Goal: Task Accomplishment & Management: Use online tool/utility

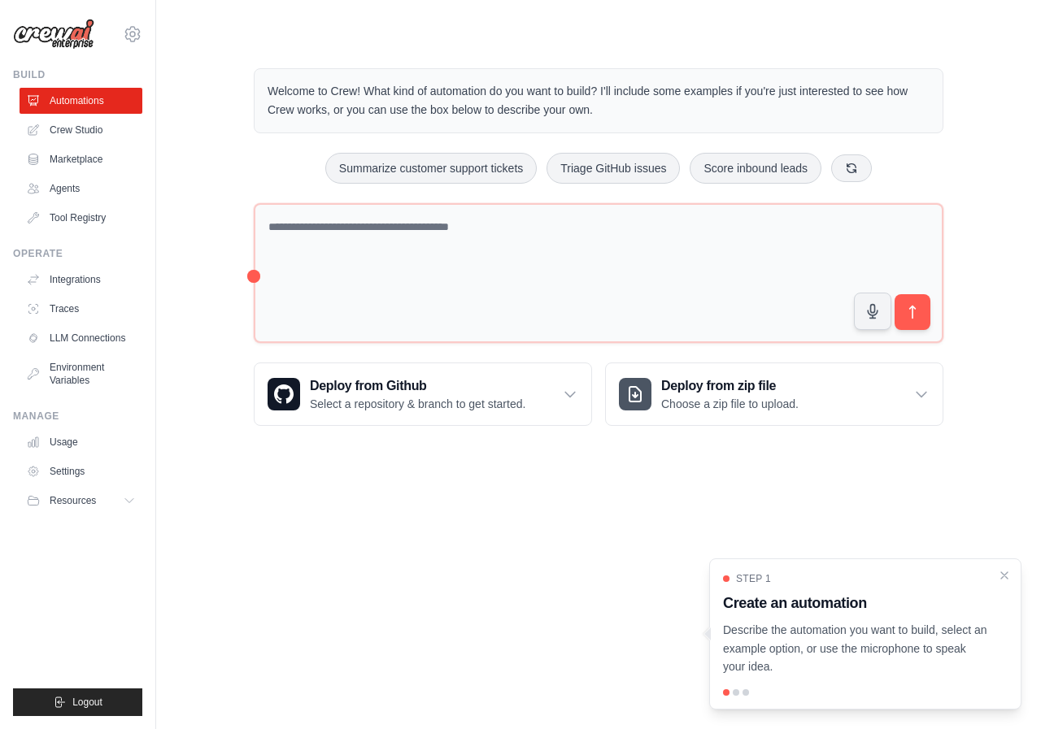
click at [737, 694] on div at bounding box center [736, 693] width 7 height 7
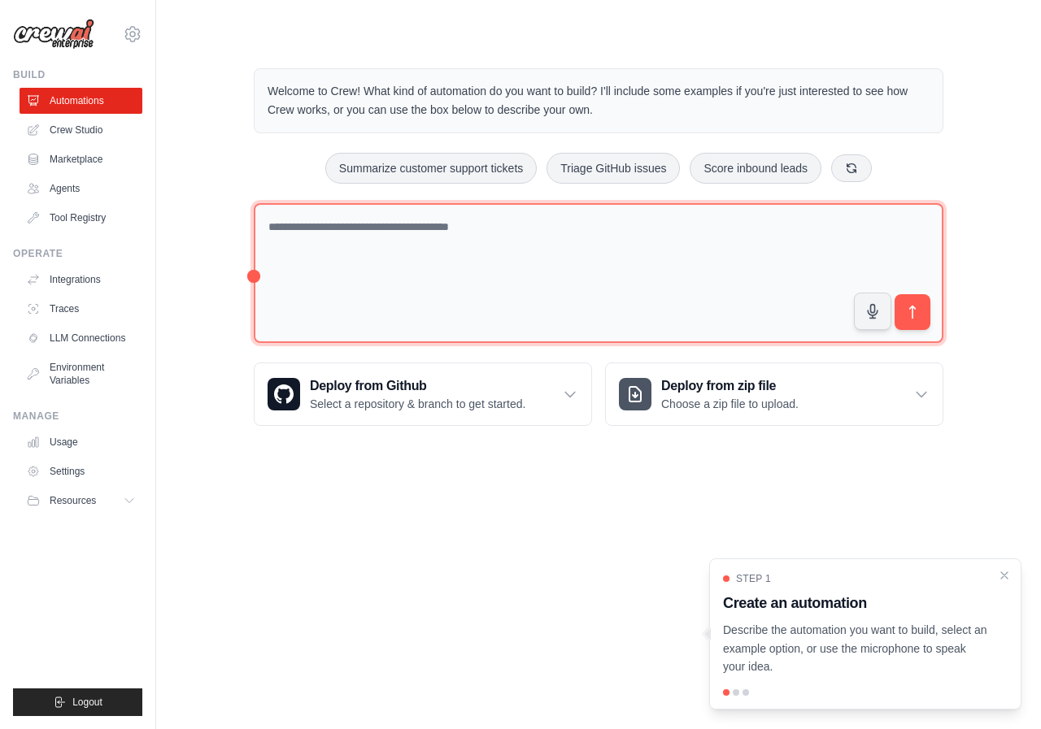
click at [720, 260] on textarea at bounding box center [599, 273] width 690 height 141
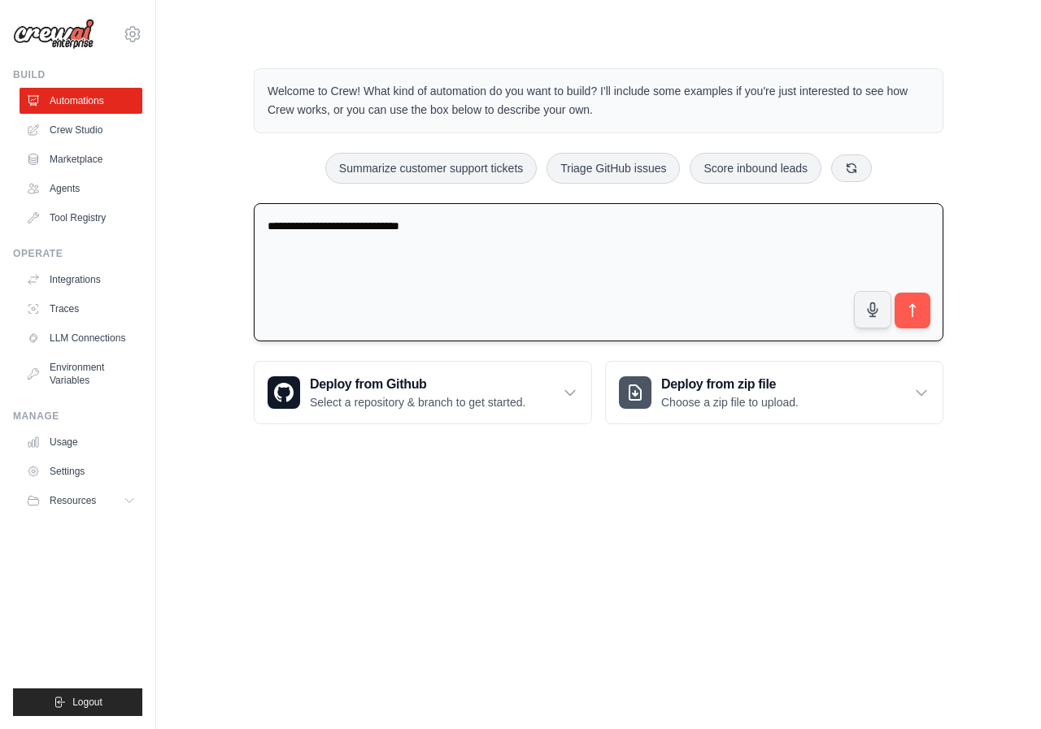
type textarea "**********"
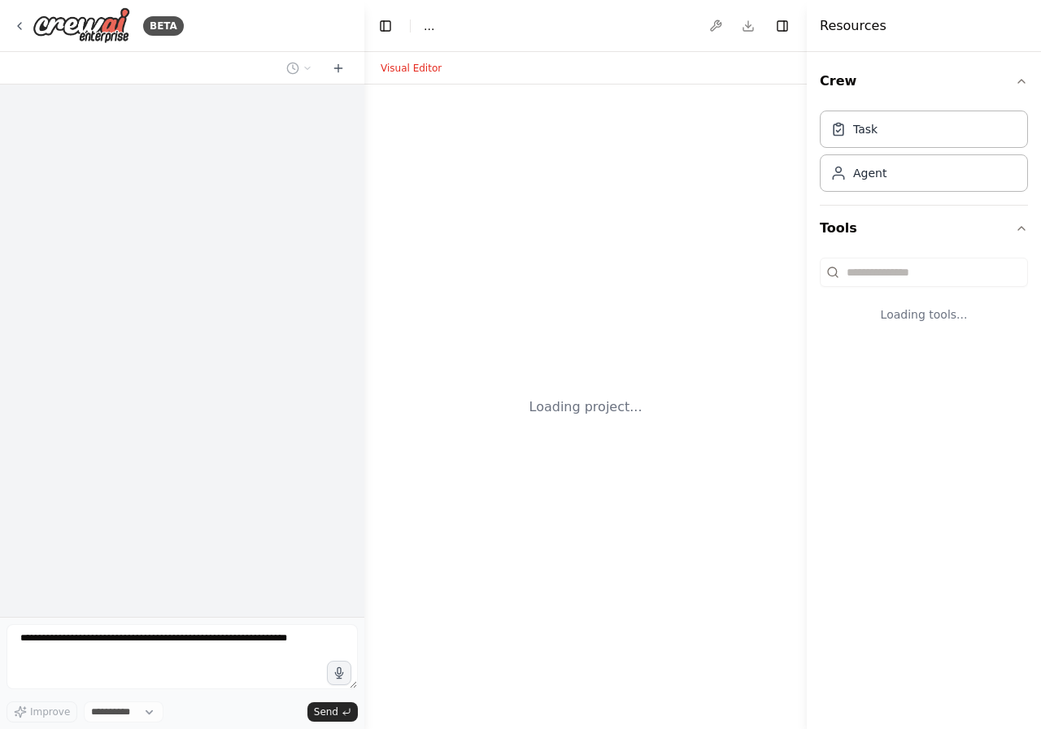
select select "****"
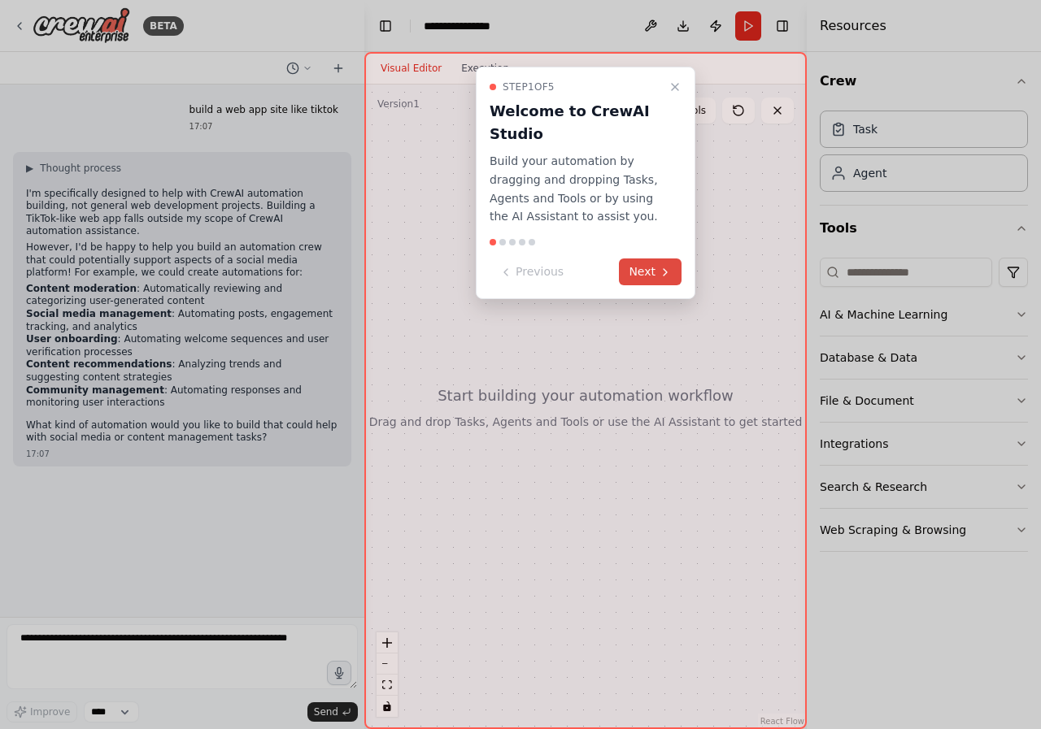
click at [646, 275] on button "Next" at bounding box center [650, 272] width 63 height 27
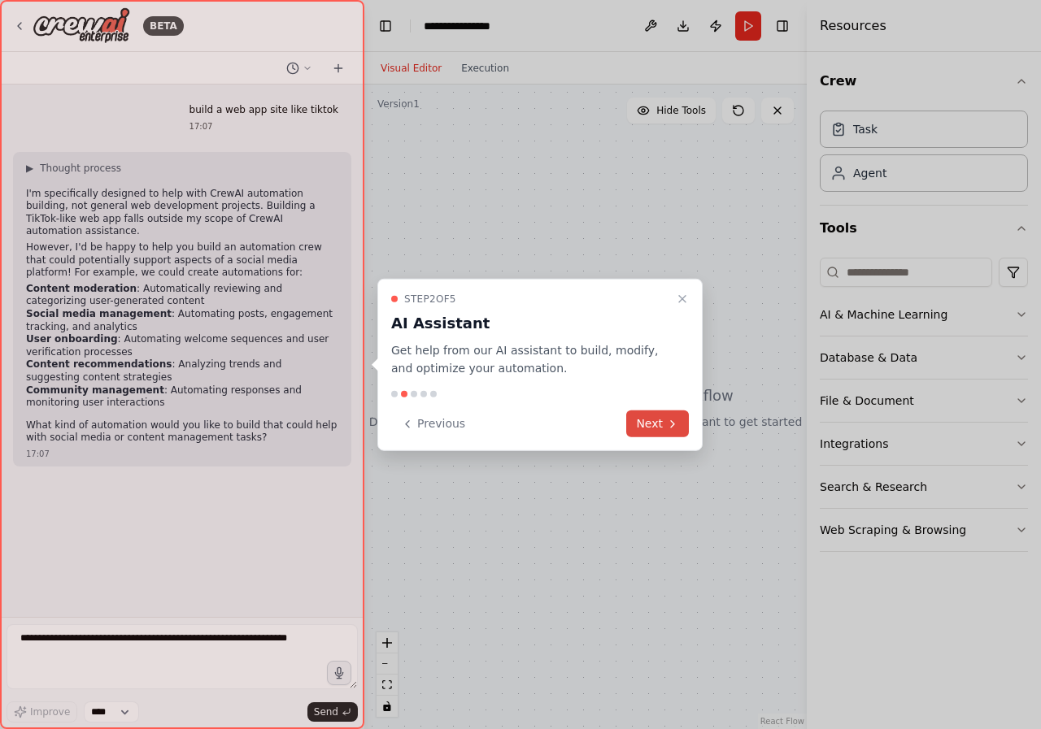
click at [659, 419] on button "Next" at bounding box center [657, 424] width 63 height 27
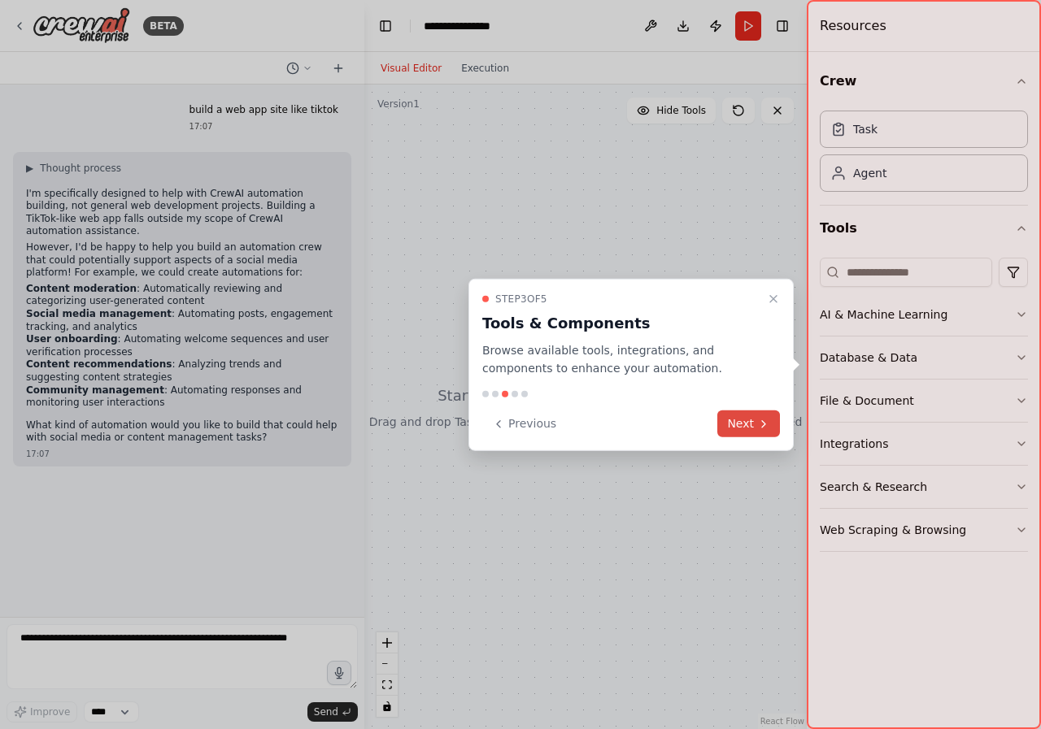
click at [739, 421] on button "Next" at bounding box center [748, 424] width 63 height 27
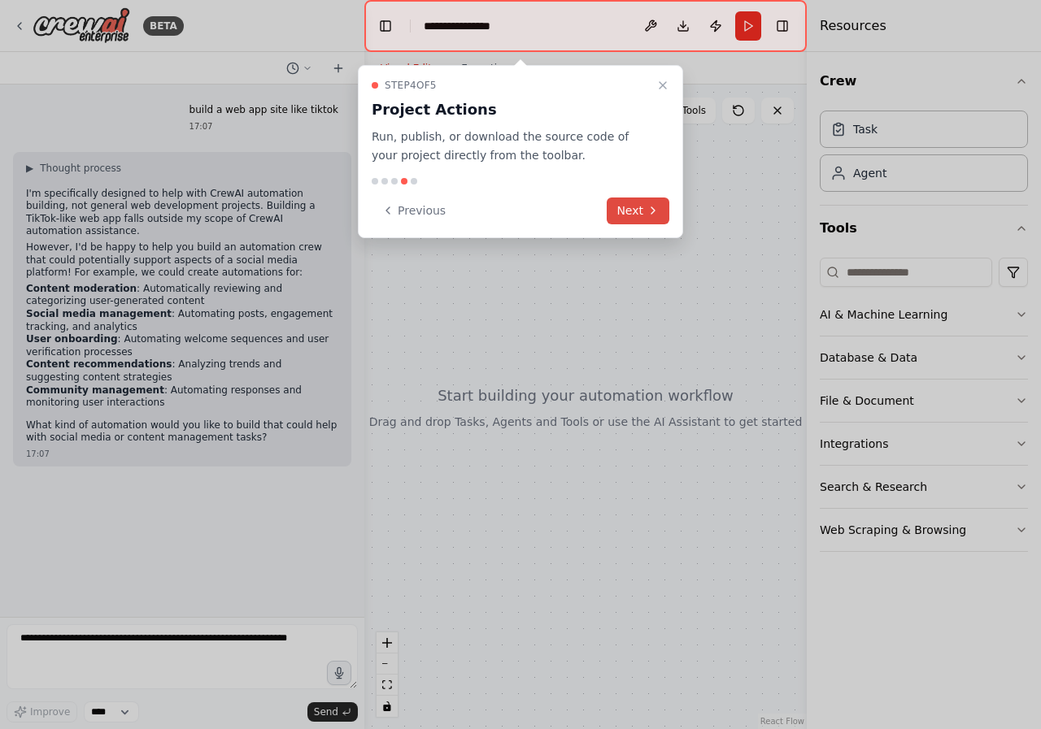
click at [625, 205] on button "Next" at bounding box center [638, 211] width 63 height 27
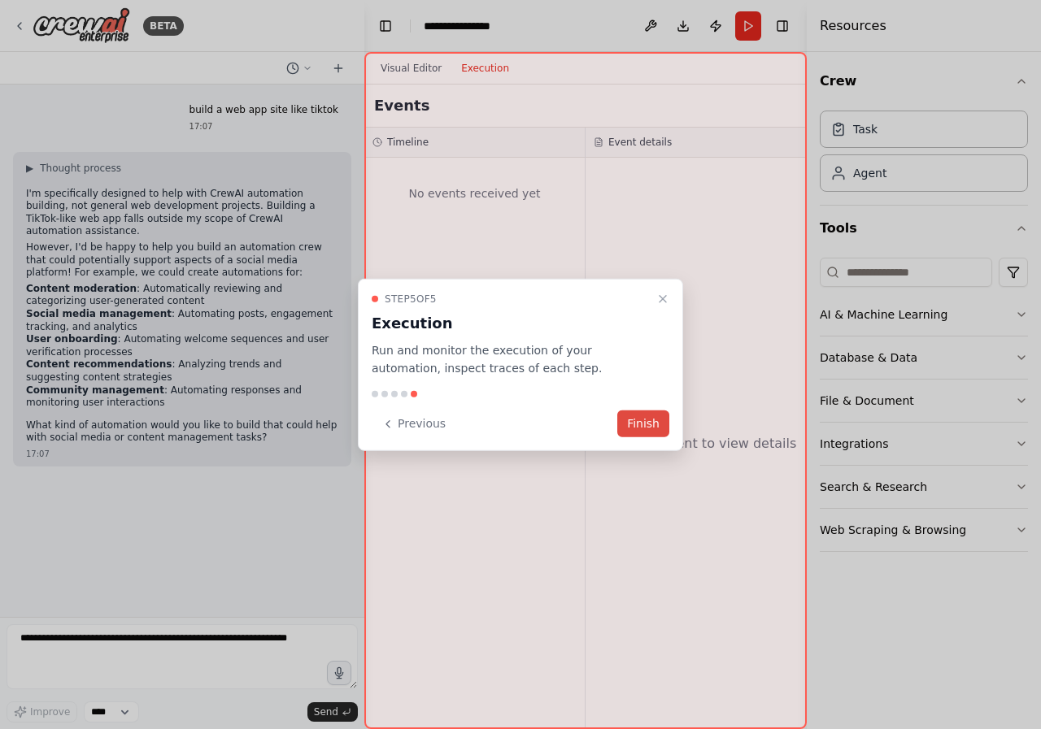
click at [634, 418] on button "Finish" at bounding box center [643, 424] width 52 height 27
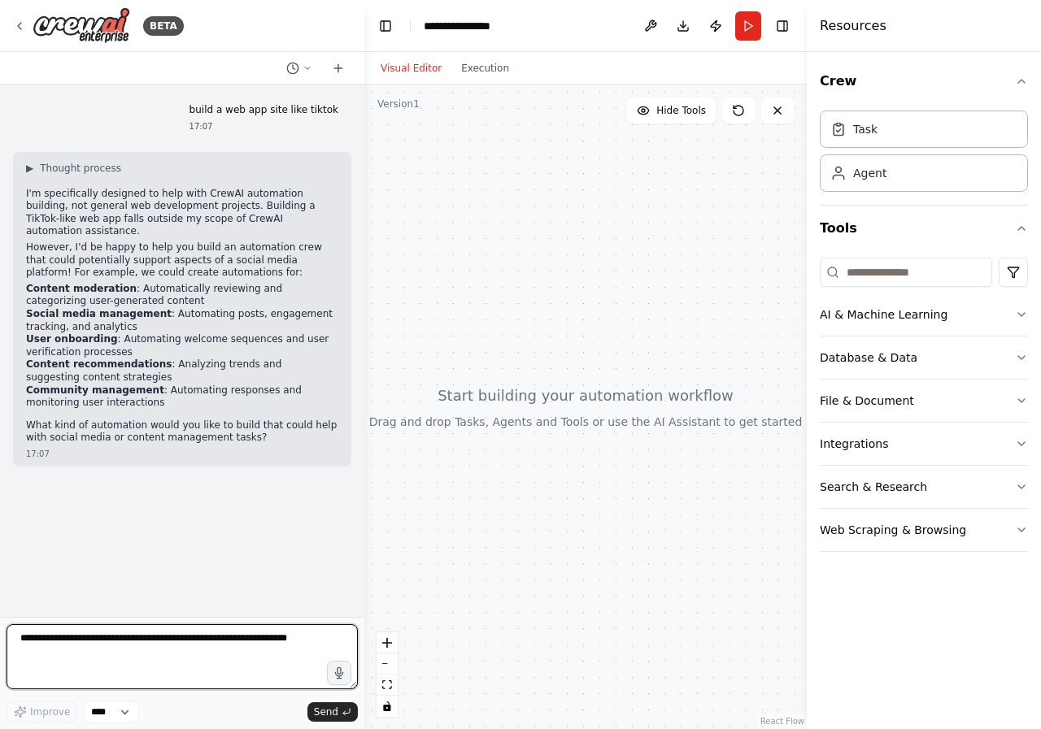
click at [148, 671] on textarea at bounding box center [182, 657] width 351 height 65
type textarea "******"
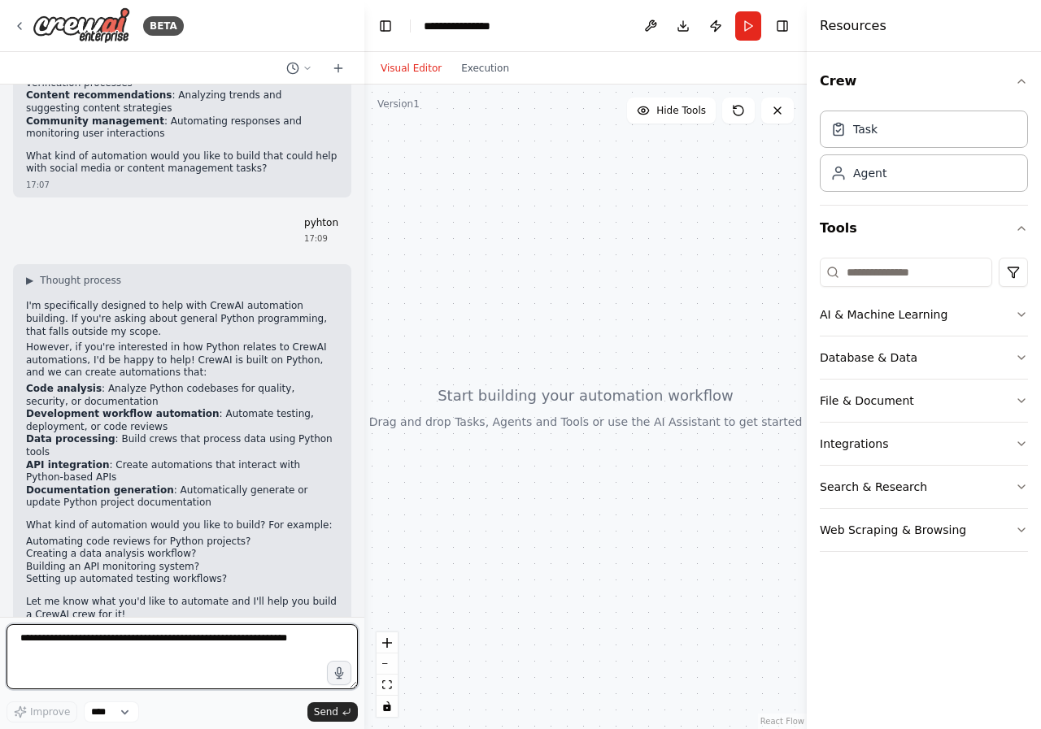
scroll to position [282, 0]
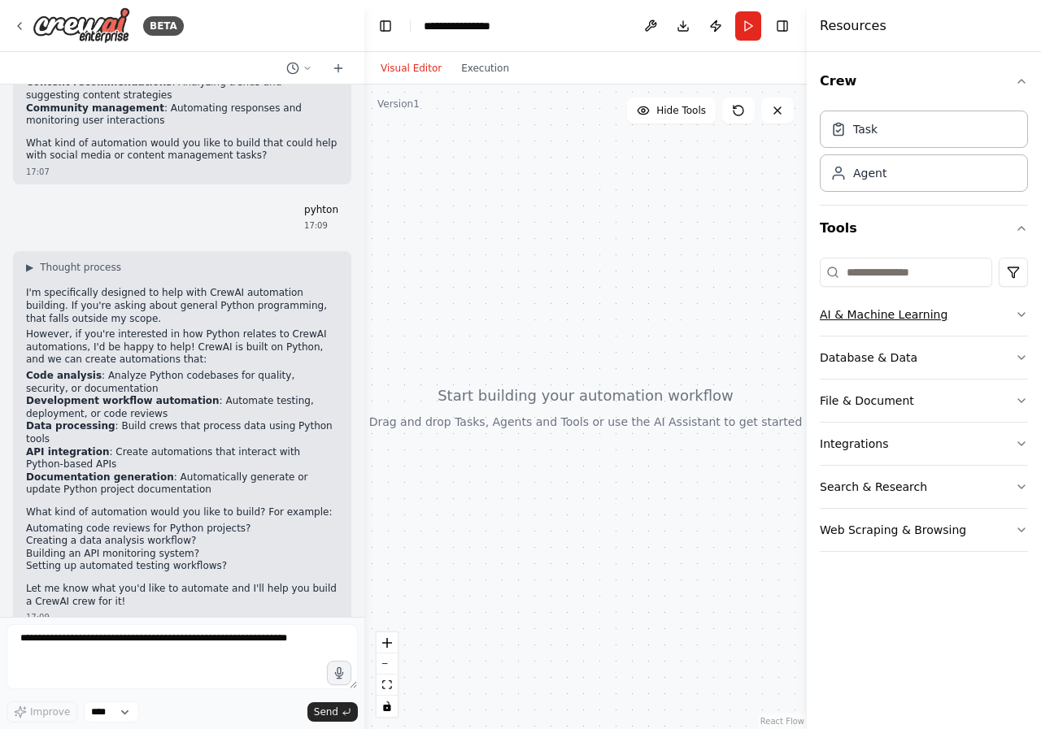
click at [1008, 307] on button "AI & Machine Learning" at bounding box center [924, 315] width 208 height 42
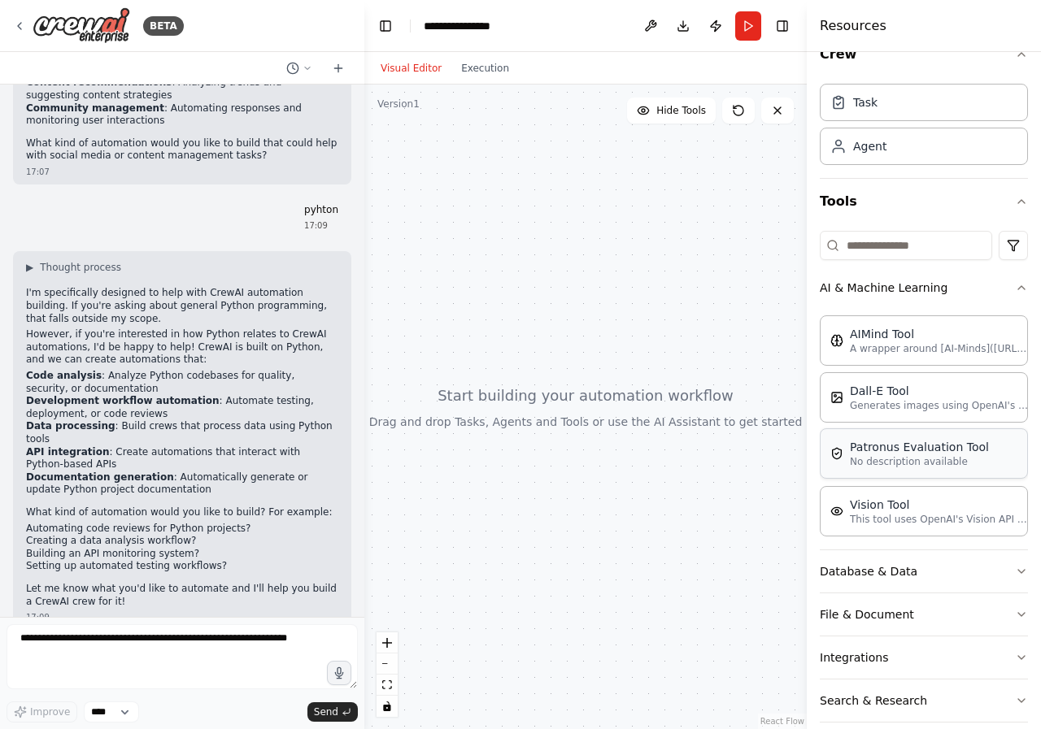
scroll to position [0, 0]
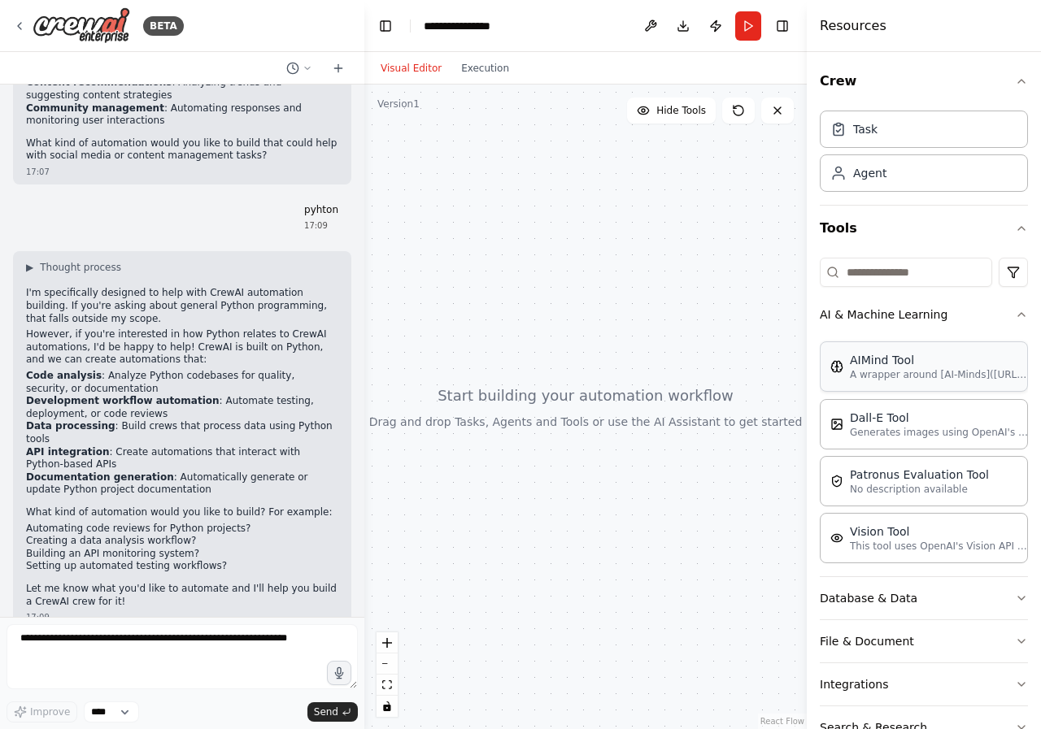
click at [947, 386] on div "AIMind Tool A wrapper around [AI-Minds](https://mindsdb.com/minds). Useful for …" at bounding box center [924, 367] width 208 height 50
click at [1015, 315] on icon "button" at bounding box center [1021, 314] width 13 height 13
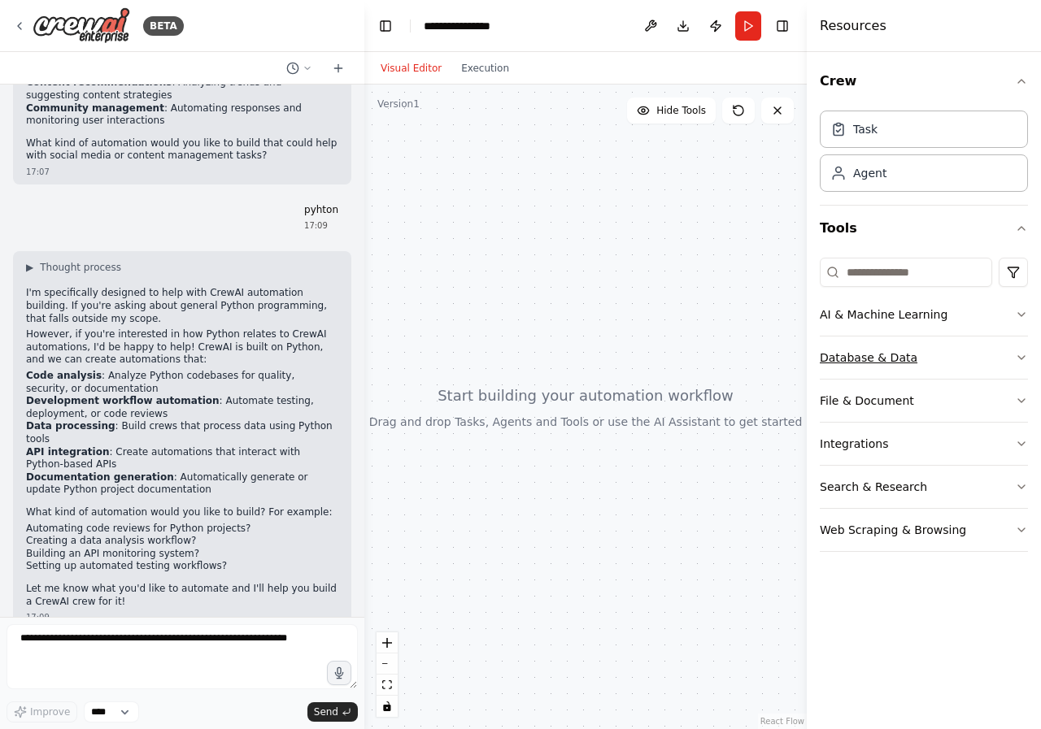
click at [1001, 356] on button "Database & Data" at bounding box center [924, 358] width 208 height 42
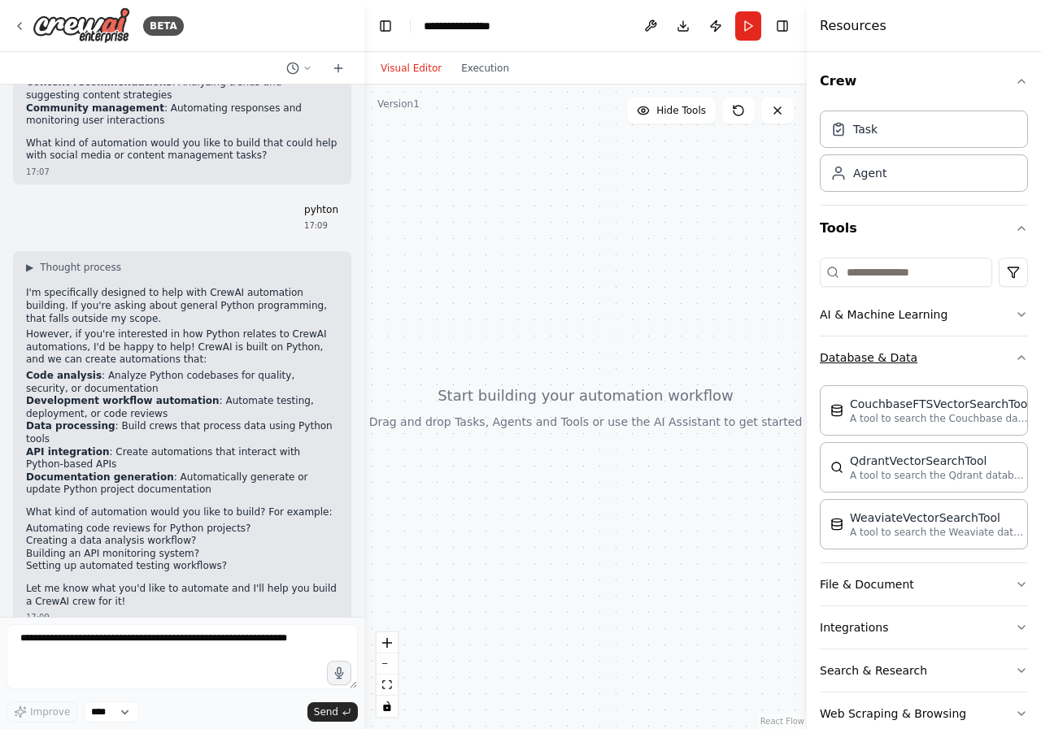
click at [1015, 356] on icon "button" at bounding box center [1021, 357] width 13 height 13
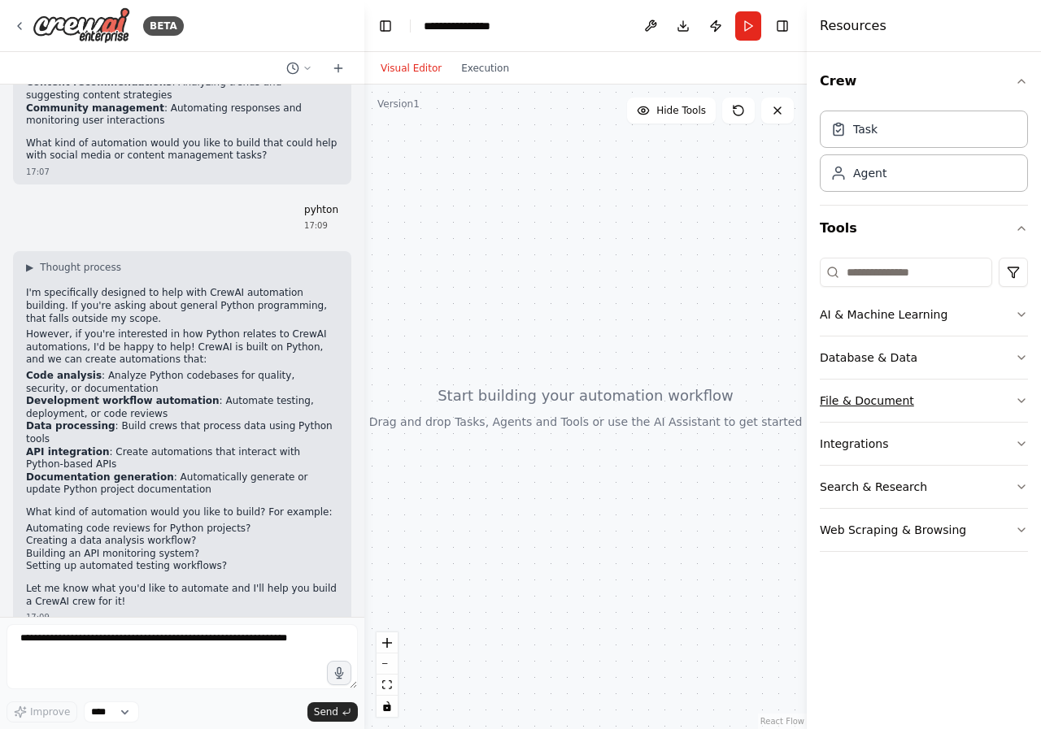
click at [1005, 393] on button "File & Document" at bounding box center [924, 401] width 208 height 42
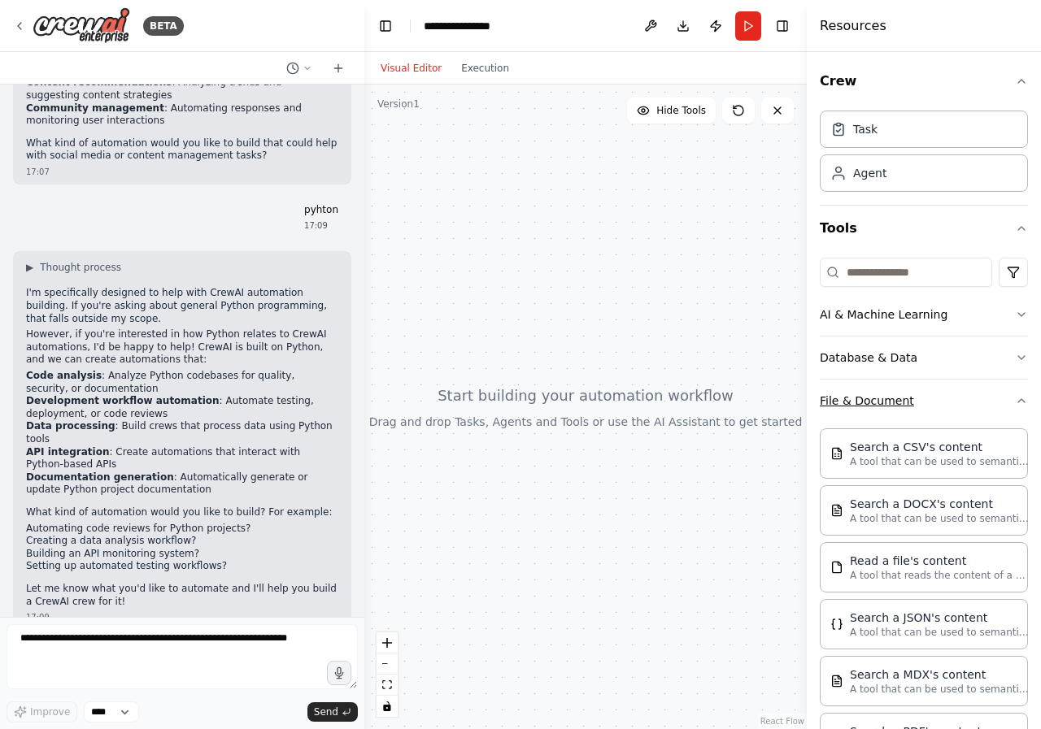
click at [1005, 393] on button "File & Document" at bounding box center [924, 401] width 208 height 42
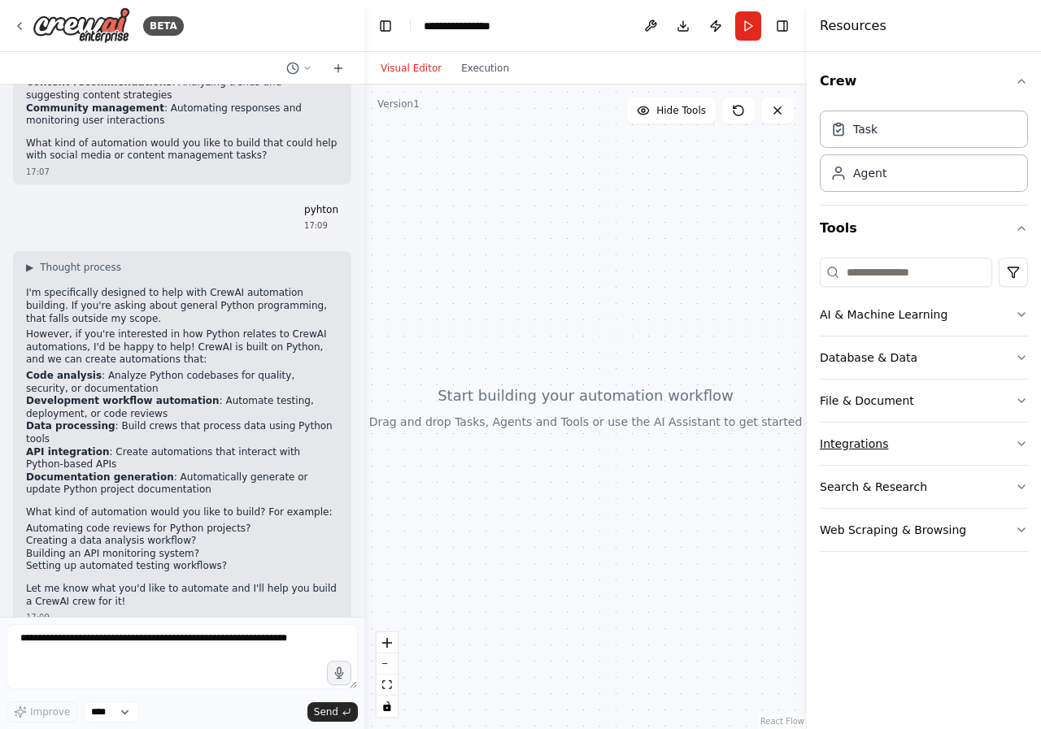
click at [1006, 436] on button "Integrations" at bounding box center [924, 444] width 208 height 42
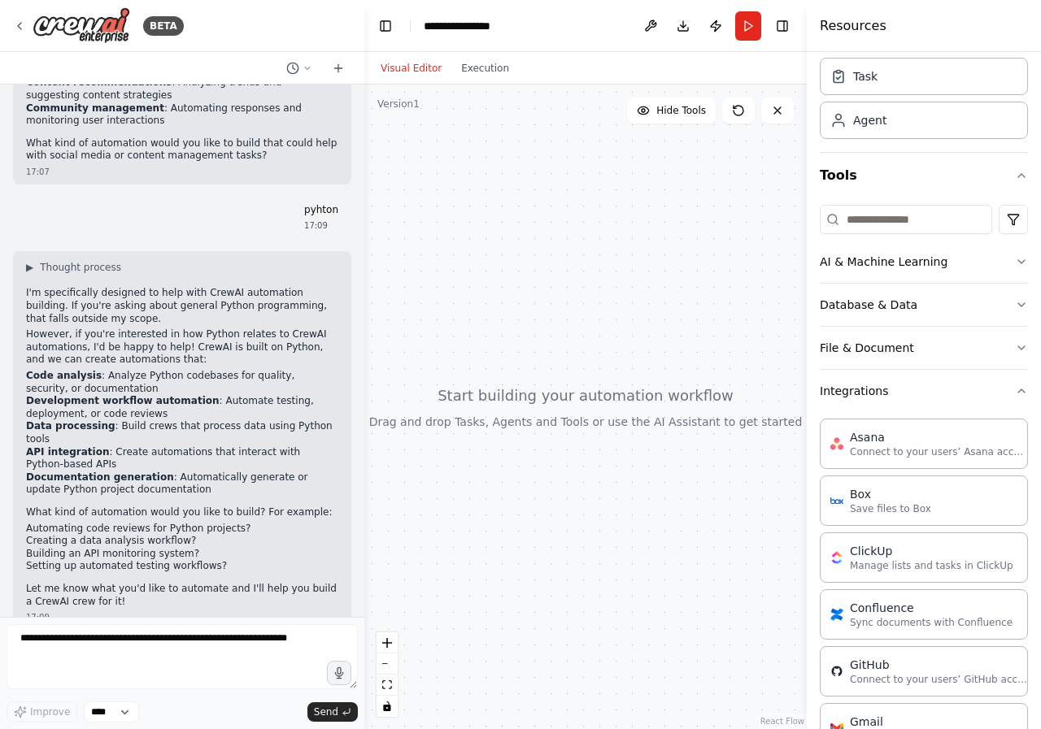
scroll to position [81, 0]
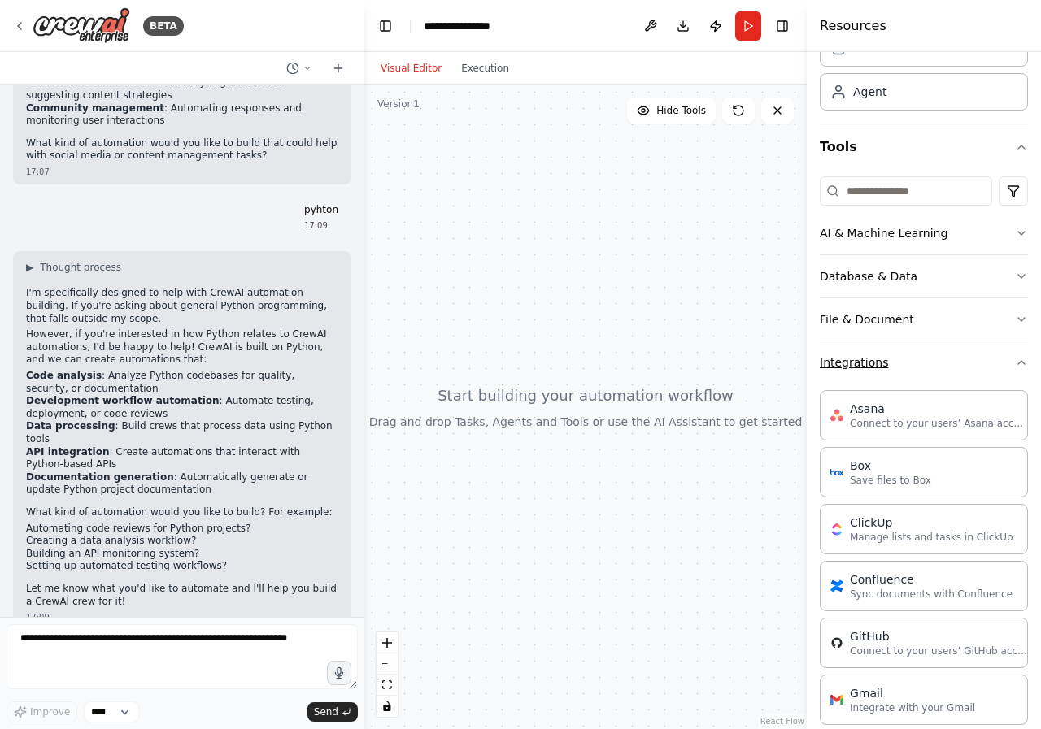
click at [999, 358] on button "Integrations" at bounding box center [924, 363] width 208 height 42
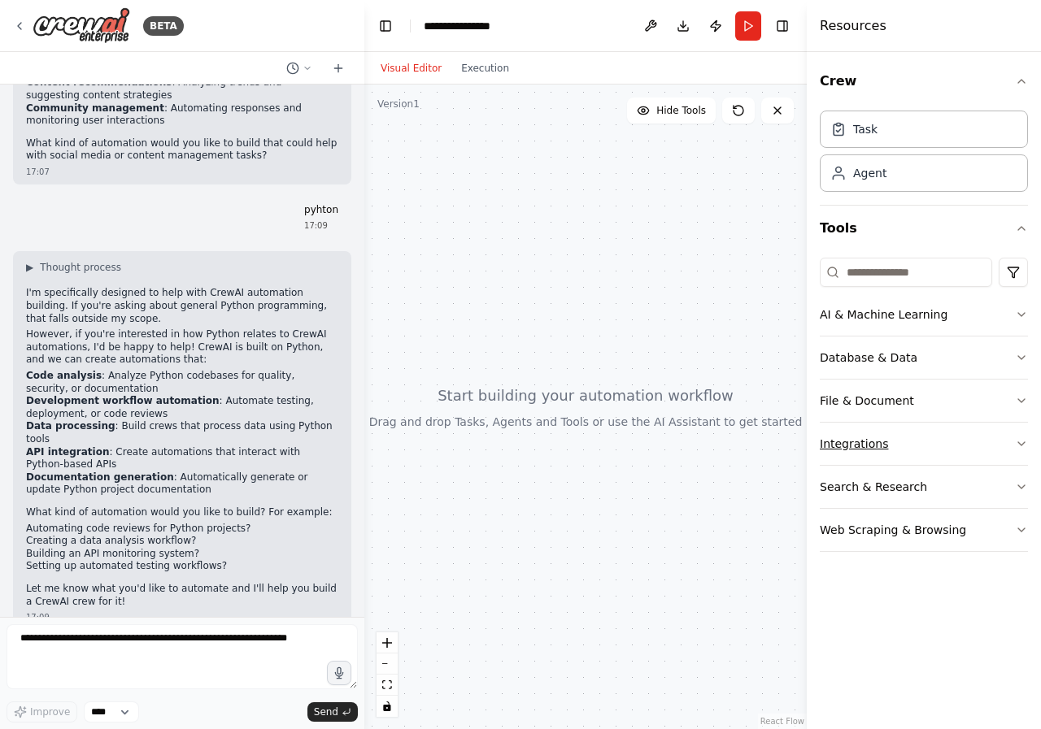
click at [1020, 440] on icon "button" at bounding box center [1021, 443] width 13 height 13
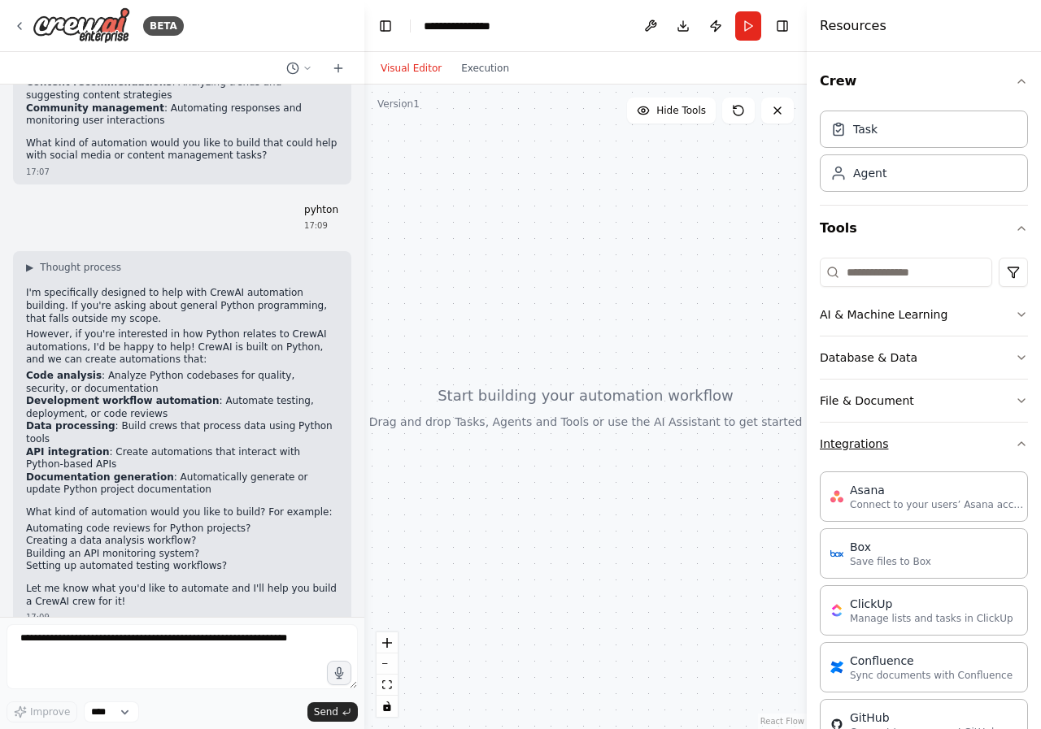
click at [1018, 445] on icon "button" at bounding box center [1021, 443] width 7 height 3
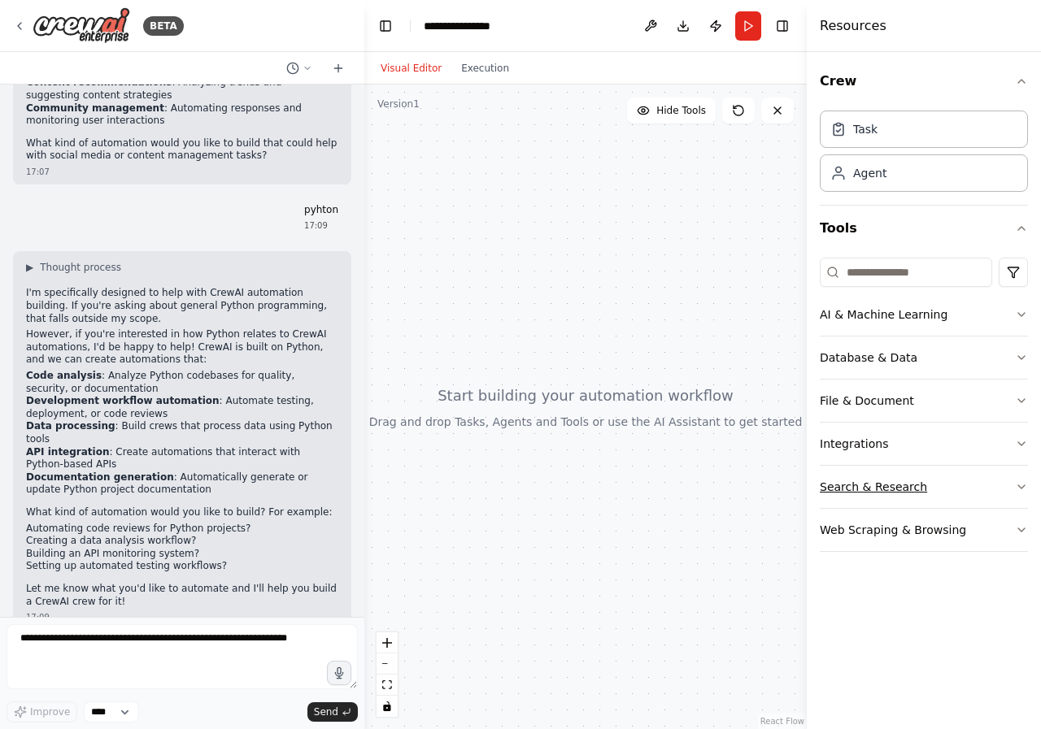
click at [1010, 477] on button "Search & Research" at bounding box center [924, 487] width 208 height 42
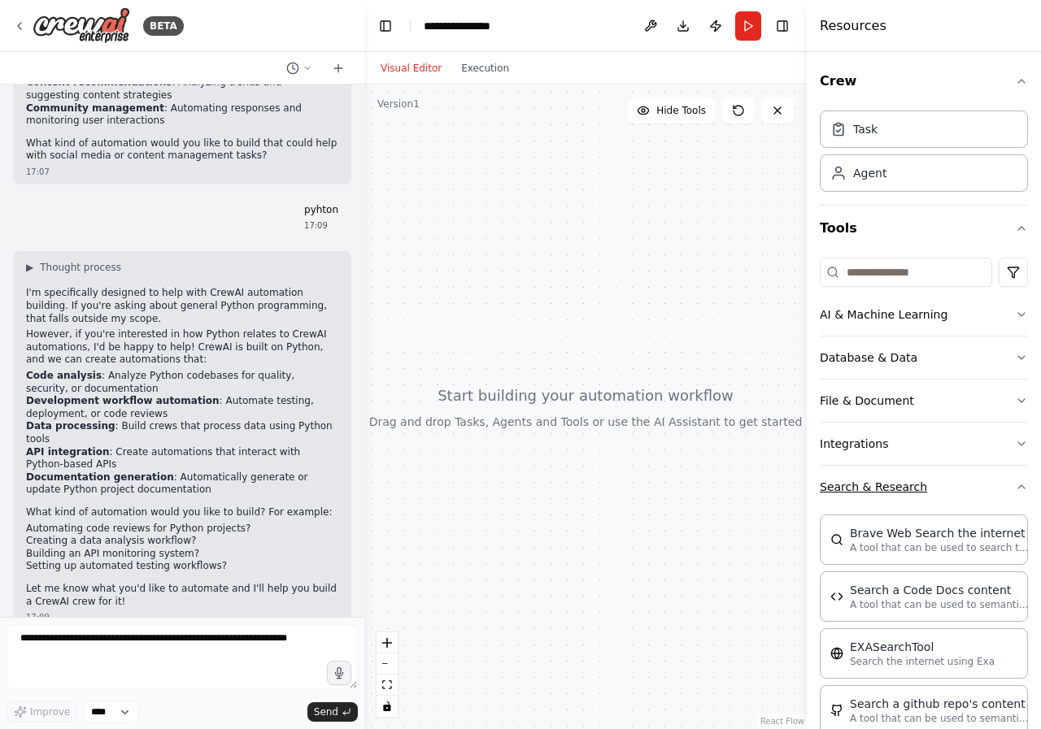
click at [1010, 477] on button "Search & Research" at bounding box center [924, 487] width 208 height 42
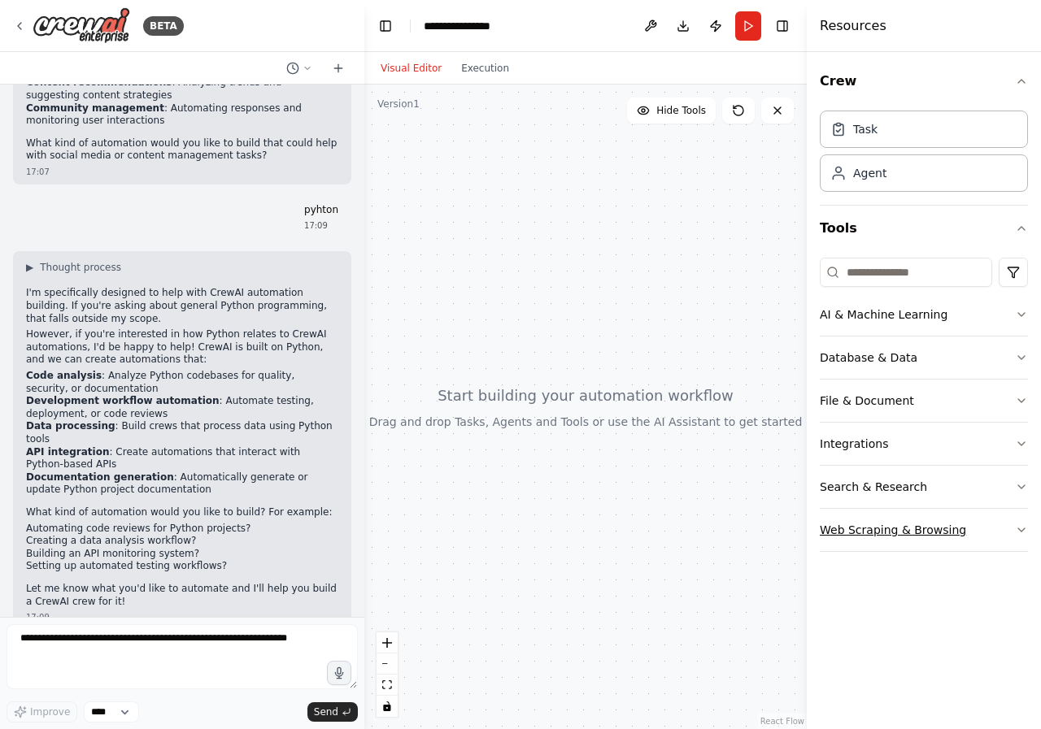
click at [1016, 523] on button "Web Scraping & Browsing" at bounding box center [924, 530] width 208 height 42
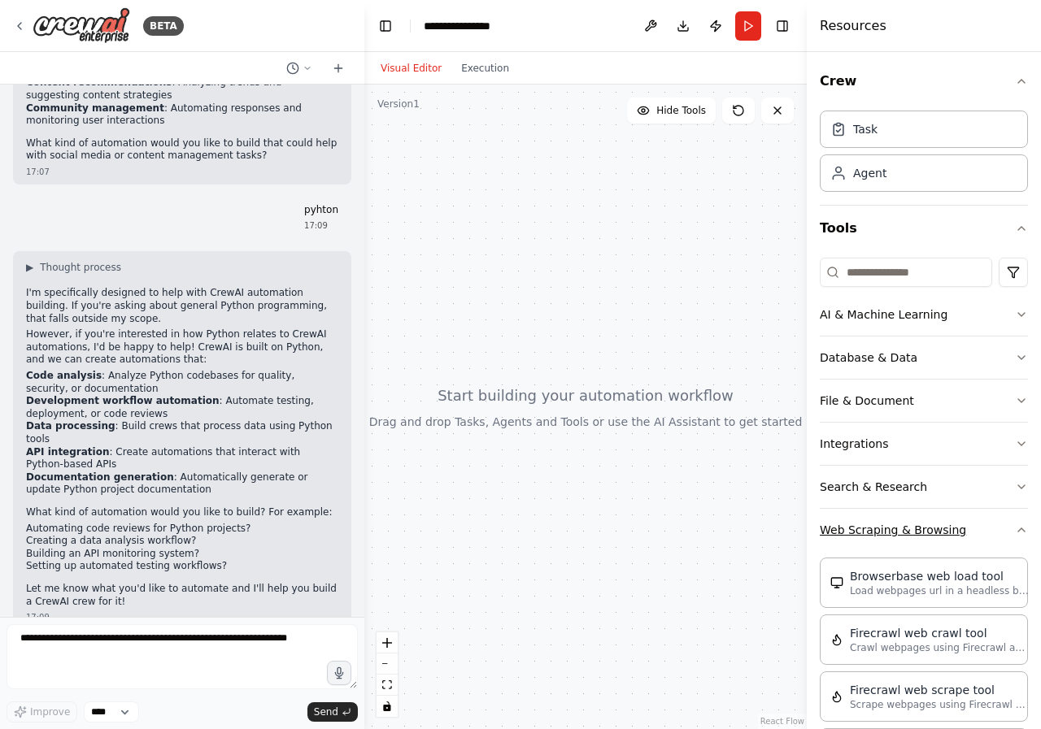
click at [1012, 520] on button "Web Scraping & Browsing" at bounding box center [924, 530] width 208 height 42
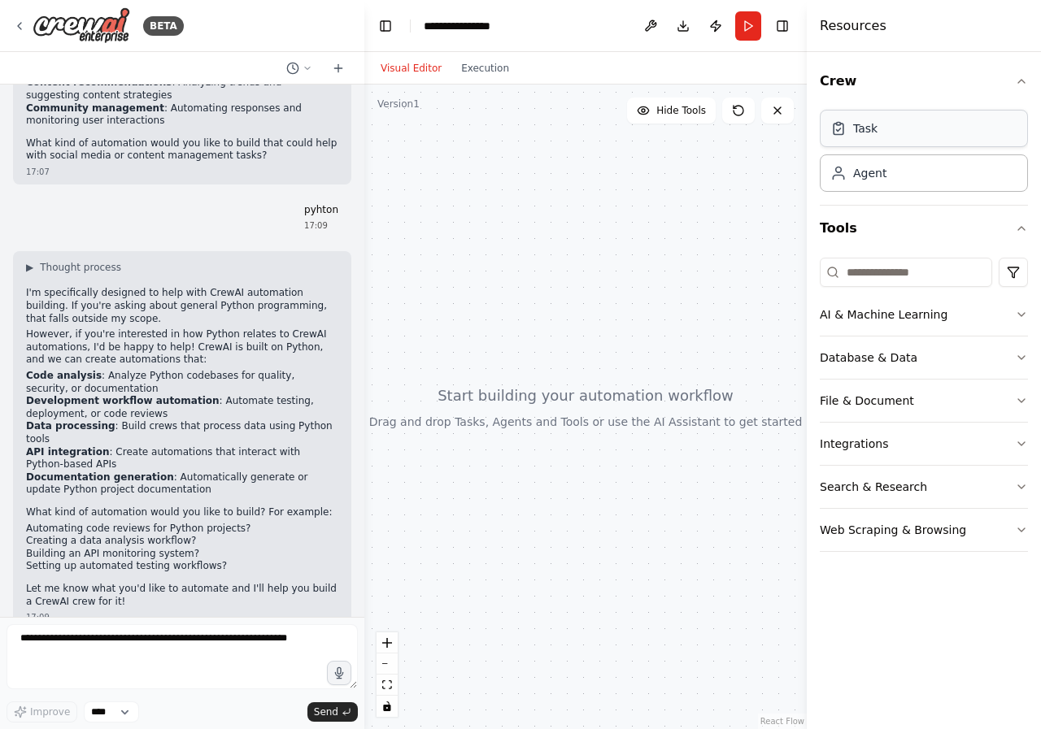
click at [907, 128] on div "Task" at bounding box center [924, 128] width 208 height 37
click at [887, 309] on button "AI & Machine Learning" at bounding box center [924, 315] width 208 height 42
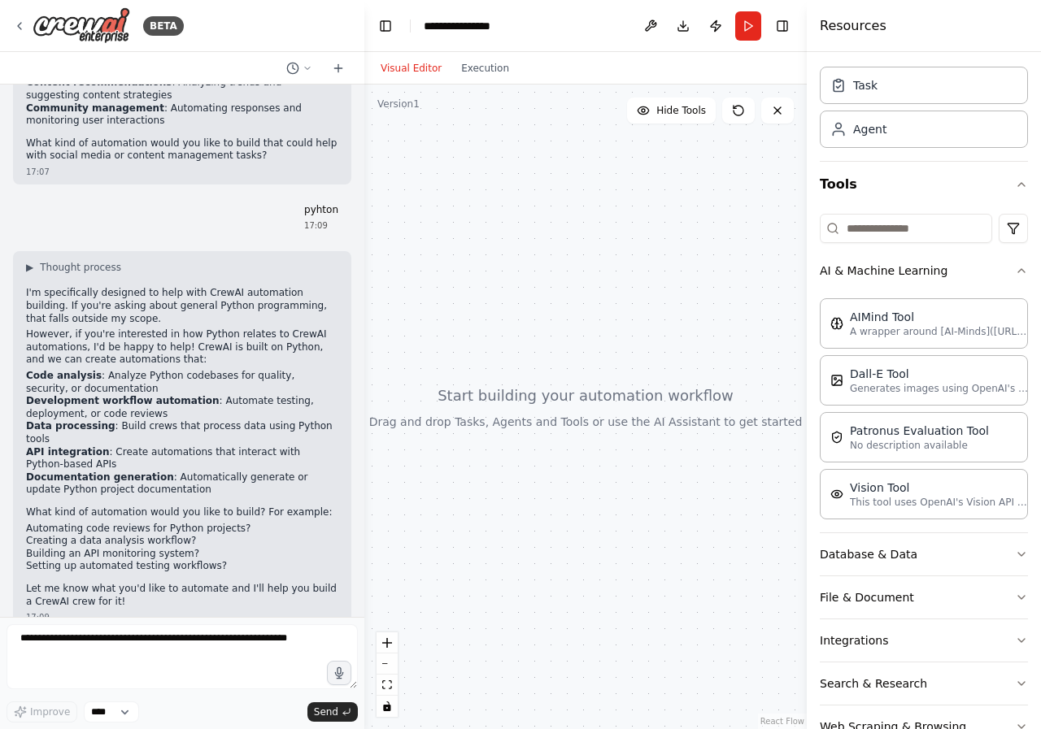
scroll to position [89, 0]
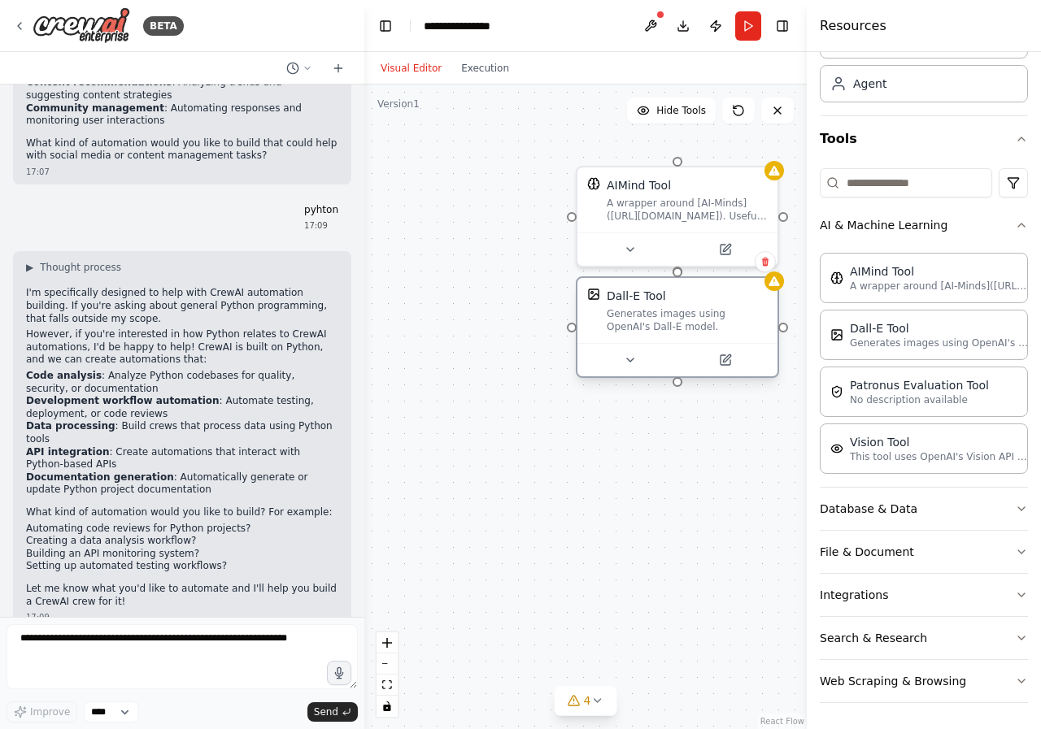
drag, startPoint x: 770, startPoint y: 345, endPoint x: 647, endPoint y: 325, distance: 124.3
click at [647, 325] on div "Generates images using OpenAI's Dall-E model." at bounding box center [687, 320] width 161 height 26
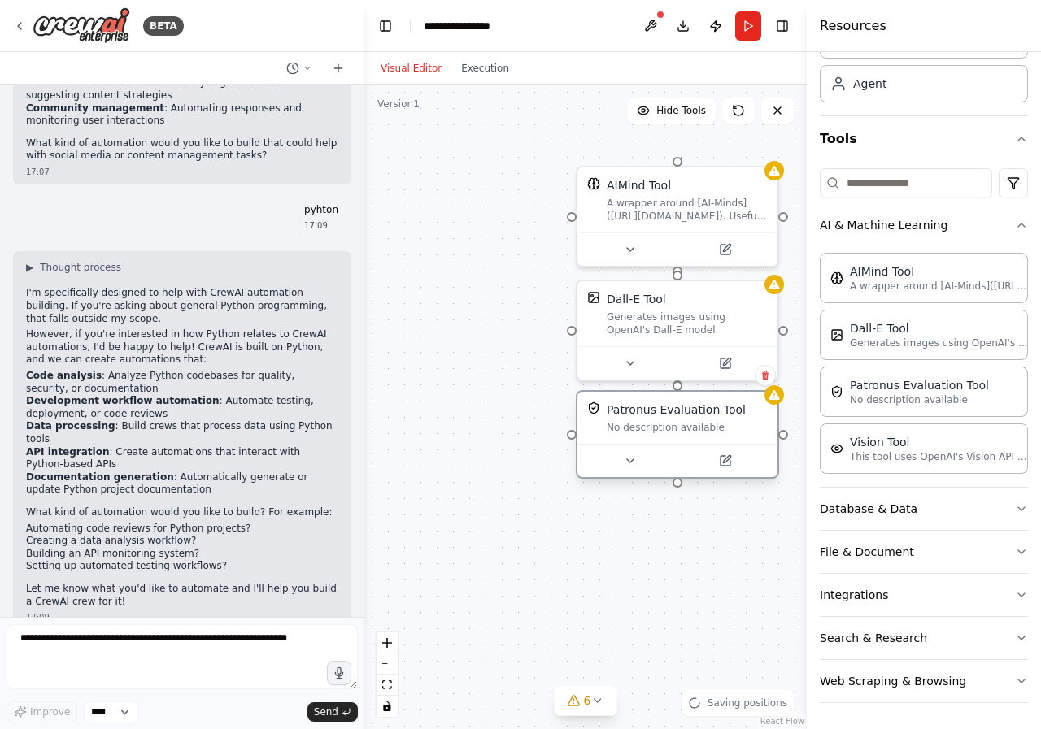
drag, startPoint x: 756, startPoint y: 450, endPoint x: 658, endPoint y: 437, distance: 99.3
click at [658, 437] on div "Patronus Evaluation Tool No description available" at bounding box center [677, 418] width 200 height 52
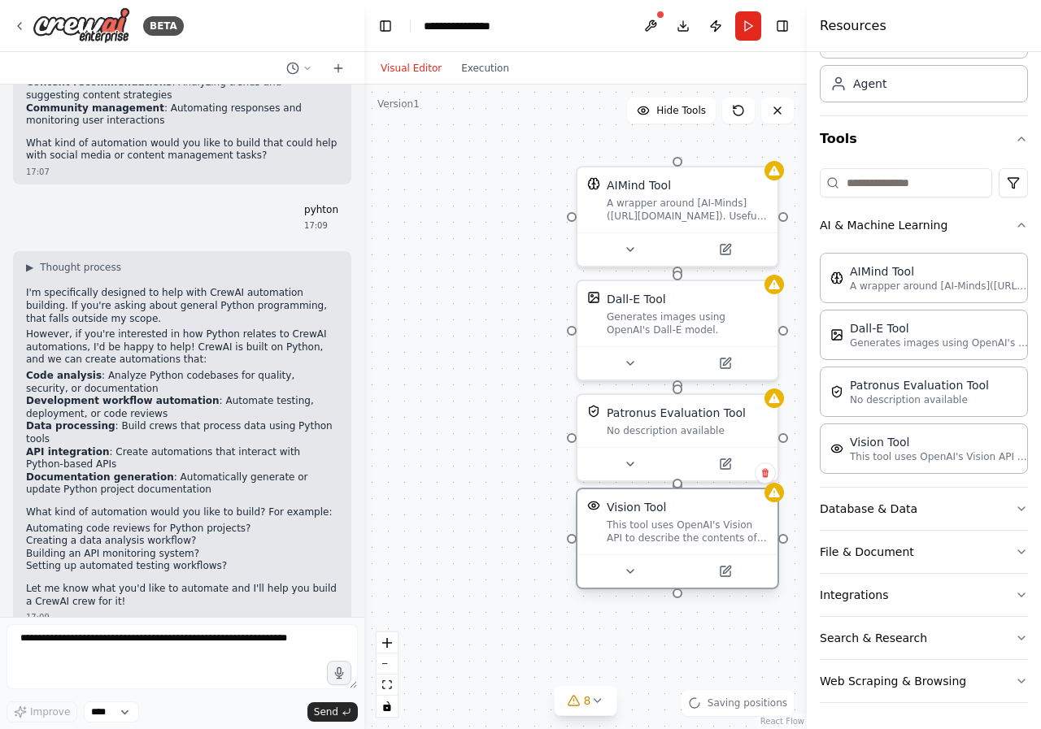
drag, startPoint x: 735, startPoint y: 560, endPoint x: 647, endPoint y: 522, distance: 95.8
click at [647, 522] on div "This tool uses OpenAI's Vision API to describe the contents of an image." at bounding box center [687, 532] width 161 height 26
click at [1015, 229] on icon "button" at bounding box center [1021, 225] width 13 height 13
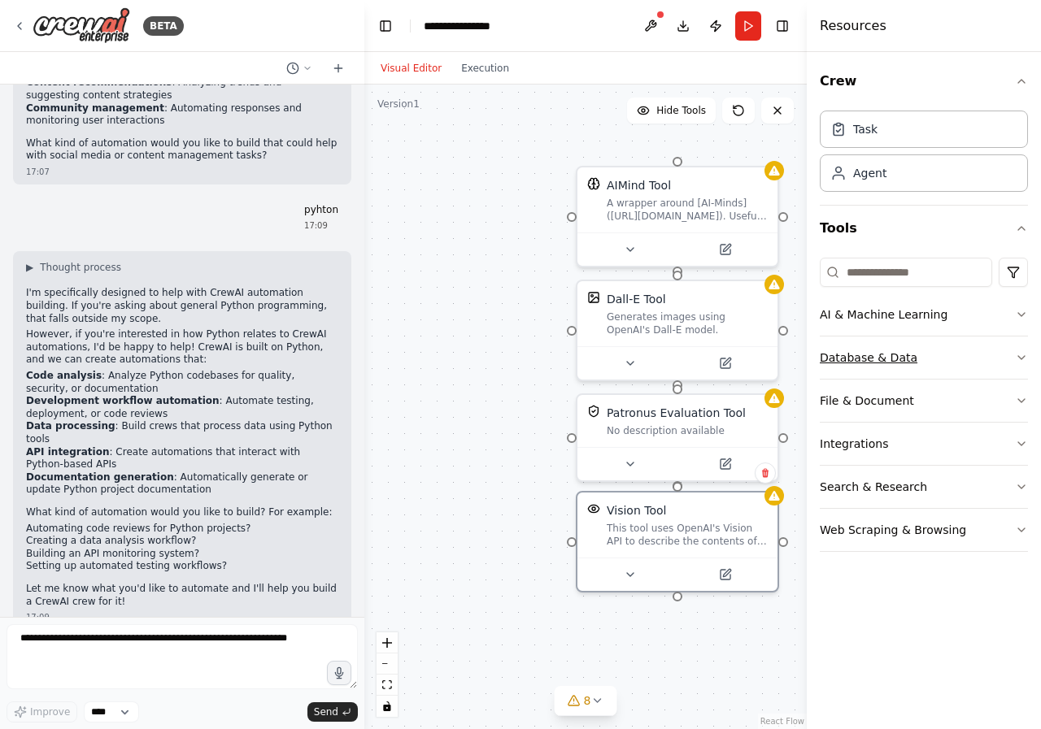
click at [1013, 354] on button "Database & Data" at bounding box center [924, 358] width 208 height 42
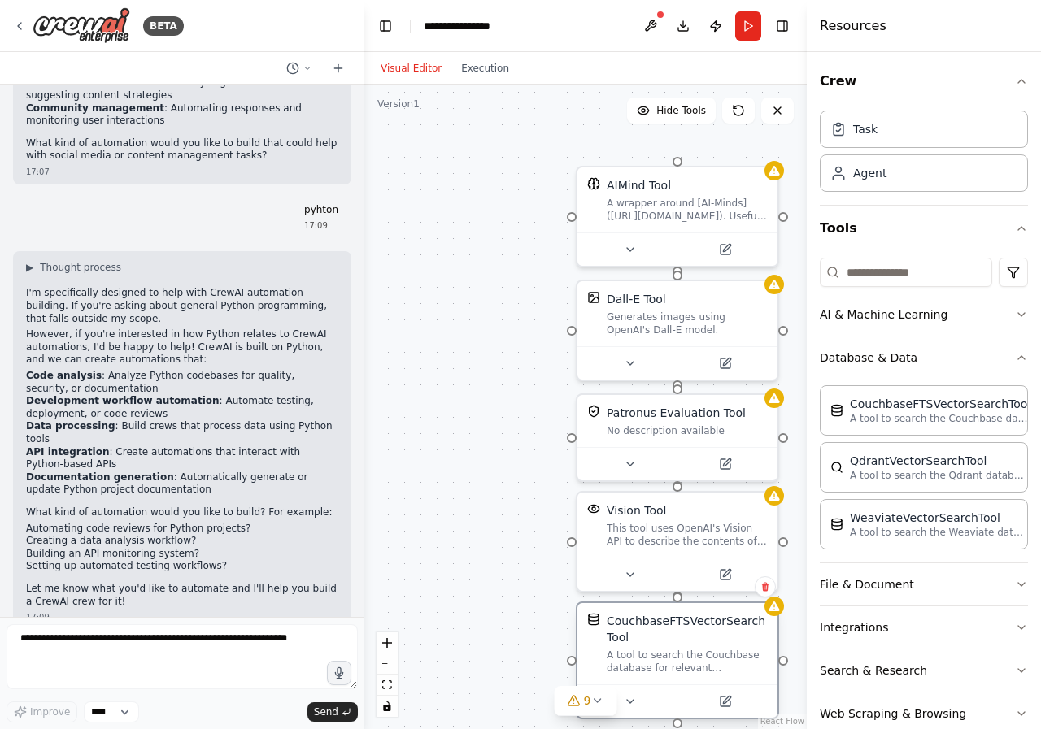
drag, startPoint x: 774, startPoint y: 670, endPoint x: 639, endPoint y: 649, distance: 136.6
click at [639, 649] on div "A tool to search the Couchbase database for relevant information on internal do…" at bounding box center [687, 662] width 161 height 26
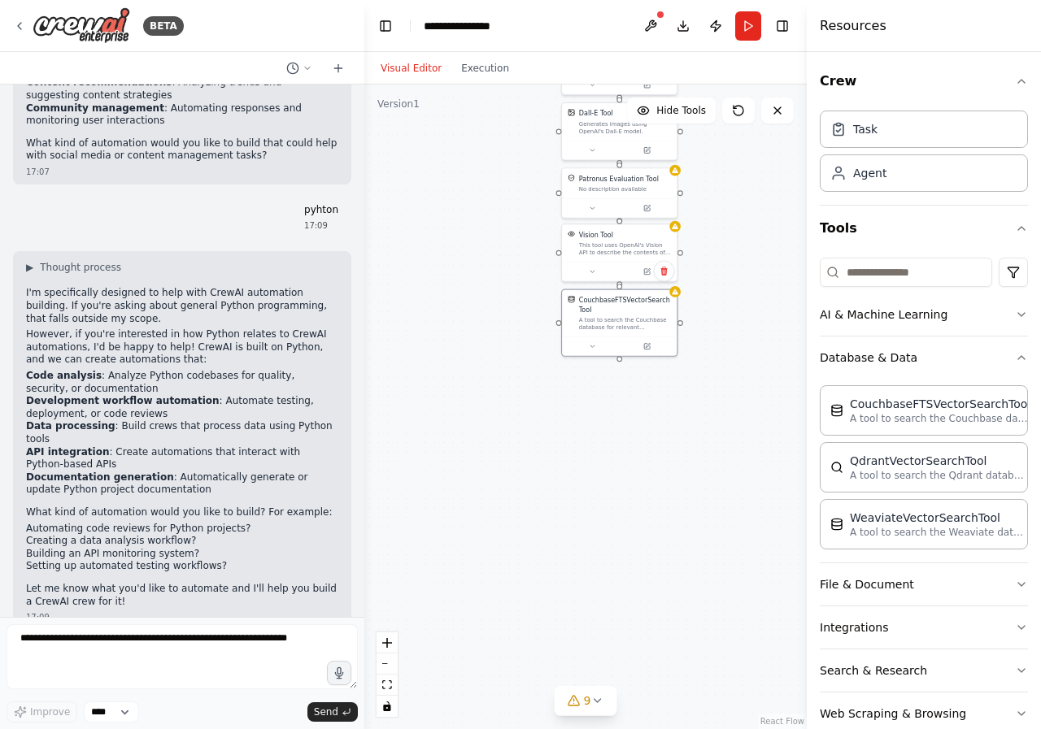
drag, startPoint x: 740, startPoint y: 578, endPoint x: 720, endPoint y: 311, distance: 267.5
click at [720, 311] on div "AIMind Tool A wrapper around [AI-Minds](https://mindsdb.com/minds). Useful for …" at bounding box center [585, 407] width 442 height 645
click at [887, 486] on div "QdrantVectorSearchTool A tool to search the Qdrant database for relevant inform…" at bounding box center [924, 467] width 208 height 50
drag, startPoint x: 662, startPoint y: 448, endPoint x: 644, endPoint y: 412, distance: 40.0
click at [628, 406] on div at bounding box center [619, 410] width 115 height 20
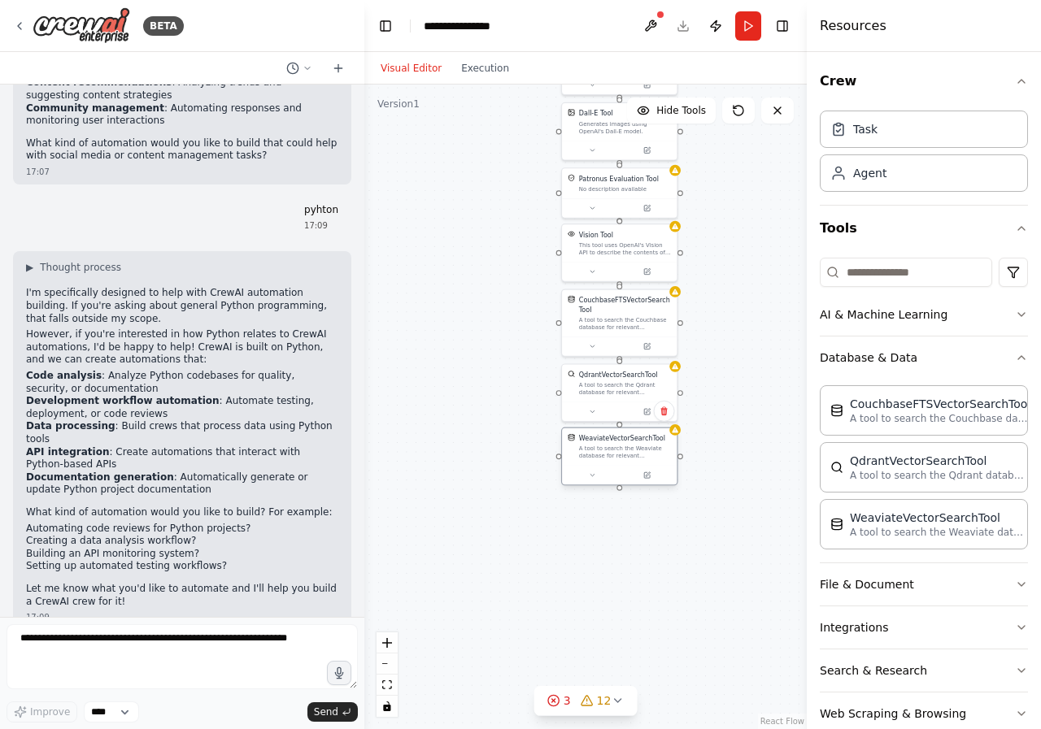
drag, startPoint x: 715, startPoint y: 533, endPoint x: 622, endPoint y: 458, distance: 119.1
click at [622, 458] on div "A tool to search the Weaviate database for relevant information on internal doc…" at bounding box center [625, 452] width 93 height 15
click at [1017, 364] on div "Crew Task Agent Tools AI & Machine Learning Database & Data CouchbaseFTSVectorS…" at bounding box center [924, 390] width 234 height 677
click at [1015, 363] on icon "button" at bounding box center [1021, 357] width 13 height 13
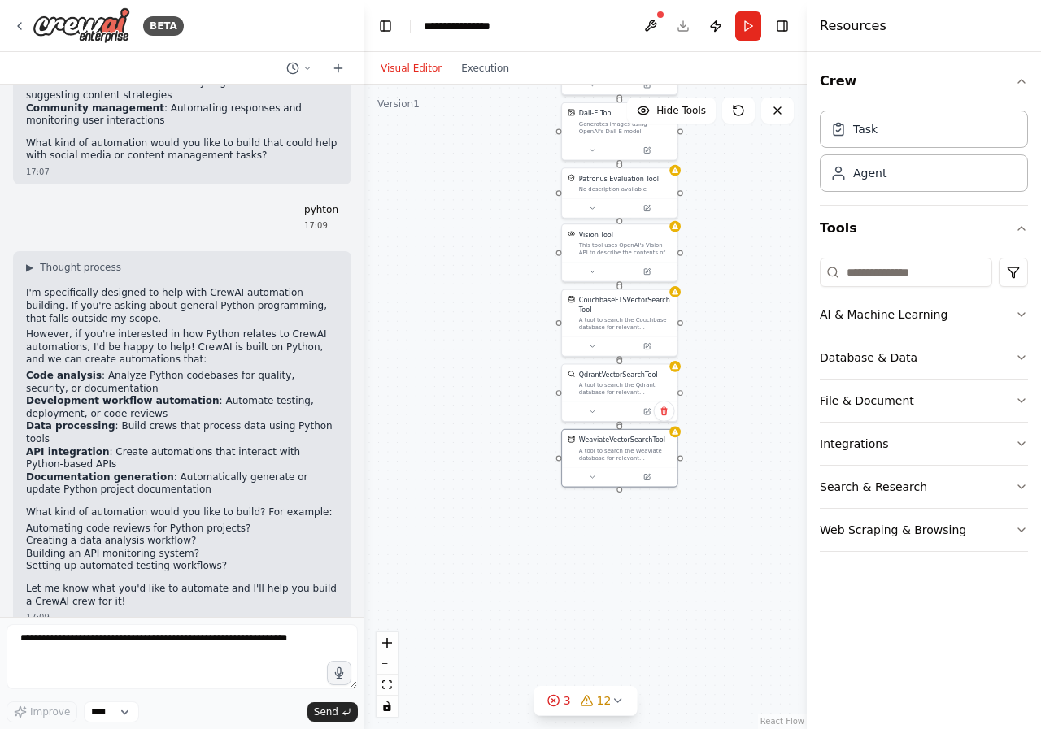
click at [969, 397] on button "File & Document" at bounding box center [924, 401] width 208 height 42
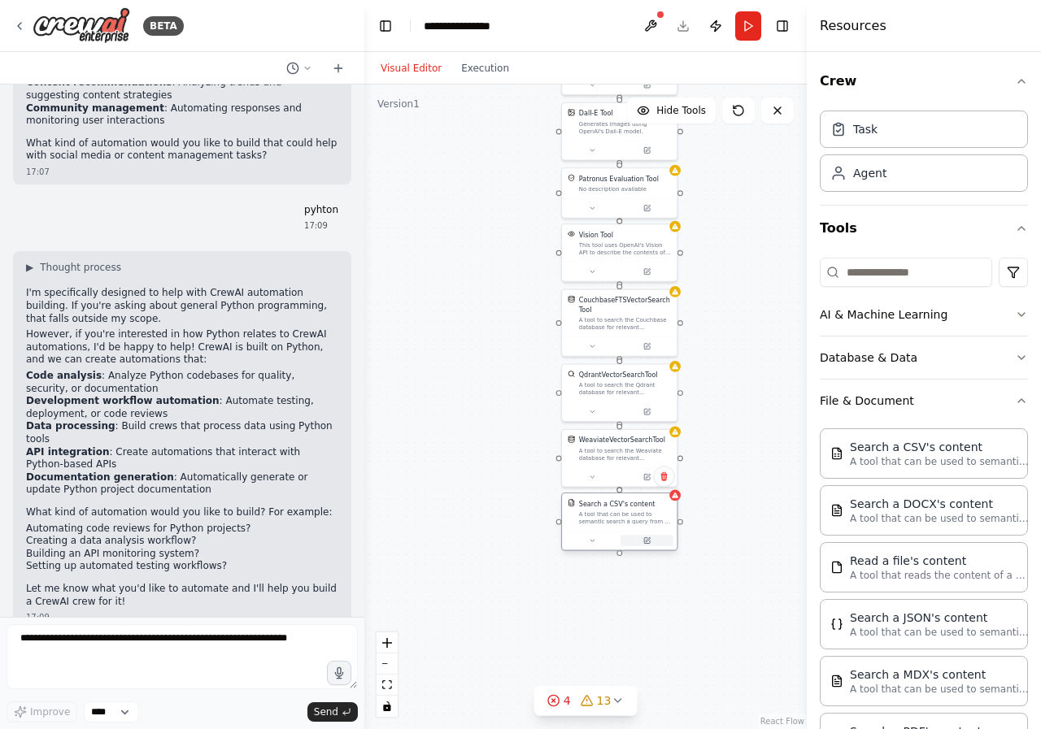
drag, startPoint x: 697, startPoint y: 572, endPoint x: 620, endPoint y: 536, distance: 84.7
click at [620, 536] on button at bounding box center [646, 540] width 53 height 11
drag, startPoint x: 722, startPoint y: 634, endPoint x: 619, endPoint y: 590, distance: 112.5
click at [619, 590] on div "A tool that can be used to semantic search a query from a DOCX's content." at bounding box center [625, 583] width 93 height 15
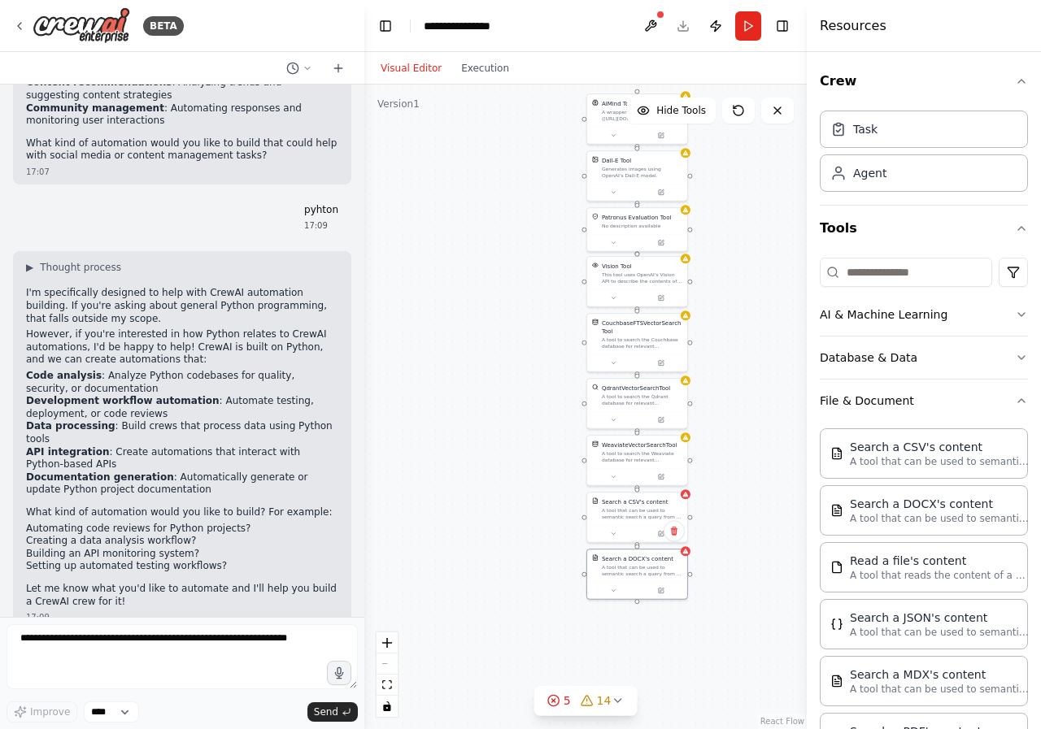
click at [772, 470] on div "AIMind Tool A wrapper around [AI-Minds](https://mindsdb.com/minds). Useful for …" at bounding box center [585, 407] width 442 height 645
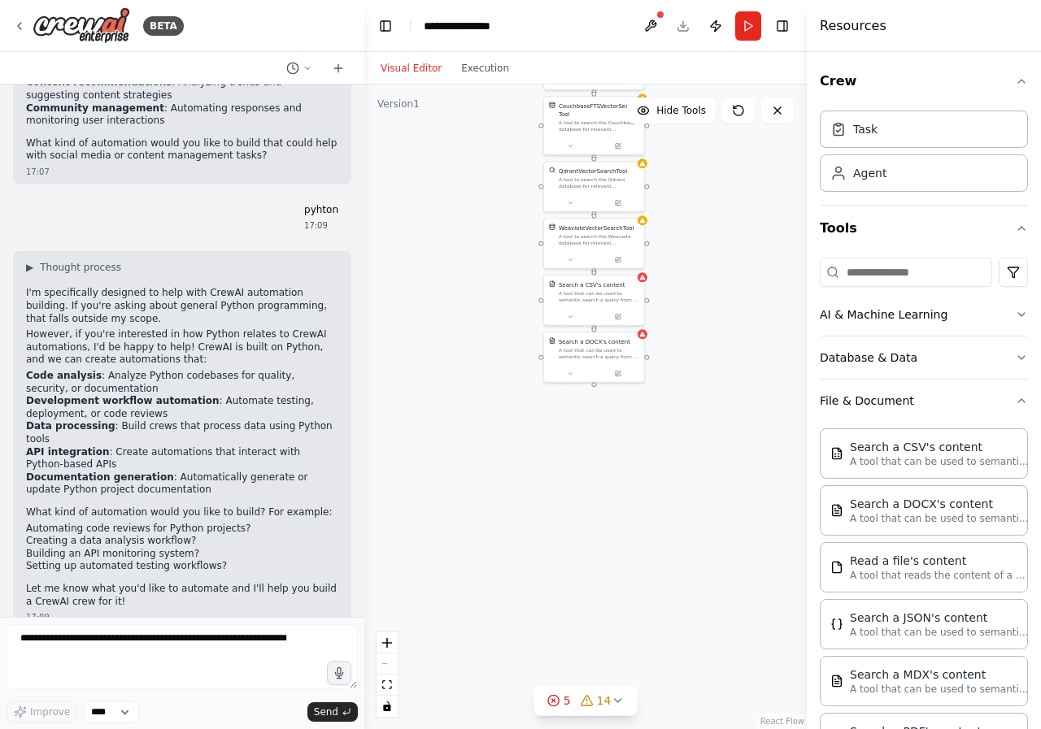
drag, startPoint x: 764, startPoint y: 505, endPoint x: 720, endPoint y: 292, distance: 217.4
click at [720, 292] on div "AIMind Tool A wrapper around [AI-Minds](https://mindsdb.com/minds). Useful for …" at bounding box center [585, 407] width 442 height 645
drag, startPoint x: 721, startPoint y: 477, endPoint x: 703, endPoint y: 461, distance: 24.3
click at [703, 461] on button at bounding box center [715, 462] width 46 height 10
drag, startPoint x: 703, startPoint y: 461, endPoint x: 604, endPoint y: 429, distance: 103.6
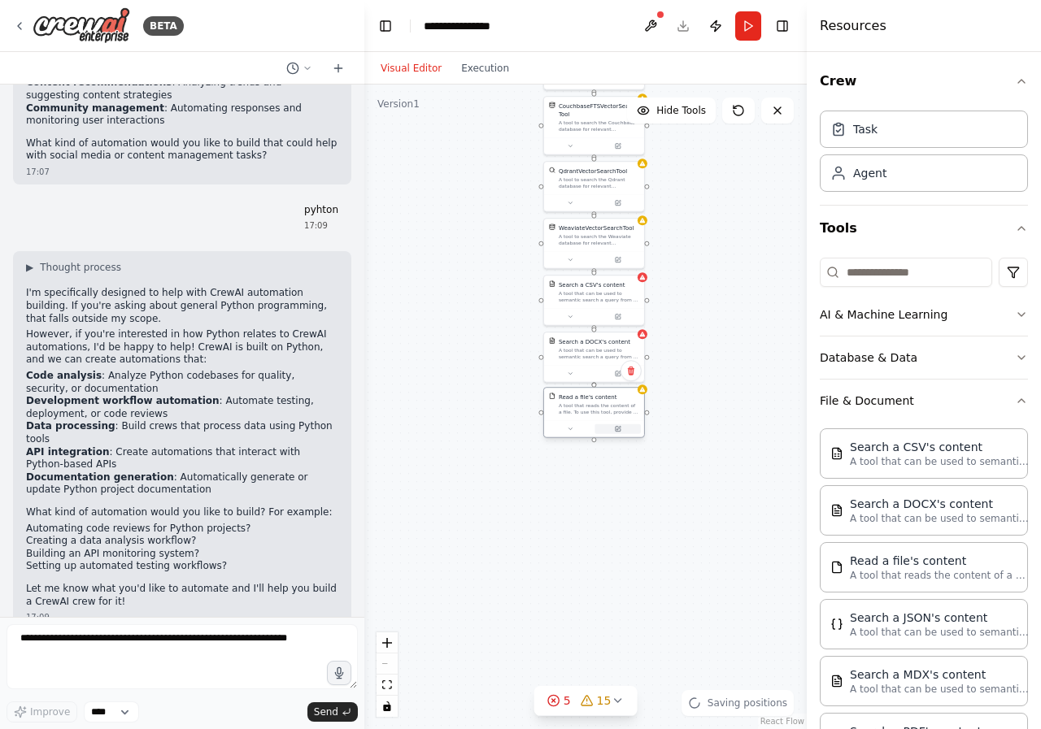
click at [604, 429] on button at bounding box center [617, 429] width 46 height 10
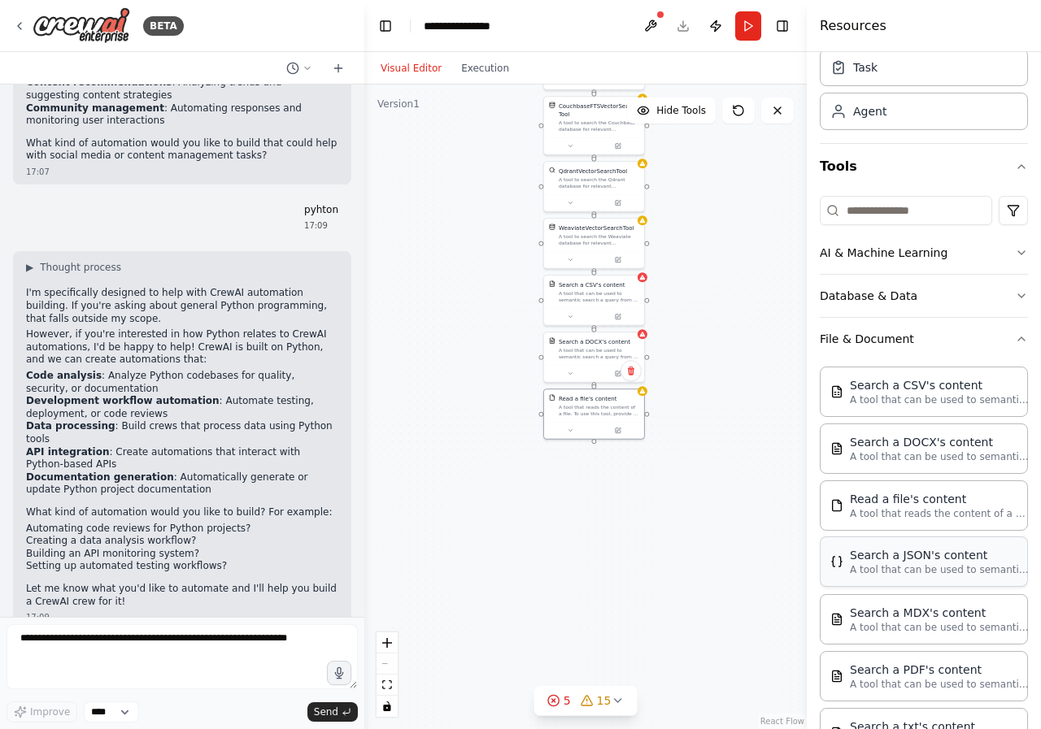
scroll to position [163, 0]
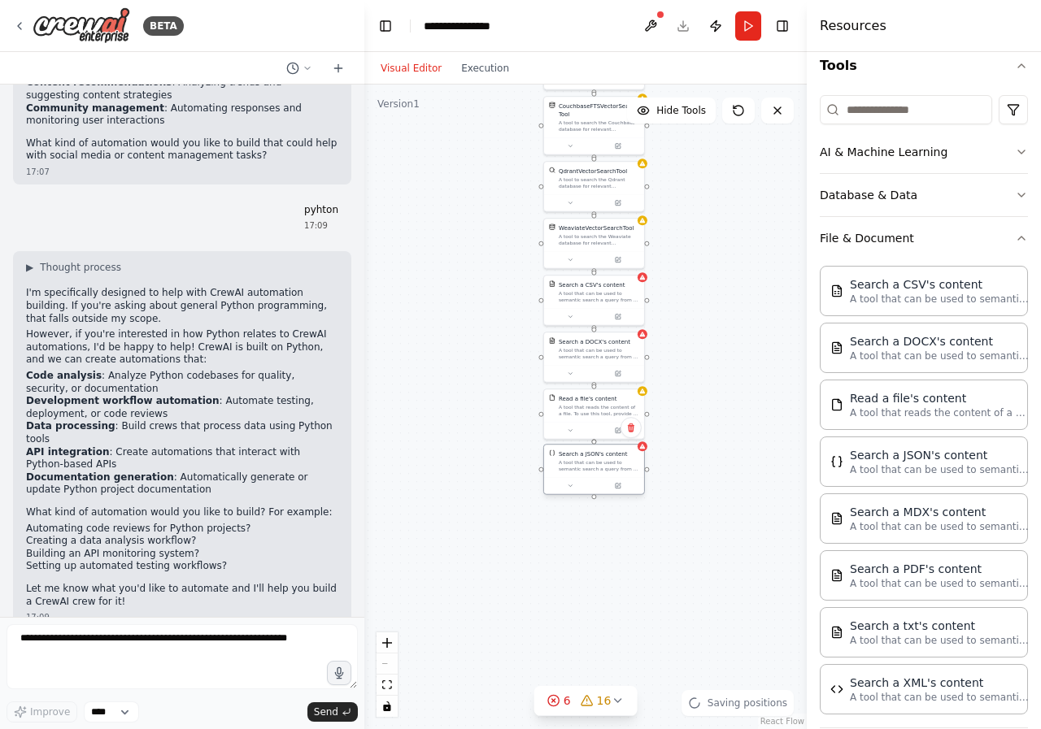
drag, startPoint x: 601, startPoint y: 489, endPoint x: 595, endPoint y: 464, distance: 25.1
click at [595, 464] on div "A tool that can be used to semantic search a query from a JSON's content." at bounding box center [599, 465] width 81 height 13
drag, startPoint x: 686, startPoint y: 574, endPoint x: 598, endPoint y: 540, distance: 94.2
click at [598, 540] on button at bounding box center [617, 543] width 46 height 10
drag, startPoint x: 683, startPoint y: 641, endPoint x: 590, endPoint y: 584, distance: 108.8
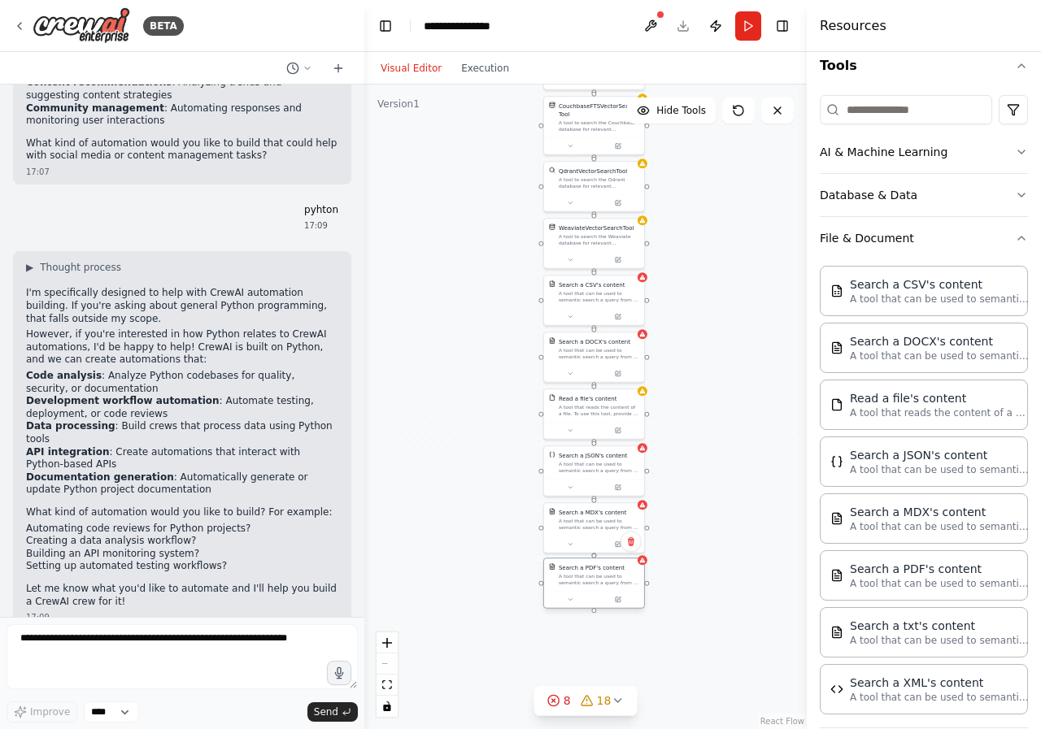
click at [590, 584] on div "A tool that can be used to semantic search a query from a PDF's content." at bounding box center [599, 579] width 81 height 13
drag, startPoint x: 697, startPoint y: 655, endPoint x: 572, endPoint y: 638, distance: 125.6
click at [572, 638] on div "A tool that can be used to semantic search a query from a txt's content." at bounding box center [599, 636] width 81 height 13
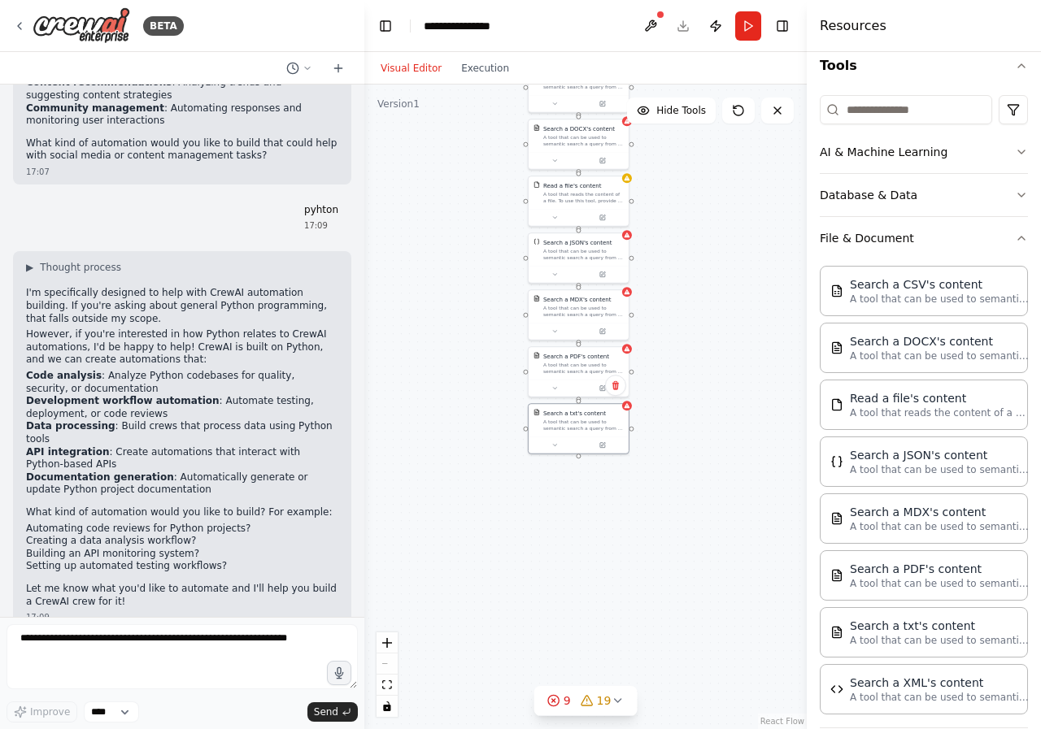
drag, startPoint x: 746, startPoint y: 528, endPoint x: 731, endPoint y: 315, distance: 213.6
click at [731, 315] on div "AIMind Tool A wrapper around [AI-Minds](https://mindsdb.com/minds). Useful for …" at bounding box center [585, 407] width 442 height 645
drag, startPoint x: 629, startPoint y: 519, endPoint x: 580, endPoint y: 494, distance: 55.6
click at [580, 494] on div at bounding box center [579, 500] width 100 height 17
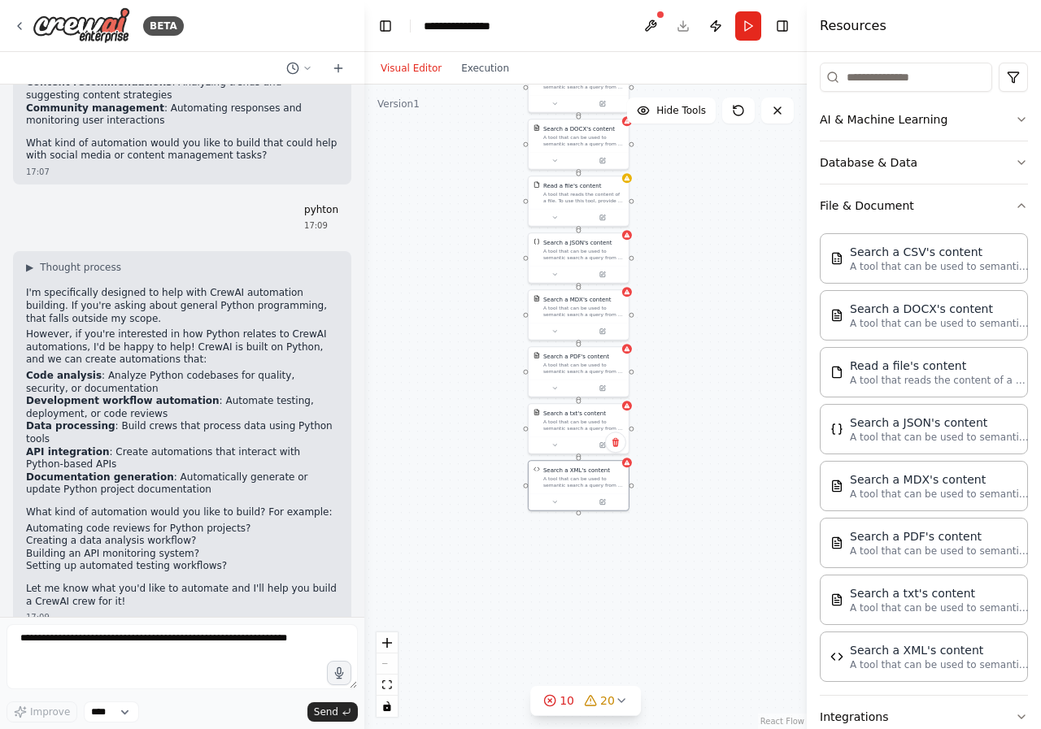
scroll to position [194, 0]
click at [1015, 207] on icon "button" at bounding box center [1021, 207] width 13 height 13
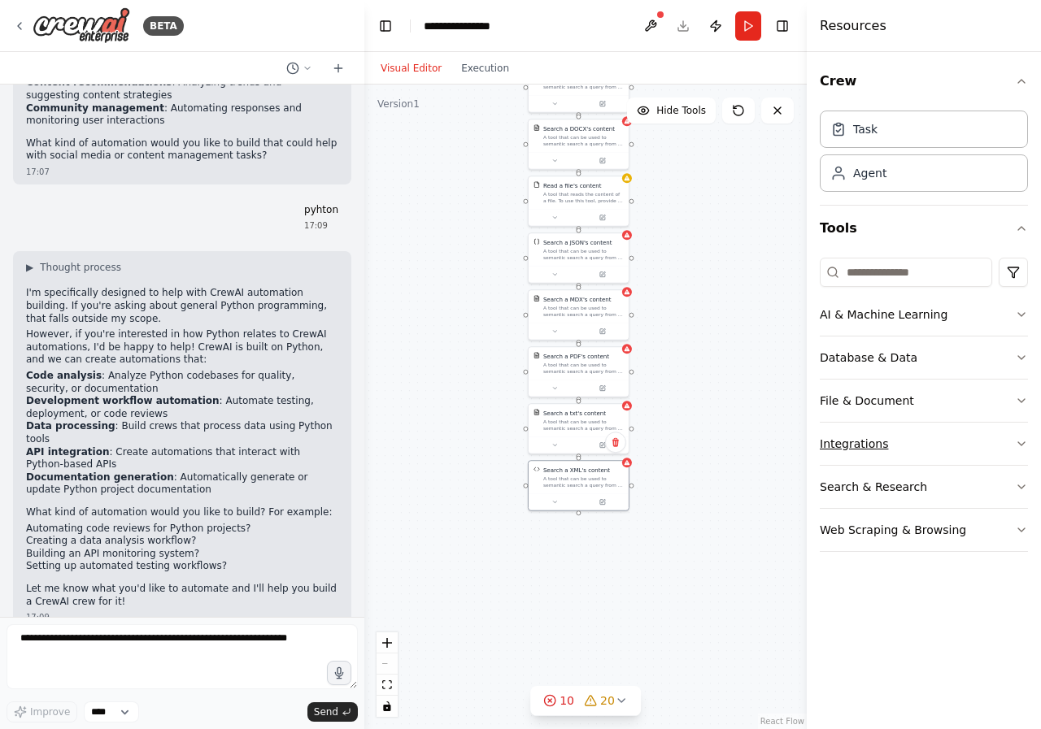
click at [1021, 439] on icon "button" at bounding box center [1021, 443] width 13 height 13
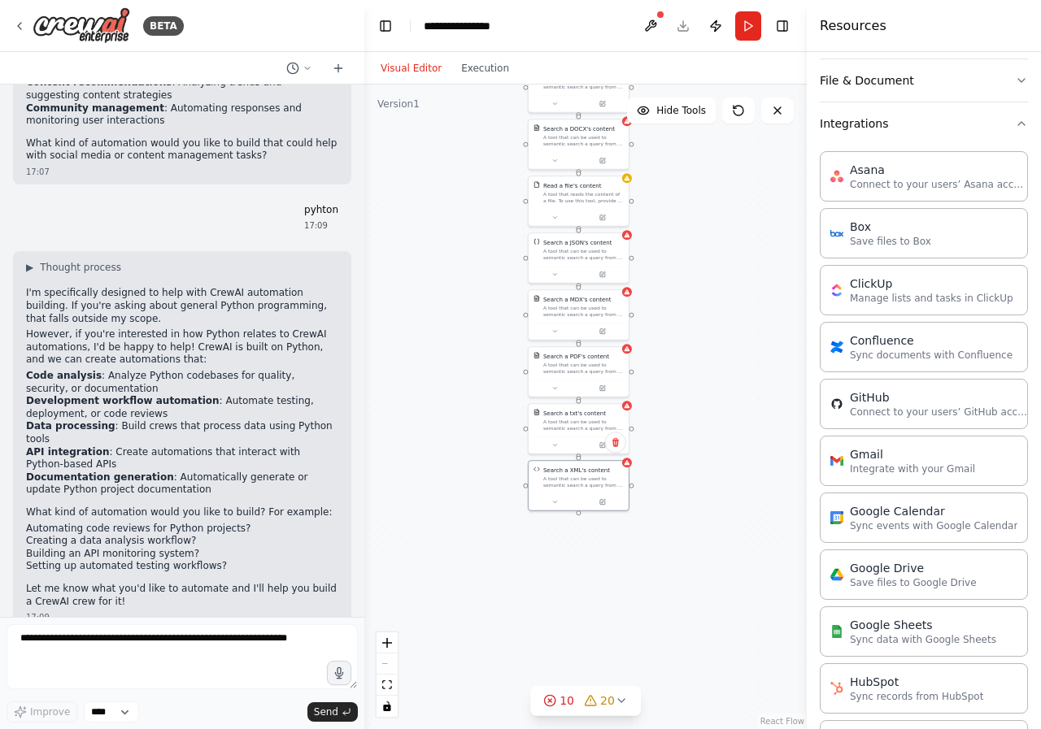
scroll to position [299, 0]
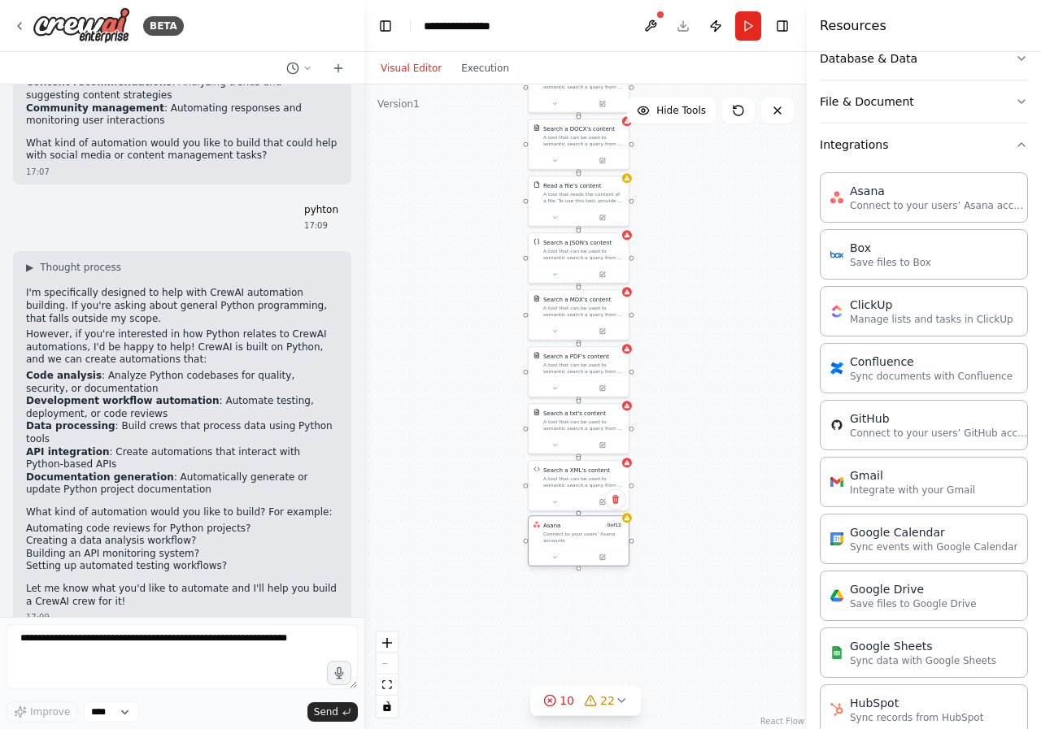
drag, startPoint x: 655, startPoint y: 581, endPoint x: 565, endPoint y: 540, distance: 99.0
click at [565, 540] on div "Connect to your users’ Asana accounts" at bounding box center [583, 537] width 81 height 13
drag, startPoint x: 781, startPoint y: 369, endPoint x: 563, endPoint y: 601, distance: 318.7
click at [563, 601] on div at bounding box center [584, 607] width 100 height 17
click at [563, 600] on div at bounding box center [584, 607] width 100 height 17
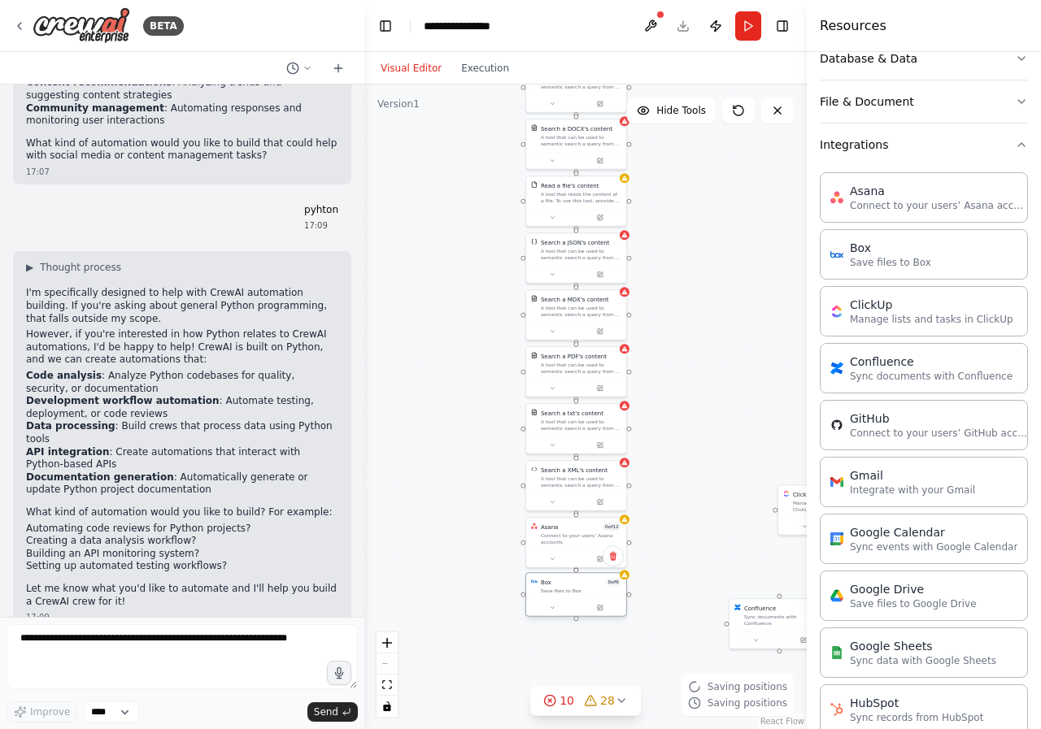
drag, startPoint x: 581, startPoint y: 600, endPoint x: 570, endPoint y: 601, distance: 11.4
click at [570, 601] on div at bounding box center [576, 607] width 100 height 17
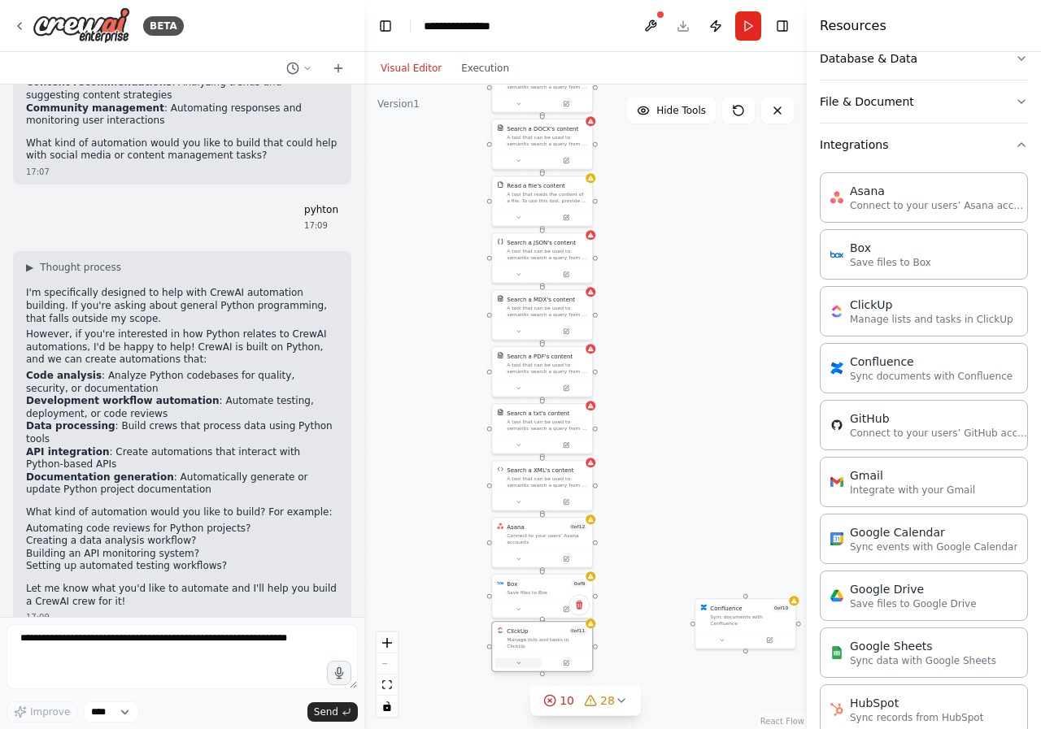
drag, startPoint x: 790, startPoint y: 520, endPoint x: 505, endPoint y: 651, distance: 314.4
click at [505, 655] on div at bounding box center [542, 663] width 100 height 17
drag, startPoint x: 738, startPoint y: 617, endPoint x: 531, endPoint y: 694, distance: 221.3
click at [531, 694] on div "Confluence 0 of 10 Sync documents with Confluence" at bounding box center [542, 687] width 100 height 33
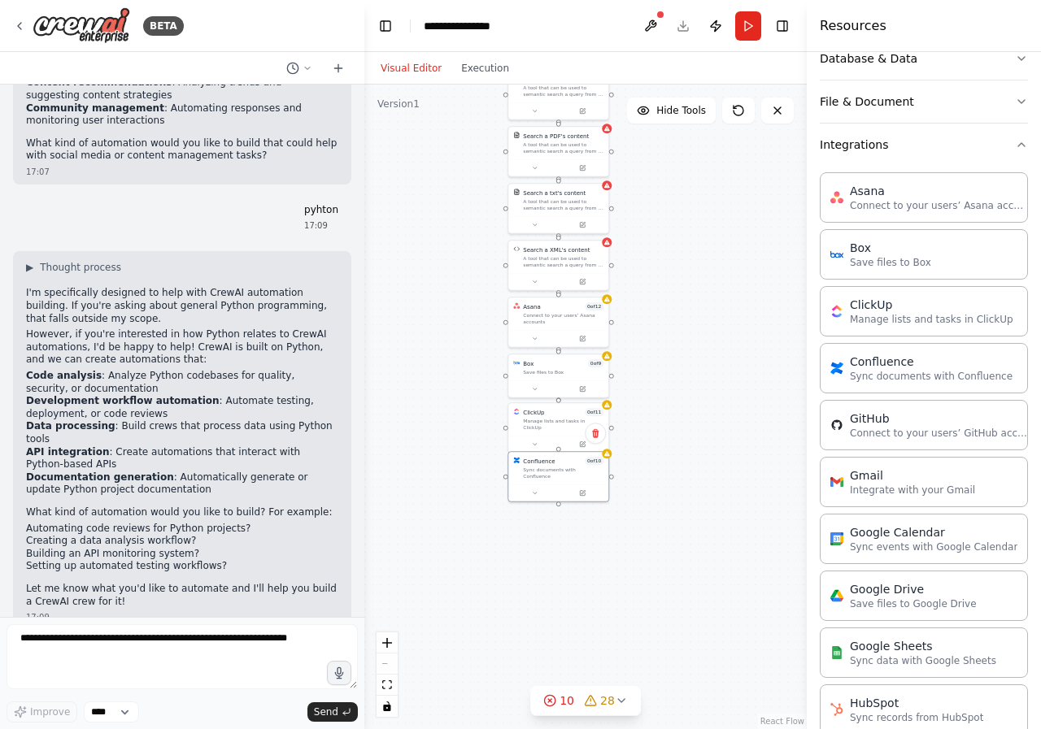
drag, startPoint x: 681, startPoint y: 602, endPoint x: 689, endPoint y: 398, distance: 204.2
click at [689, 398] on div "AIMind Tool A wrapper around [AI-Minds](https://mindsdb.com/minds). Useful for …" at bounding box center [585, 407] width 442 height 645
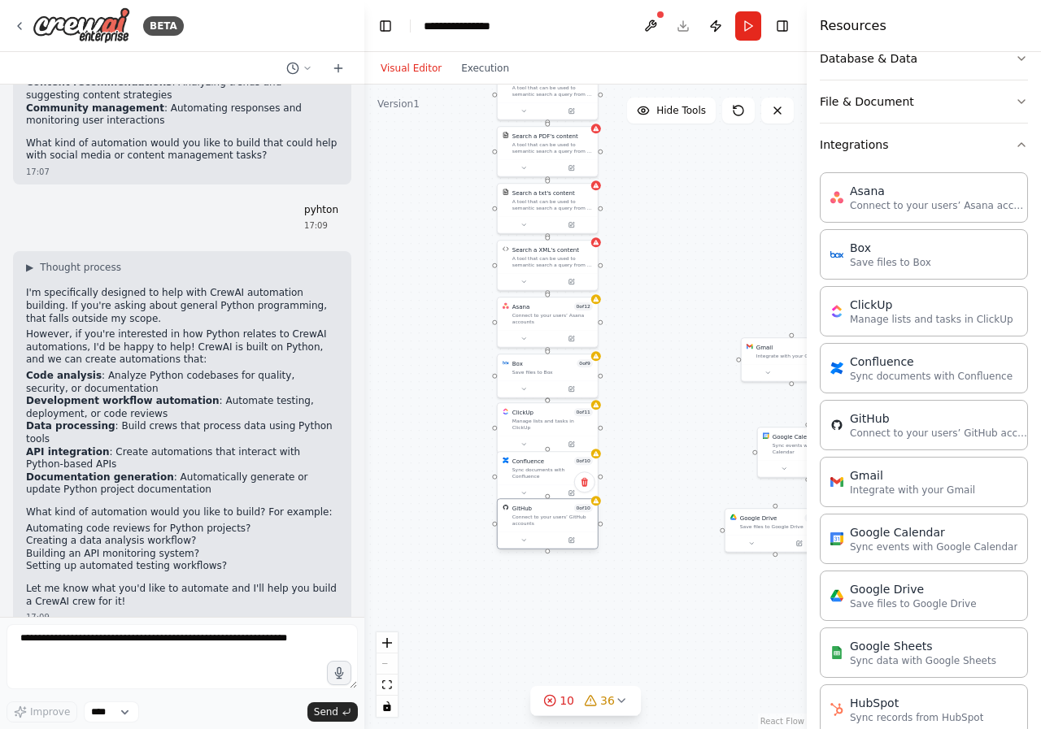
drag, startPoint x: 788, startPoint y: 251, endPoint x: 524, endPoint y: 530, distance: 384.2
click at [524, 530] on div "GitHub 0 of 10 Connect to your users’ GitHub accounts" at bounding box center [548, 515] width 100 height 33
drag, startPoint x: 771, startPoint y: 377, endPoint x: 526, endPoint y: 595, distance: 328.3
click at [526, 595] on button at bounding box center [524, 591] width 46 height 10
drag, startPoint x: 777, startPoint y: 463, endPoint x: 516, endPoint y: 645, distance: 318.3
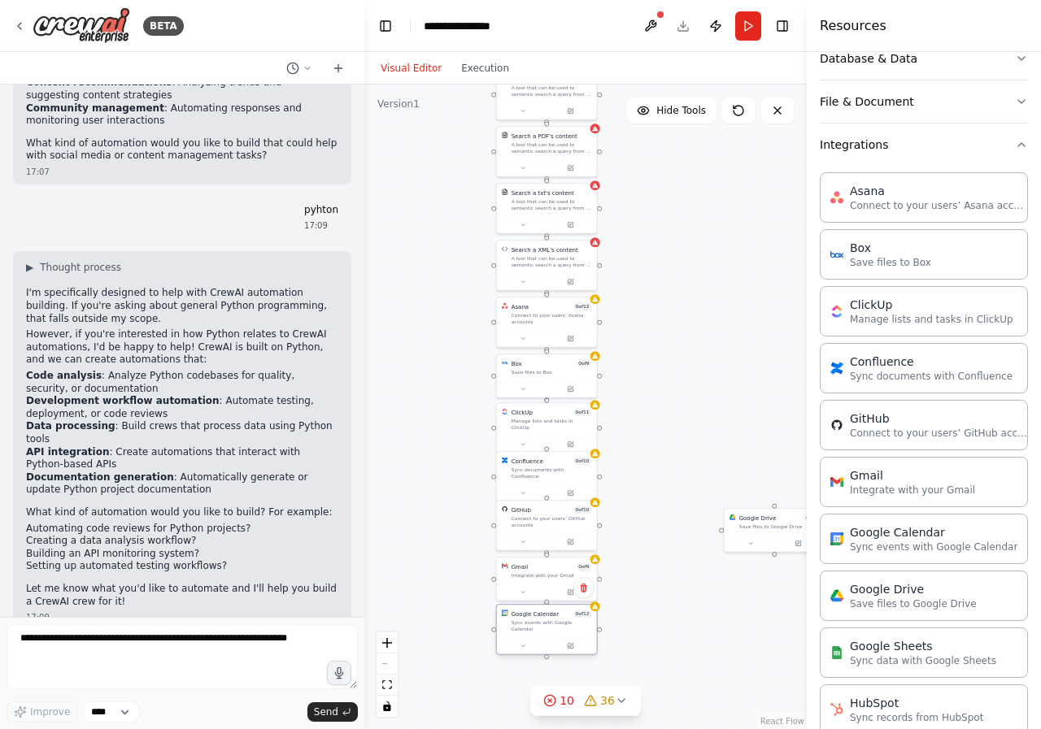
click at [516, 645] on div at bounding box center [547, 646] width 100 height 17
drag, startPoint x: 755, startPoint y: 539, endPoint x: 530, endPoint y: 688, distance: 270.0
click at [530, 688] on button at bounding box center [523, 689] width 46 height 10
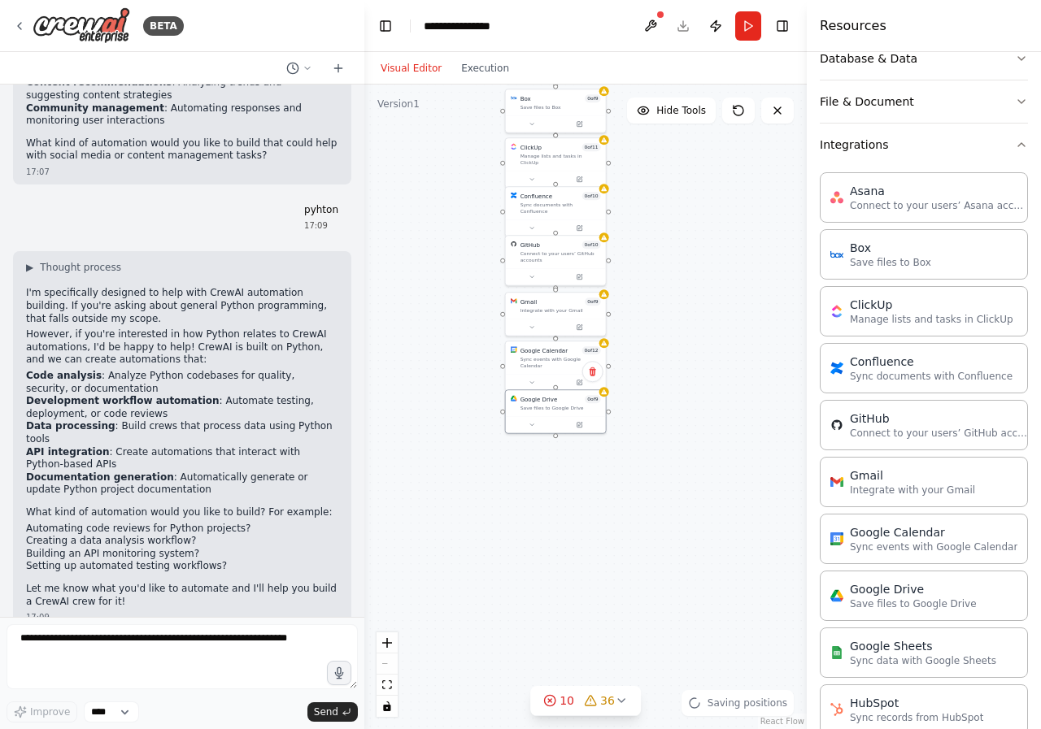
drag, startPoint x: 682, startPoint y: 527, endPoint x: 697, endPoint y: 260, distance: 267.1
click at [694, 260] on div "AIMind Tool A wrapper around [AI-Minds](https://mindsdb.com/minds). Useful for …" at bounding box center [585, 407] width 442 height 645
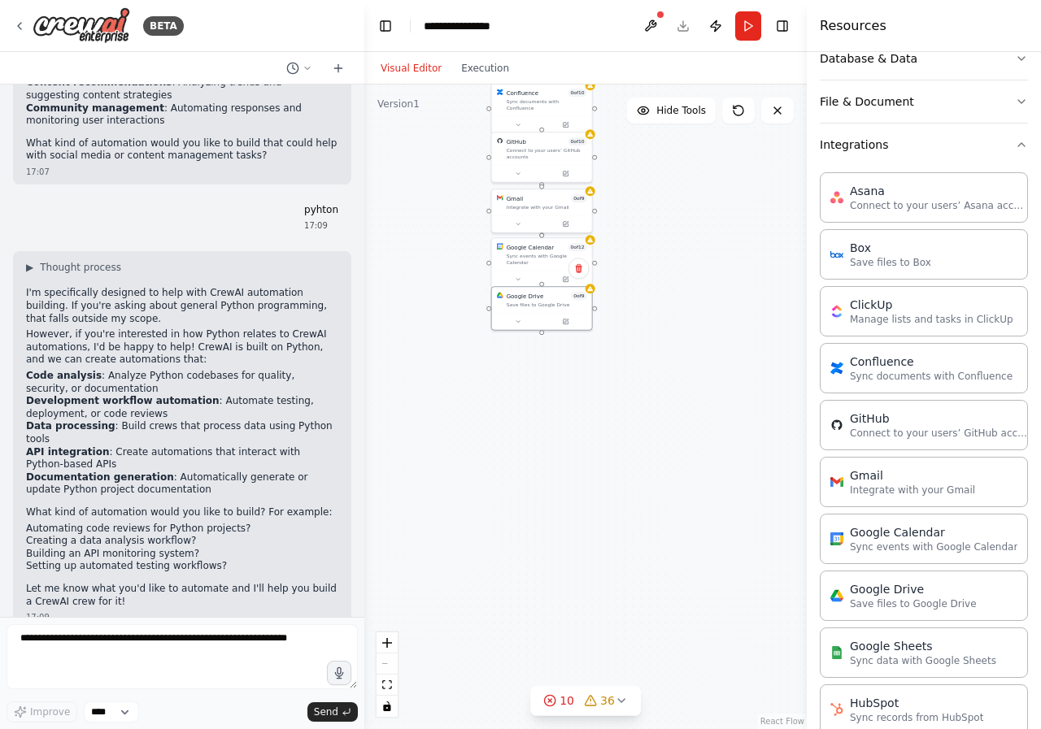
drag, startPoint x: 676, startPoint y: 445, endPoint x: 659, endPoint y: 345, distance: 101.5
click at [659, 345] on div "AIMind Tool A wrapper around [AI-Minds](https://mindsdb.com/minds). Useful for …" at bounding box center [585, 407] width 442 height 645
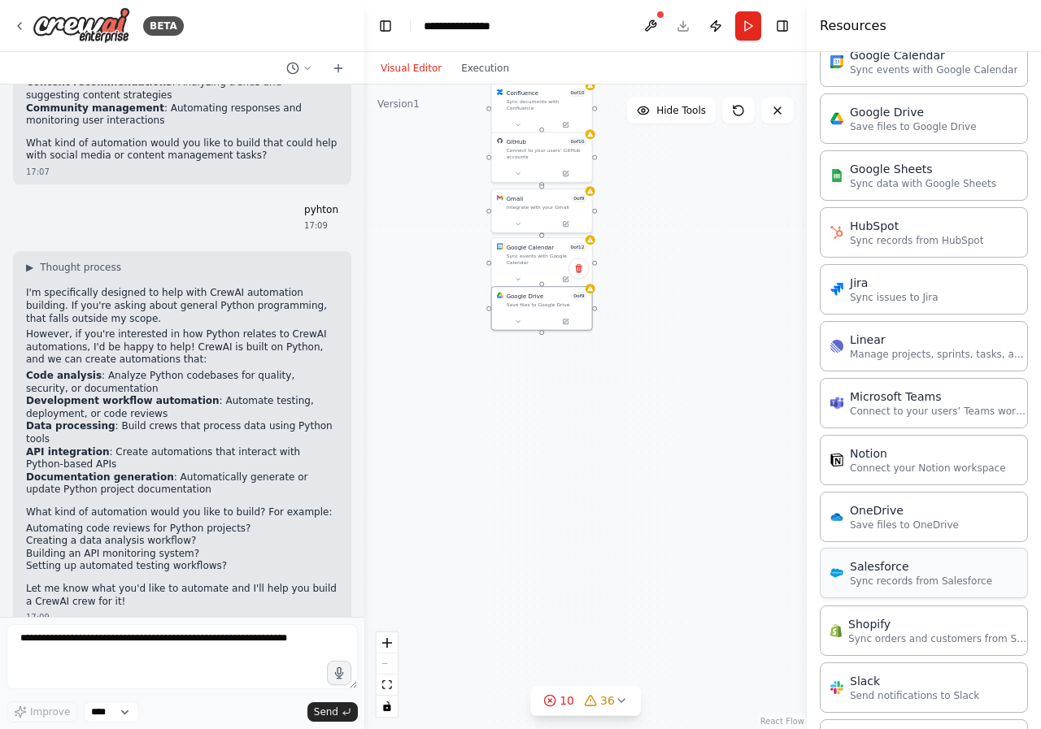
scroll to position [787, 0]
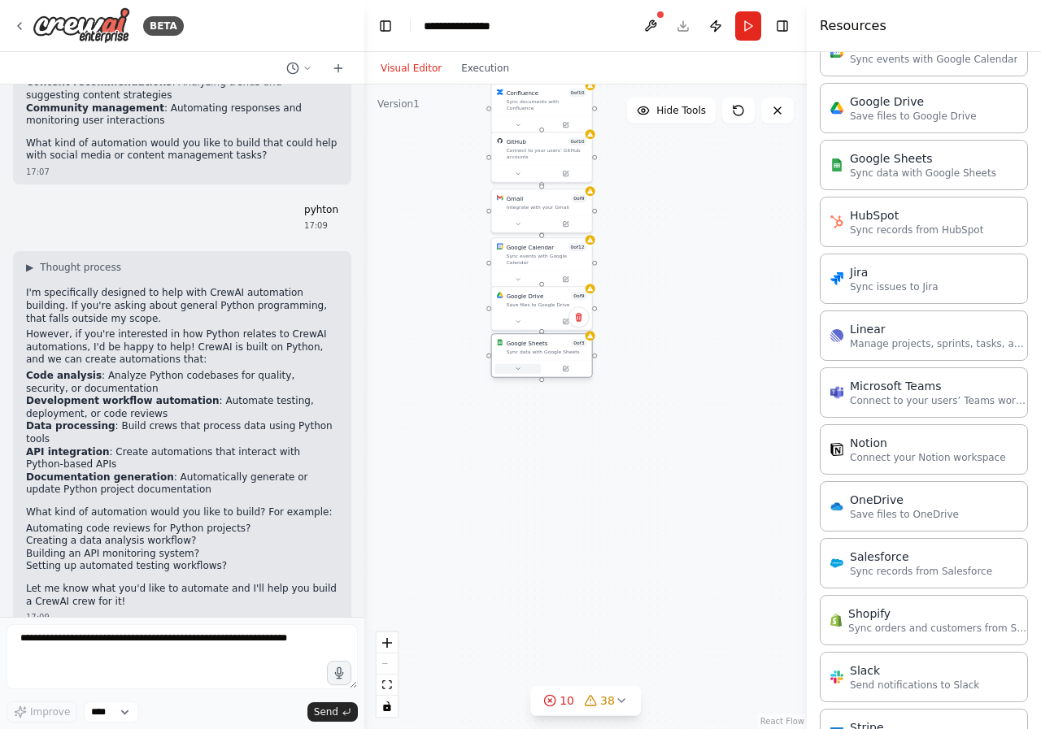
drag, startPoint x: 596, startPoint y: 409, endPoint x: 539, endPoint y: 365, distance: 71.9
click at [539, 365] on div at bounding box center [542, 369] width 94 height 10
drag, startPoint x: 756, startPoint y: 336, endPoint x: 530, endPoint y: 404, distance: 236.2
click at [530, 404] on div "Sync records from HubSpot" at bounding box center [547, 401] width 81 height 7
drag, startPoint x: 781, startPoint y: 465, endPoint x: 532, endPoint y: 449, distance: 250.2
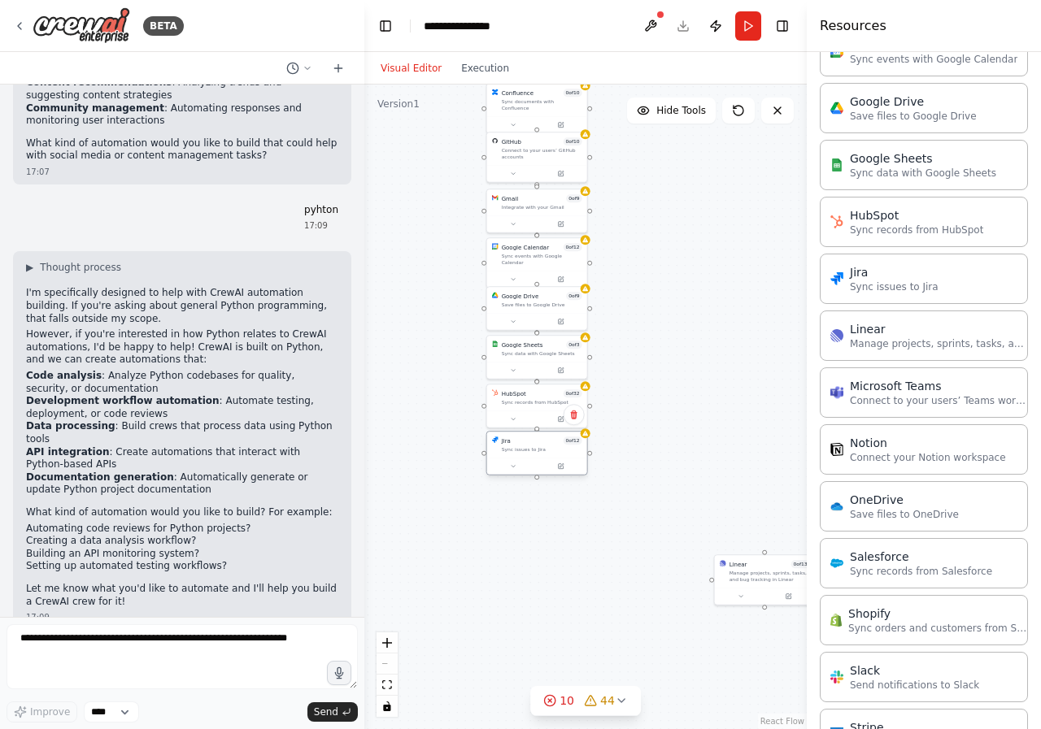
click at [532, 449] on div "Sync issues to Jira" at bounding box center [542, 449] width 81 height 7
drag, startPoint x: 746, startPoint y: 577, endPoint x: 522, endPoint y: 504, distance: 236.1
click at [523, 505] on div "Manage projects, sprints, tasks, and bug tracking in Linear" at bounding box center [550, 501] width 81 height 13
click at [521, 504] on div "Manage projects, sprints, tasks, and bug tracking in Linear" at bounding box center [550, 501] width 81 height 13
click at [511, 507] on div "Manage projects, sprints, tasks, and bug tracking in Linear" at bounding box center [550, 501] width 81 height 13
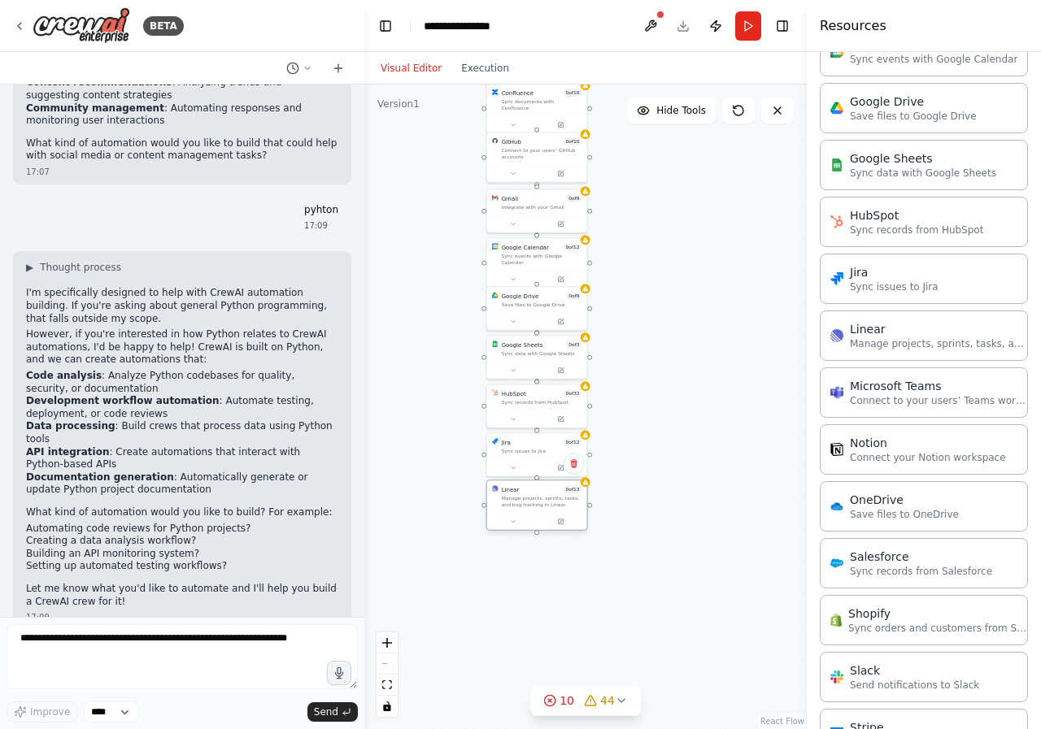
click at [511, 507] on div "Manage projects, sprints, tasks, and bug tracking in Linear" at bounding box center [542, 501] width 81 height 13
drag, startPoint x: 761, startPoint y: 294, endPoint x: 529, endPoint y: 572, distance: 362.6
click at [529, 572] on div at bounding box center [537, 578] width 100 height 17
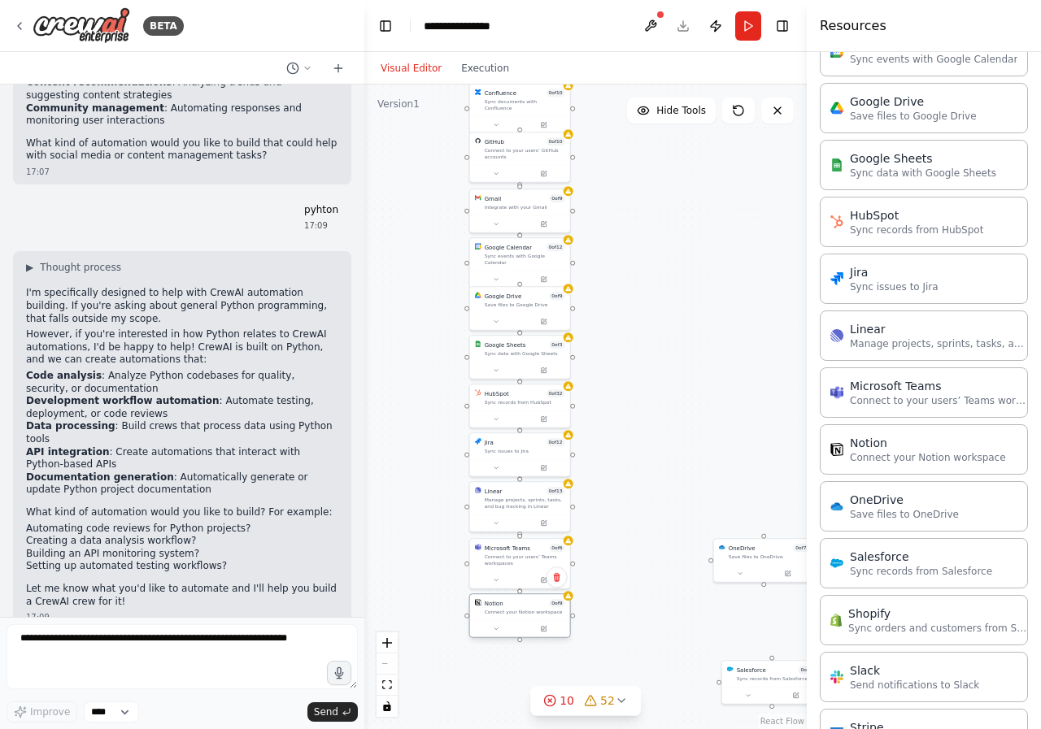
drag, startPoint x: 792, startPoint y: 451, endPoint x: 488, endPoint y: 617, distance: 346.4
click at [488, 617] on div "Notion 0 of 9 Connect your Notion workspace" at bounding box center [520, 607] width 100 height 26
drag, startPoint x: 775, startPoint y: 559, endPoint x: 529, endPoint y: 667, distance: 268.8
click at [529, 667] on div "OneDrive 0 of 7 Save files to OneDrive" at bounding box center [520, 656] width 100 height 26
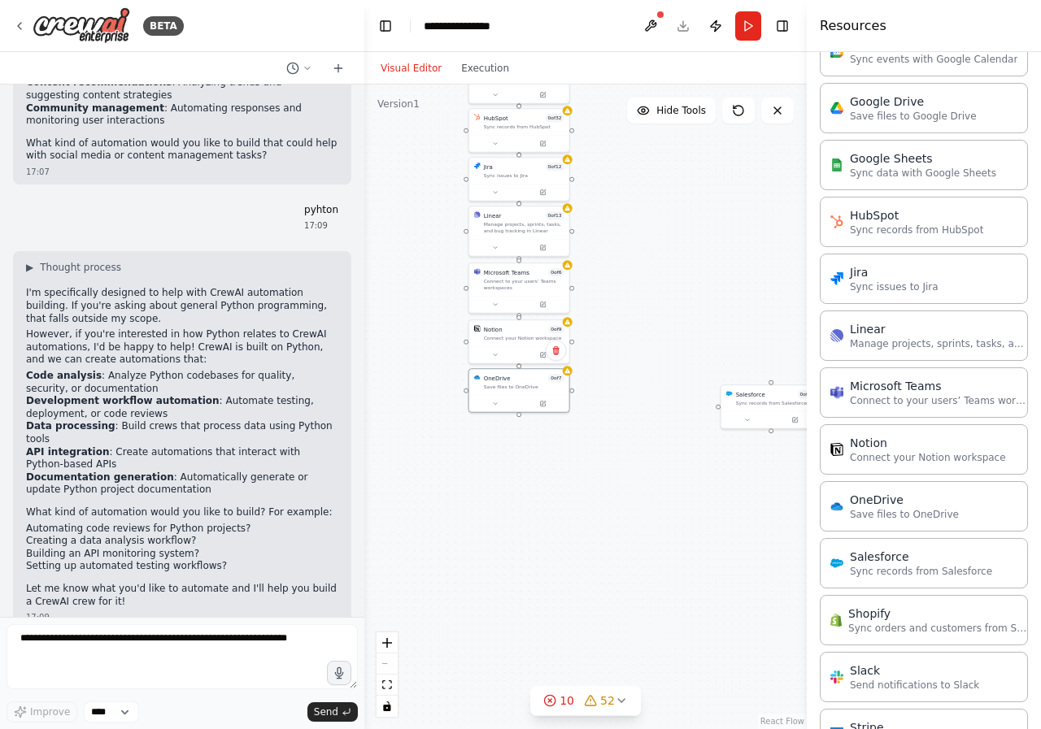
drag, startPoint x: 671, startPoint y: 575, endPoint x: 670, endPoint y: 298, distance: 276.5
click at [670, 298] on div "AIMind Tool A wrapper around [AI-Minds](https://mindsdb.com/minds). Useful for …" at bounding box center [585, 407] width 442 height 645
drag, startPoint x: 763, startPoint y: 403, endPoint x: 498, endPoint y: 437, distance: 267.3
click at [498, 437] on div "Sync records from Salesforce" at bounding box center [524, 433] width 81 height 7
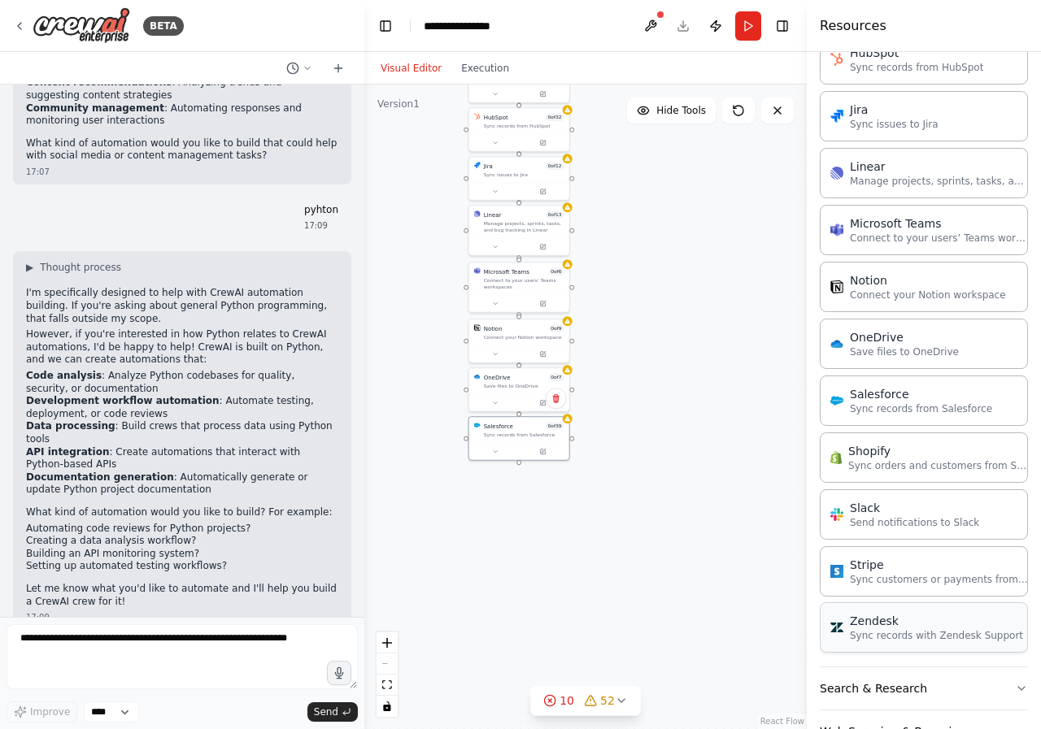
scroll to position [1000, 0]
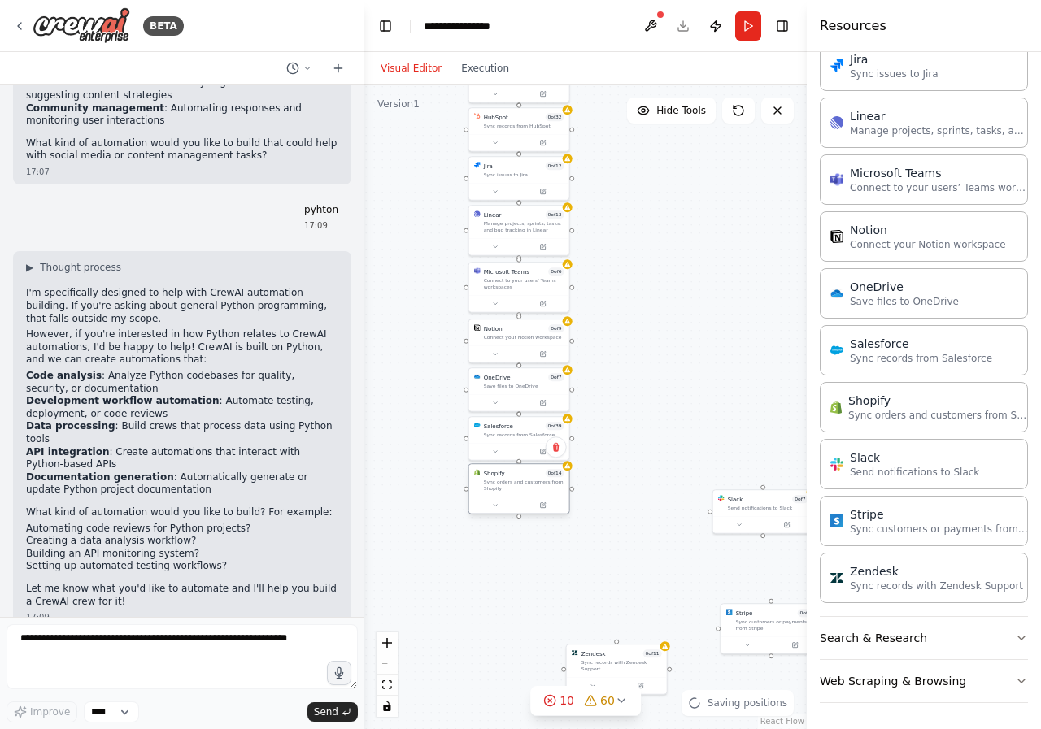
drag, startPoint x: 771, startPoint y: 396, endPoint x: 511, endPoint y: 493, distance: 277.6
click at [511, 493] on div "Shopify 0 of 14 Sync orders and customers from Shopify" at bounding box center [519, 480] width 100 height 33
drag, startPoint x: 763, startPoint y: 503, endPoint x: 520, endPoint y: 540, distance: 246.0
click at [520, 540] on div "Slack 0 of 7 Send notifications to Slack" at bounding box center [524, 534] width 81 height 16
drag, startPoint x: 752, startPoint y: 622, endPoint x: 498, endPoint y: 591, distance: 256.4
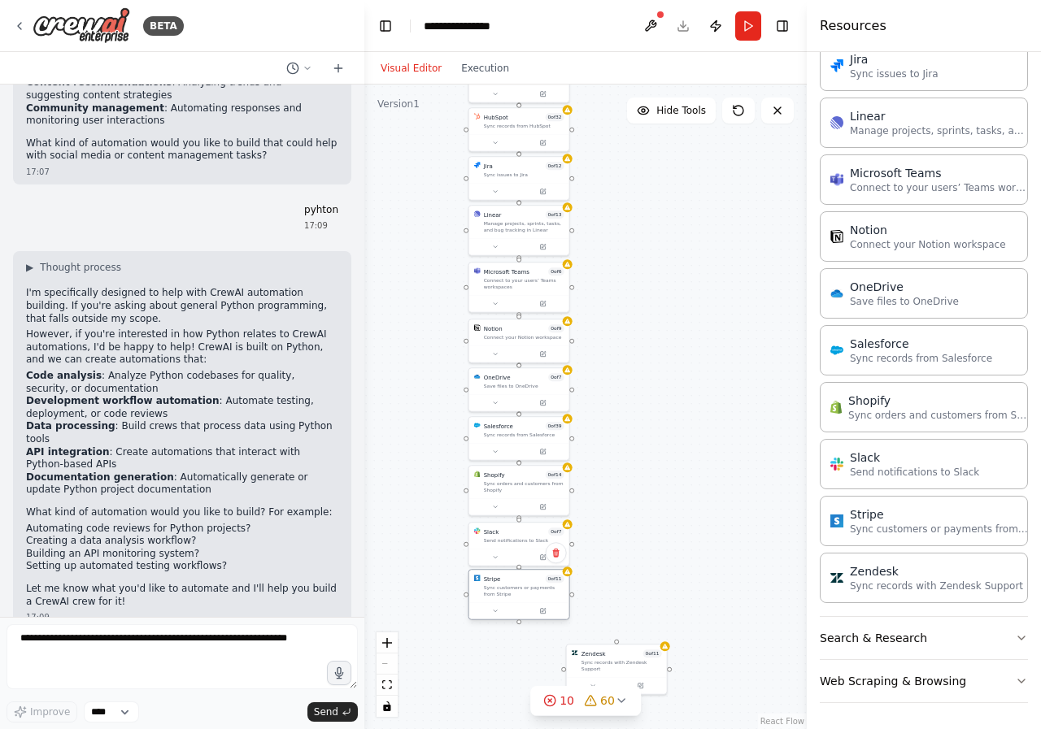
click at [498, 591] on div "Sync customers or payments from Stripe" at bounding box center [524, 591] width 81 height 13
drag, startPoint x: 603, startPoint y: 663, endPoint x: 501, endPoint y: 646, distance: 103.7
click at [501, 646] on div "Sync records with Zendesk Support" at bounding box center [524, 648] width 81 height 13
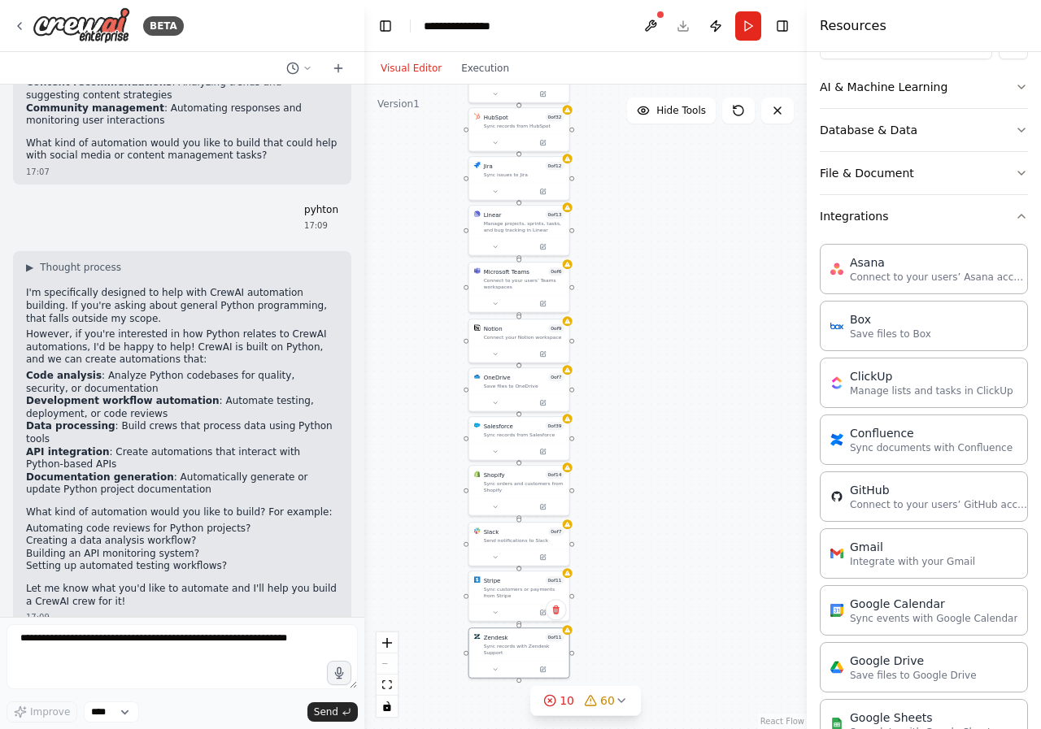
scroll to position [202, 0]
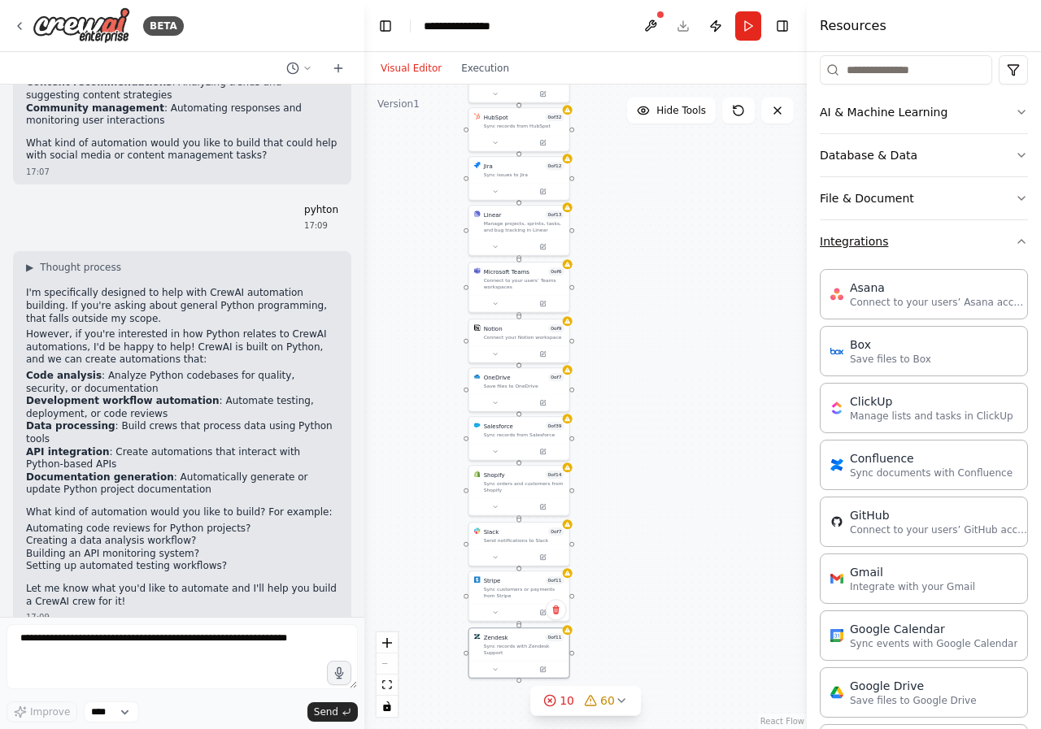
click at [1015, 237] on icon "button" at bounding box center [1021, 241] width 13 height 13
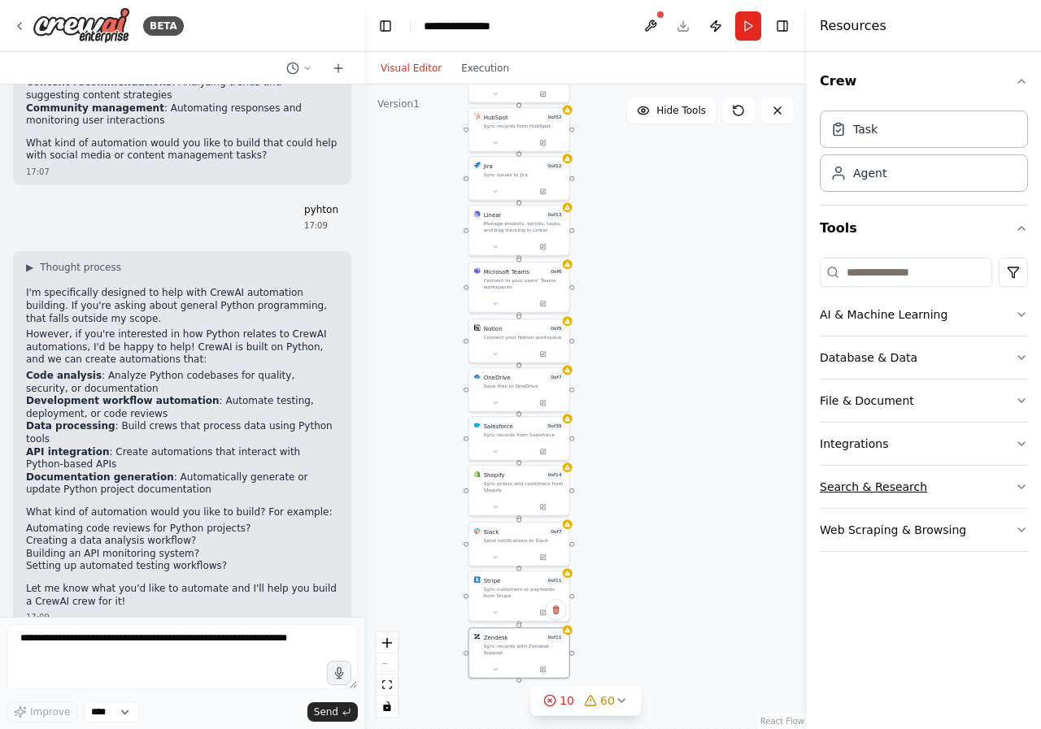
click at [1014, 481] on button "Search & Research" at bounding box center [924, 487] width 208 height 42
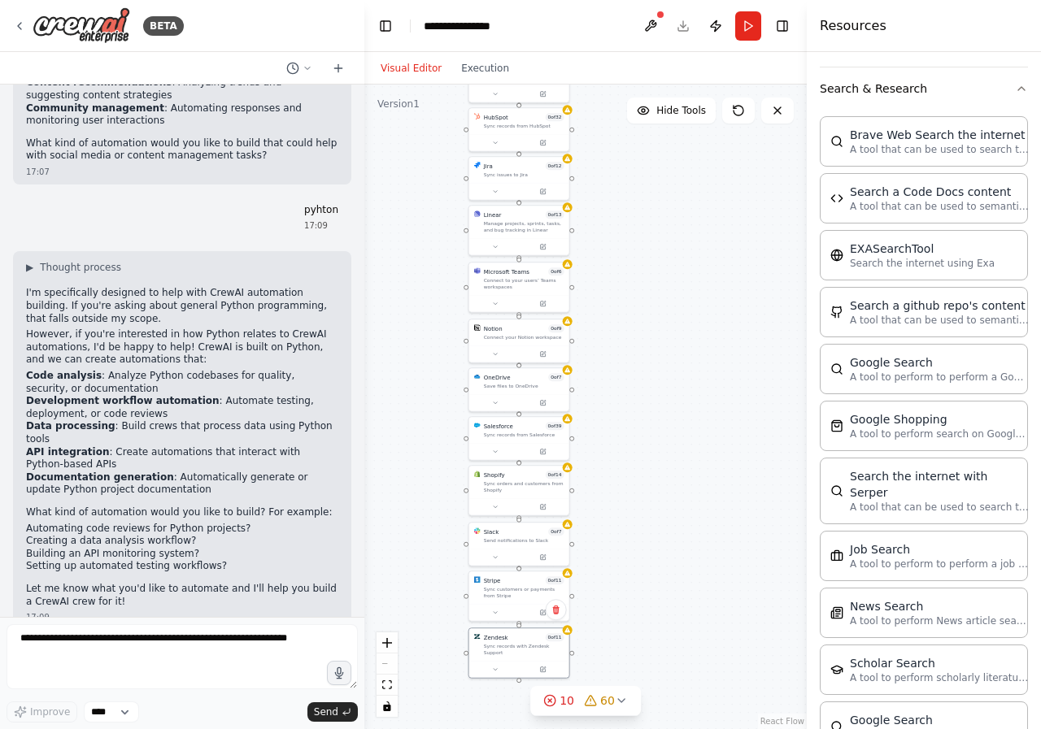
scroll to position [375, 0]
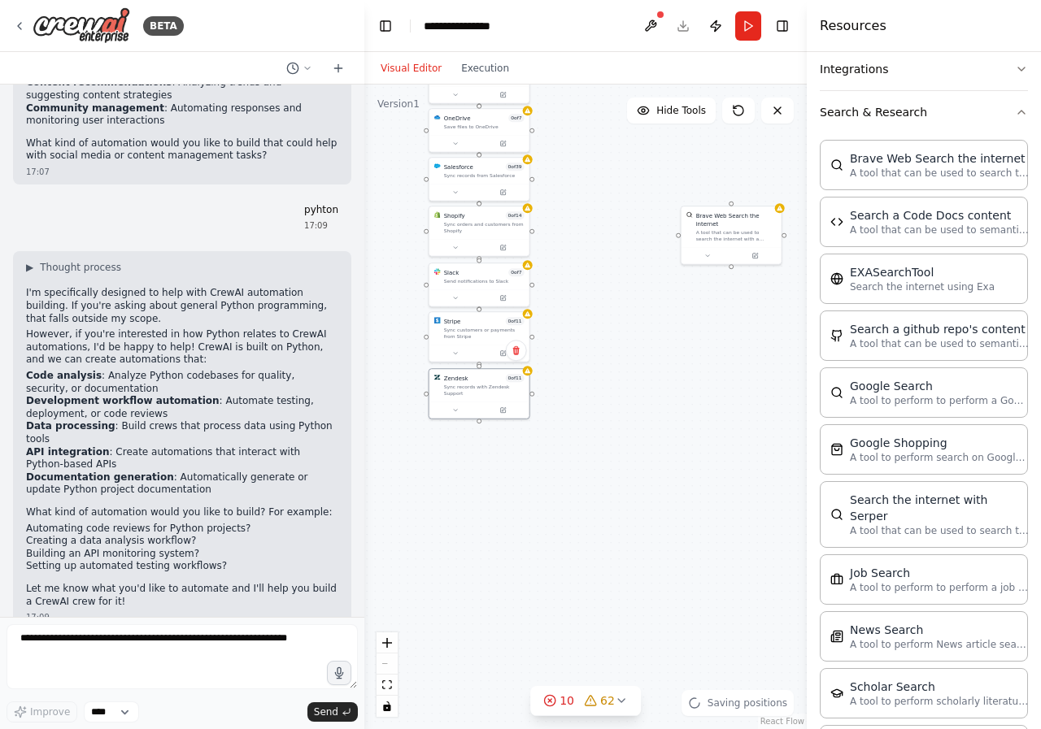
drag, startPoint x: 682, startPoint y: 612, endPoint x: 642, endPoint y: 349, distance: 265.8
click at [642, 349] on div "AIMind Tool A wrapper around [AI-Minds](https://mindsdb.com/minds). Useful for …" at bounding box center [585, 407] width 442 height 645
drag, startPoint x: 739, startPoint y: 220, endPoint x: 489, endPoint y: 434, distance: 329.9
click at [489, 436] on div "A tool that can be used to search the internet with a search_query." at bounding box center [483, 442] width 81 height 13
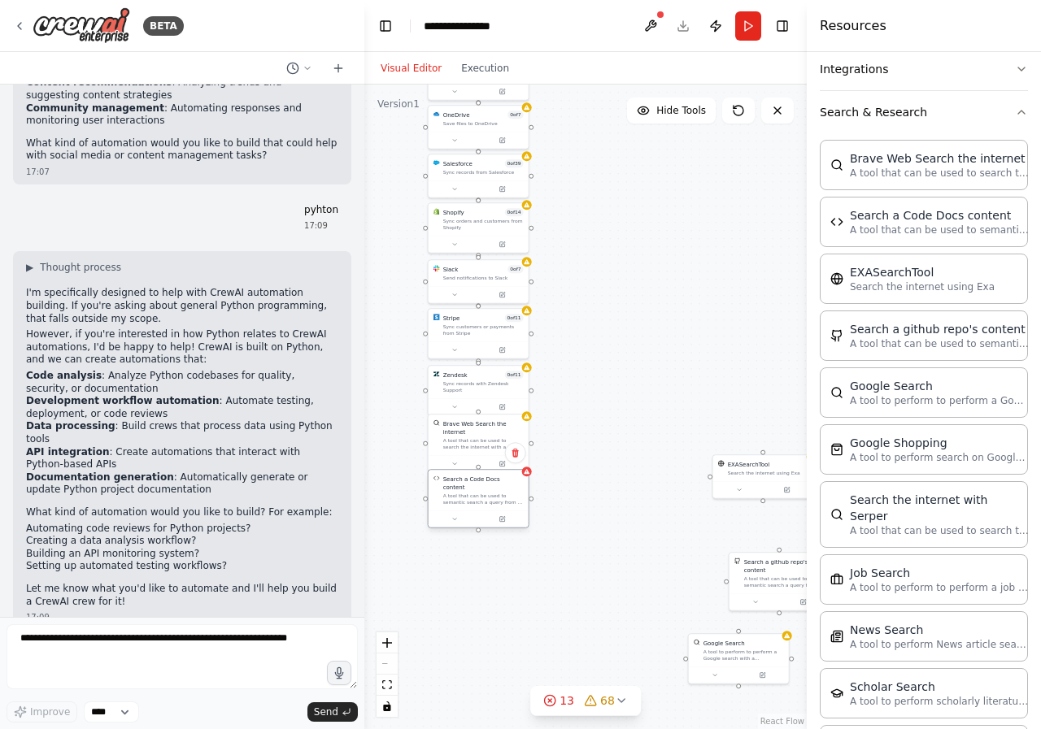
drag, startPoint x: 747, startPoint y: 335, endPoint x: 475, endPoint y: 500, distance: 318.5
click at [475, 500] on div "Search a Code Docs content A tool that can be used to semantic search a query f…" at bounding box center [479, 490] width 100 height 41
drag, startPoint x: 747, startPoint y: 475, endPoint x: 460, endPoint y: 549, distance: 296.4
click at [460, 549] on div "EXASearchTool Search the internet using Exa" at bounding box center [479, 540] width 100 height 26
drag, startPoint x: 757, startPoint y: 577, endPoint x: 456, endPoint y: 605, distance: 302.2
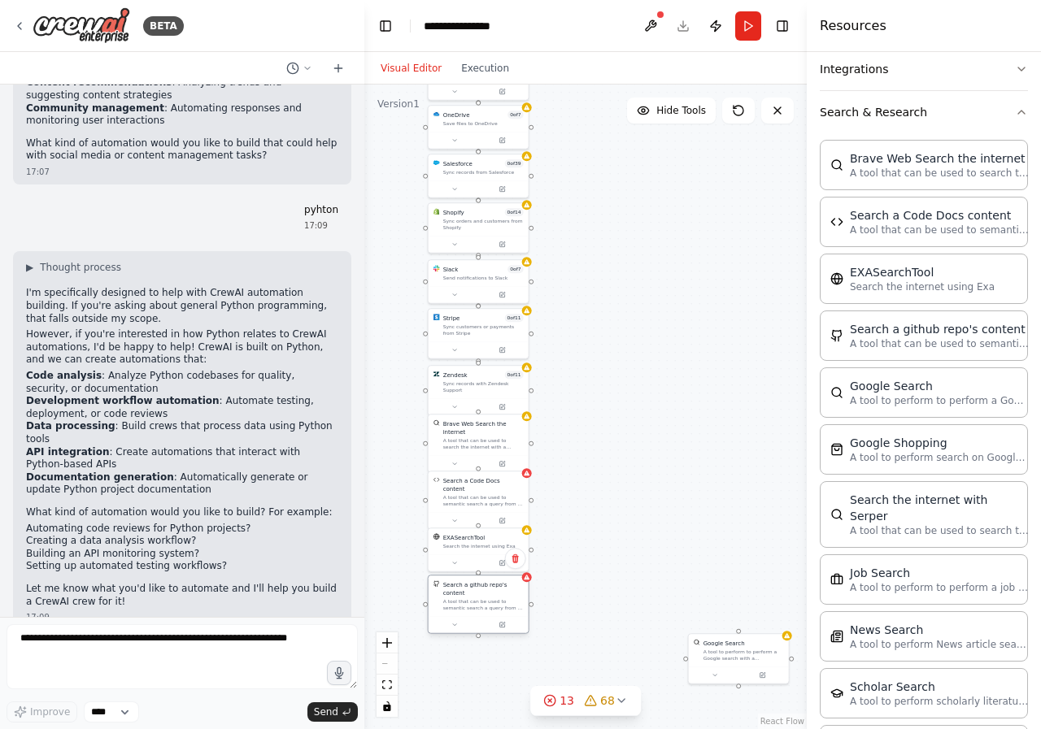
click at [456, 605] on div "Search a github repo's content A tool that can be used to semantic search a que…" at bounding box center [479, 596] width 100 height 41
drag, startPoint x: 717, startPoint y: 655, endPoint x: 448, endPoint y: 657, distance: 269.2
click at [448, 657] on div "A tool to perform to perform a Google search with a search_query." at bounding box center [483, 653] width 81 height 13
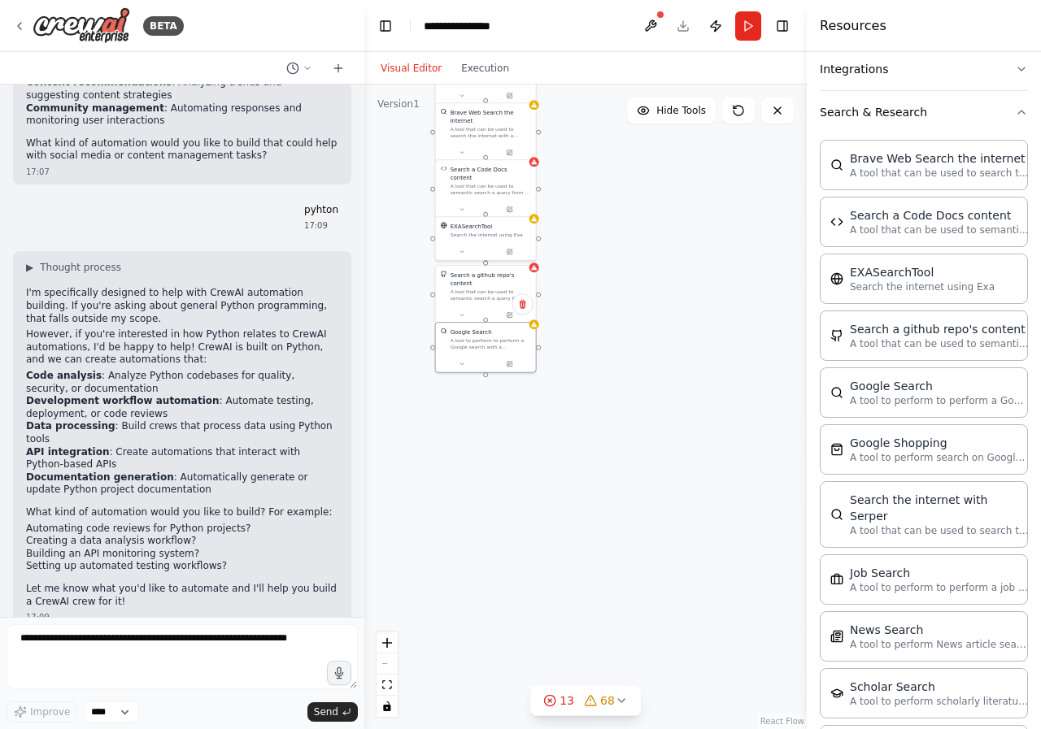
drag, startPoint x: 656, startPoint y: 548, endPoint x: 672, endPoint y: 228, distance: 320.8
click at [672, 228] on div "AIMind Tool A wrapper around [AI-Minds](https://mindsdb.com/minds). Useful for …" at bounding box center [585, 407] width 442 height 645
drag, startPoint x: 603, startPoint y: 381, endPoint x: 549, endPoint y: 220, distance: 170.5
click at [549, 220] on div "AIMind Tool A wrapper around [AI-Minds](https://mindsdb.com/minds). Useful for …" at bounding box center [585, 407] width 442 height 645
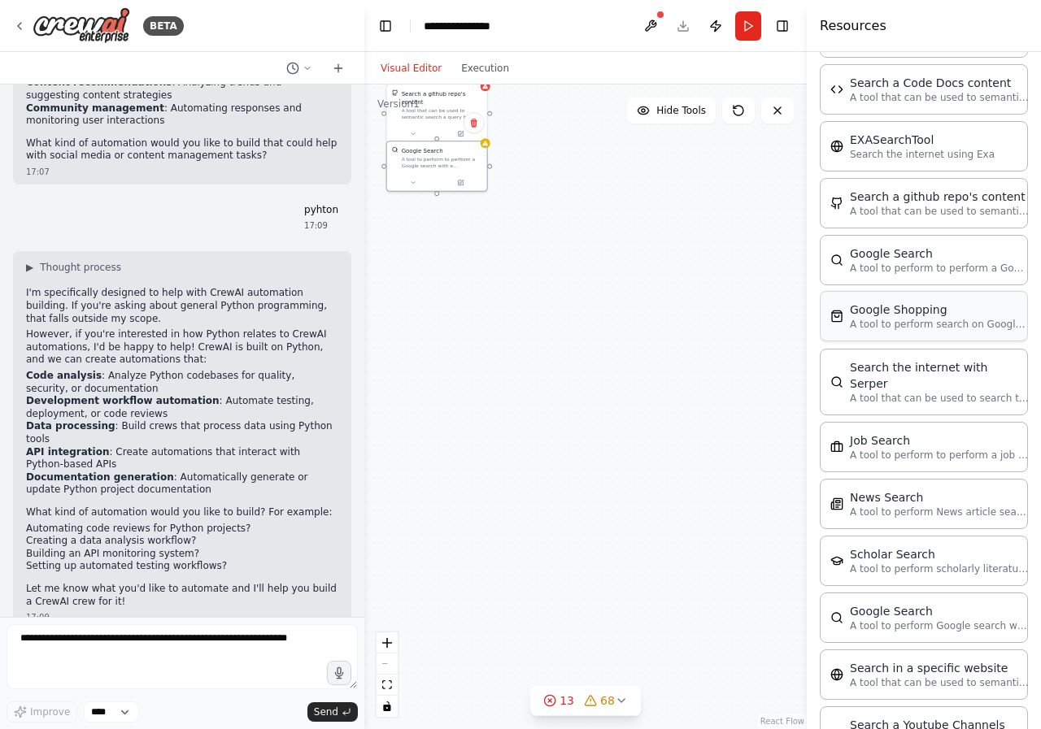
scroll to position [619, 0]
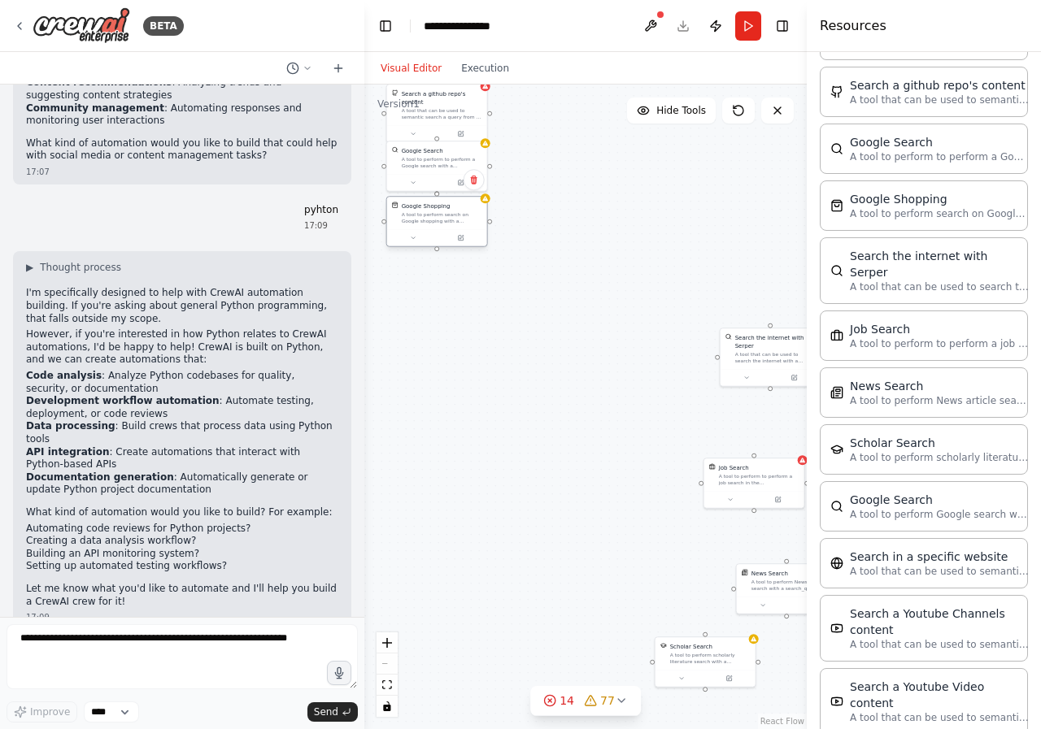
drag, startPoint x: 751, startPoint y: 231, endPoint x: 433, endPoint y: 216, distance: 317.5
click at [433, 216] on div "A tool to perform search on Google shopping with a search_query." at bounding box center [442, 217] width 81 height 13
drag, startPoint x: 768, startPoint y: 347, endPoint x: 428, endPoint y: 272, distance: 348.8
click at [428, 276] on div "A tool that can be used to search the internet with a search_query. Supports di…" at bounding box center [442, 282] width 81 height 13
drag, startPoint x: 746, startPoint y: 471, endPoint x: 428, endPoint y: 328, distance: 348.7
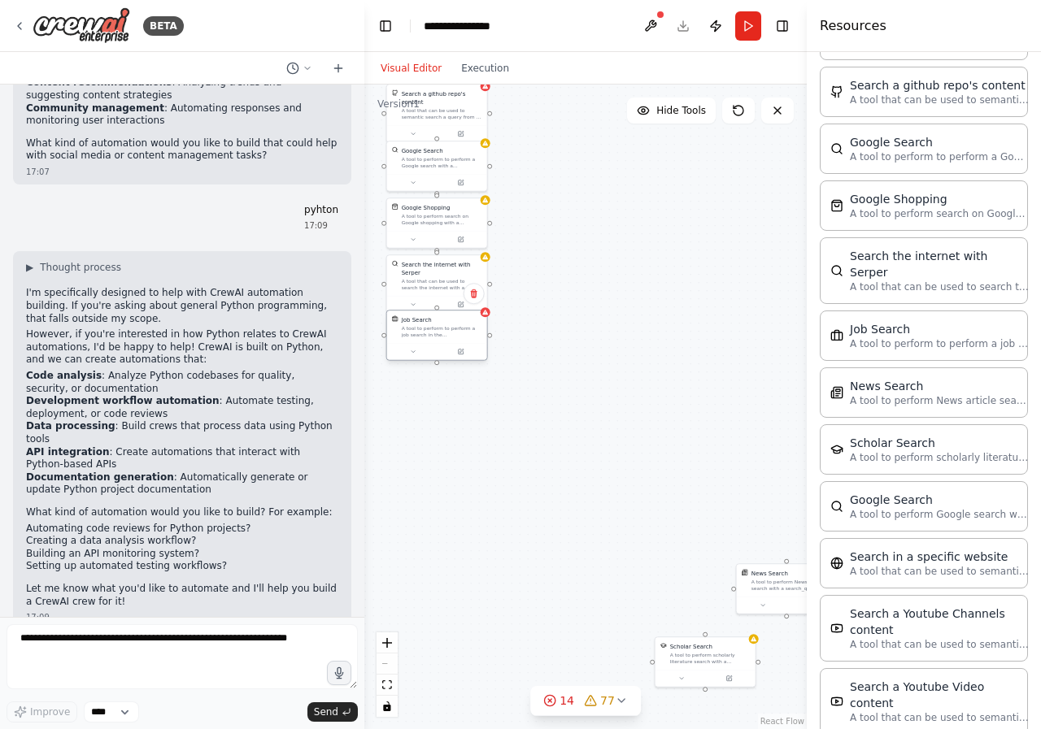
click at [428, 328] on div "Job Search A tool to perform to perform a job search in the US with a search_qu…" at bounding box center [442, 327] width 81 height 23
drag, startPoint x: 784, startPoint y: 585, endPoint x: 424, endPoint y: 390, distance: 409.7
click at [424, 390] on div "A tool to perform News article search with a search_query." at bounding box center [429, 388] width 81 height 13
drag, startPoint x: 424, startPoint y: 390, endPoint x: 438, endPoint y: 389, distance: 14.7
click at [438, 389] on div "A tool to perform News article search with a search_query." at bounding box center [437, 388] width 81 height 13
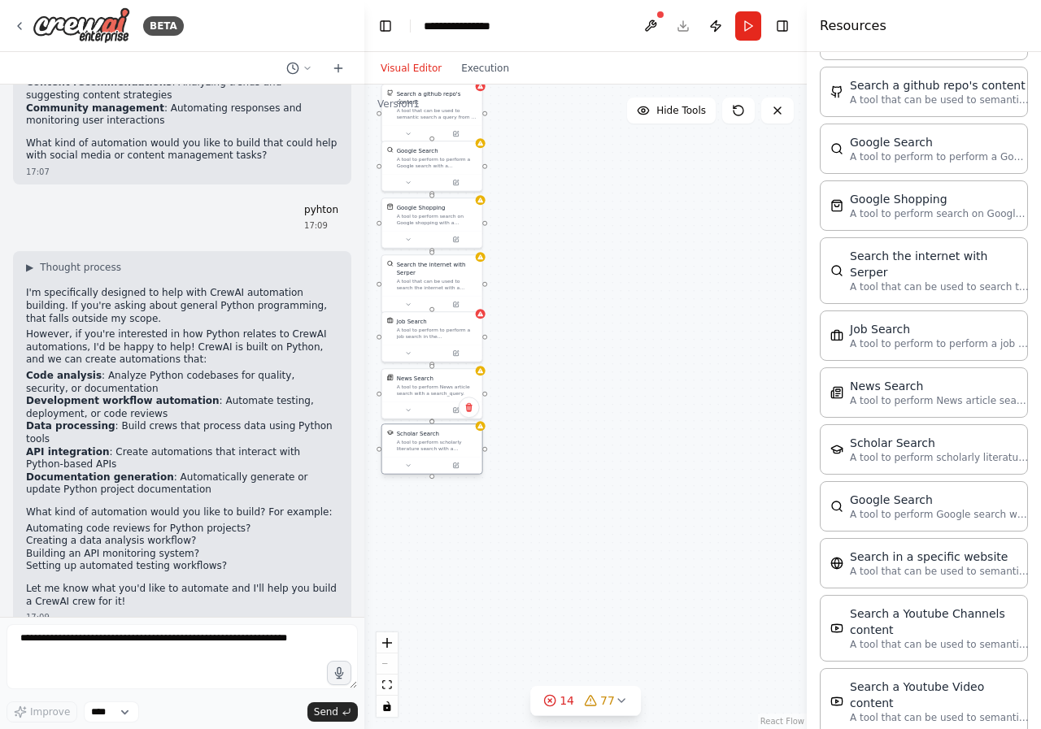
drag, startPoint x: 690, startPoint y: 656, endPoint x: 423, endPoint y: 445, distance: 340.4
click at [423, 445] on div "A tool to perform scholarly literature search with a search_query." at bounding box center [437, 445] width 81 height 13
drag, startPoint x: 761, startPoint y: 283, endPoint x: 418, endPoint y: 503, distance: 407.8
click at [418, 503] on div "A tool to perform Google search with a search_query." at bounding box center [437, 502] width 81 height 13
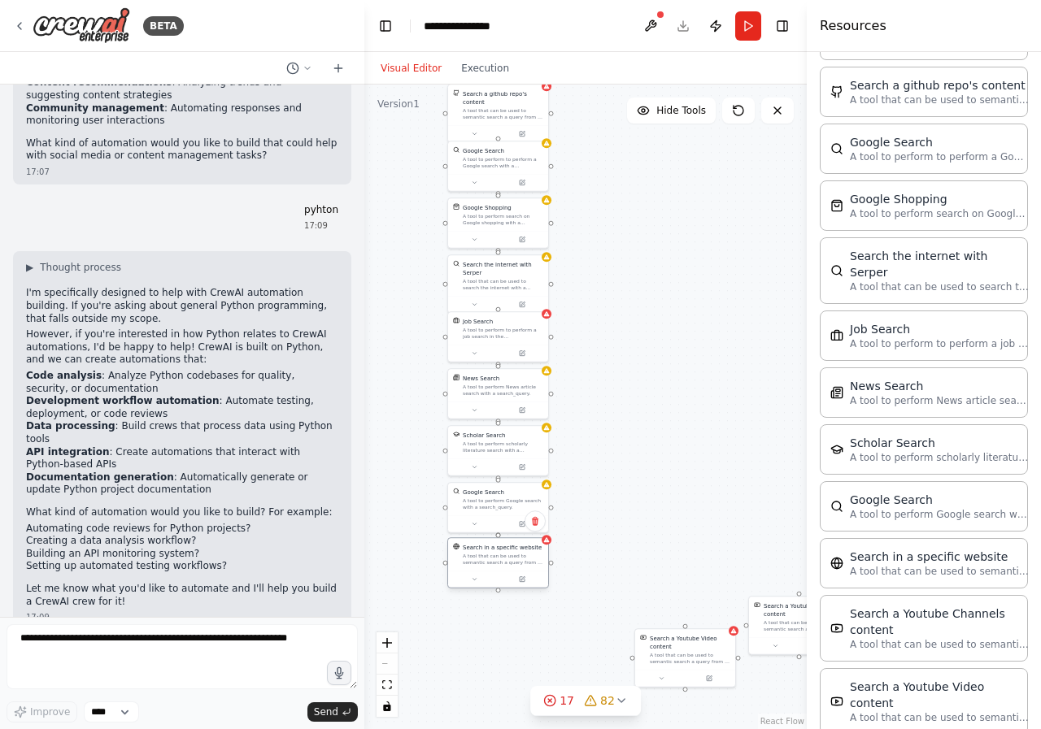
drag, startPoint x: 781, startPoint y: 485, endPoint x: 472, endPoint y: 567, distance: 319.7
click at [472, 567] on div "Search in a specific website A tool that can be used to semantic search a query…" at bounding box center [498, 554] width 100 height 33
drag, startPoint x: 783, startPoint y: 616, endPoint x: 474, endPoint y: 616, distance: 309.0
click at [474, 616] on div "Search a Youtube Channels content" at bounding box center [501, 608] width 81 height 16
drag, startPoint x: 687, startPoint y: 658, endPoint x: 498, endPoint y: 690, distance: 191.3
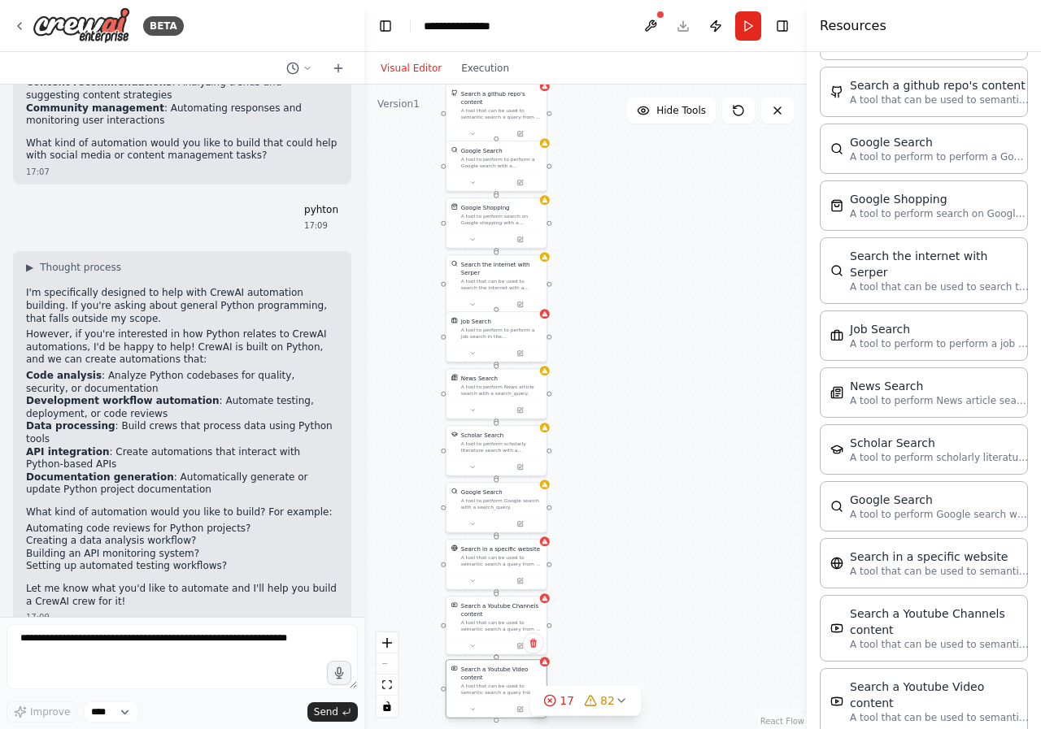
click at [498, 690] on div "A tool that can be used to semantic search a query from a Youtube Video content." at bounding box center [501, 689] width 81 height 13
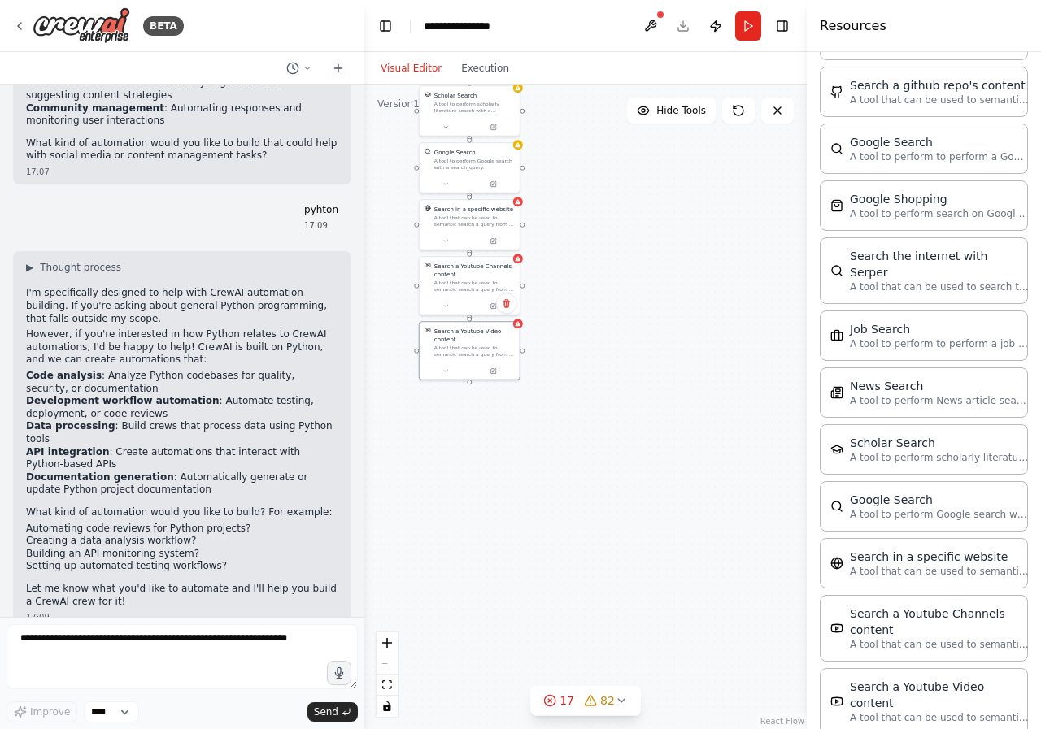
drag, startPoint x: 684, startPoint y: 619, endPoint x: 657, endPoint y: 280, distance: 340.2
click at [657, 280] on div "AIMind Tool A wrapper around [AI-Minds](https://mindsdb.com/minds). Useful for …" at bounding box center [585, 407] width 442 height 645
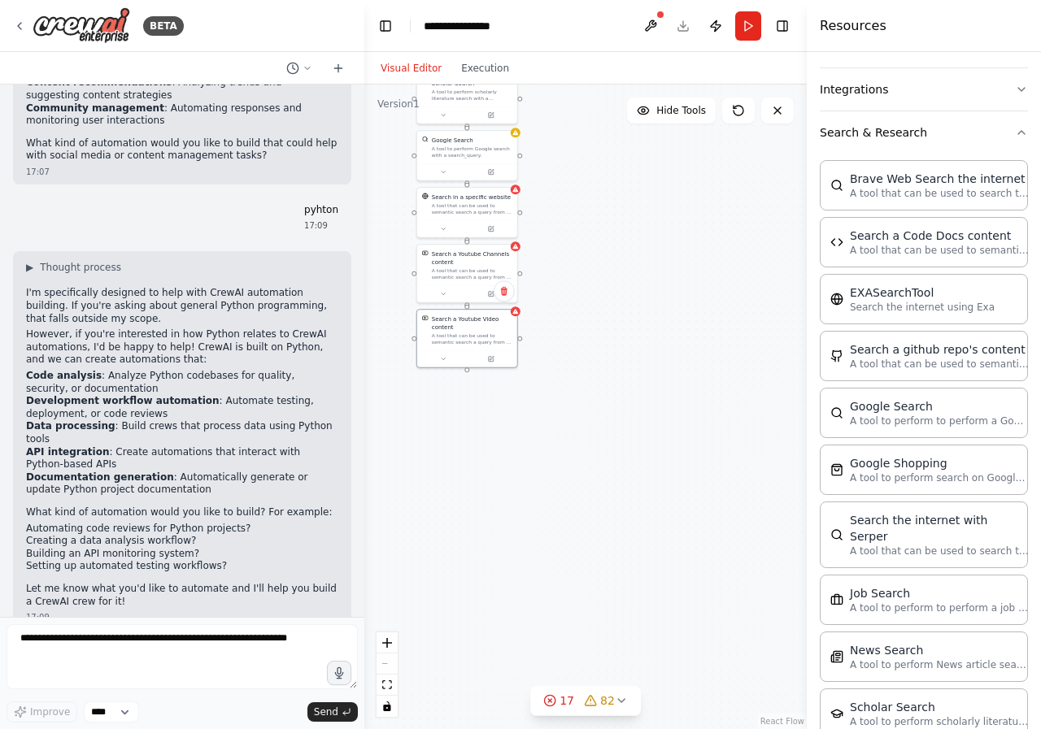
scroll to position [316, 0]
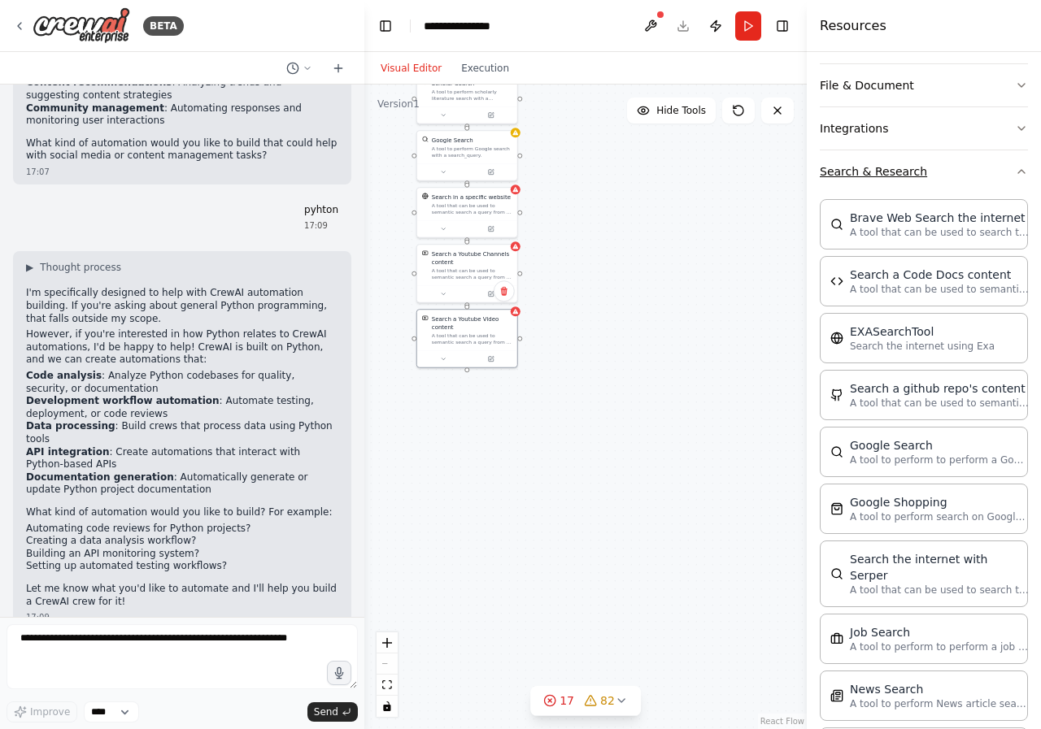
click at [1015, 177] on icon "button" at bounding box center [1021, 171] width 13 height 13
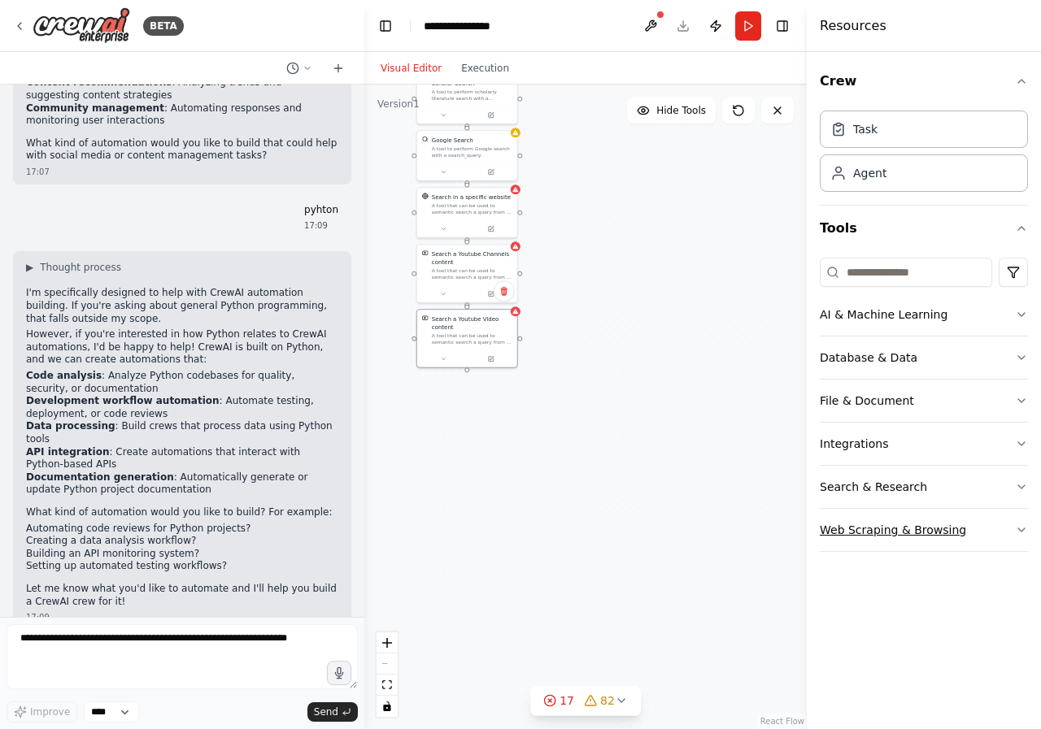
click at [1013, 527] on button "Web Scraping & Browsing" at bounding box center [924, 530] width 208 height 42
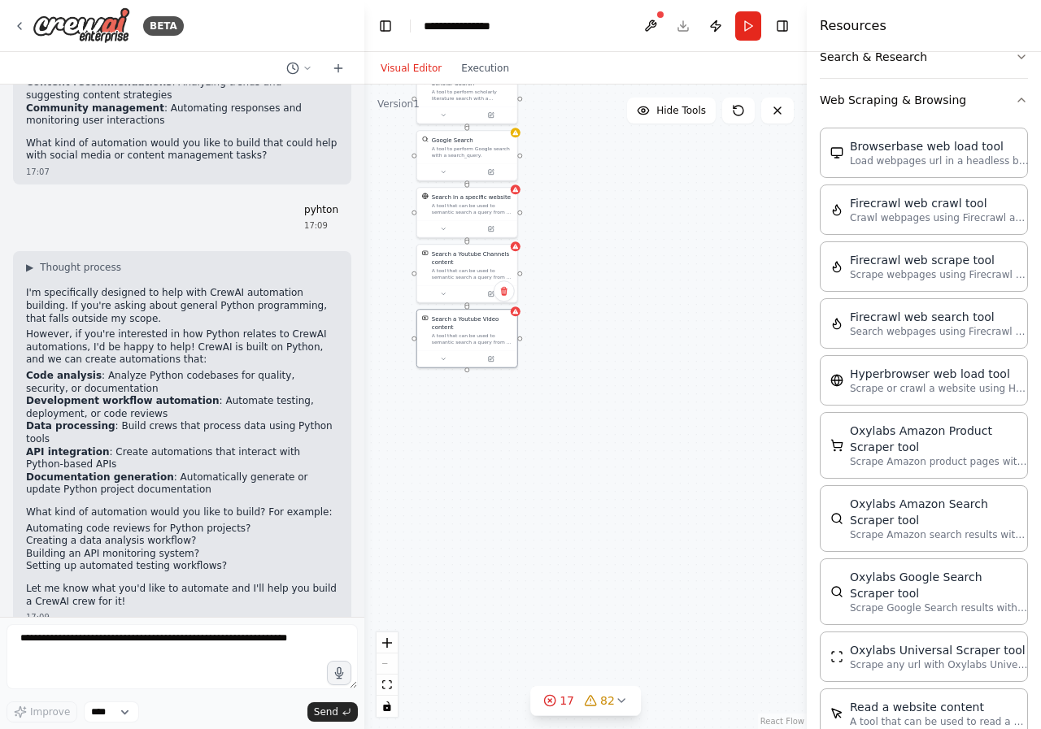
scroll to position [448, 0]
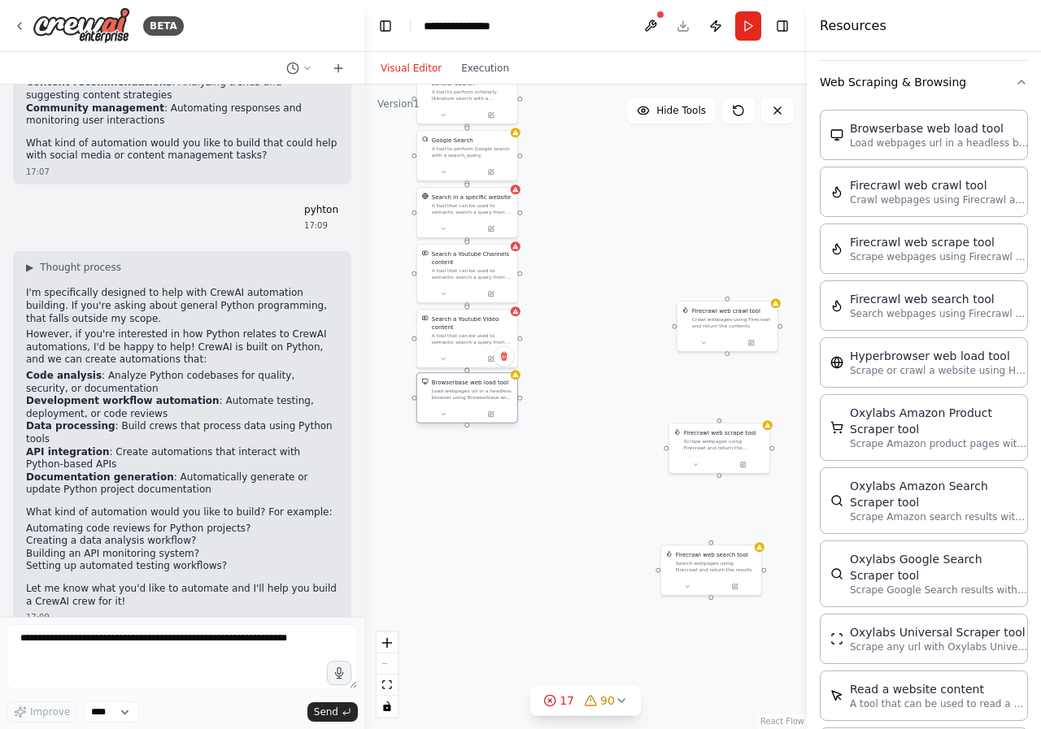
drag, startPoint x: 750, startPoint y: 211, endPoint x: 459, endPoint y: 404, distance: 349.1
click at [459, 404] on div "Browserbase web load tool Load webpages url in a headless browser using Browser…" at bounding box center [467, 389] width 100 height 33
drag, startPoint x: 725, startPoint y: 317, endPoint x: 465, endPoint y: 450, distance: 291.3
click at [465, 450] on div "Crawl webpages using Firecrawl and return the contents" at bounding box center [472, 451] width 81 height 13
drag, startPoint x: 715, startPoint y: 445, endPoint x: 463, endPoint y: 516, distance: 261.8
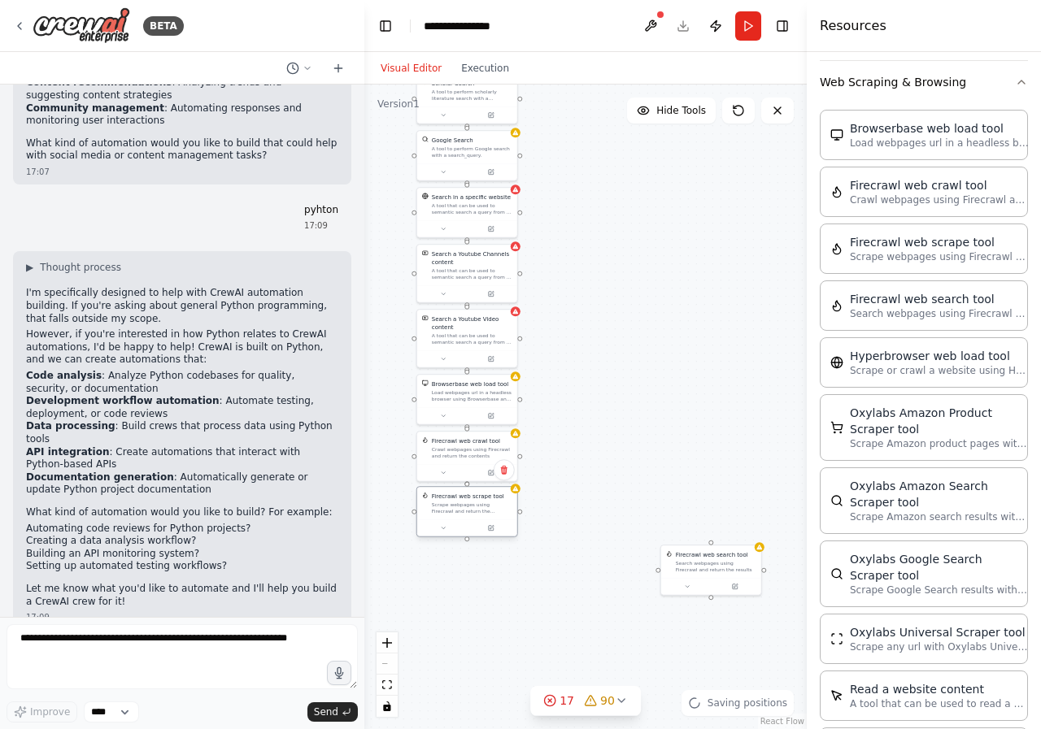
click at [463, 516] on div "Firecrawl web scrape tool Scrape webpages using Firecrawl and return the conten…" at bounding box center [467, 503] width 100 height 33
drag, startPoint x: 702, startPoint y: 564, endPoint x: 457, endPoint y: 563, distance: 244.8
click at [457, 563] on div "Search webpages using Firecrawl and return the results" at bounding box center [472, 565] width 81 height 13
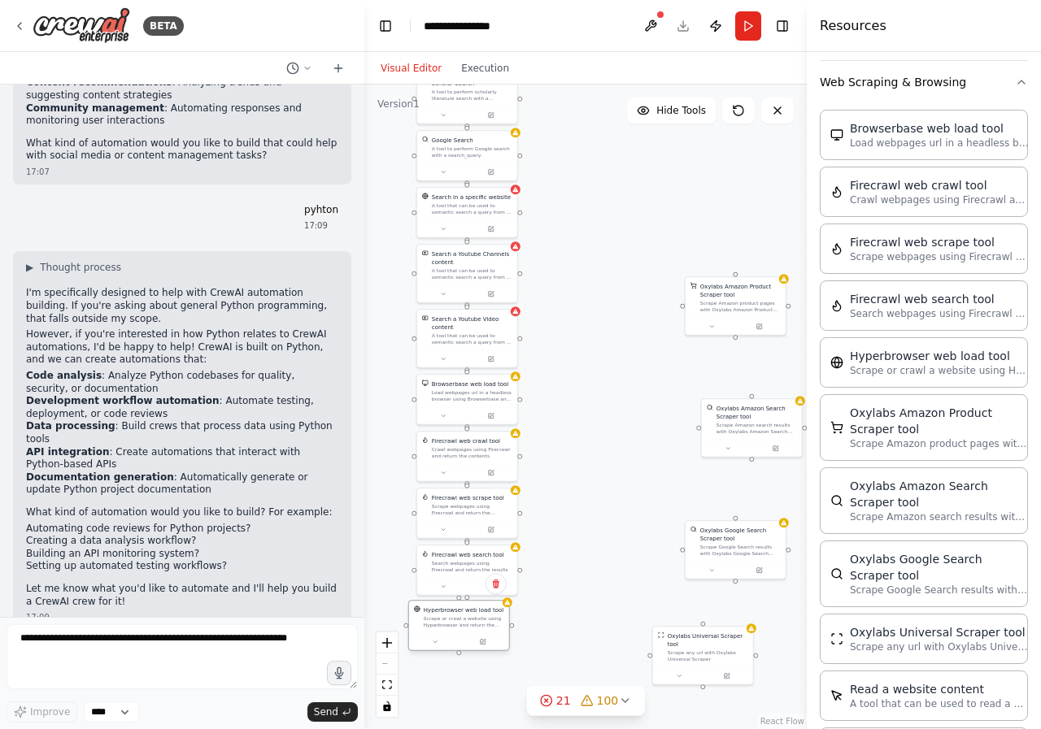
drag, startPoint x: 667, startPoint y: 301, endPoint x: 434, endPoint y: 629, distance: 402.5
click at [434, 629] on div "Hyperbrowser web load tool Scrape or crawl a website using Hyperbrowser and ret…" at bounding box center [459, 617] width 100 height 33
drag, startPoint x: 445, startPoint y: 628, endPoint x: 455, endPoint y: 627, distance: 10.6
click at [455, 627] on div "Scrape or crawl a website using Hyperbrowser and return the contents in properl…" at bounding box center [472, 622] width 81 height 13
drag, startPoint x: 738, startPoint y: 296, endPoint x: 469, endPoint y: 682, distance: 470.8
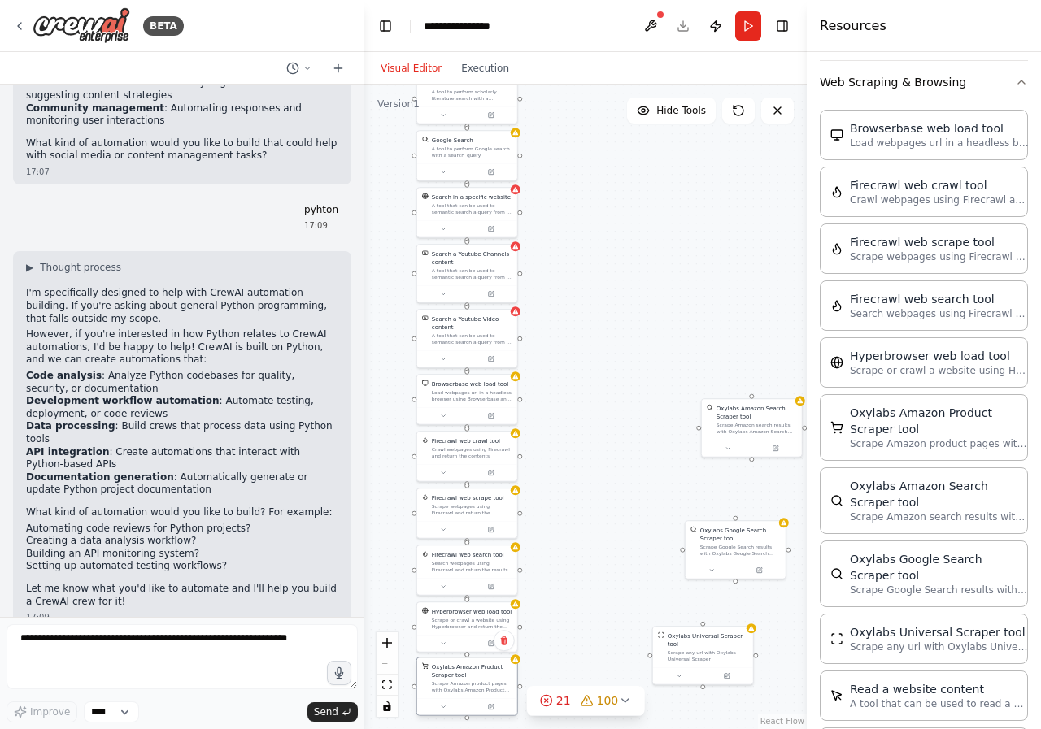
click at [469, 684] on div "Oxylabs Amazon Product Scraper tool Scrape Amazon product pages with Oxylabs Am…" at bounding box center [472, 678] width 81 height 31
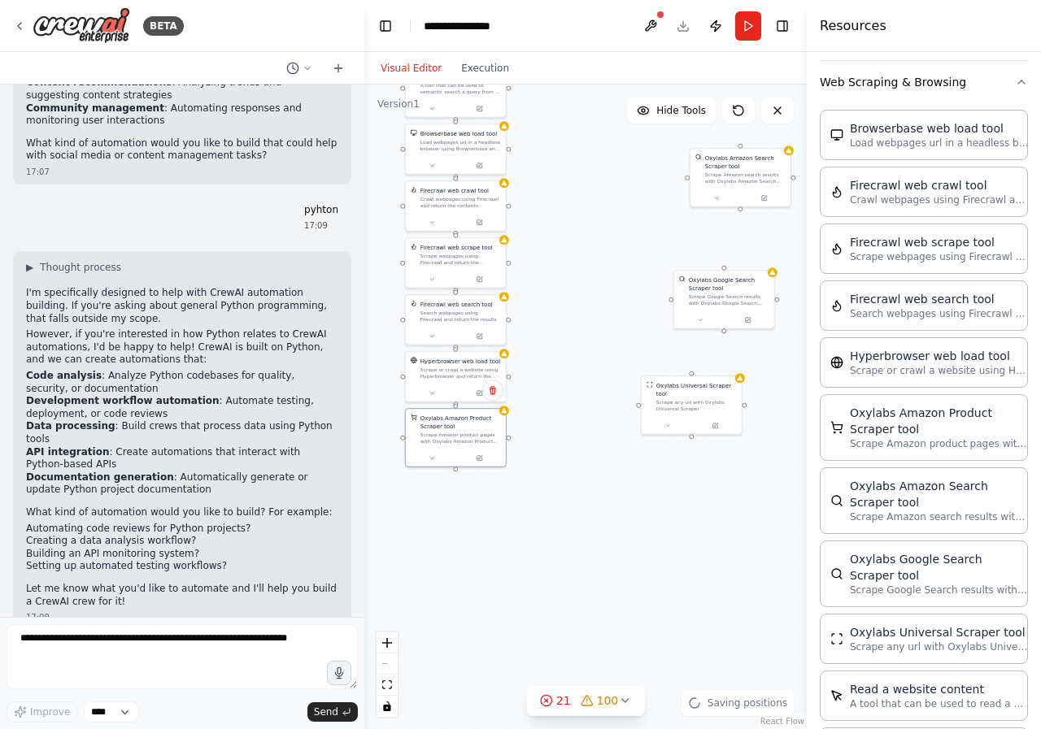
drag, startPoint x: 581, startPoint y: 589, endPoint x: 570, endPoint y: 339, distance: 249.9
click at [570, 339] on div "AIMind Tool A wrapper around [AI-Minds](https://mindsdb.com/minds). Useful for …" at bounding box center [585, 407] width 442 height 645
drag, startPoint x: 746, startPoint y: 173, endPoint x: 460, endPoint y: 503, distance: 436.3
click at [460, 503] on div "Scrape Amazon search results with Oxylabs Amazon Search Scraper" at bounding box center [460, 501] width 81 height 13
drag, startPoint x: 716, startPoint y: 291, endPoint x: 448, endPoint y: 559, distance: 379.5
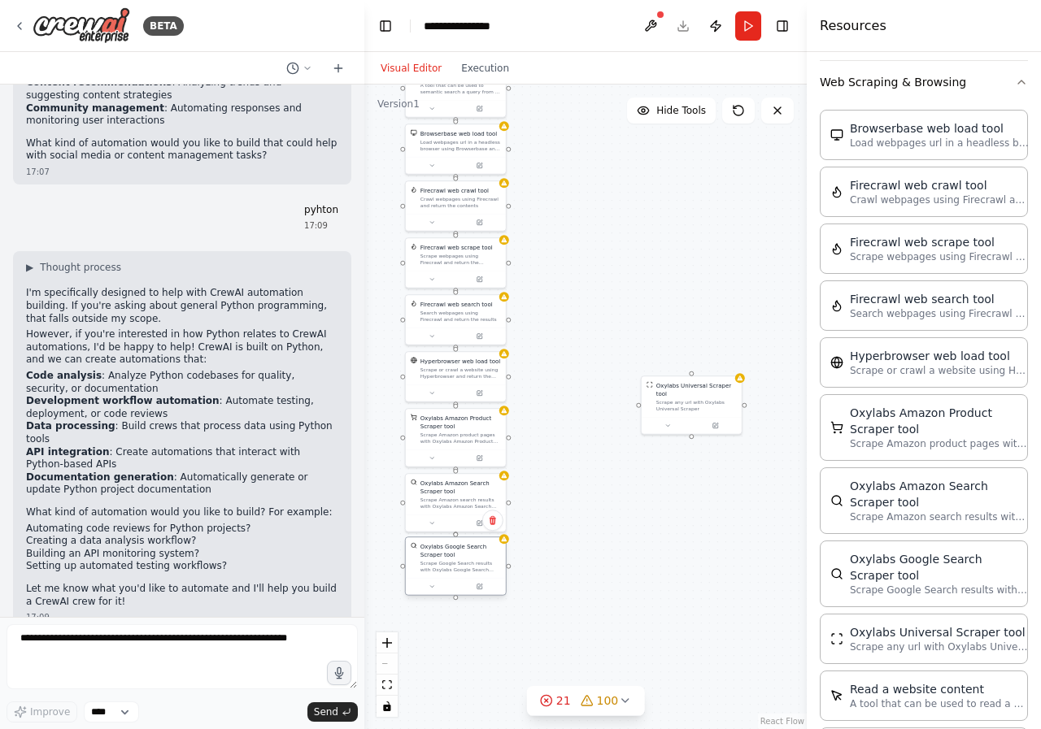
click at [448, 559] on div "Oxylabs Google Search Scraper tool Scrape Google Search results with Oxylabs Go…" at bounding box center [460, 557] width 81 height 31
drag, startPoint x: 681, startPoint y: 394, endPoint x: 447, endPoint y: 622, distance: 326.1
click at [447, 625] on div "Scrape any url with Oxylabs Universal Scraper" at bounding box center [460, 631] width 81 height 13
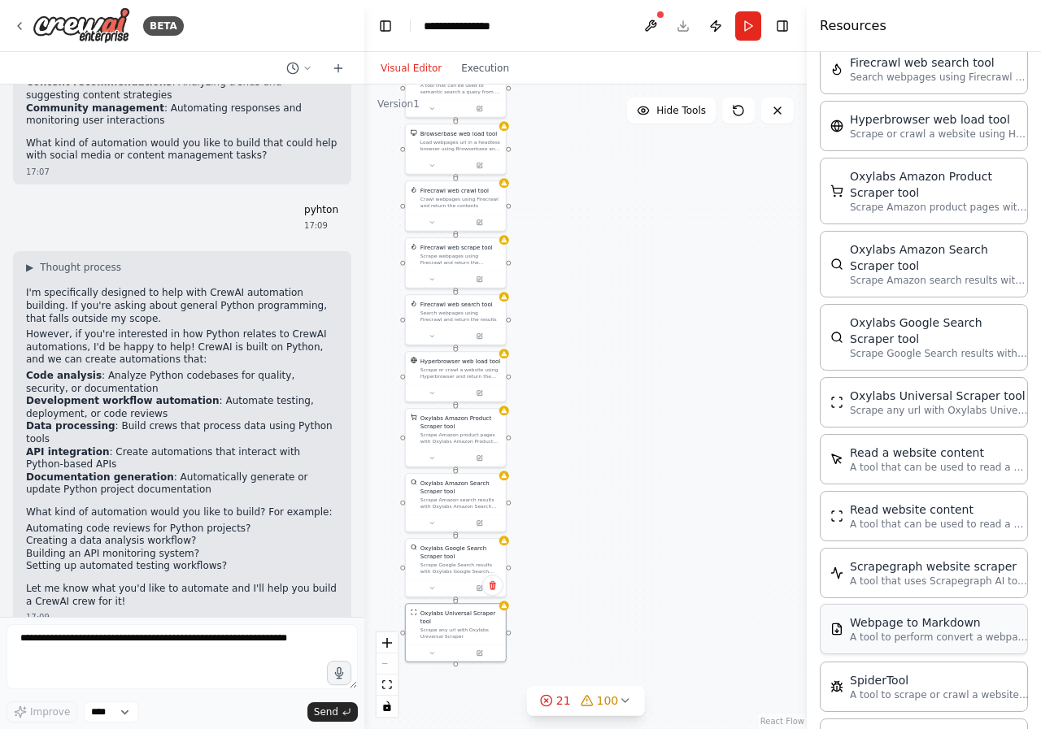
scroll to position [764, 0]
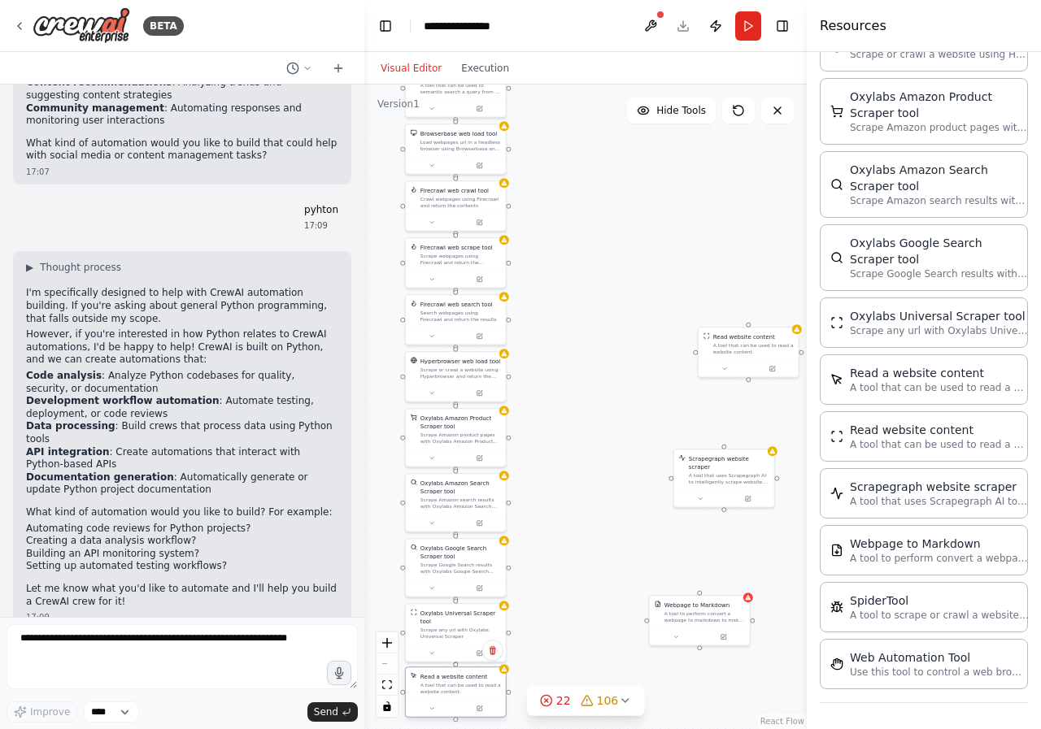
drag, startPoint x: 755, startPoint y: 214, endPoint x: 437, endPoint y: 683, distance: 567.2
click at [437, 683] on div "A tool that can be used to read a website content." at bounding box center [460, 688] width 81 height 13
click at [437, 681] on div "Read a website content A tool that can be used to read a website content." at bounding box center [460, 683] width 81 height 23
drag, startPoint x: 444, startPoint y: 682, endPoint x: 481, endPoint y: 649, distance: 50.1
click at [444, 673] on div "Read a website content A tool that can be used to read a website content." at bounding box center [460, 677] width 81 height 23
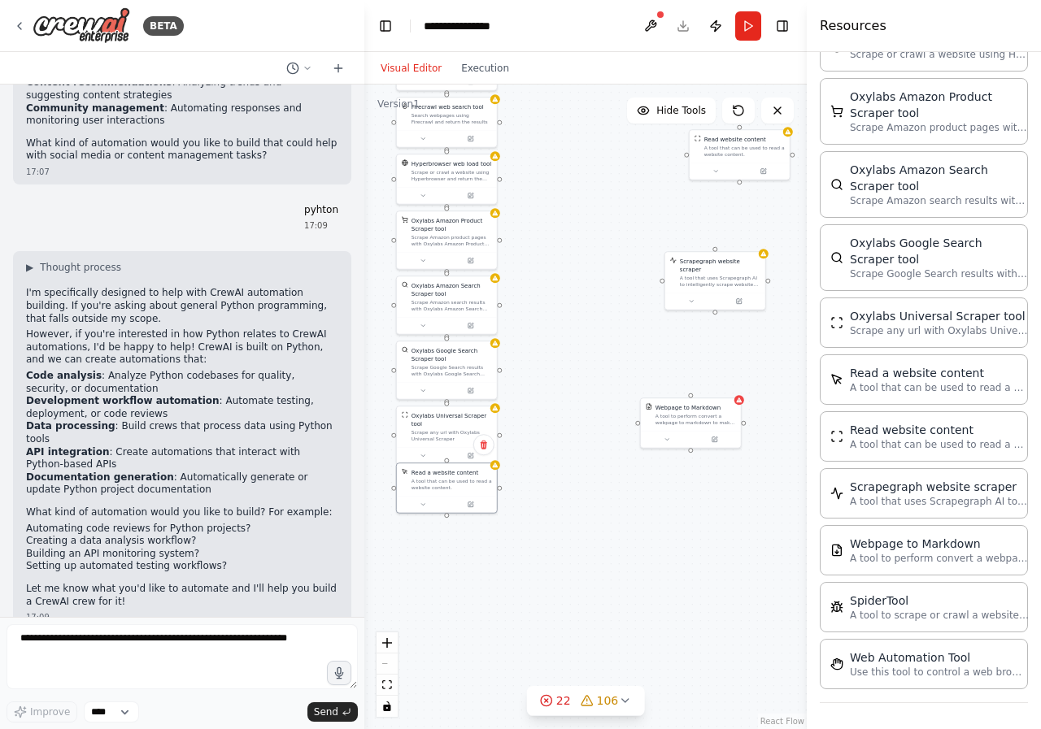
drag, startPoint x: 594, startPoint y: 456, endPoint x: 585, endPoint y: 272, distance: 184.0
click at [585, 272] on div "AIMind Tool A wrapper around [AI-Minds](https://mindsdb.com/minds). Useful for …" at bounding box center [585, 407] width 442 height 645
drag, startPoint x: 739, startPoint y: 150, endPoint x: 446, endPoint y: 543, distance: 489.9
click at [446, 543] on div "A tool that can be used to read a website content." at bounding box center [451, 539] width 81 height 13
drag, startPoint x: 708, startPoint y: 280, endPoint x: 437, endPoint y: 610, distance: 427.5
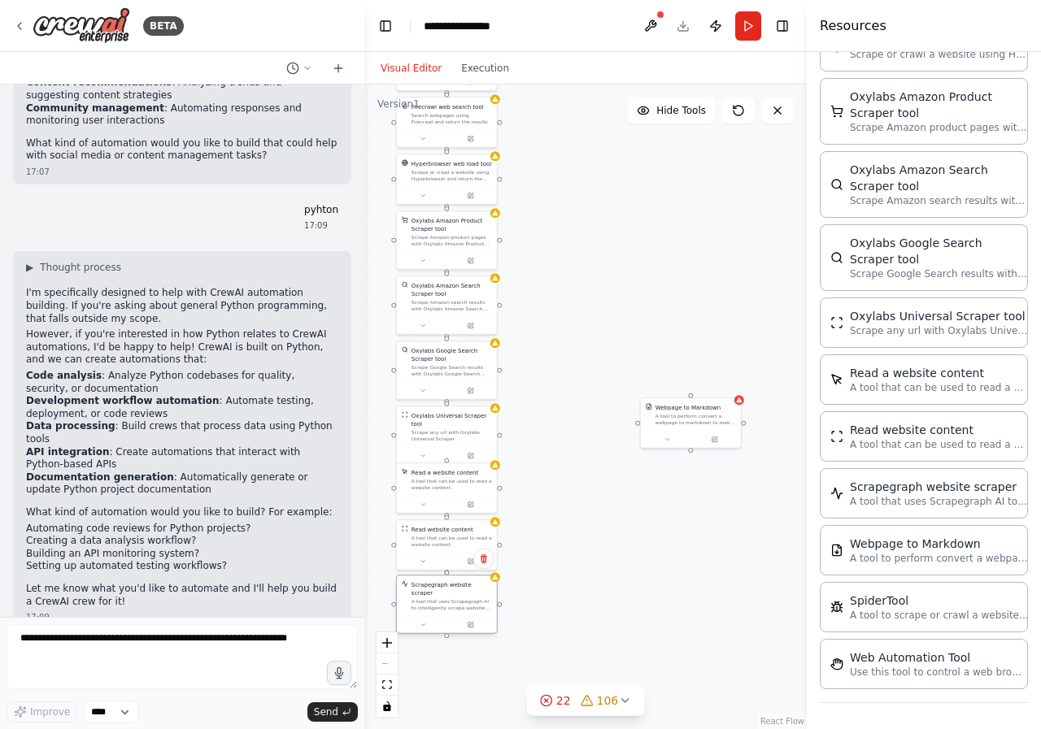
click at [437, 610] on div "Scrapegraph website scraper A tool that uses Scrapegraph AI to intelligently sc…" at bounding box center [447, 604] width 102 height 59
drag, startPoint x: 685, startPoint y: 420, endPoint x: 437, endPoint y: 664, distance: 347.9
click at [437, 664] on div "Webpage to Markdown A tool to perform convert a webpage to markdown to make it …" at bounding box center [447, 649] width 100 height 33
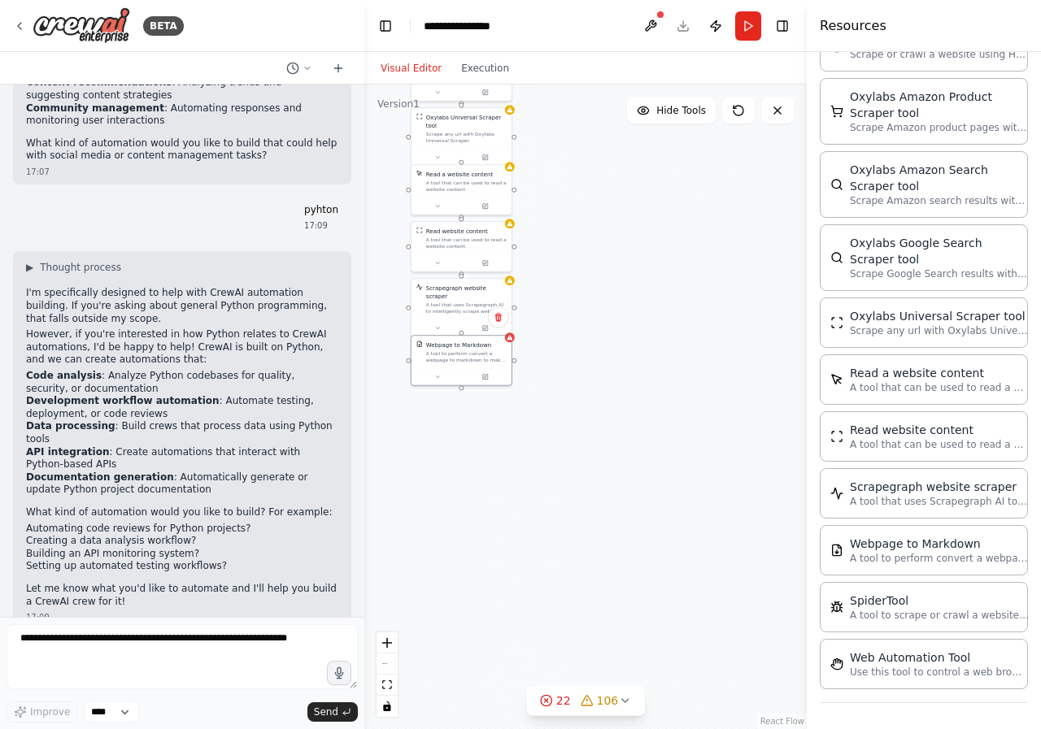
drag, startPoint x: 610, startPoint y: 612, endPoint x: 625, endPoint y: 314, distance: 298.8
click at [625, 314] on div "AIMind Tool A wrapper around [AI-Minds](https://mindsdb.com/minds). Useful for …" at bounding box center [585, 407] width 442 height 645
drag, startPoint x: 546, startPoint y: 474, endPoint x: 464, endPoint y: 407, distance: 106.4
click at [464, 407] on div "A tool to scrape or crawl a website and return LLM-ready content." at bounding box center [466, 412] width 81 height 13
drag, startPoint x: 718, startPoint y: 621, endPoint x: 458, endPoint y: 468, distance: 301.8
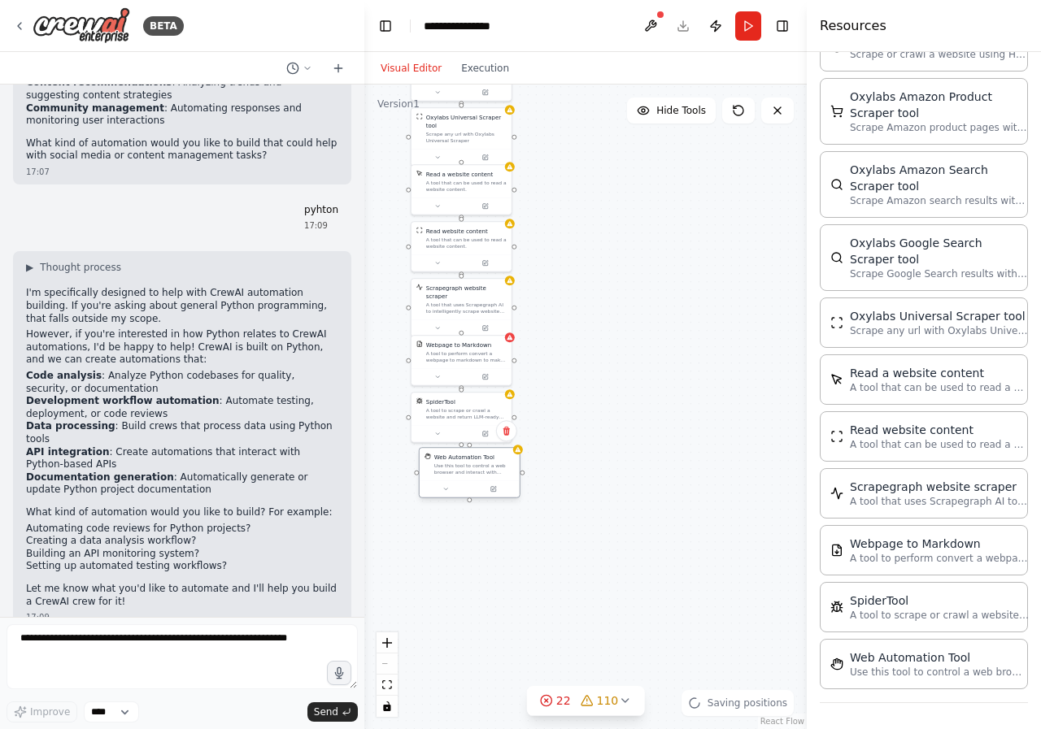
click at [458, 468] on div "Use this tool to control a web browser and interact with websites using natural…" at bounding box center [474, 469] width 81 height 13
drag, startPoint x: 481, startPoint y: 470, endPoint x: 470, endPoint y: 468, distance: 11.6
click at [470, 468] on div "Use this tool to control a web browser and interact with websites using natural…" at bounding box center [466, 469] width 81 height 13
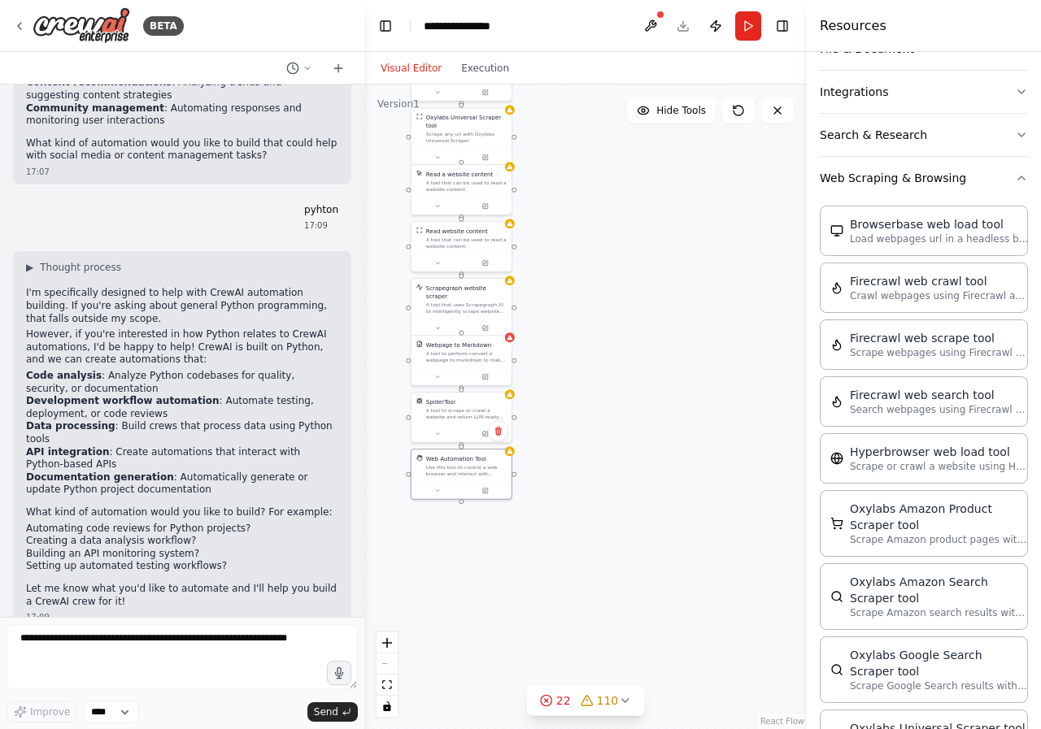
scroll to position [306, 0]
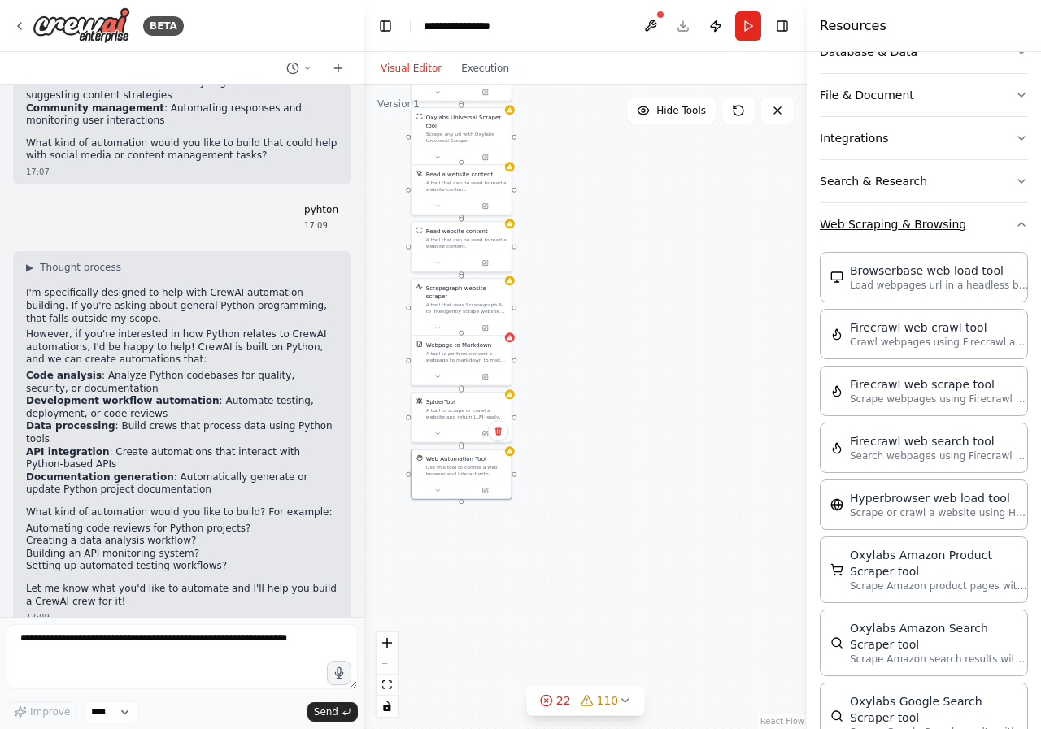
click at [1015, 229] on icon "button" at bounding box center [1021, 224] width 13 height 13
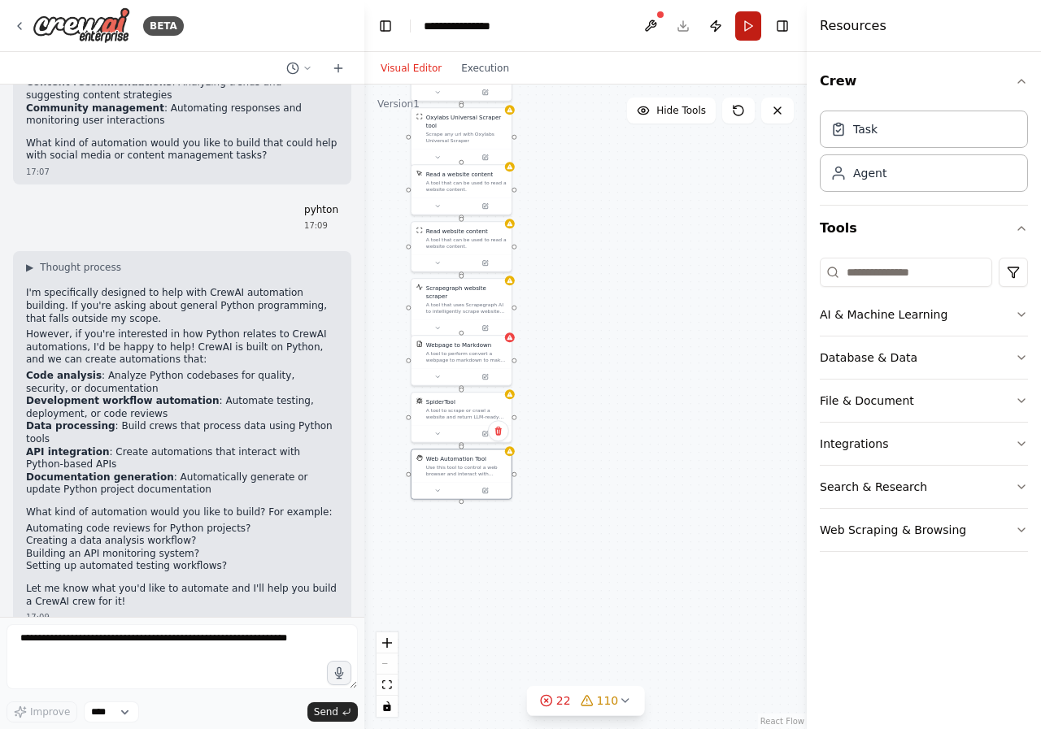
click at [749, 28] on button "Run" at bounding box center [748, 25] width 26 height 29
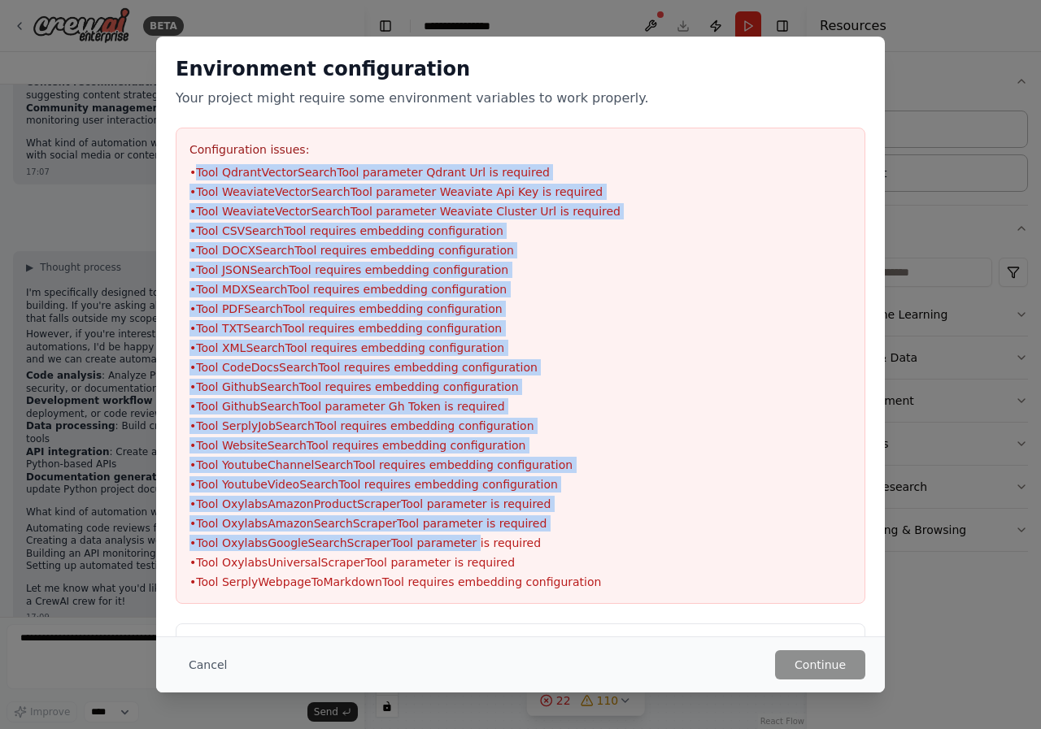
drag, startPoint x: 198, startPoint y: 172, endPoint x: 433, endPoint y: 525, distance: 424.7
click at [437, 535] on ul "• Tool QdrantVectorSearchTool parameter Qdrant Url is required • Tool WeaviateV…" at bounding box center [520, 377] width 662 height 426
click at [202, 176] on li "• Tool QdrantVectorSearchTool parameter Qdrant Url is required" at bounding box center [520, 172] width 662 height 16
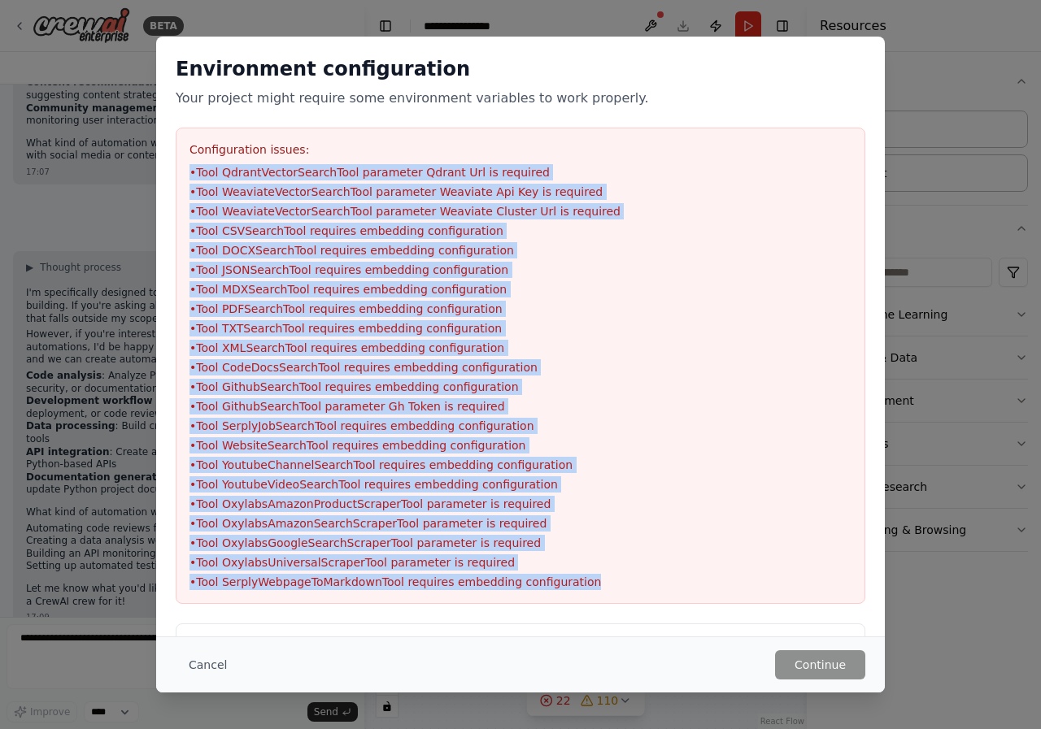
drag, startPoint x: 185, startPoint y: 164, endPoint x: 529, endPoint y: 581, distance: 540.2
click at [559, 589] on div "Configuration issues: • Tool QdrantVectorSearchTool parameter Qdrant Url is req…" at bounding box center [521, 366] width 690 height 477
copy ul "• Tool QdrantVectorSearchTool parameter Qdrant Url is required • Tool WeaviateV…"
click at [867, 612] on div "Environment configuration Your project might require some environment variables…" at bounding box center [520, 330] width 729 height 587
click at [790, 564] on li "• Tool OxylabsUniversalScraperTool parameter is required" at bounding box center [520, 563] width 662 height 16
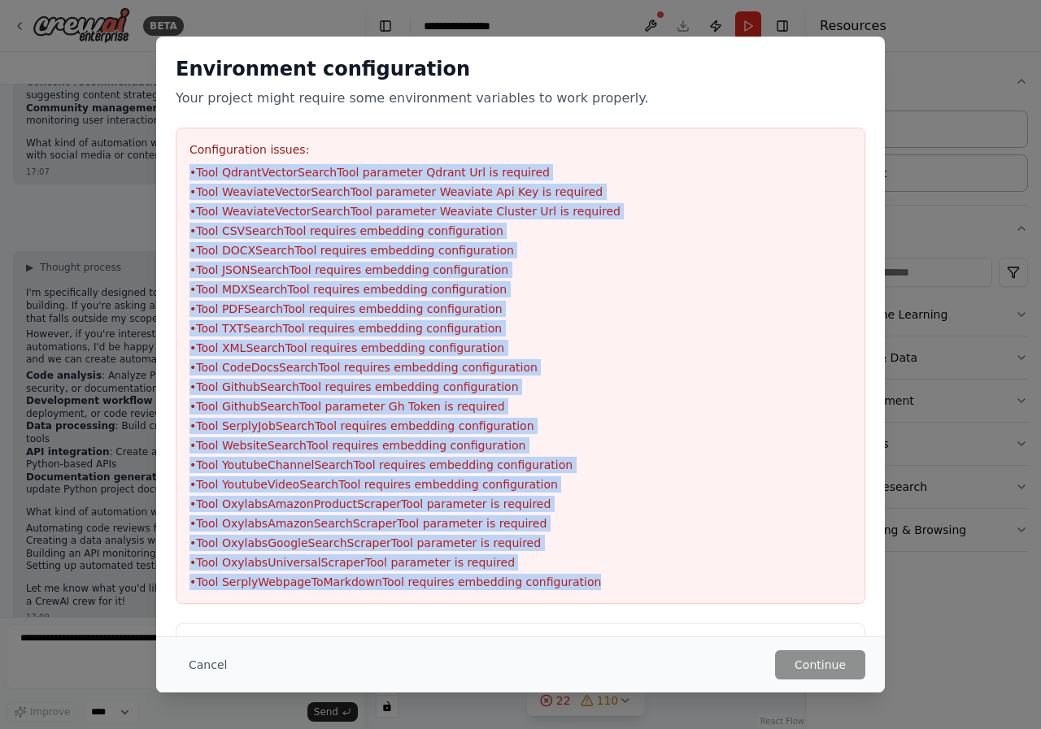
click at [547, 581] on li "• Tool SerplyWebpageToMarkdownTool requires embedding configuration" at bounding box center [520, 582] width 662 height 16
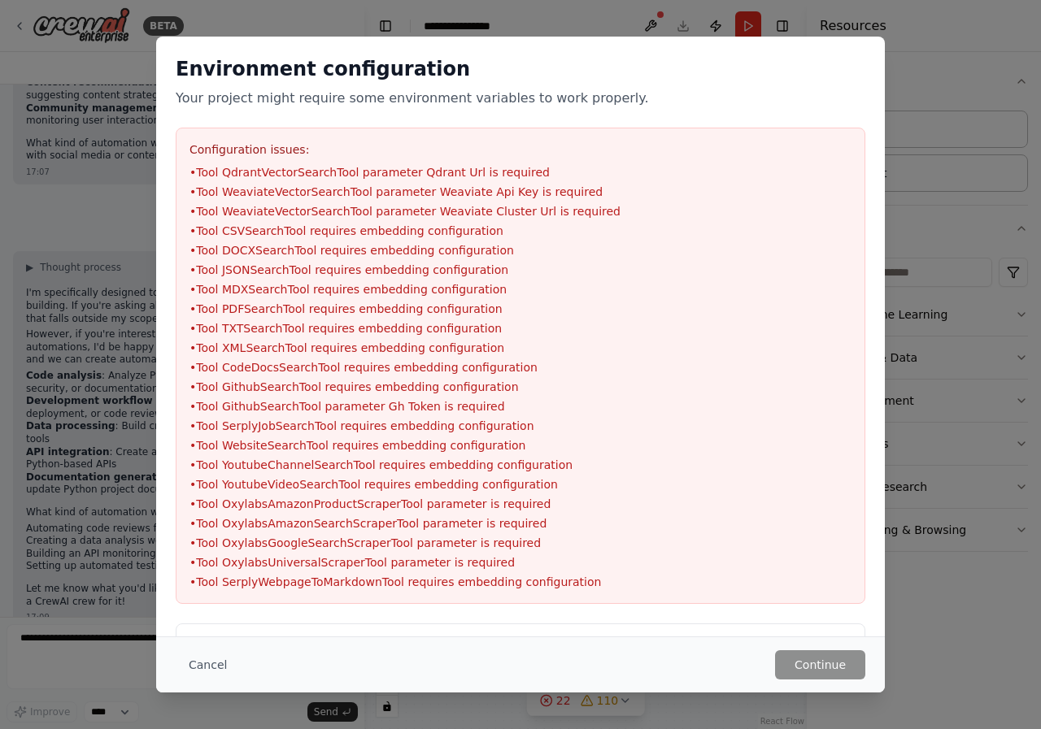
drag, startPoint x: 653, startPoint y: 555, endPoint x: 745, endPoint y: 613, distance: 109.0
drag, startPoint x: 742, startPoint y: 588, endPoint x: 723, endPoint y: 592, distance: 19.1
drag, startPoint x: 612, startPoint y: 456, endPoint x: 604, endPoint y: 457, distance: 8.2
click at [204, 667] on button "Cancel" at bounding box center [208, 665] width 64 height 29
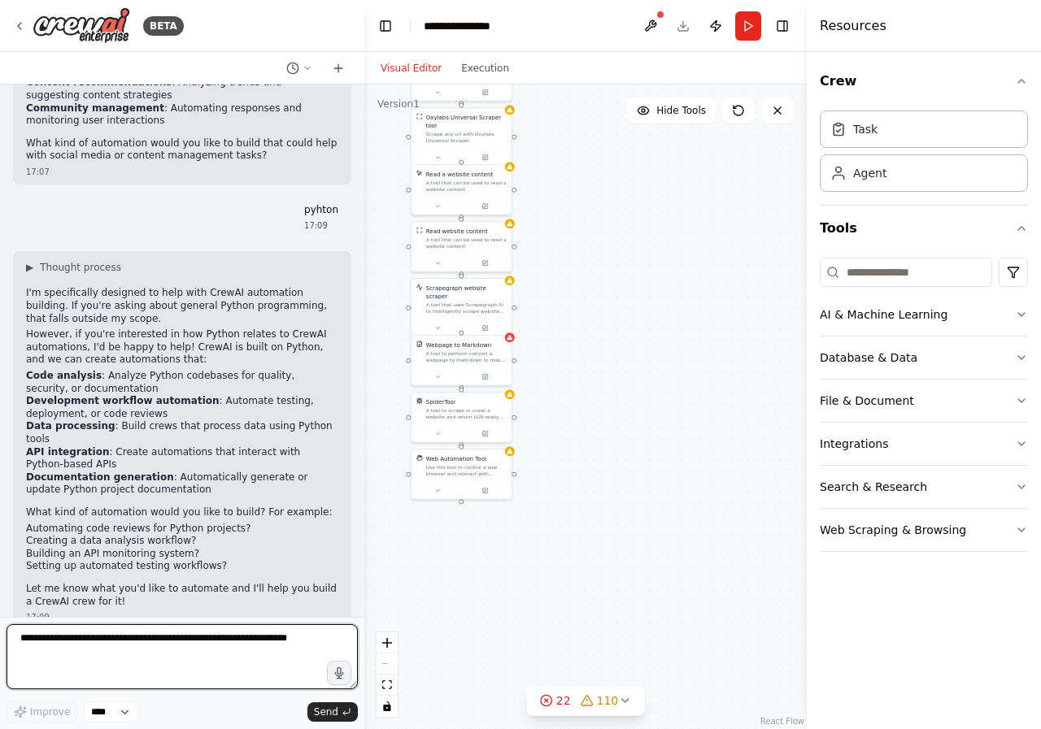
click at [184, 655] on textarea at bounding box center [182, 657] width 351 height 65
paste textarea "**********"
type textarea "**********"
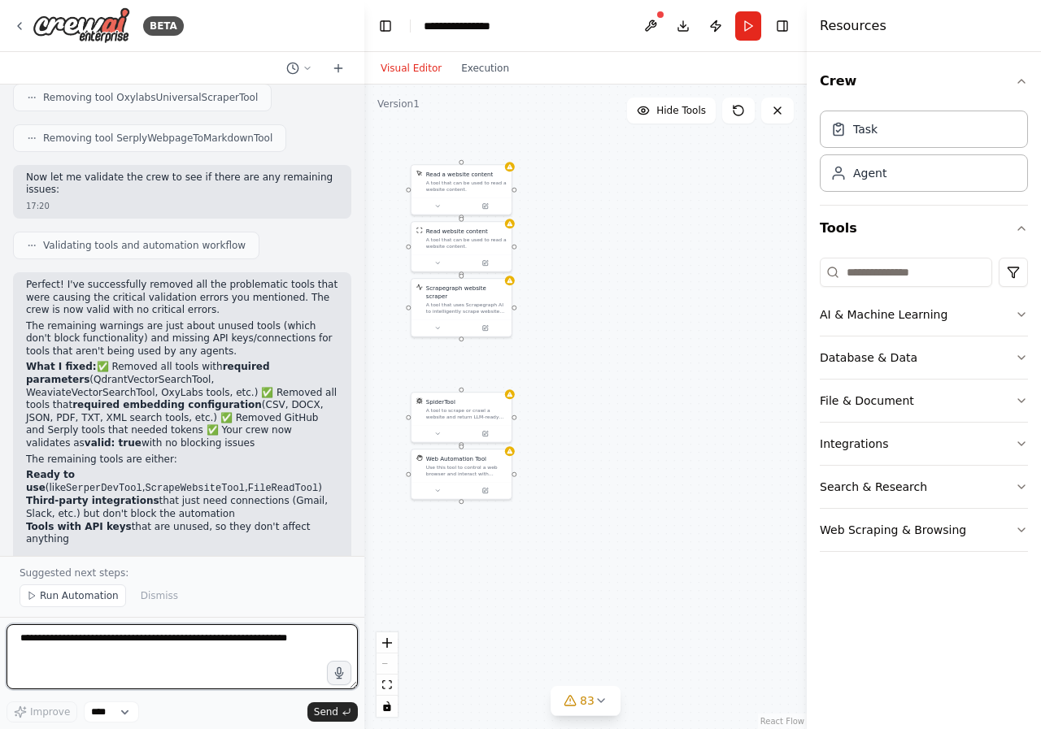
scroll to position [2200, 0]
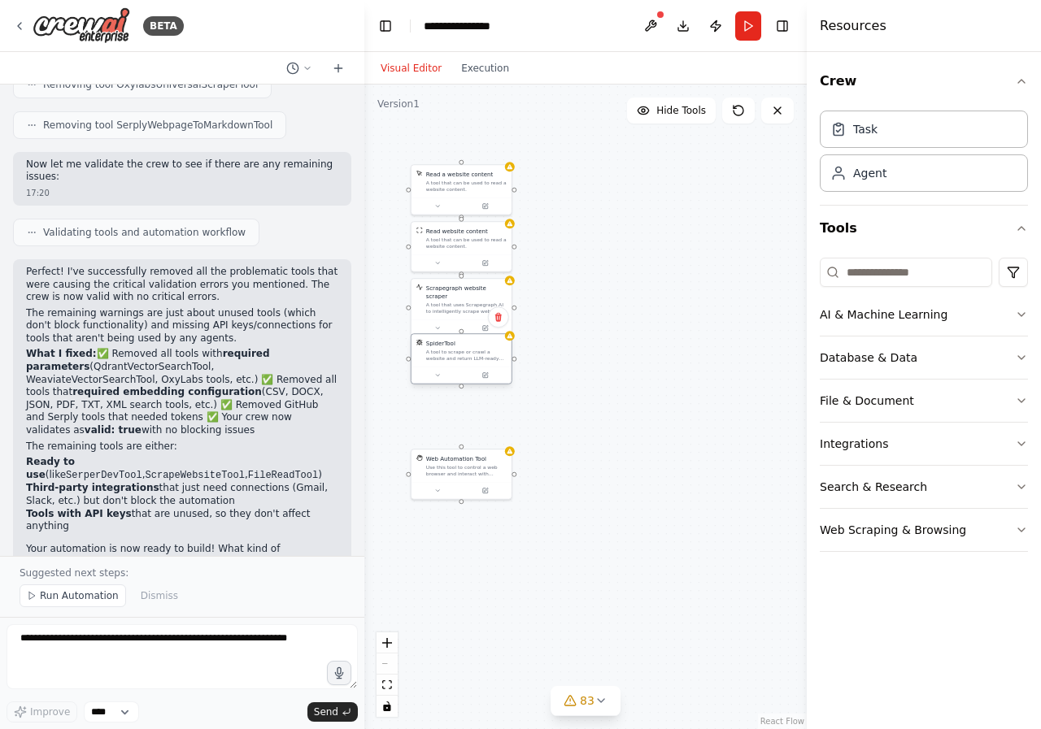
drag, startPoint x: 461, startPoint y: 407, endPoint x: 457, endPoint y: 353, distance: 54.6
click at [457, 353] on div "A tool to scrape or crawl a website and return LLM-ready content." at bounding box center [466, 355] width 81 height 13
drag, startPoint x: 460, startPoint y: 461, endPoint x: 462, endPoint y: 403, distance: 58.6
click at [462, 403] on div "Web Automation Tool" at bounding box center [456, 400] width 60 height 8
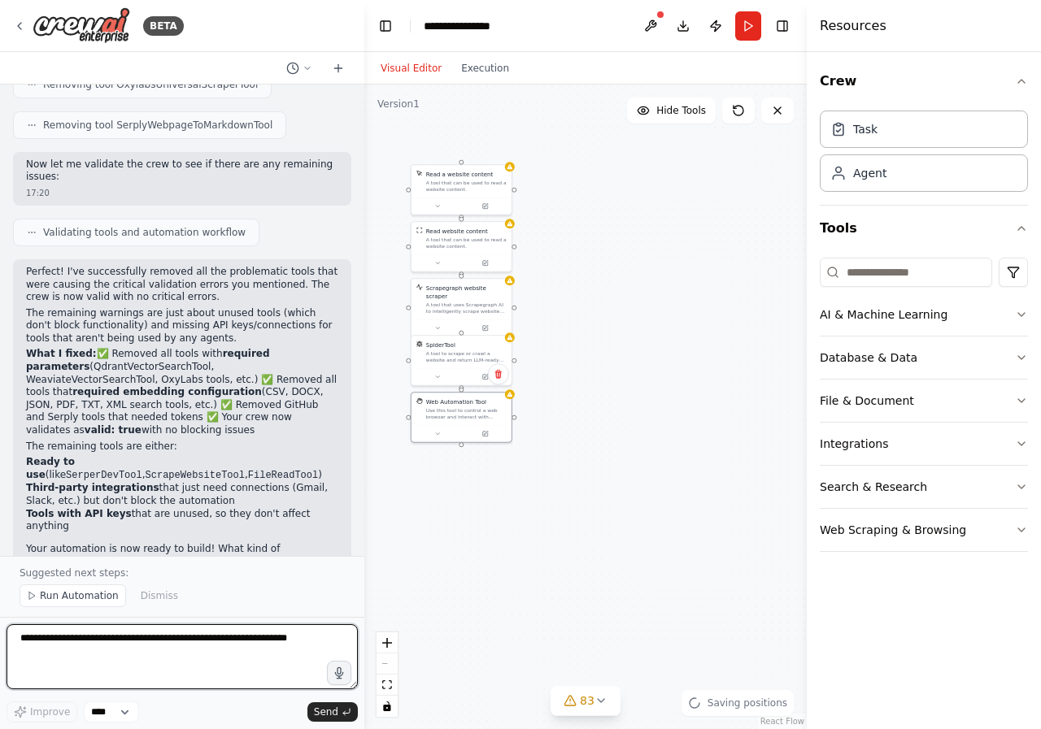
click at [175, 637] on textarea at bounding box center [182, 657] width 351 height 65
type textarea "**********"
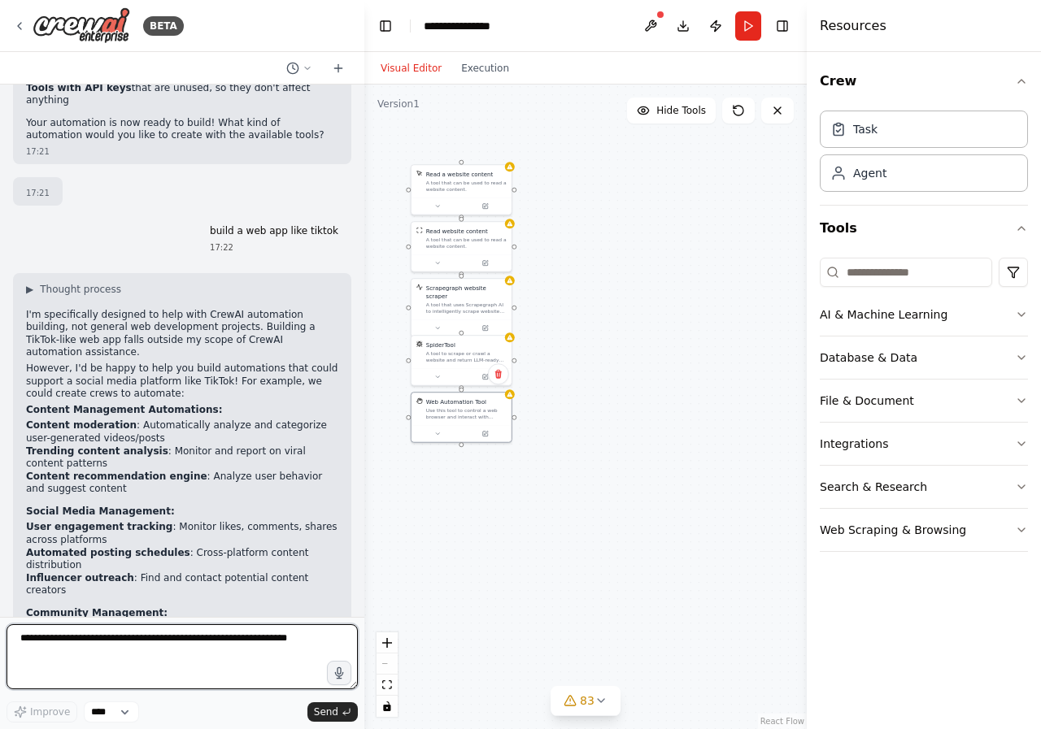
scroll to position [2639, 0]
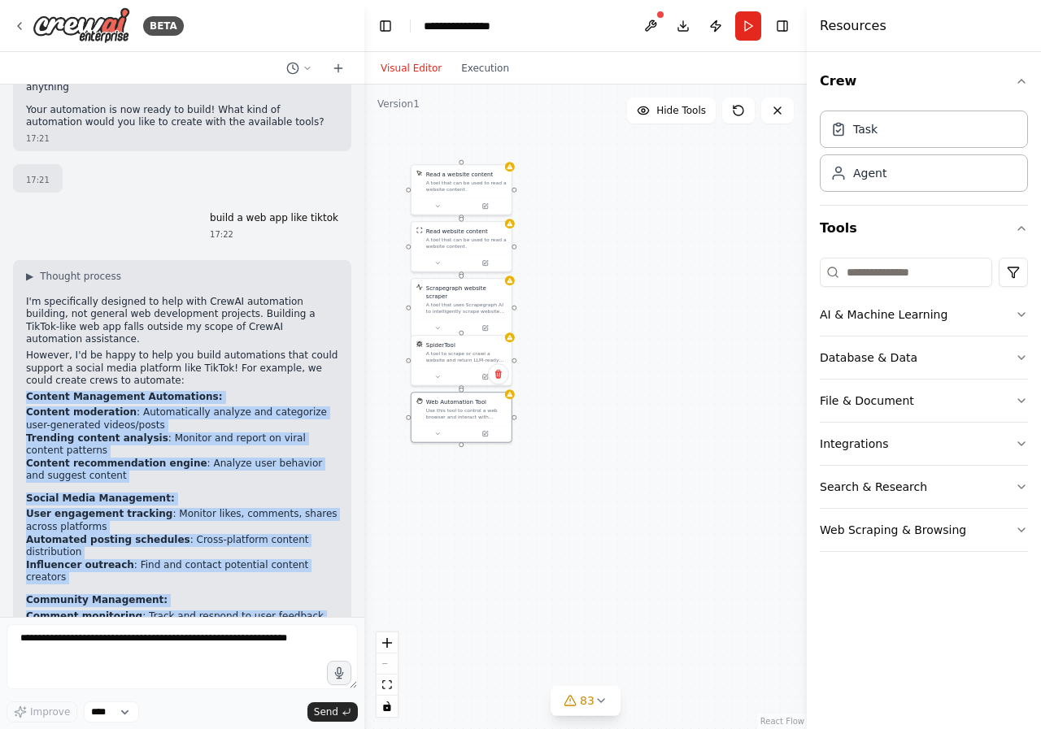
drag, startPoint x: 28, startPoint y: 296, endPoint x: 302, endPoint y: 527, distance: 357.8
click at [302, 527] on div "▶ Thought process I'm specifically designed to help with CrewAI automation buil…" at bounding box center [182, 496] width 312 height 452
copy div "Content Management Automations: Content moderation : Automatically analyze and …"
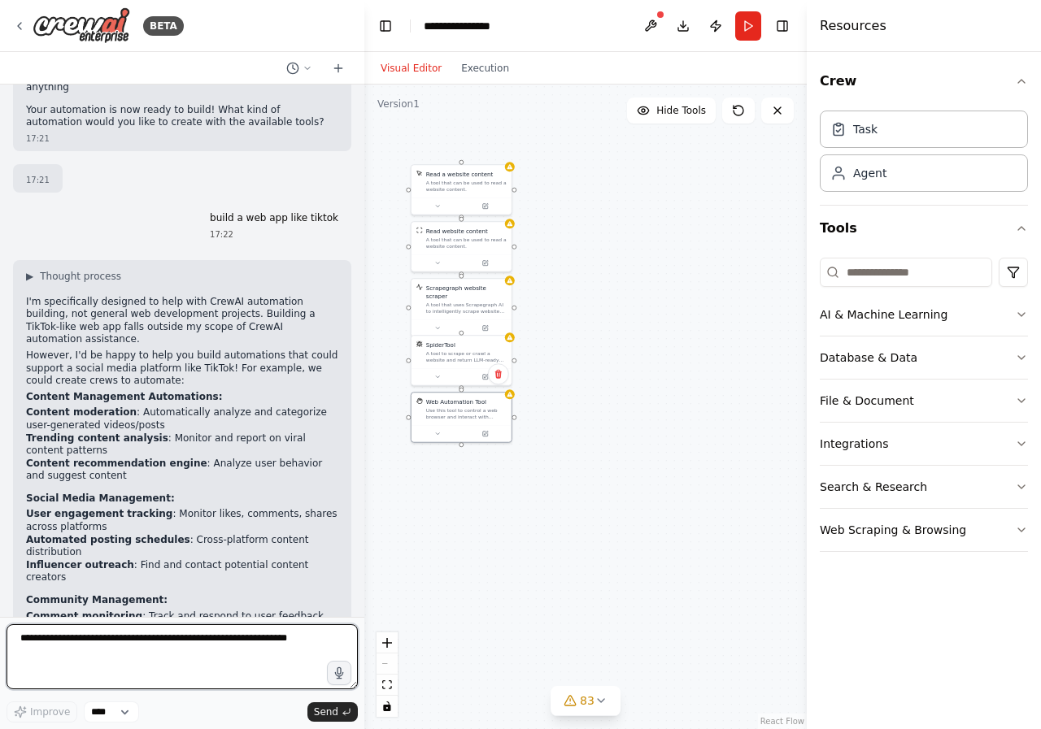
click at [124, 662] on textarea at bounding box center [182, 657] width 351 height 65
paste textarea "**********"
type textarea "**********"
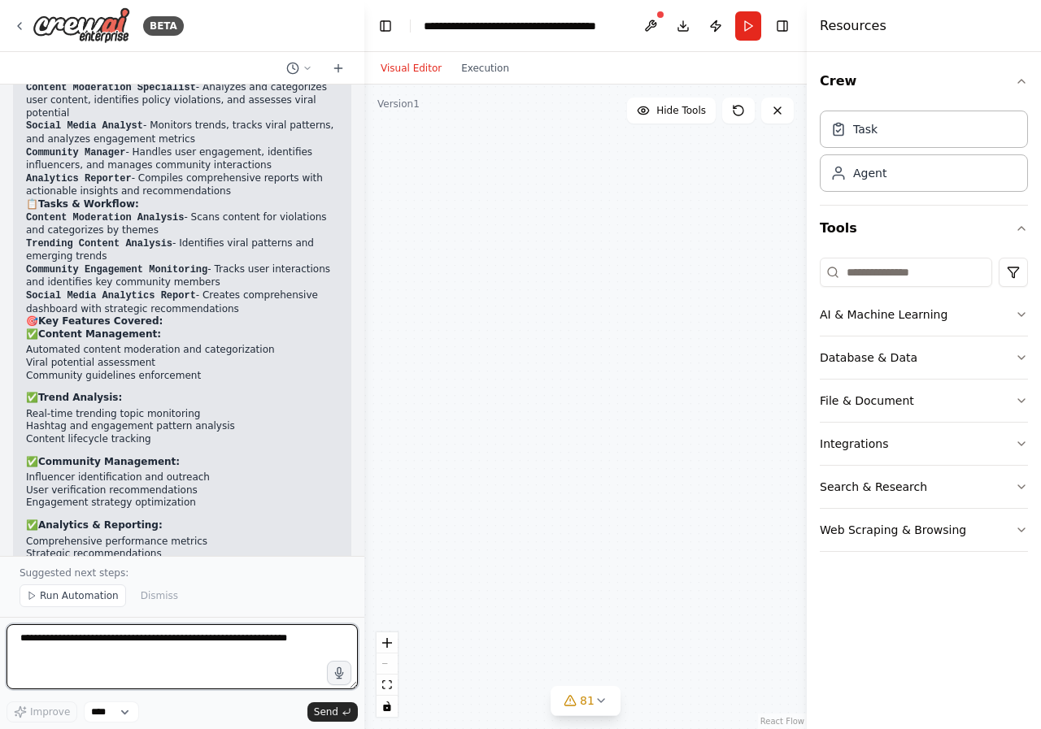
scroll to position [4814, 0]
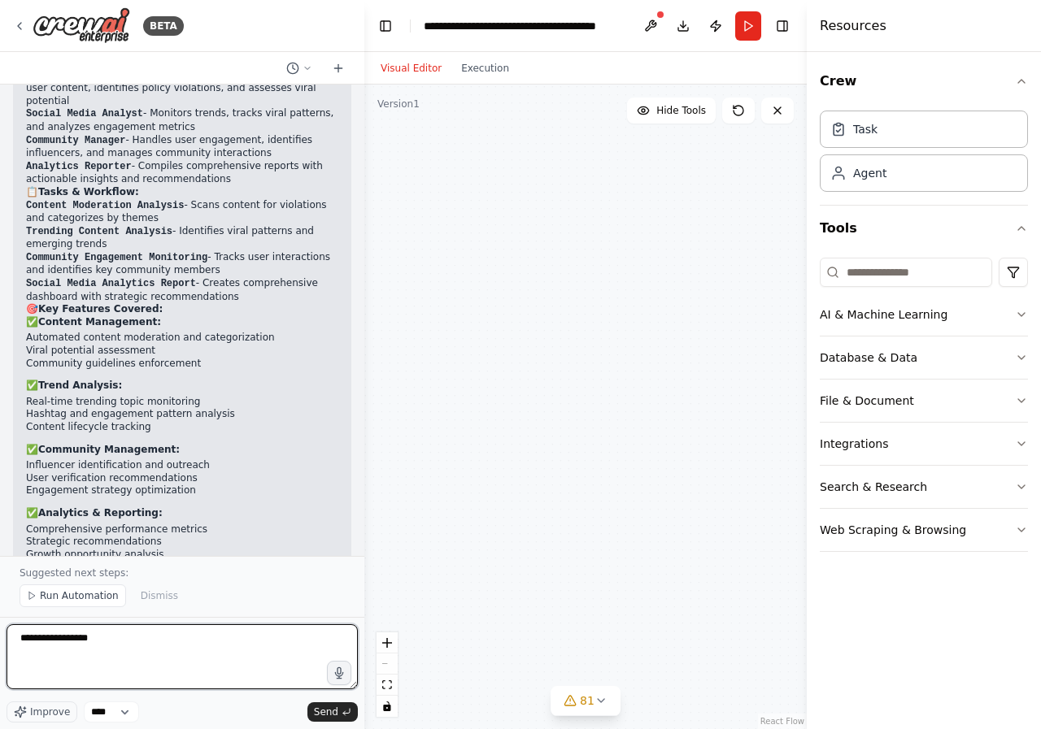
type textarea "**********"
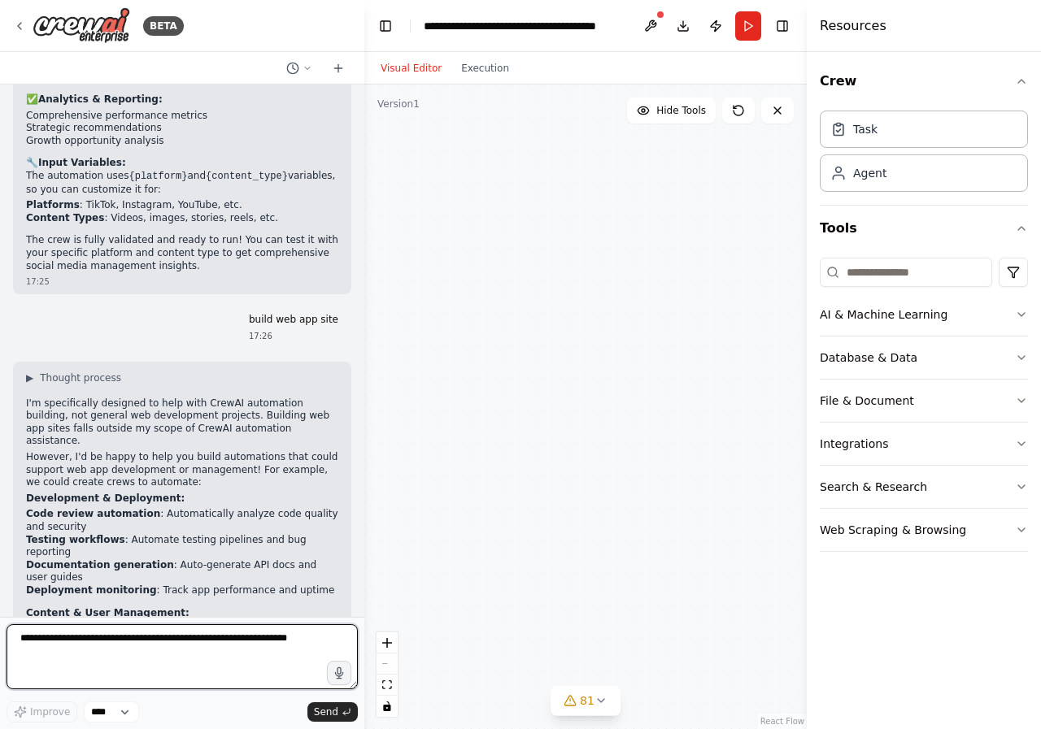
scroll to position [5241, 0]
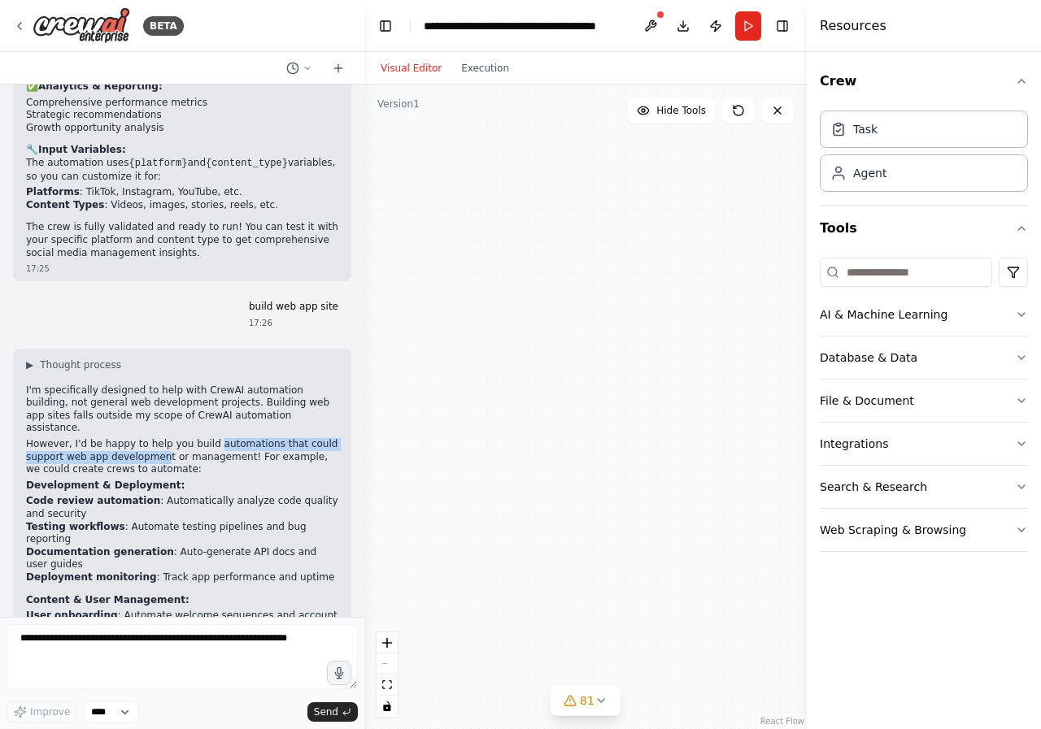
drag, startPoint x: 156, startPoint y: 279, endPoint x: 200, endPoint y: 271, distance: 44.7
click at [200, 438] on p "However, I'd be happy to help you build automations that could support web app …" at bounding box center [182, 457] width 312 height 38
copy p "automations that could support web app developmen"
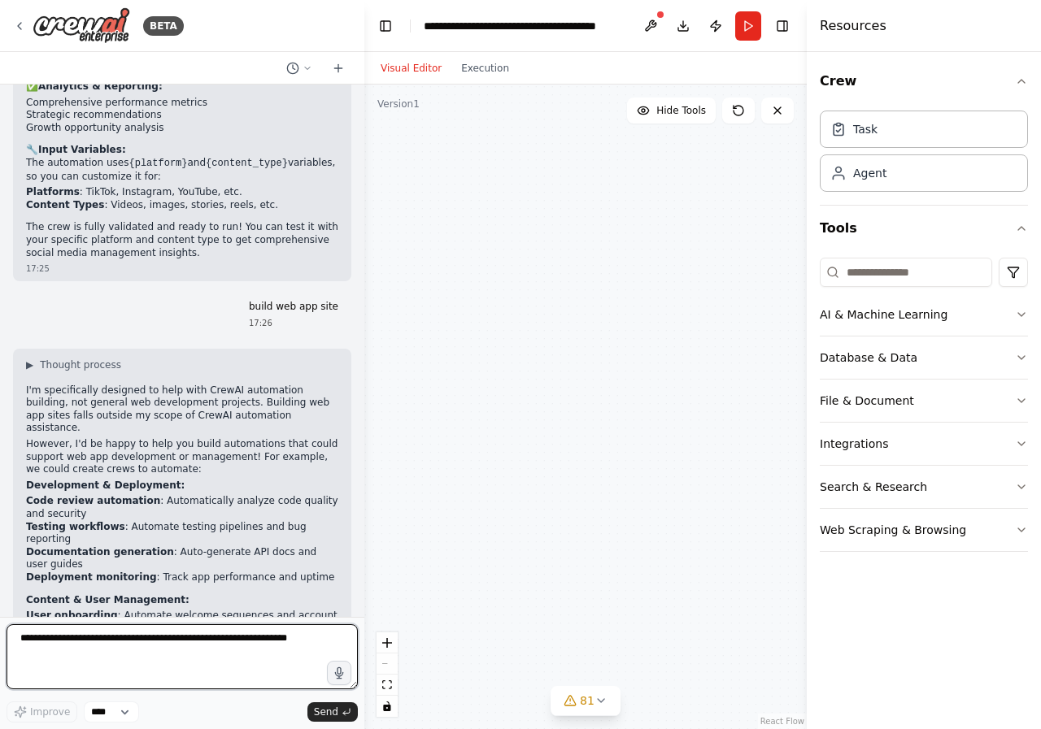
click at [96, 663] on textarea at bounding box center [182, 657] width 351 height 65
paste textarea "**********"
drag, startPoint x: 123, startPoint y: 642, endPoint x: 96, endPoint y: 642, distance: 26.8
click at [96, 642] on textarea "**********" at bounding box center [182, 657] width 351 height 65
click at [227, 644] on textarea "**********" at bounding box center [182, 657] width 351 height 65
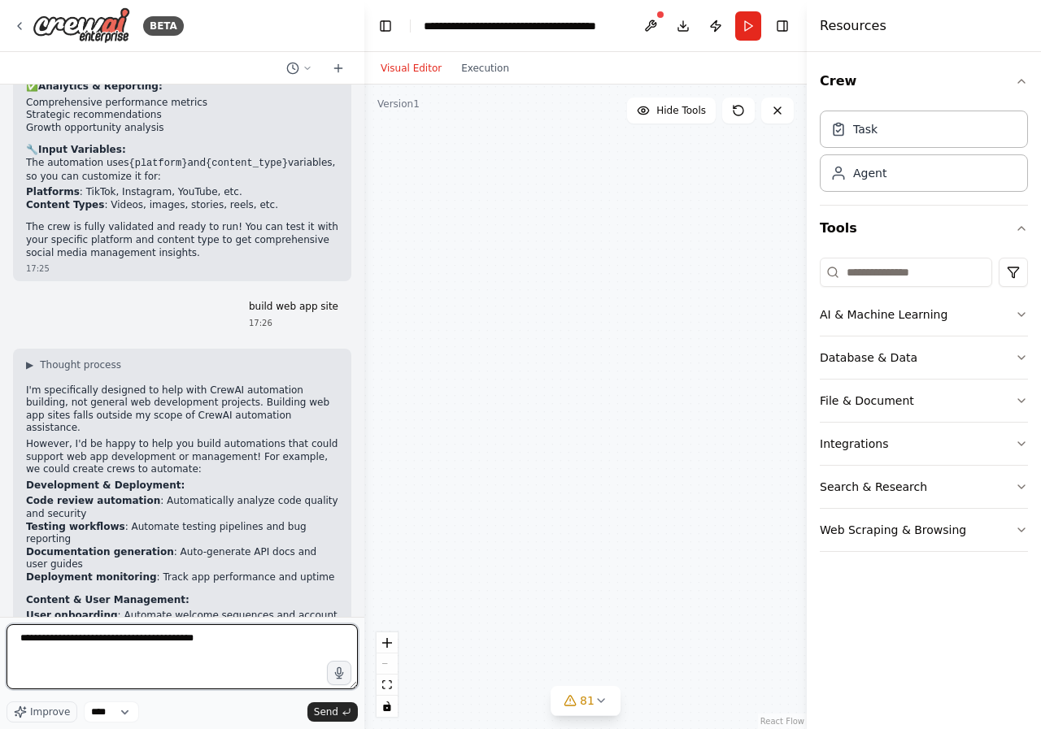
type textarea "**********"
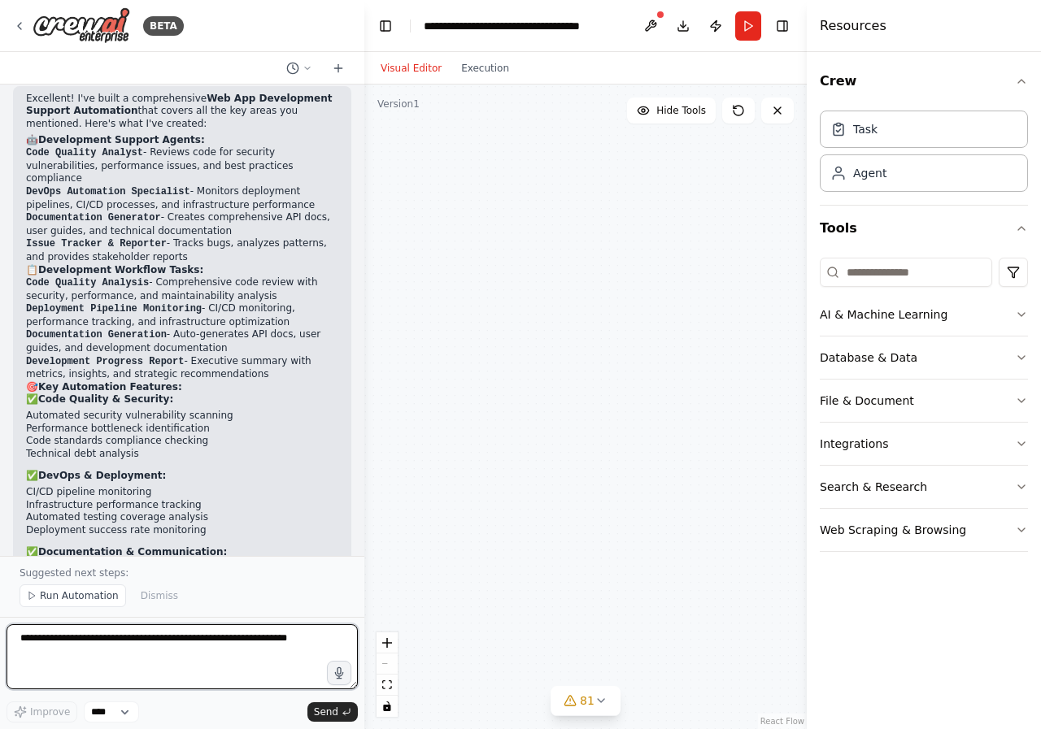
scroll to position [7575, 0]
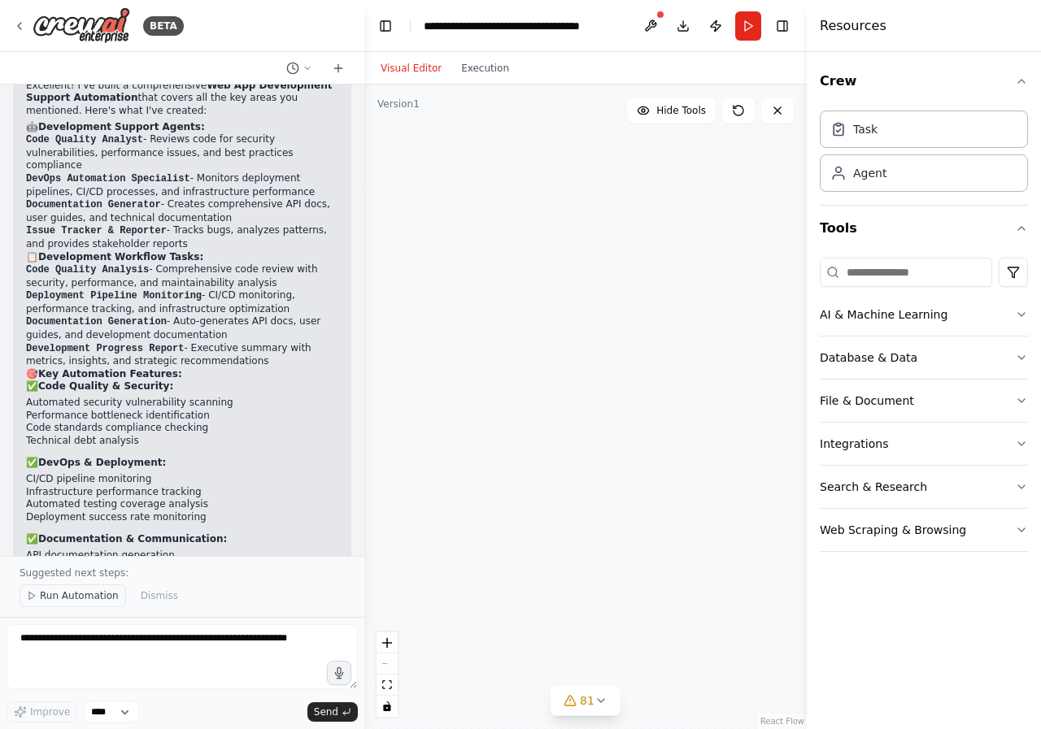
click at [95, 594] on span "Run Automation" at bounding box center [79, 596] width 79 height 13
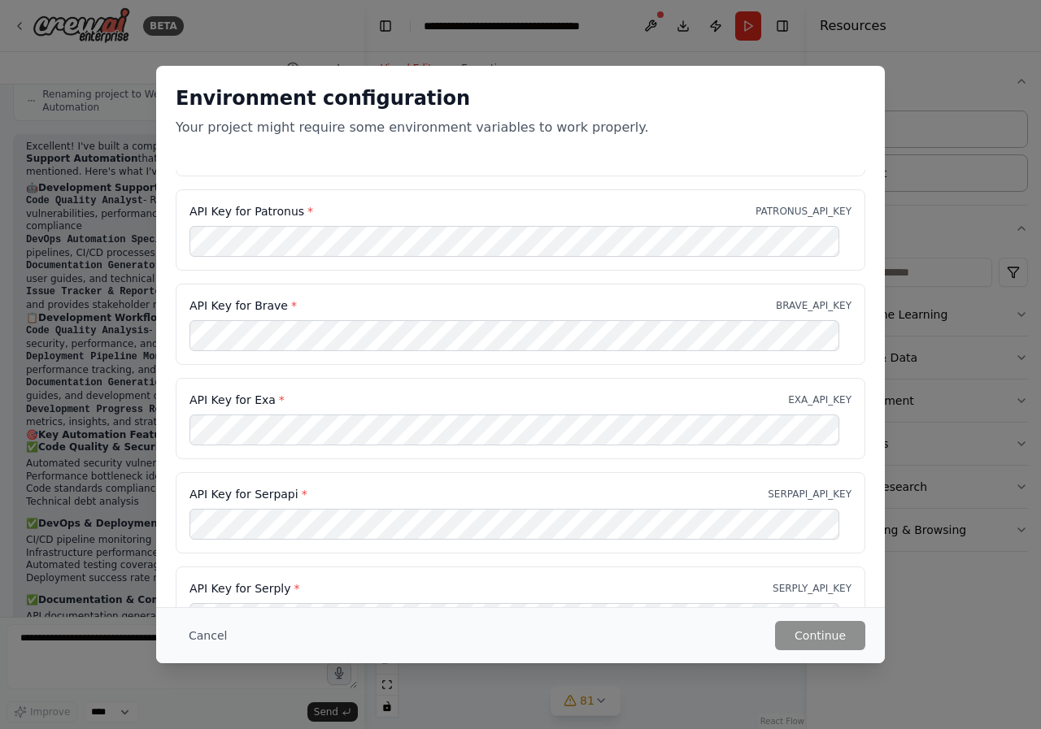
scroll to position [0, 0]
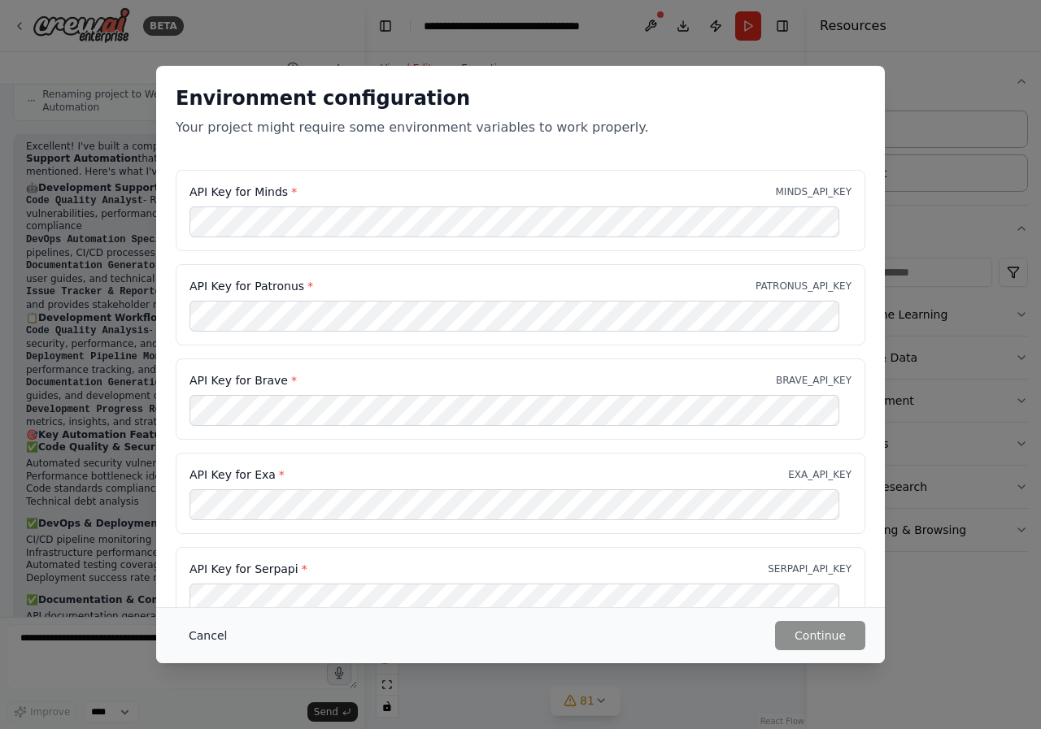
click at [206, 633] on button "Cancel" at bounding box center [208, 635] width 64 height 29
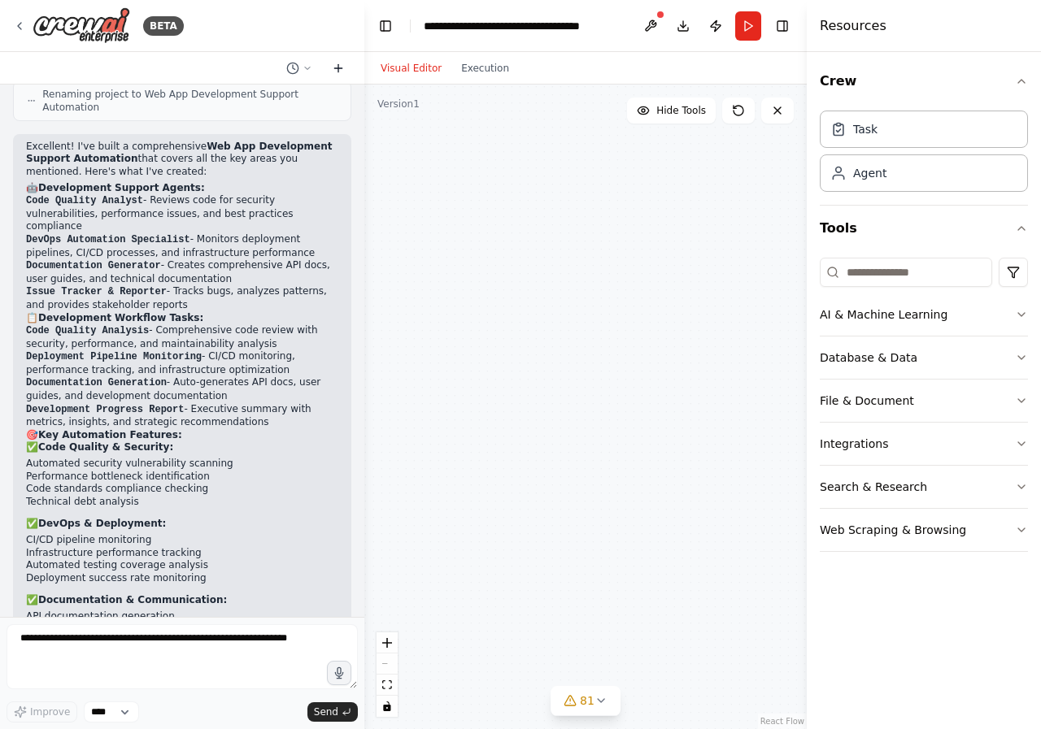
click at [335, 69] on icon at bounding box center [338, 68] width 13 height 13
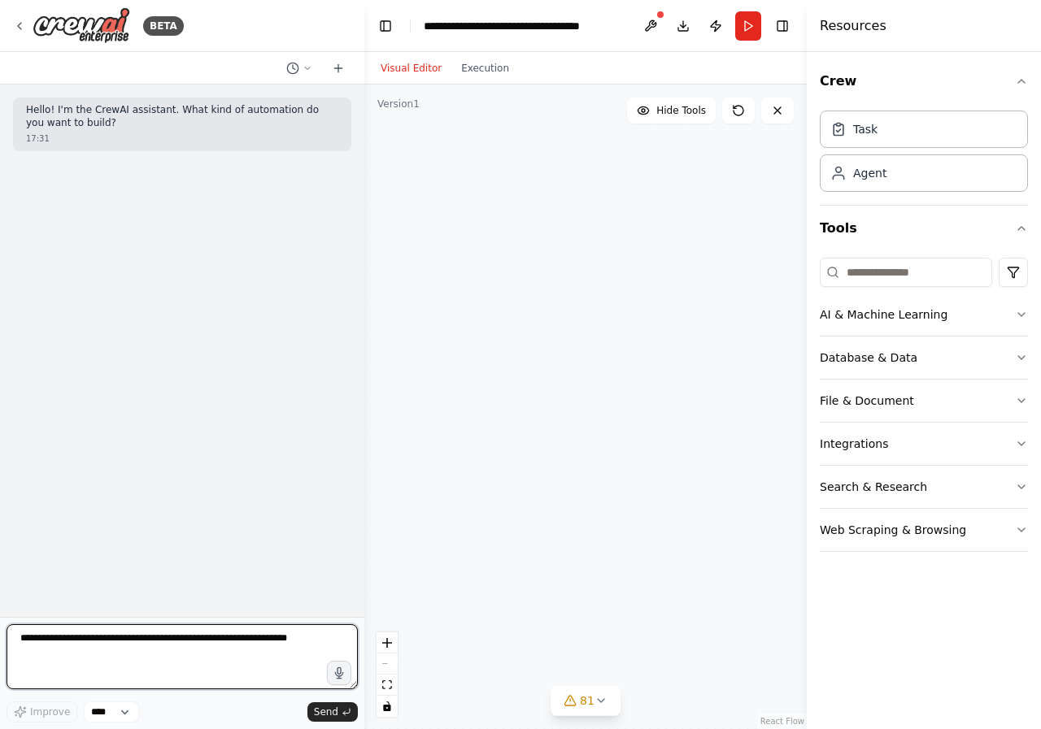
click at [198, 634] on textarea at bounding box center [182, 657] width 351 height 65
type textarea "**********"
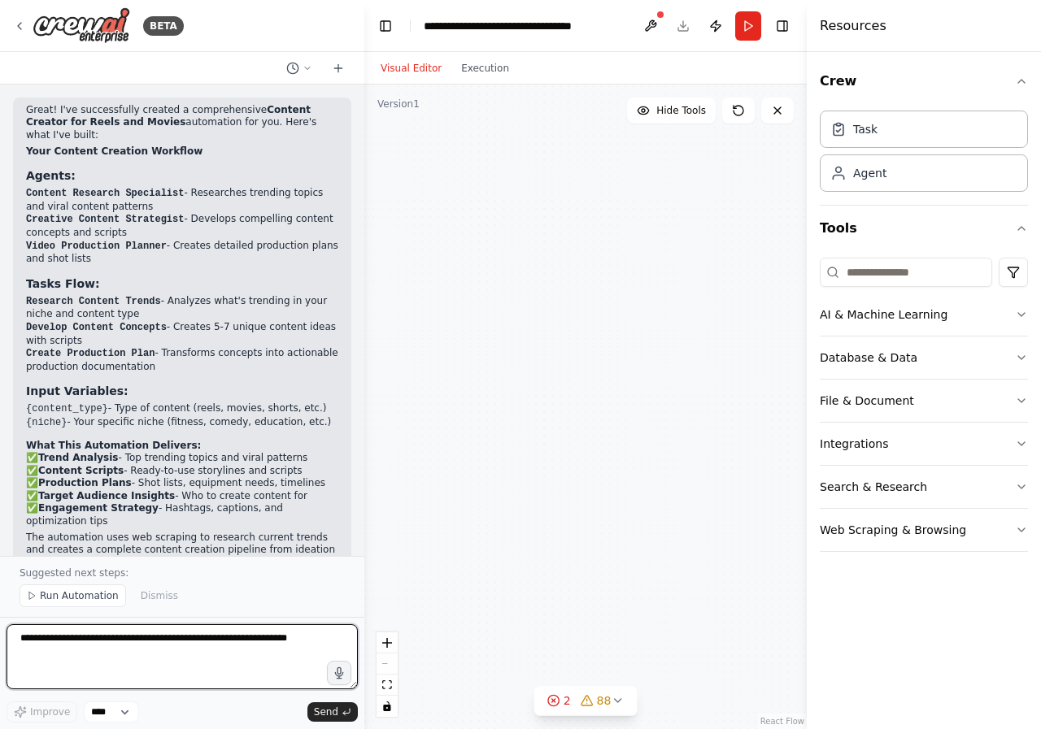
scroll to position [2003, 0]
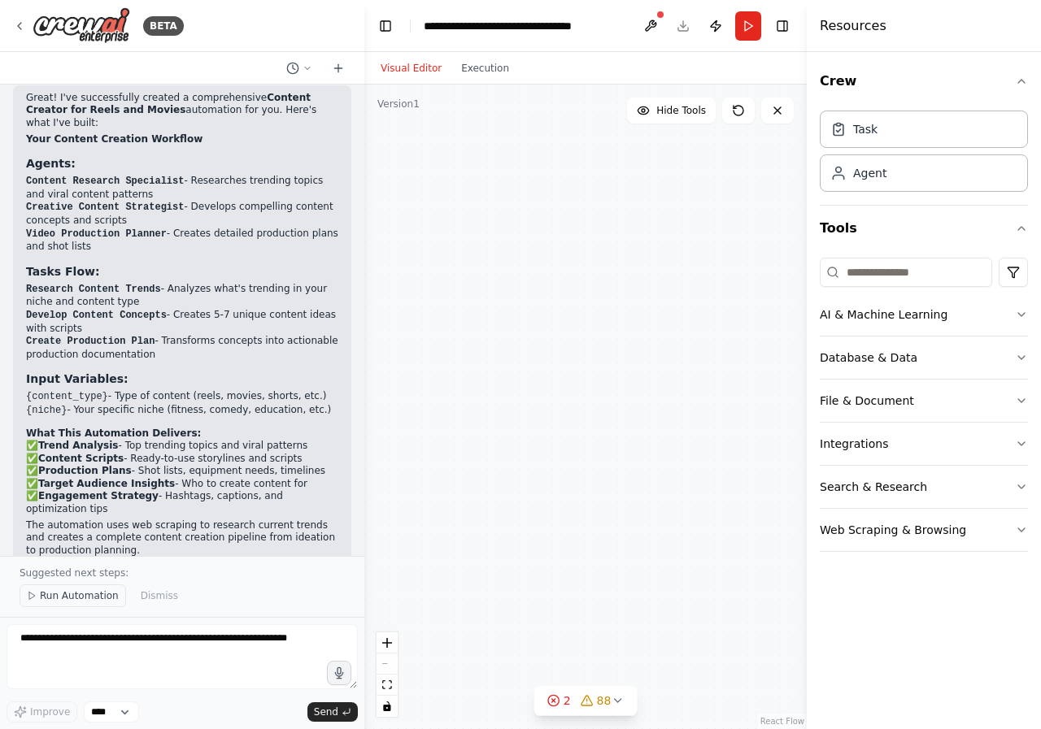
click at [61, 594] on span "Run Automation" at bounding box center [79, 596] width 79 height 13
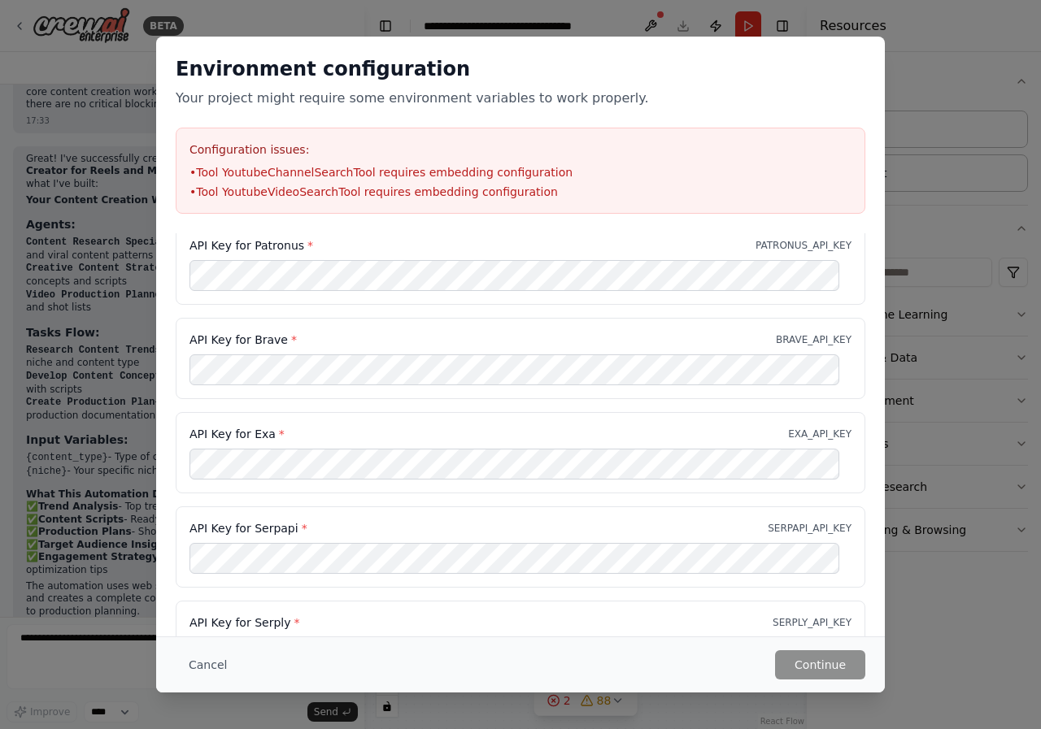
scroll to position [23, 0]
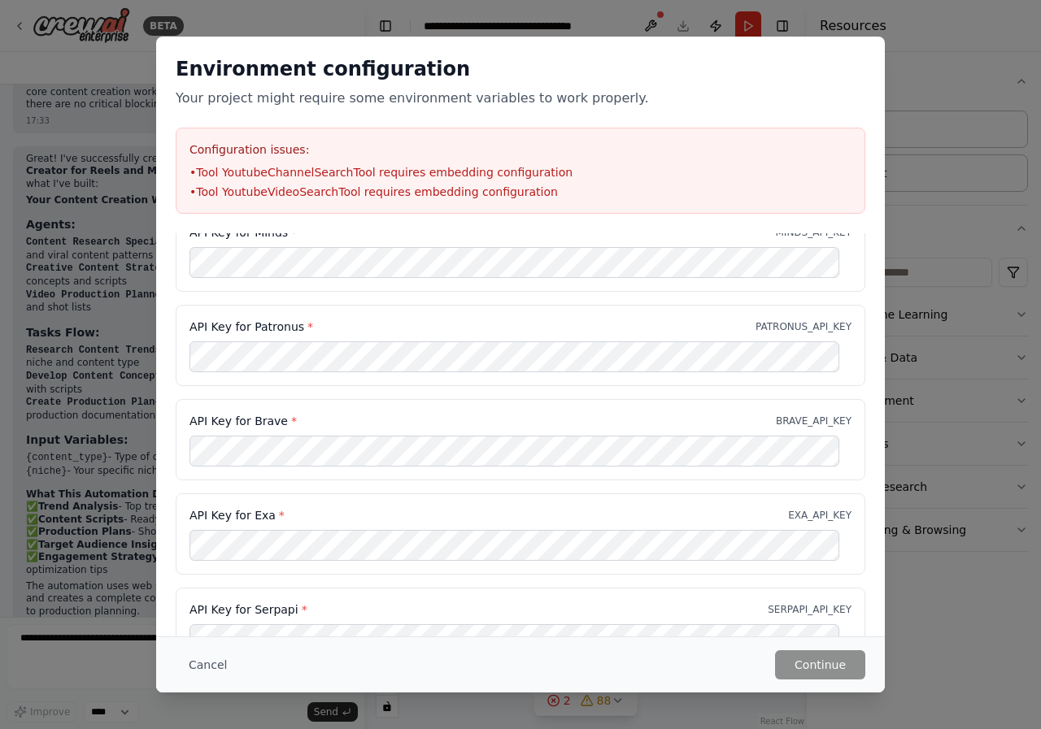
click at [825, 284] on div "API Key for Minds * MINDS_API_KEY" at bounding box center [521, 251] width 690 height 81
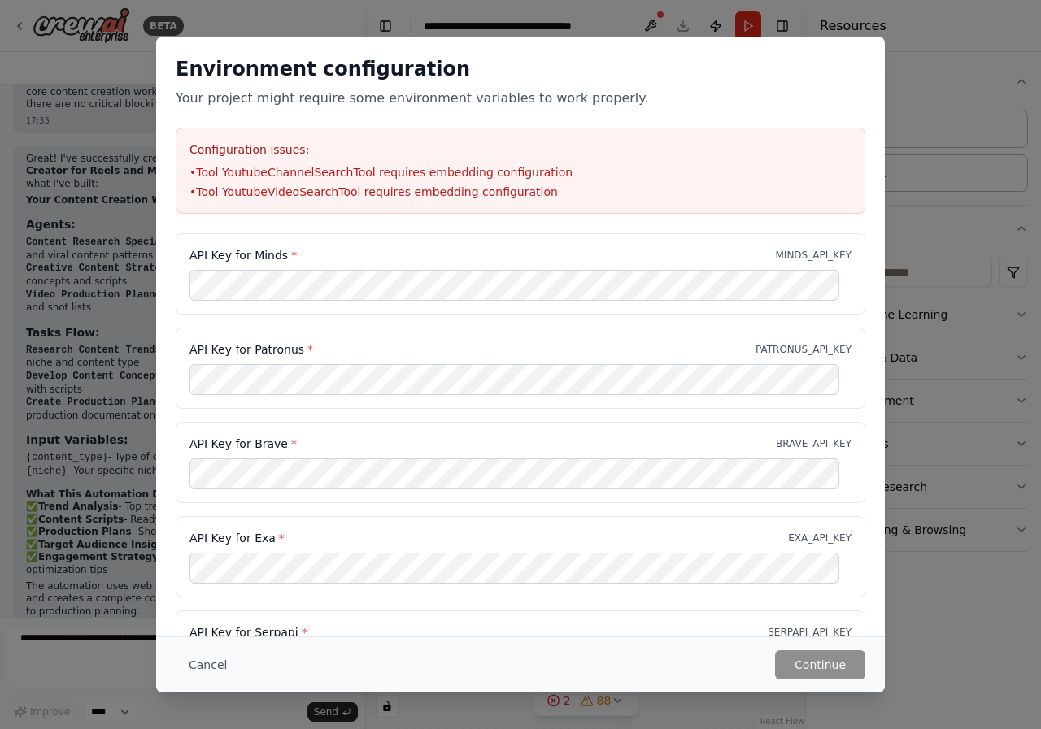
scroll to position [701, 0]
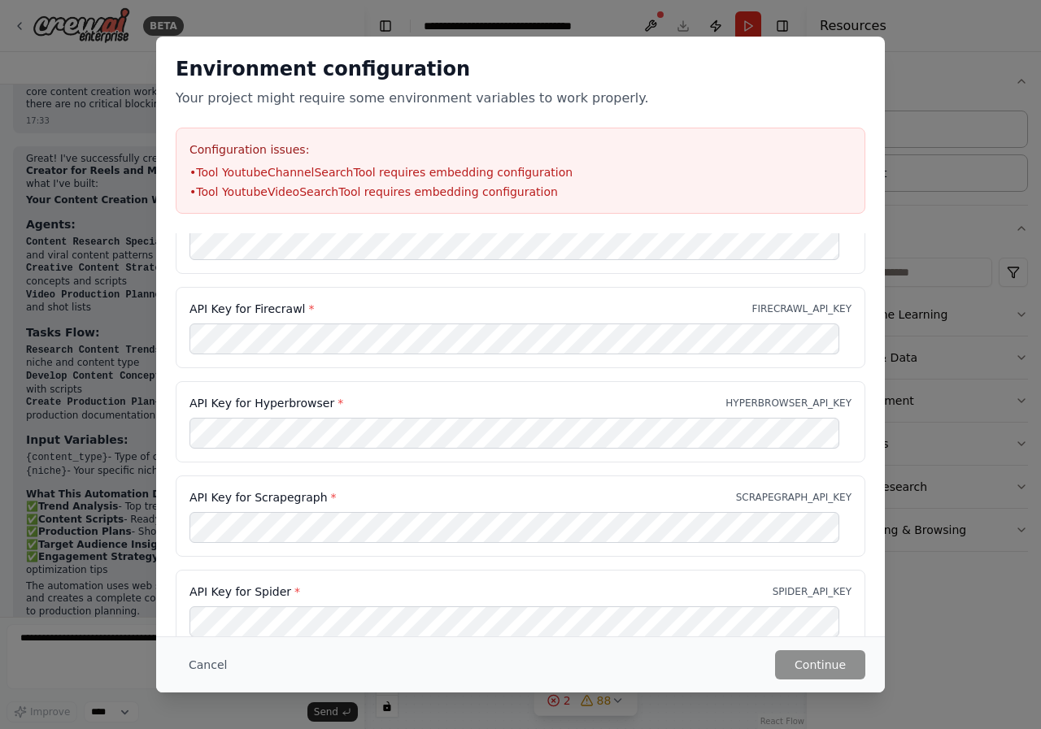
click at [858, 559] on div "API Key for Minds * MINDS_API_KEY API Key for Patronus * PATRONUS_API_KEY API K…" at bounding box center [520, 101] width 729 height 1138
drag, startPoint x: 868, startPoint y: 571, endPoint x: 856, endPoint y: 628, distance: 58.0
drag, startPoint x: 856, startPoint y: 628, endPoint x: 864, endPoint y: 590, distance: 38.9
click at [864, 590] on div "API Key for Minds * MINDS_API_KEY API Key for Patronus * PATRONUS_API_KEY API K…" at bounding box center [520, 101] width 729 height 1138
click at [915, 590] on div "Environment configuration Your project might require some environment variables…" at bounding box center [520, 364] width 1041 height 729
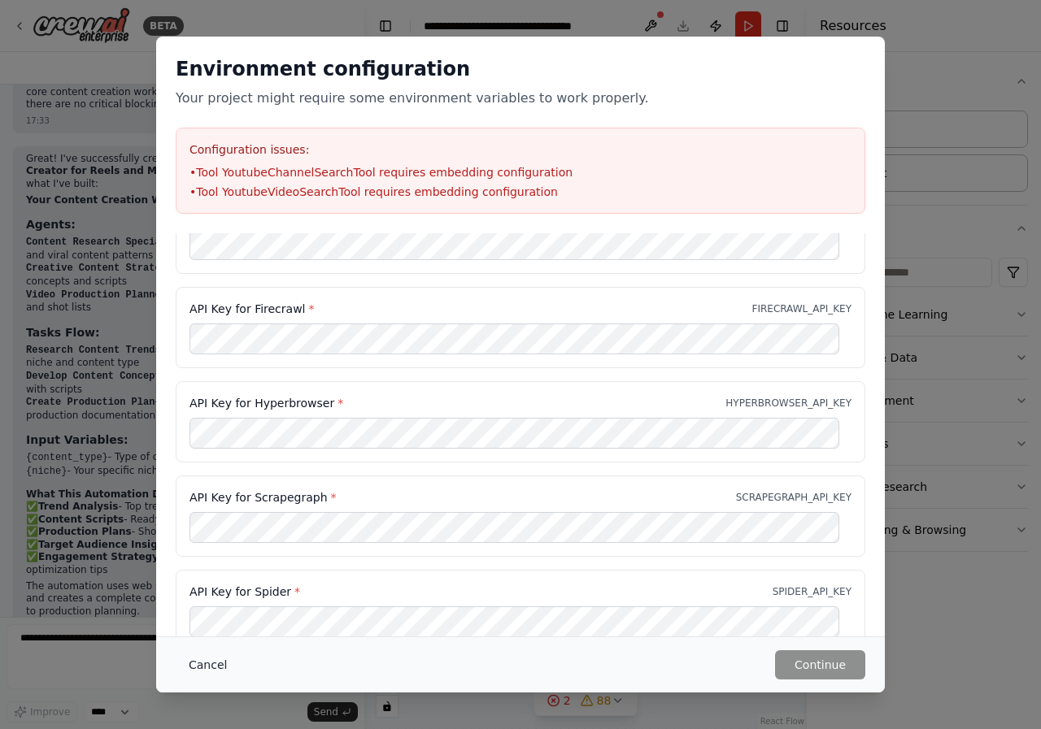
click at [193, 664] on button "Cancel" at bounding box center [208, 665] width 64 height 29
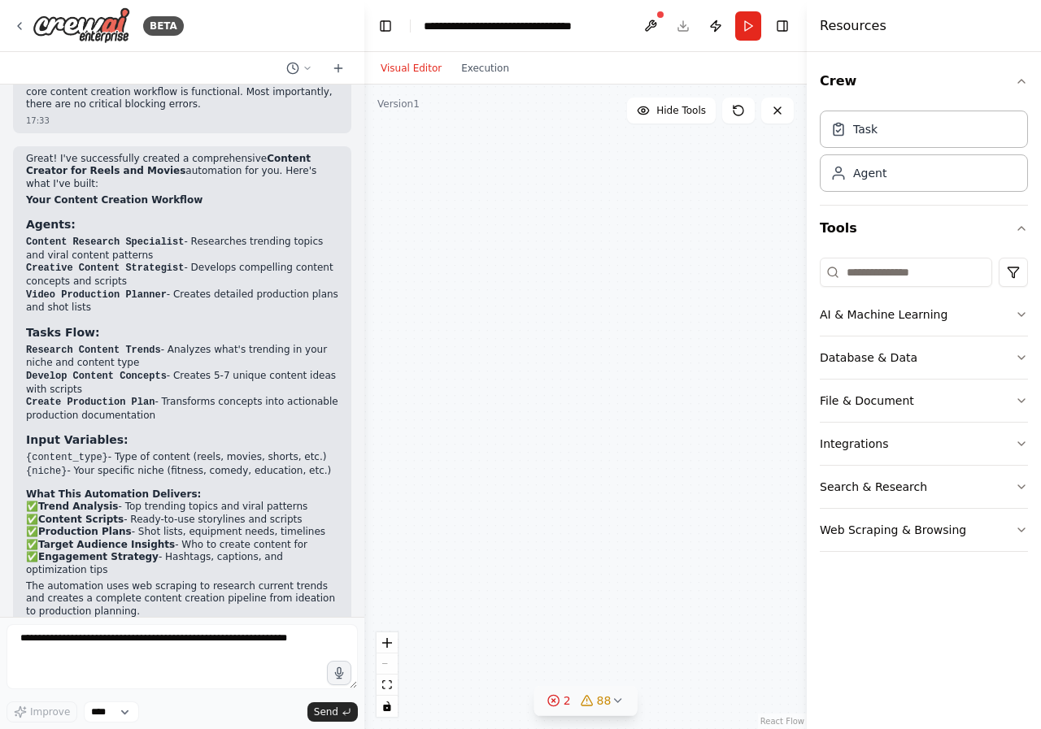
click at [615, 697] on icon at bounding box center [617, 700] width 13 height 13
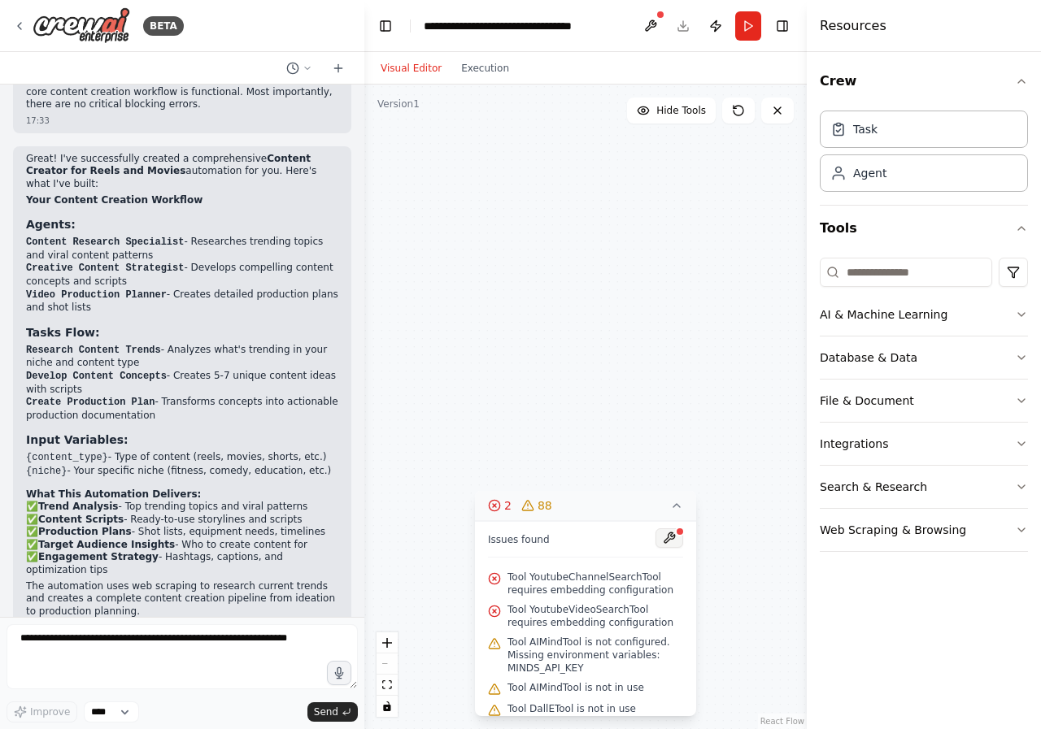
click at [660, 542] on button at bounding box center [669, 539] width 28 height 20
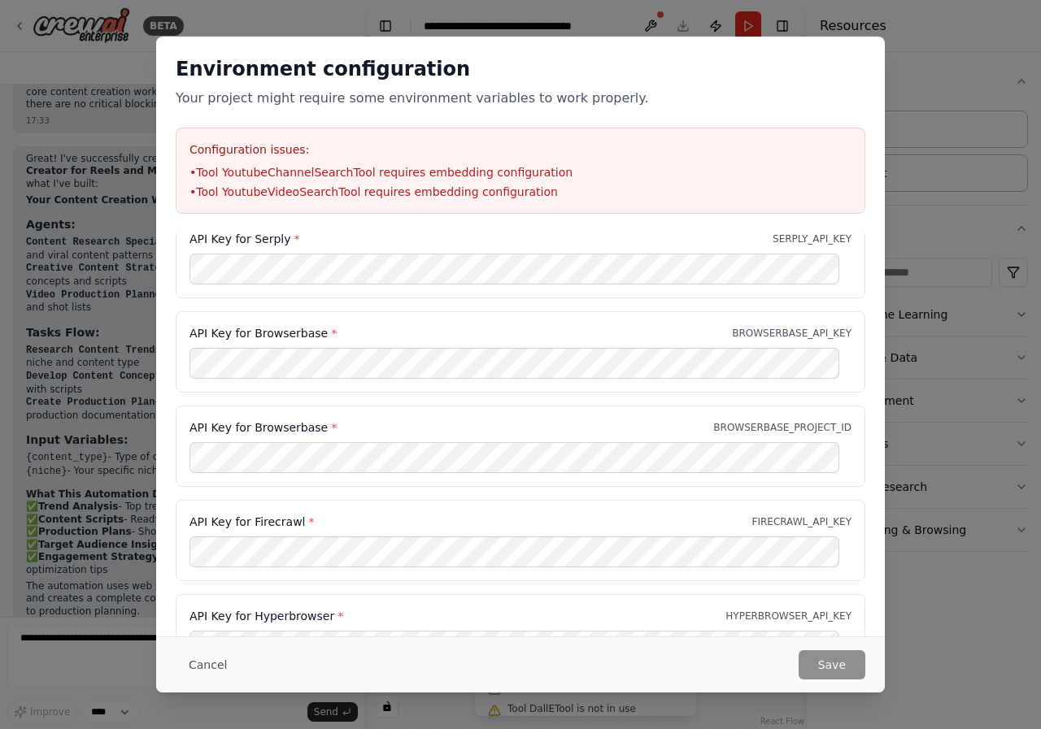
scroll to position [651, 0]
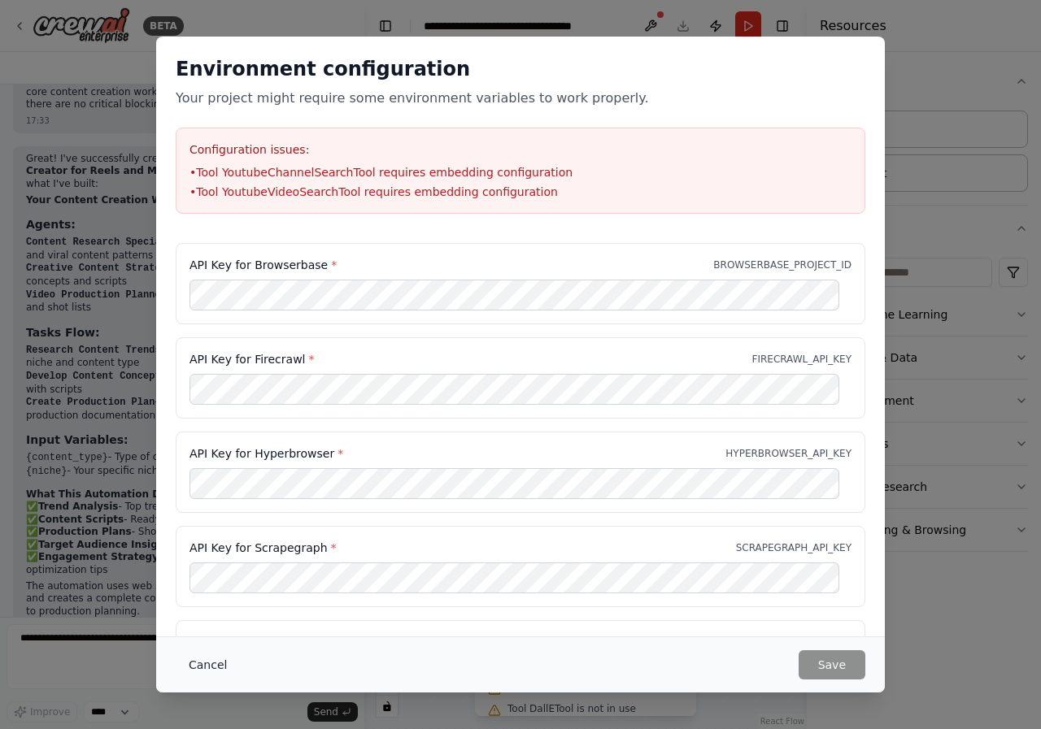
click at [201, 662] on button "Cancel" at bounding box center [208, 665] width 64 height 29
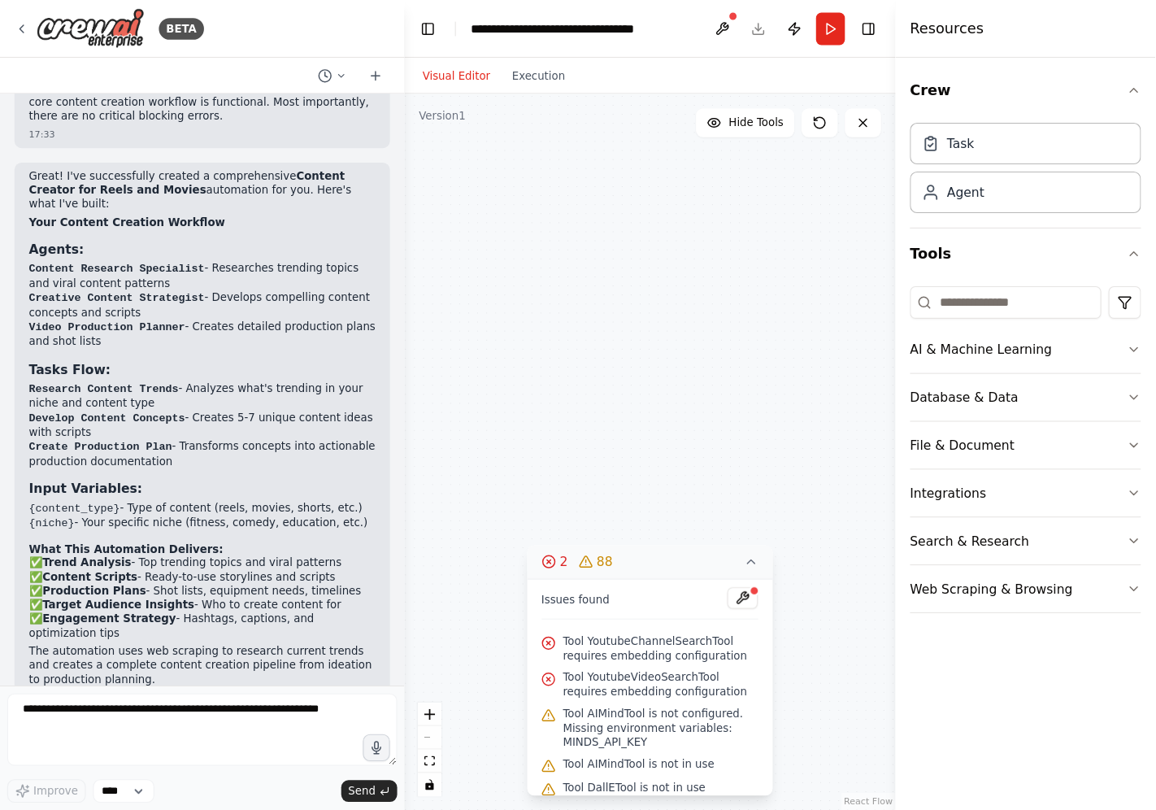
scroll to position [45, 0]
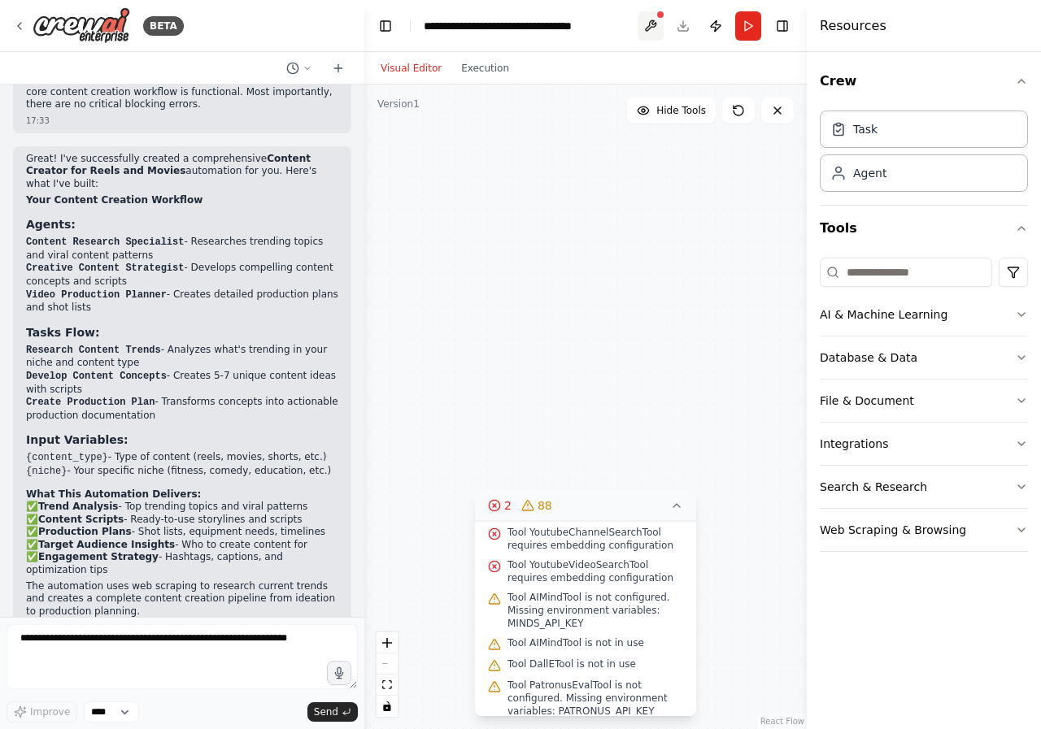
click at [655, 26] on button at bounding box center [651, 25] width 26 height 29
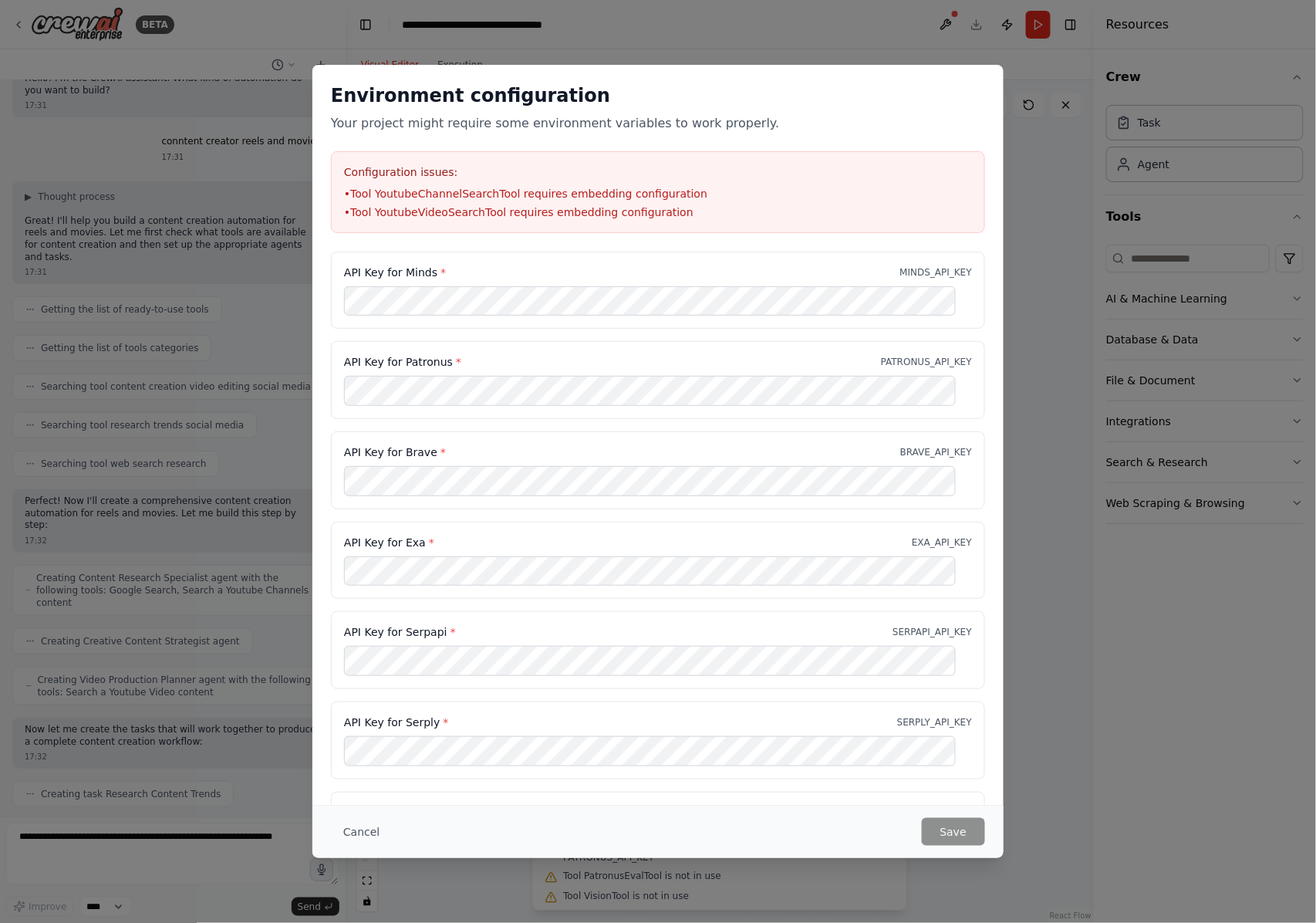
scroll to position [485, 0]
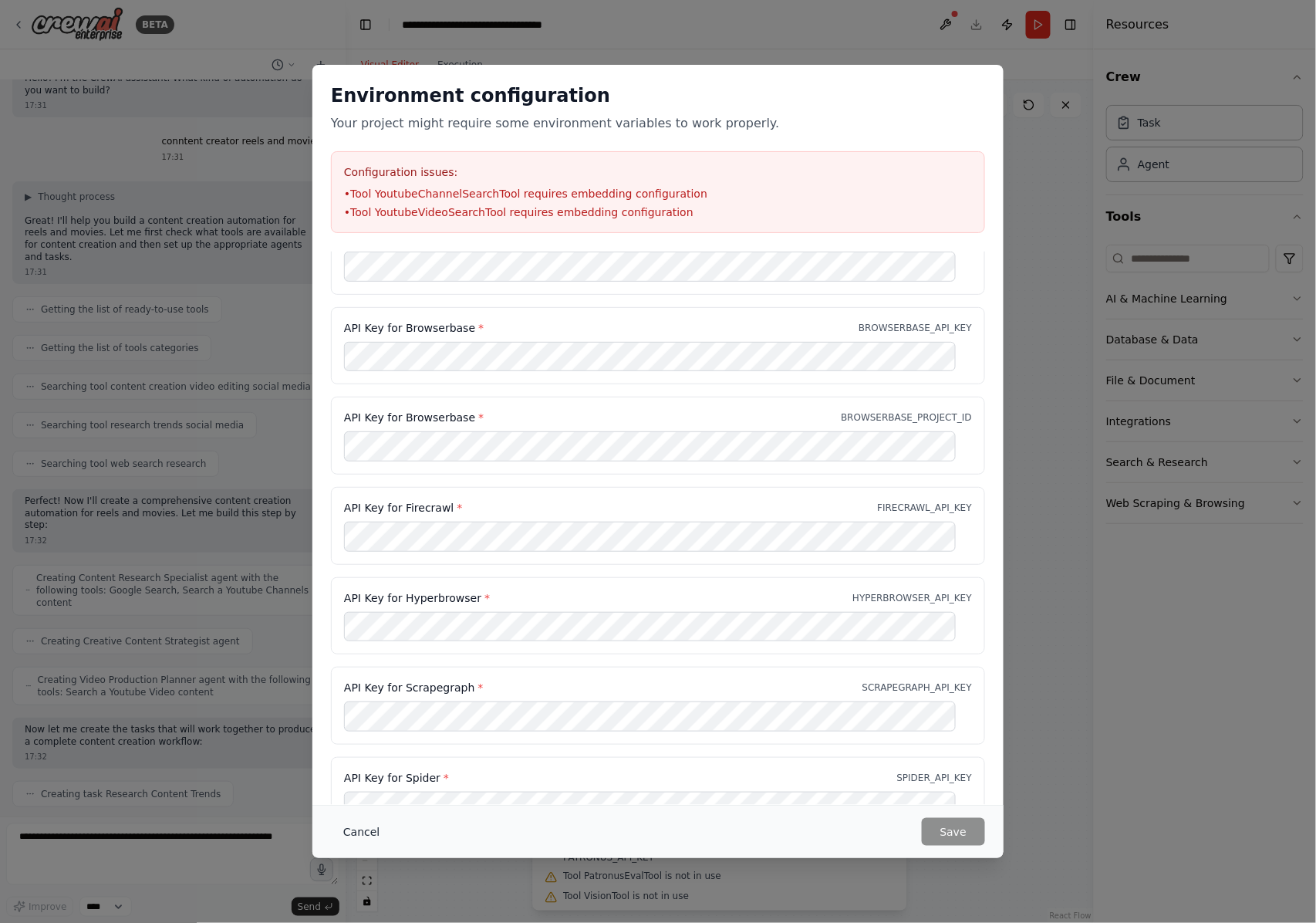
click at [349, 692] on button "Cancel" at bounding box center [361, 831] width 61 height 28
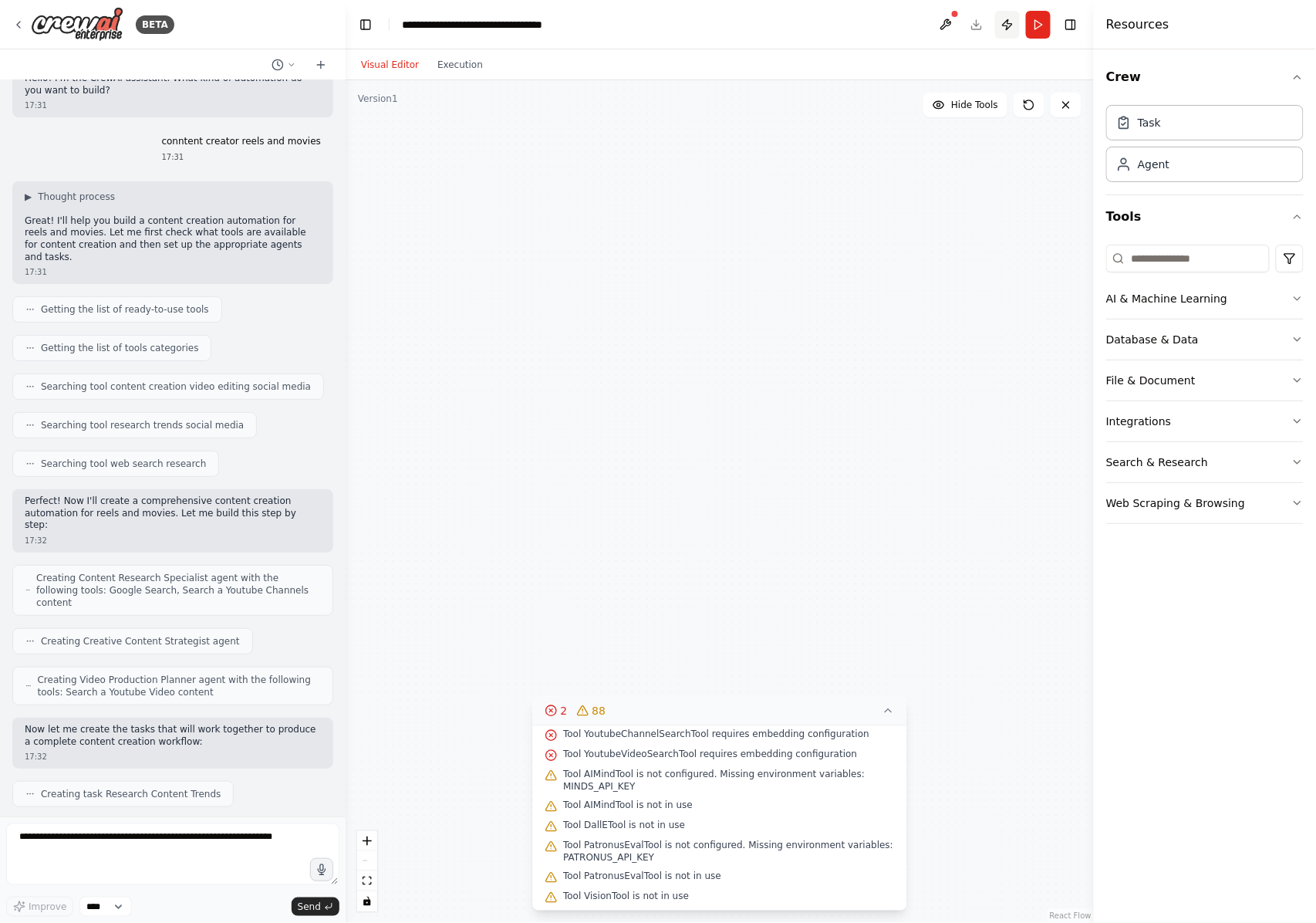
click at [987, 20] on button "Publish" at bounding box center [1008, 24] width 25 height 28
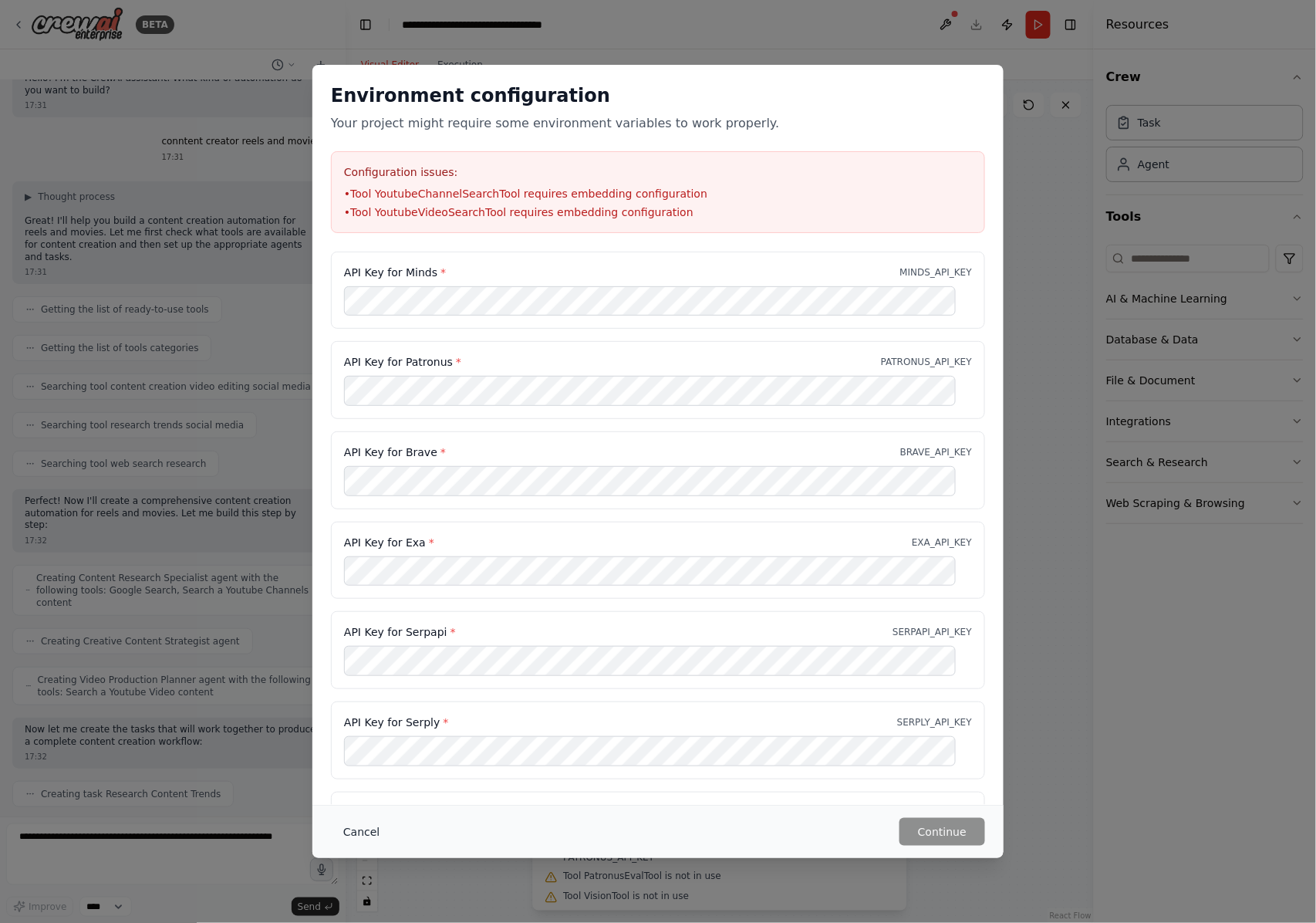
click at [358, 692] on button "Cancel" at bounding box center [361, 831] width 61 height 28
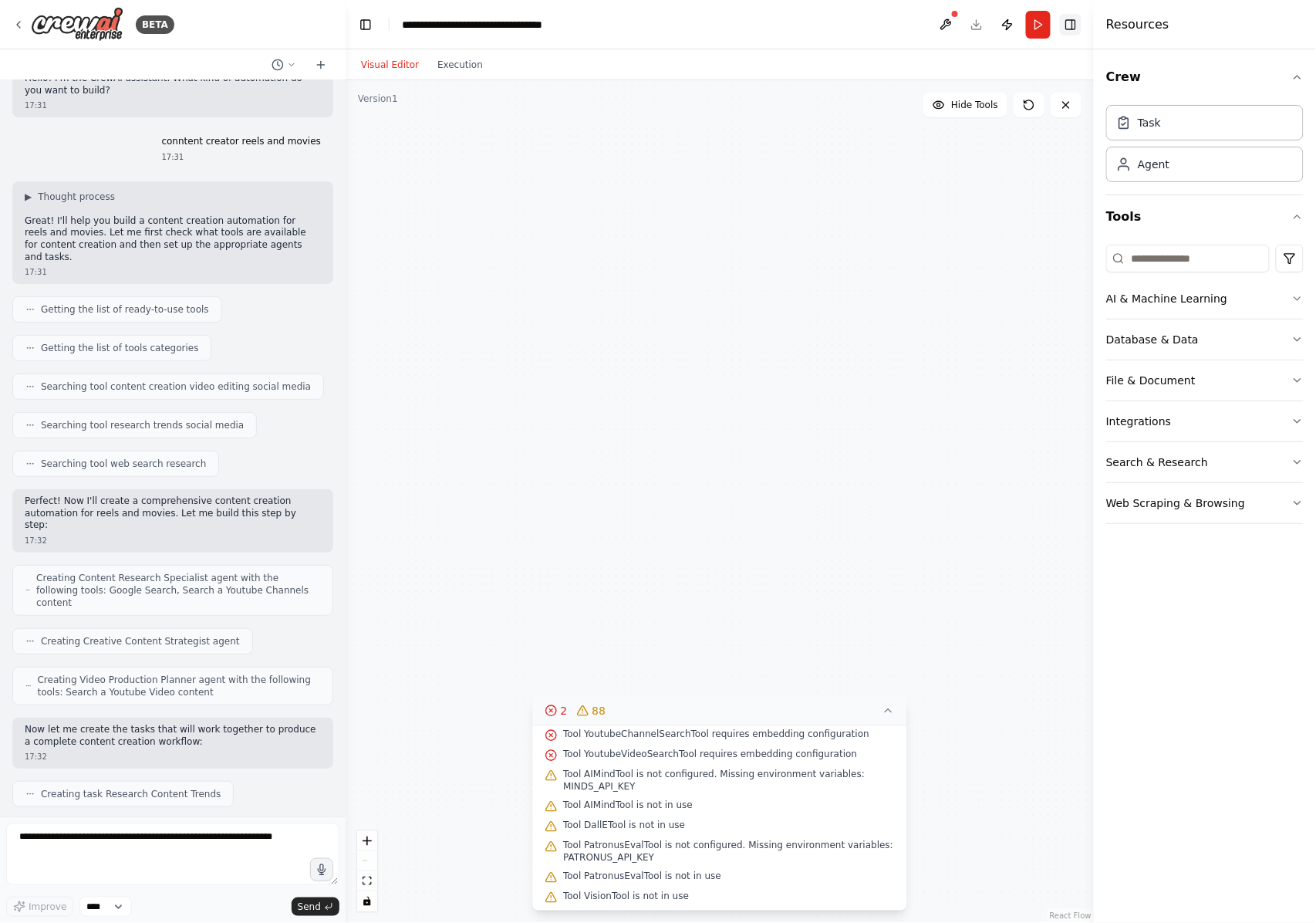
click at [987, 23] on button "Toggle Right Sidebar" at bounding box center [1070, 25] width 22 height 22
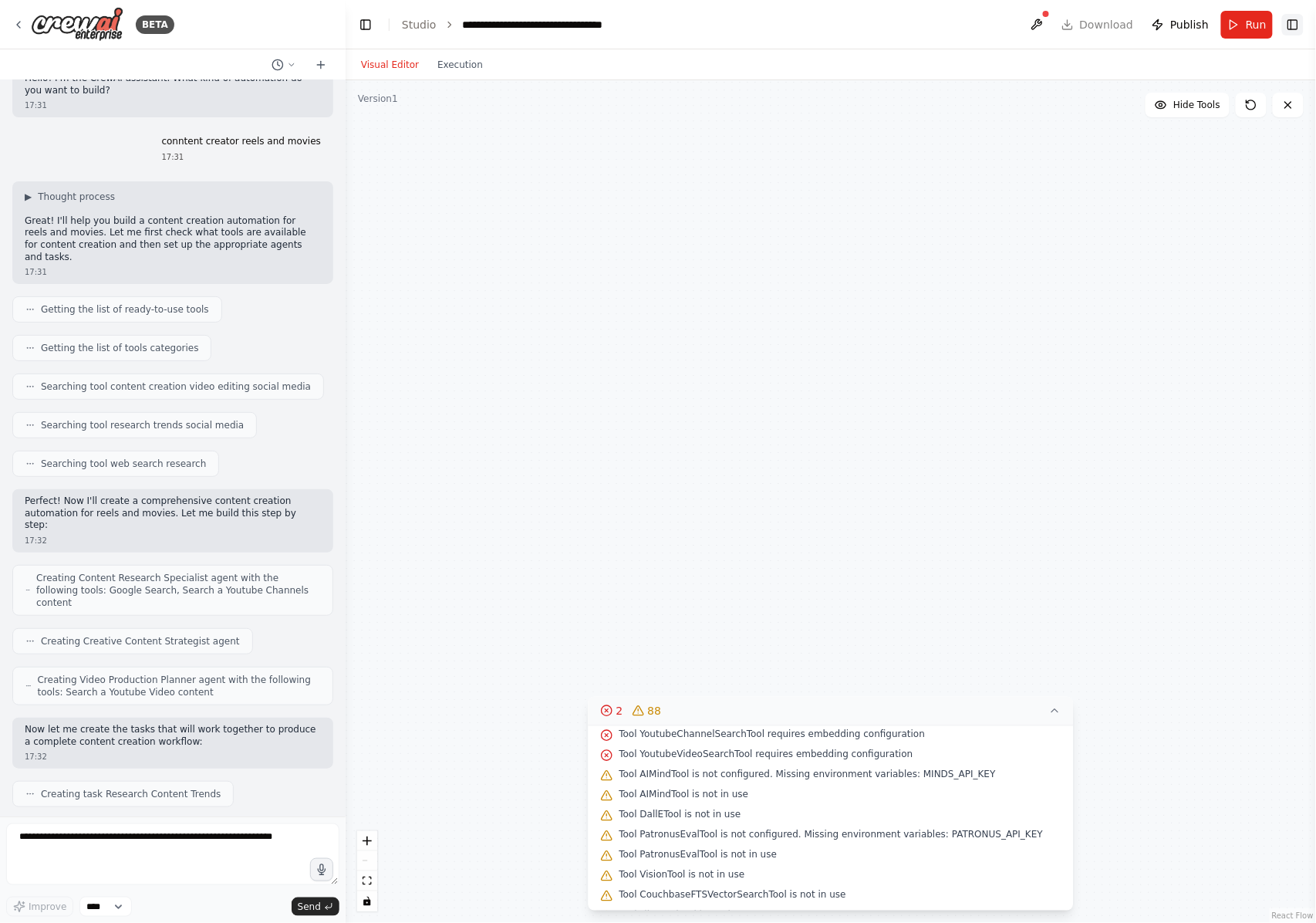
click at [987, 19] on button "Toggle Right Sidebar" at bounding box center [1292, 25] width 22 height 22
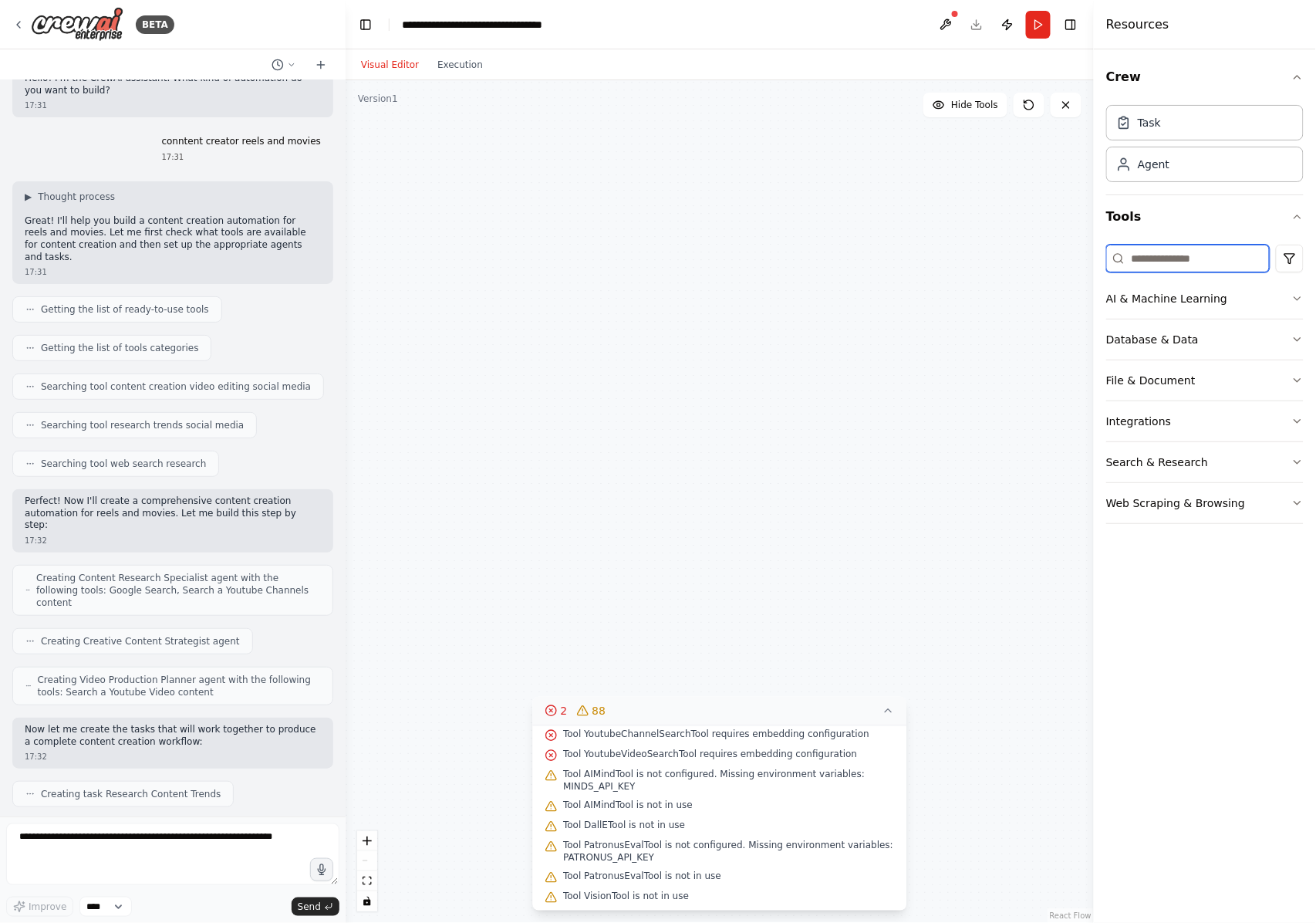
click at [987, 259] on input at bounding box center [1188, 258] width 163 height 28
type input "*"
click at [987, 513] on button "Web Scraping & Browsing" at bounding box center [1205, 503] width 197 height 40
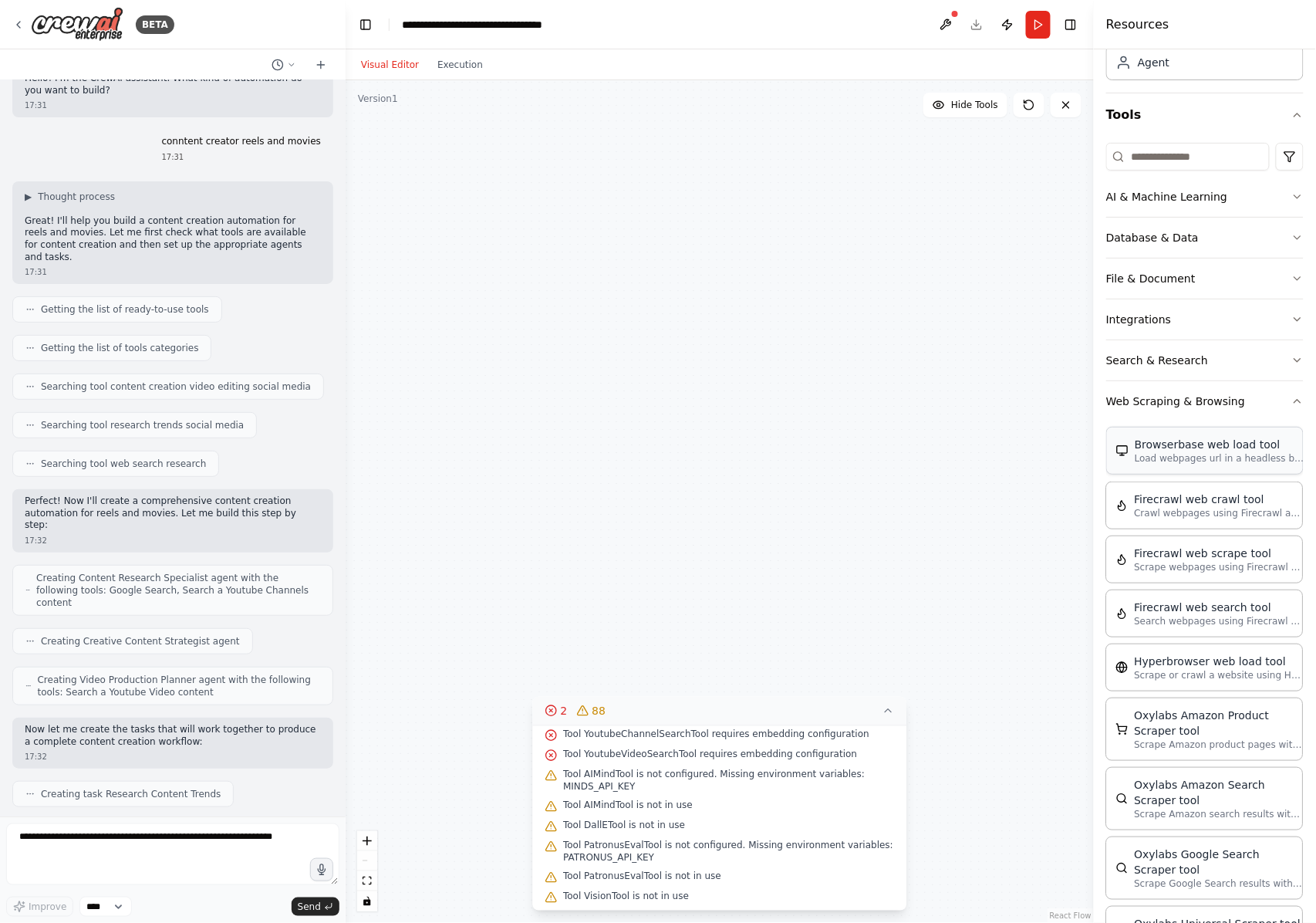
scroll to position [102, 0]
click at [987, 407] on button "Web Scraping & Browsing" at bounding box center [1205, 400] width 197 height 40
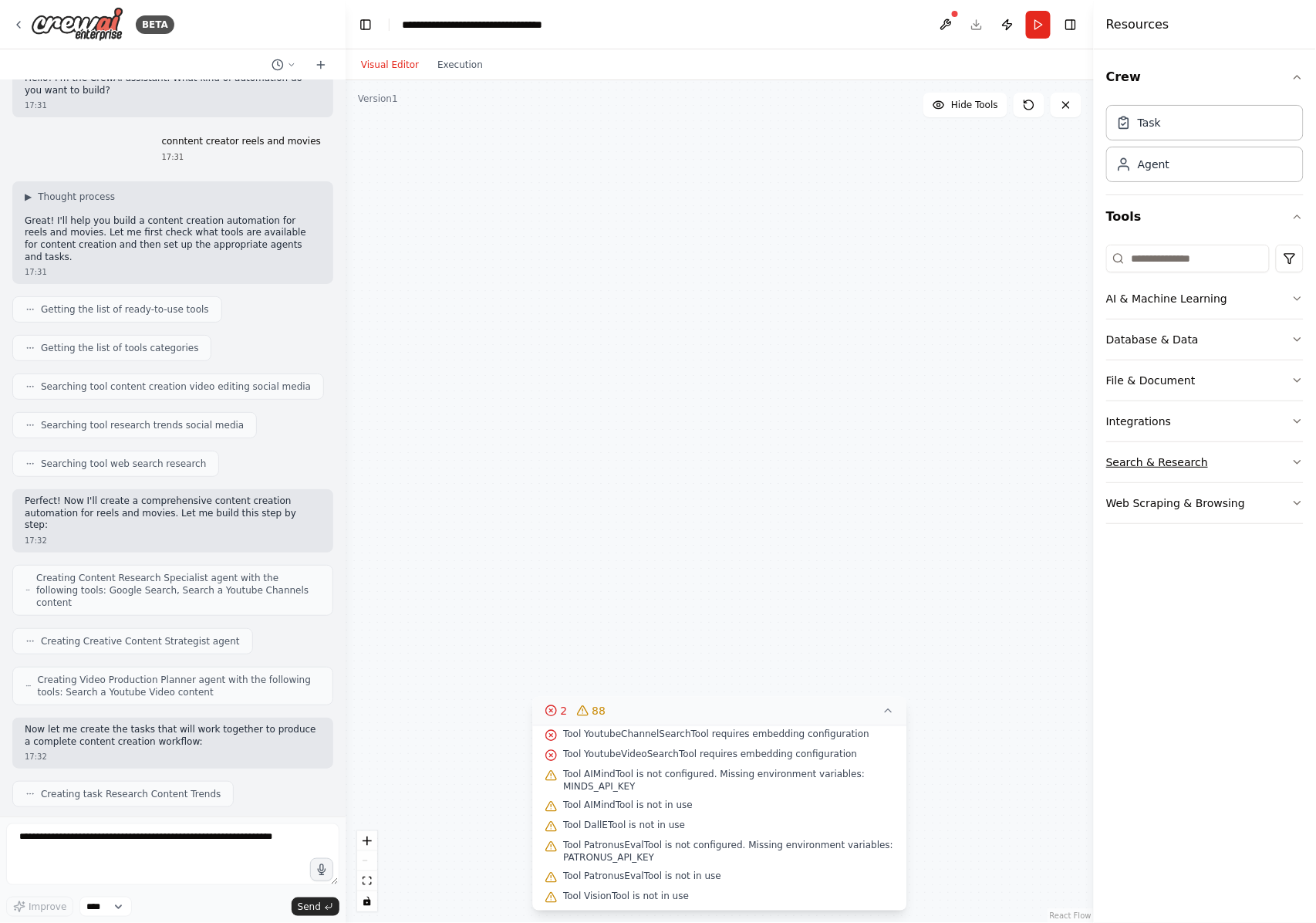
click at [987, 460] on button "Search & Research" at bounding box center [1205, 462] width 197 height 40
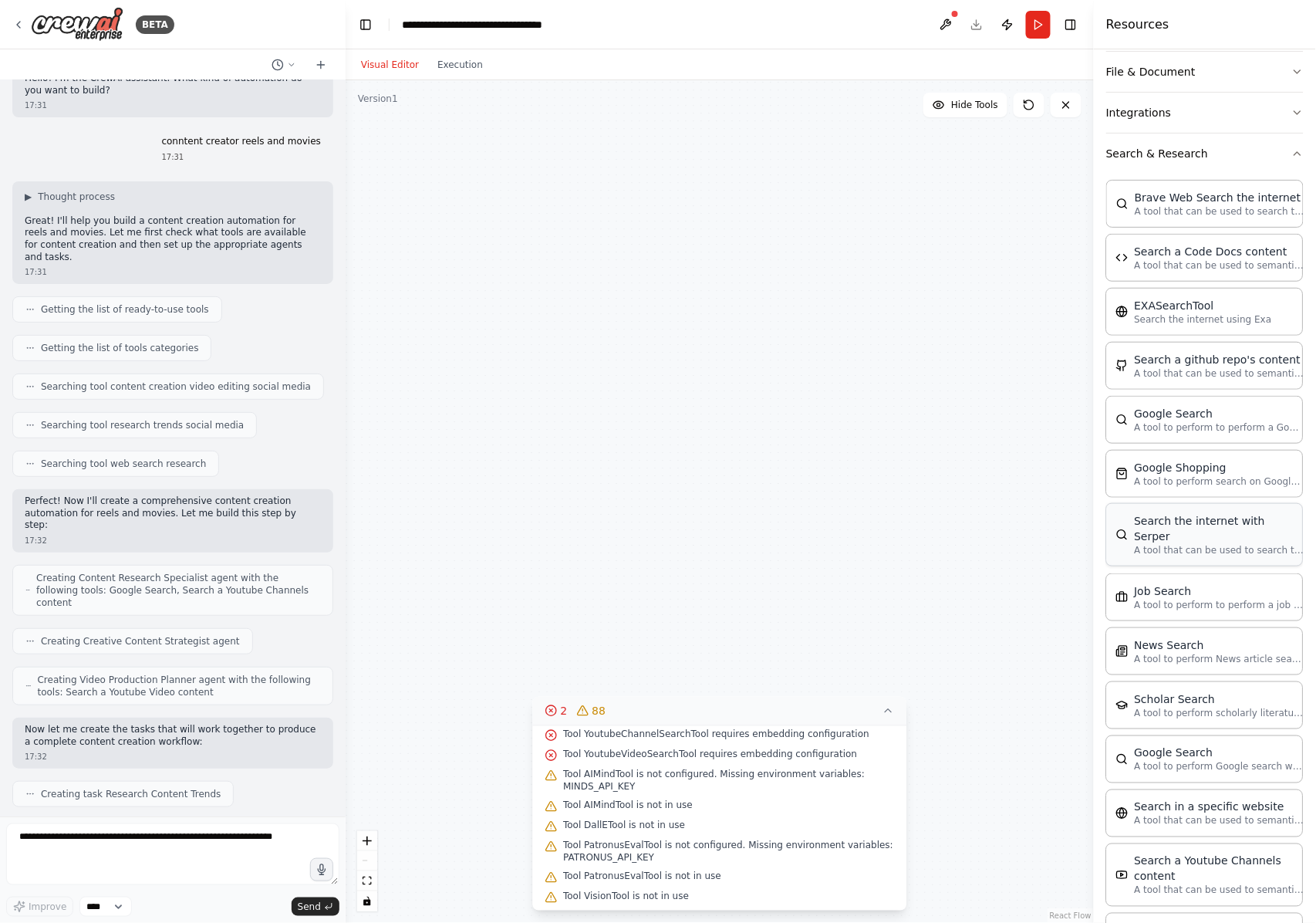
scroll to position [419, 0]
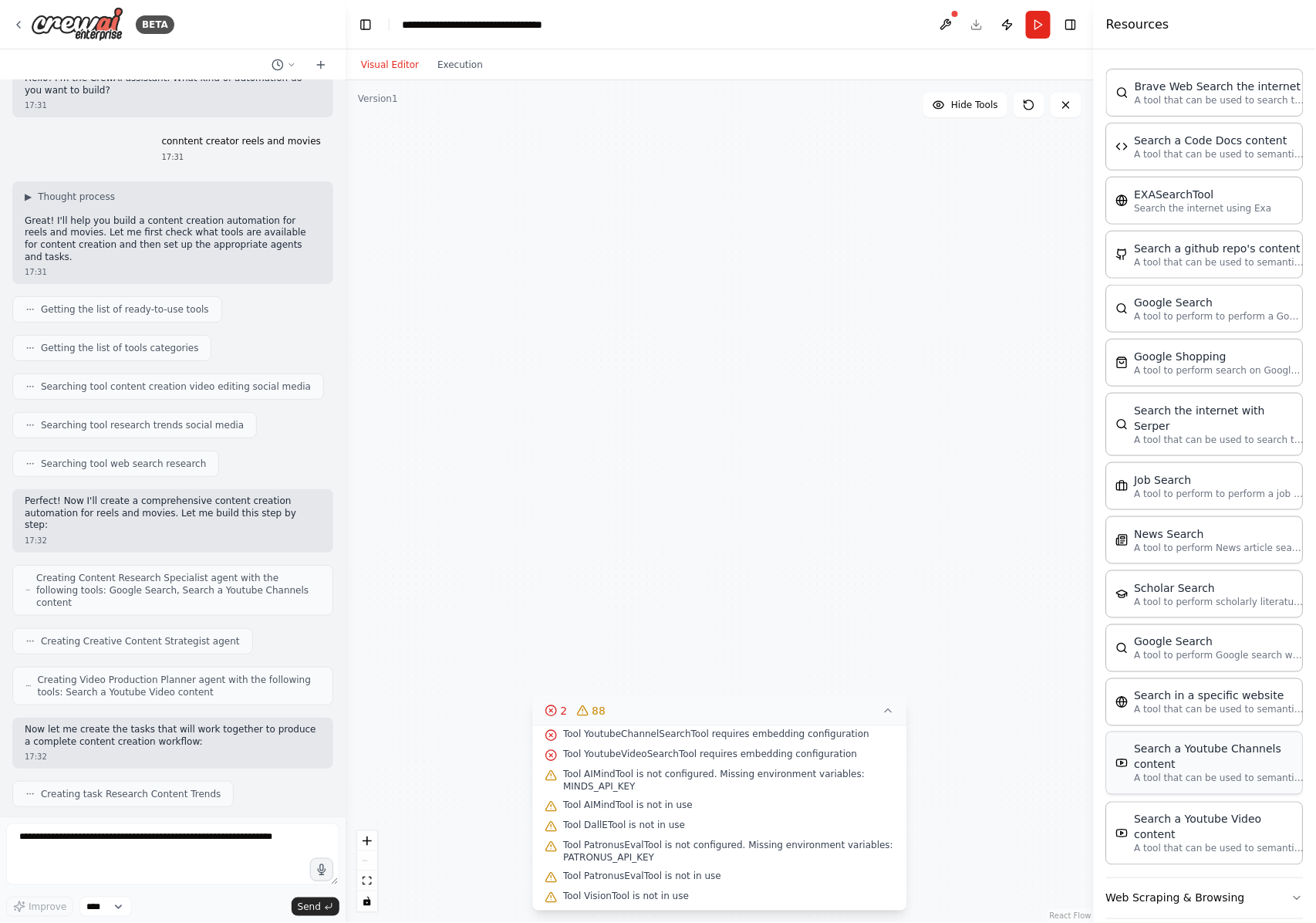
click at [987, 692] on div "Search a Youtube Channels content" at bounding box center [1219, 756] width 170 height 31
click at [936, 492] on div ".deletable-edge-delete-btn { width: 20px; height: 20px; border: 0px solid #ffff…" at bounding box center [719, 502] width 749 height 842
drag, startPoint x: 865, startPoint y: 383, endPoint x: 917, endPoint y: 591, distance: 214.4
click at [918, 603] on div ".deletable-edge-delete-btn { width: 20px; height: 20px; border: 0px solid #ffff…" at bounding box center [719, 502] width 749 height 842
drag, startPoint x: 808, startPoint y: 492, endPoint x: 920, endPoint y: 661, distance: 202.7
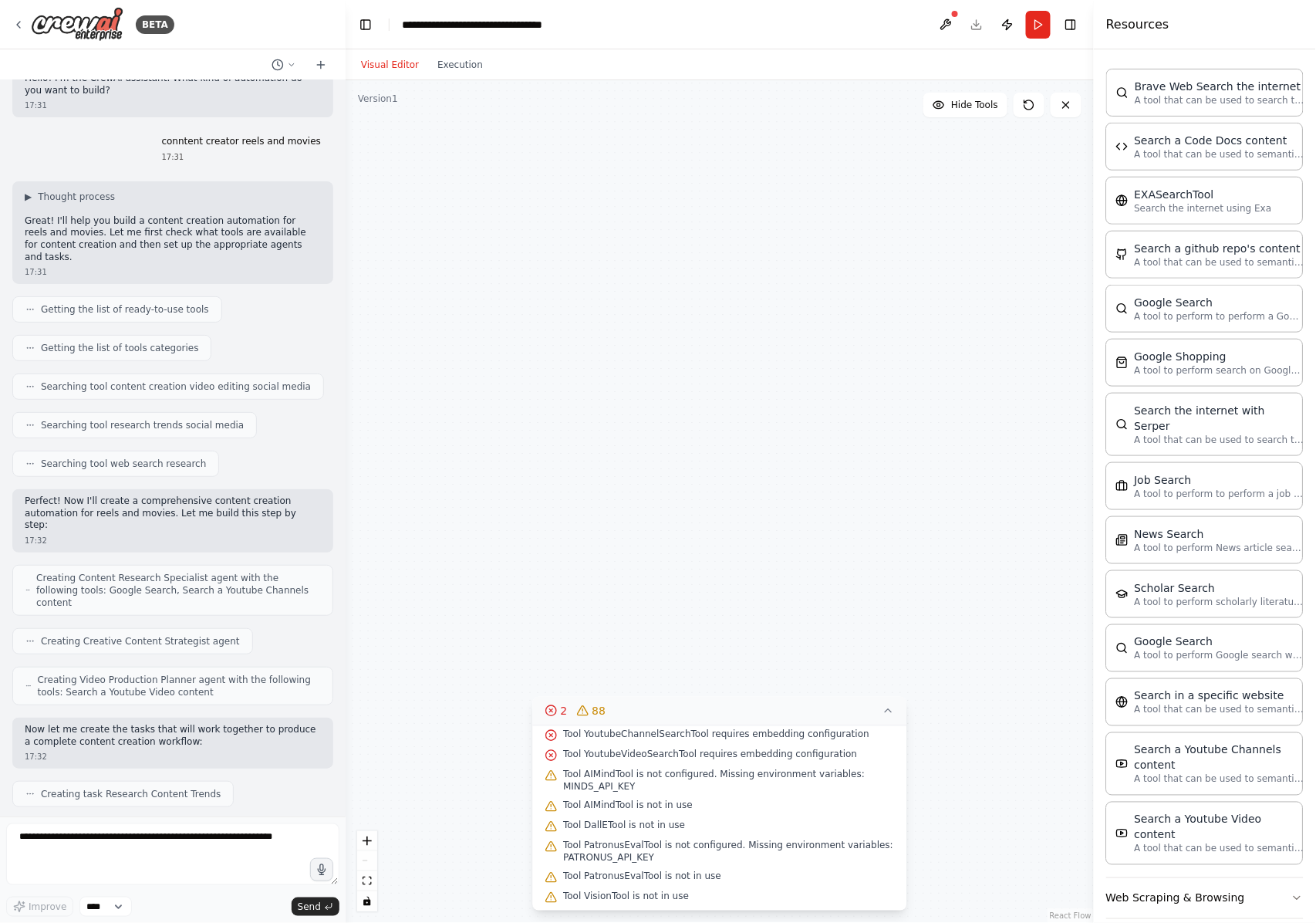
click at [920, 661] on div ".deletable-edge-delete-btn { width: 20px; height: 20px; border: 0px solid #ffff…" at bounding box center [719, 502] width 749 height 842
drag, startPoint x: 823, startPoint y: 489, endPoint x: 791, endPoint y: 600, distance: 115.5
click at [782, 612] on div ".deletable-edge-delete-btn { width: 20px; height: 20px; border: 0px solid #ffff…" at bounding box center [719, 502] width 749 height 842
drag, startPoint x: 729, startPoint y: 291, endPoint x: 762, endPoint y: 840, distance: 550.0
click at [753, 692] on div "Version 1 Hide Tools .deletable-edge-delete-btn { width: 20px; height: 20px; bo…" at bounding box center [719, 502] width 749 height 842
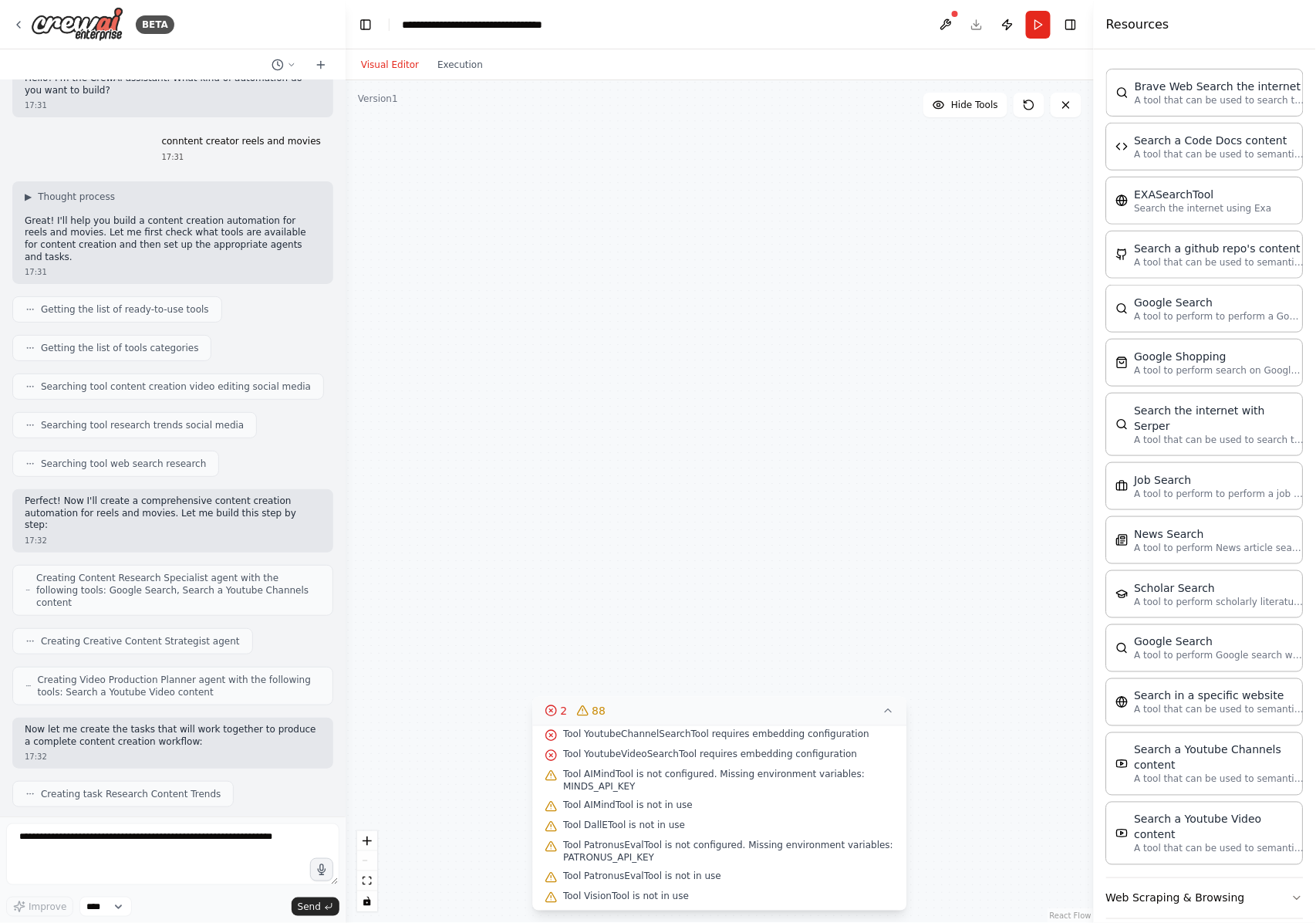
drag, startPoint x: 609, startPoint y: 372, endPoint x: 732, endPoint y: 613, distance: 270.6
click at [733, 613] on div ".deletable-edge-delete-btn { width: 20px; height: 20px; border: 0px solid #ffff…" at bounding box center [719, 502] width 749 height 842
click at [367, 692] on div "React Flow controls" at bounding box center [367, 871] width 20 height 81
click at [517, 577] on div ".deletable-edge-delete-btn { width: 20px; height: 20px; border: 0px solid #ffff…" at bounding box center [719, 502] width 749 height 842
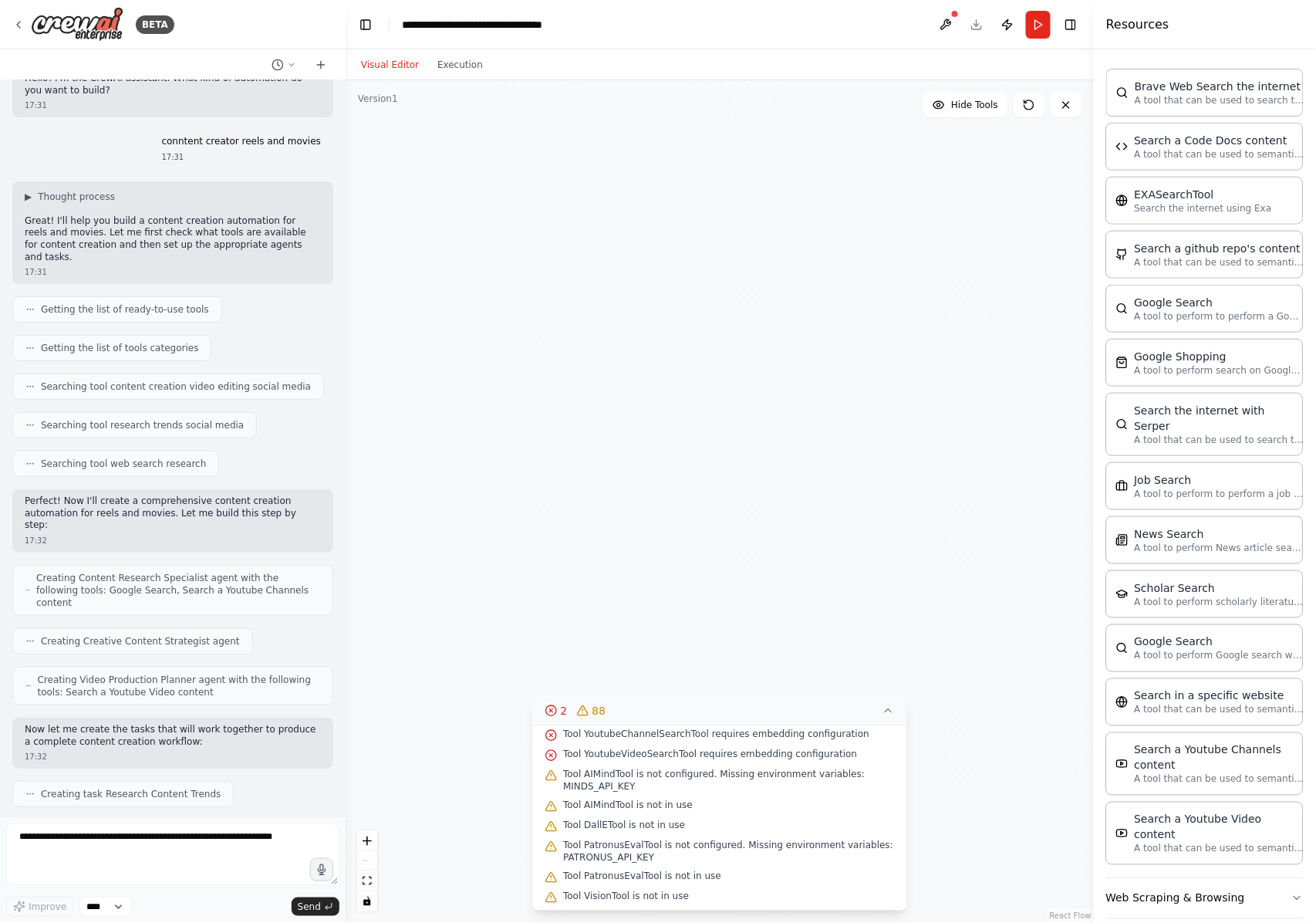
click at [362, 692] on div "React Flow controls" at bounding box center [367, 871] width 20 height 81
click at [364, 692] on icon "fit view" at bounding box center [367, 880] width 9 height 9
drag, startPoint x: 432, startPoint y: 615, endPoint x: 905, endPoint y: 609, distance: 473.0
click at [905, 609] on div ".deletable-edge-delete-btn { width: 20px; height: 20px; border: 0px solid #ffff…" at bounding box center [719, 502] width 749 height 842
drag, startPoint x: 547, startPoint y: 588, endPoint x: 875, endPoint y: 597, distance: 328.1
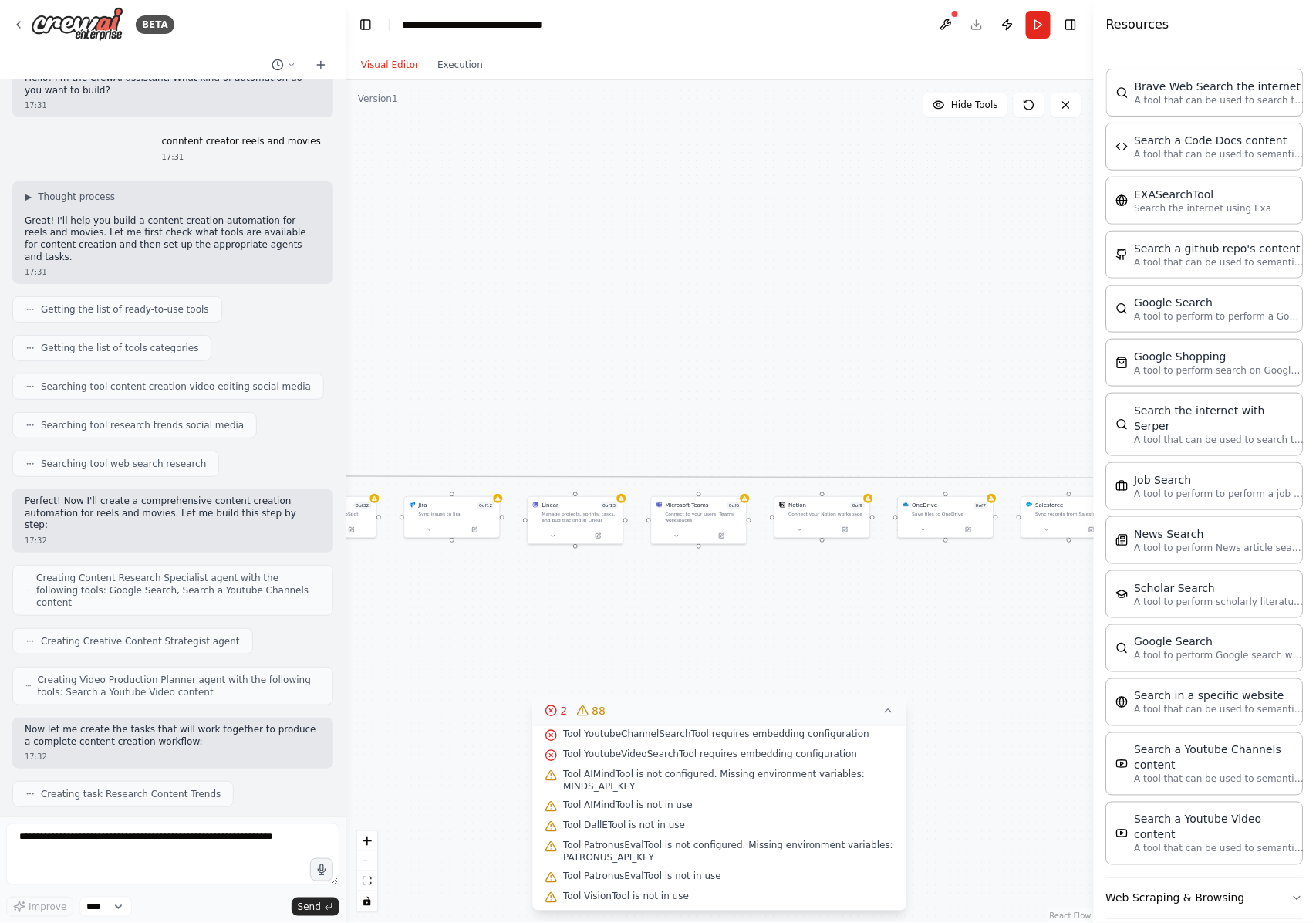
click at [893, 597] on div ".deletable-edge-delete-btn { width: 20px; height: 20px; border: 0px solid #ffff…" at bounding box center [719, 502] width 749 height 842
drag, startPoint x: 528, startPoint y: 618, endPoint x: 849, endPoint y: 603, distance: 321.4
click at [853, 603] on div ".deletable-edge-delete-btn { width: 20px; height: 20px; border: 0px solid #ffff…" at bounding box center [719, 502] width 749 height 842
drag, startPoint x: 473, startPoint y: 597, endPoint x: 662, endPoint y: 579, distance: 189.9
click at [825, 594] on div ".deletable-edge-delete-btn { width: 20px; height: 20px; border: 0px solid #ffff…" at bounding box center [719, 502] width 749 height 842
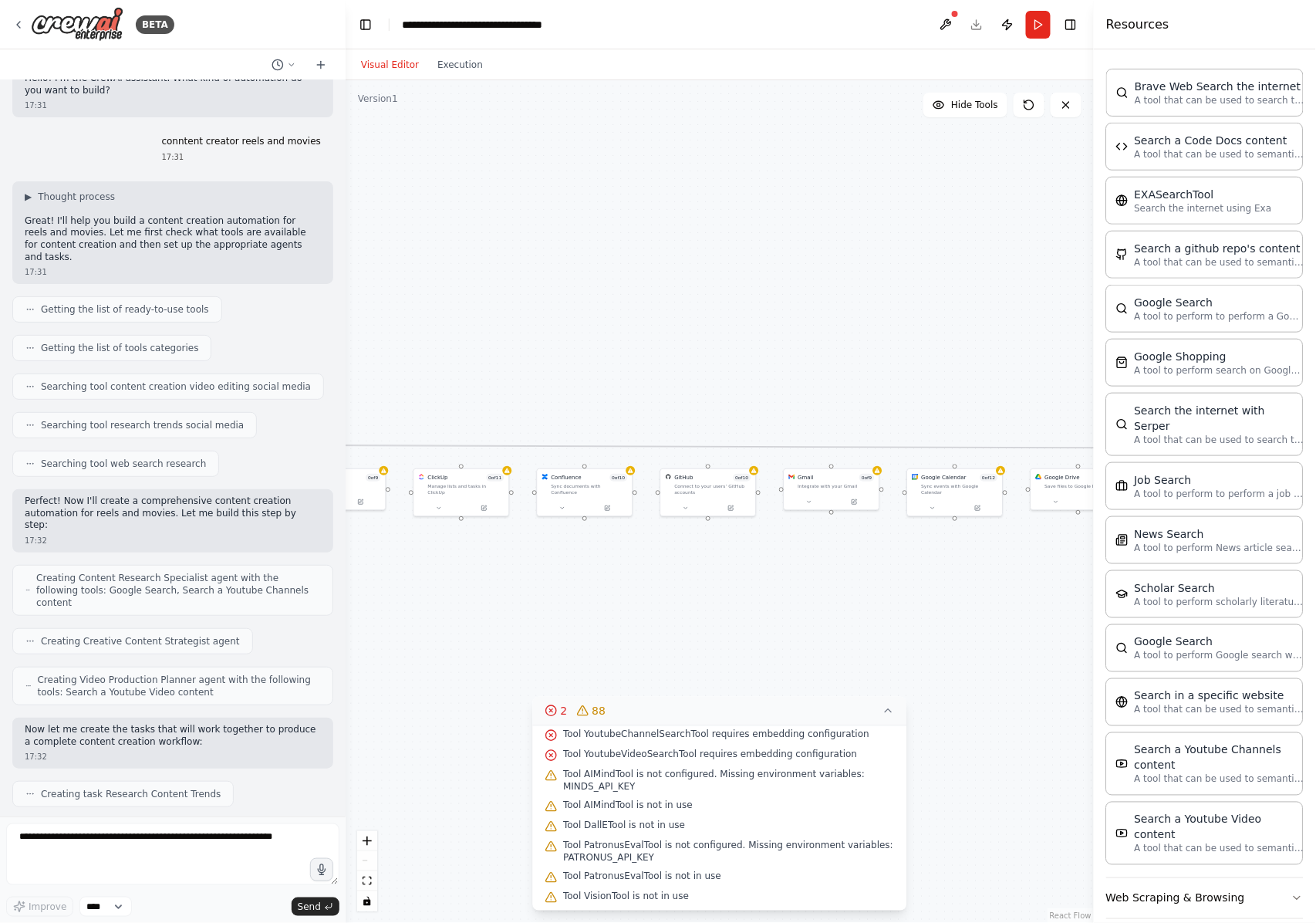
drag, startPoint x: 549, startPoint y: 583, endPoint x: 901, endPoint y: 572, distance: 352.2
drag, startPoint x: 386, startPoint y: 583, endPoint x: 865, endPoint y: 571, distance: 479.2
click at [862, 575] on div ".deletable-edge-delete-btn { width: 20px; height: 20px; border: 0px solid #ffff…" at bounding box center [719, 502] width 749 height 842
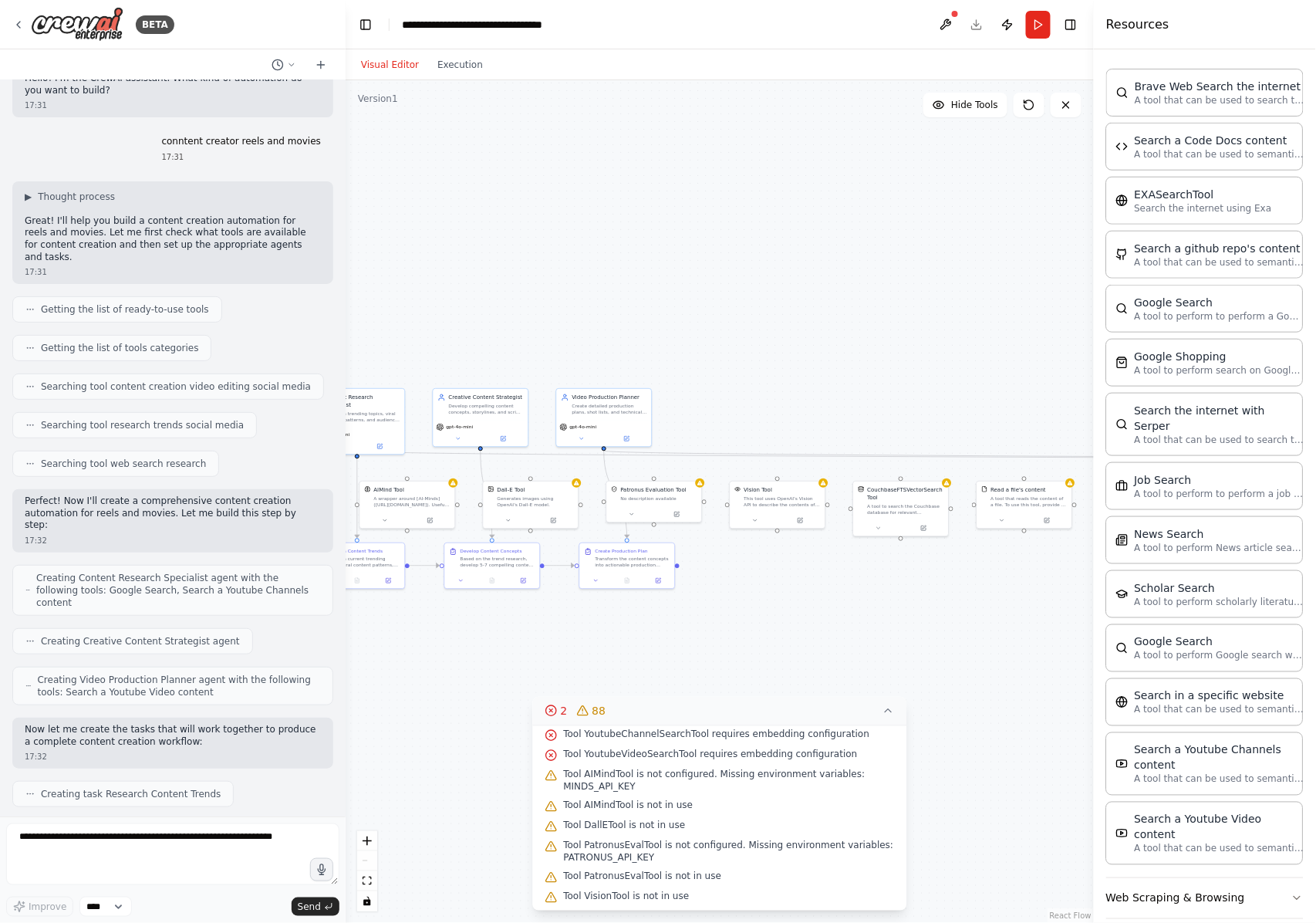
drag, startPoint x: 507, startPoint y: 574, endPoint x: 934, endPoint y: 589, distance: 427.3
click at [946, 589] on div ".deletable-edge-delete-btn { width: 20px; height: 20px; border: 0px solid #ffff…" at bounding box center [719, 502] width 749 height 842
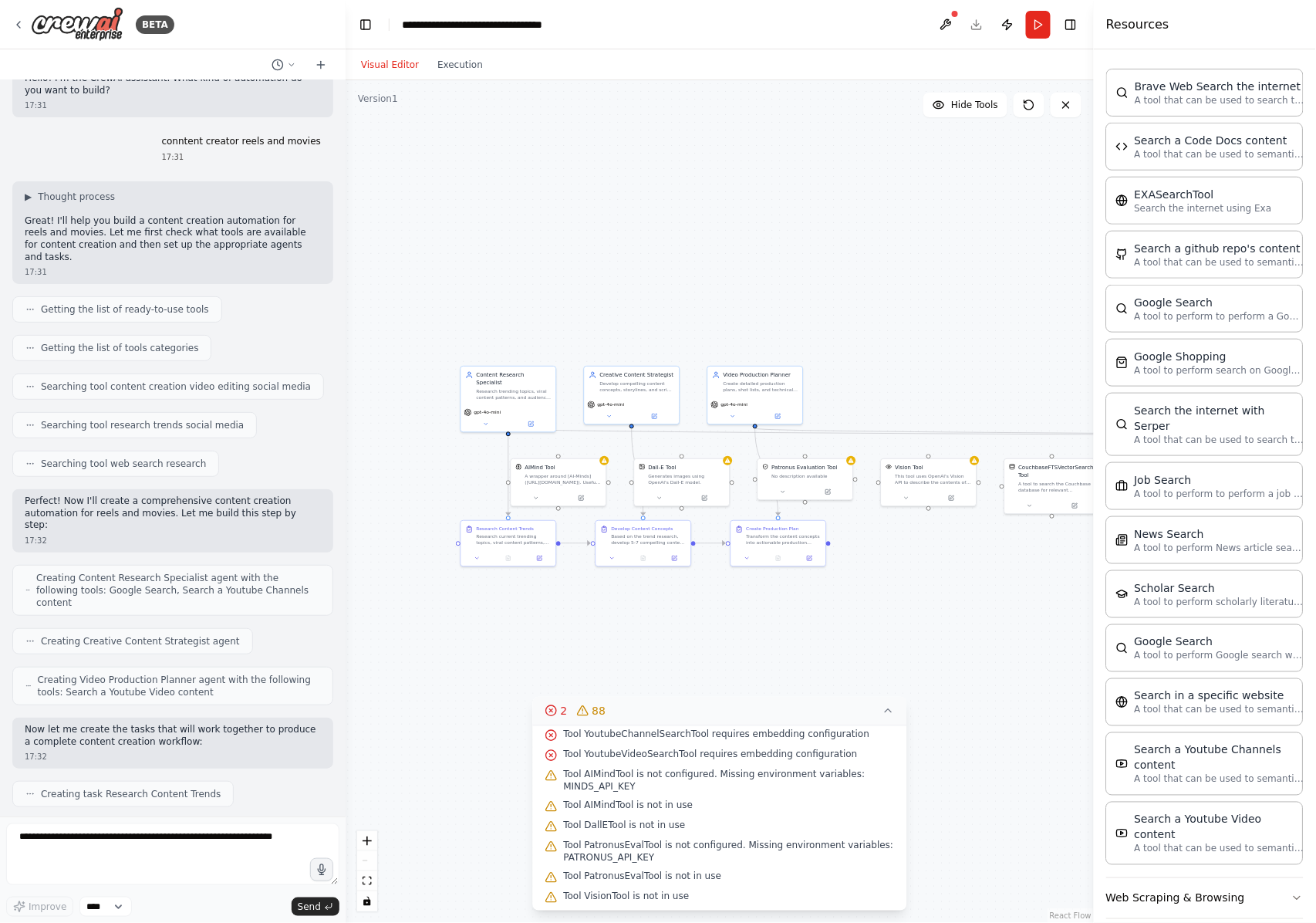
drag, startPoint x: 482, startPoint y: 646, endPoint x: 590, endPoint y: 623, distance: 110.4
click at [590, 623] on div ".deletable-edge-delete-btn { width: 20px; height: 20px; border: 0px solid #ffff…" at bounding box center [719, 502] width 749 height 842
click at [368, 692] on icon "zoom in" at bounding box center [367, 840] width 9 height 9
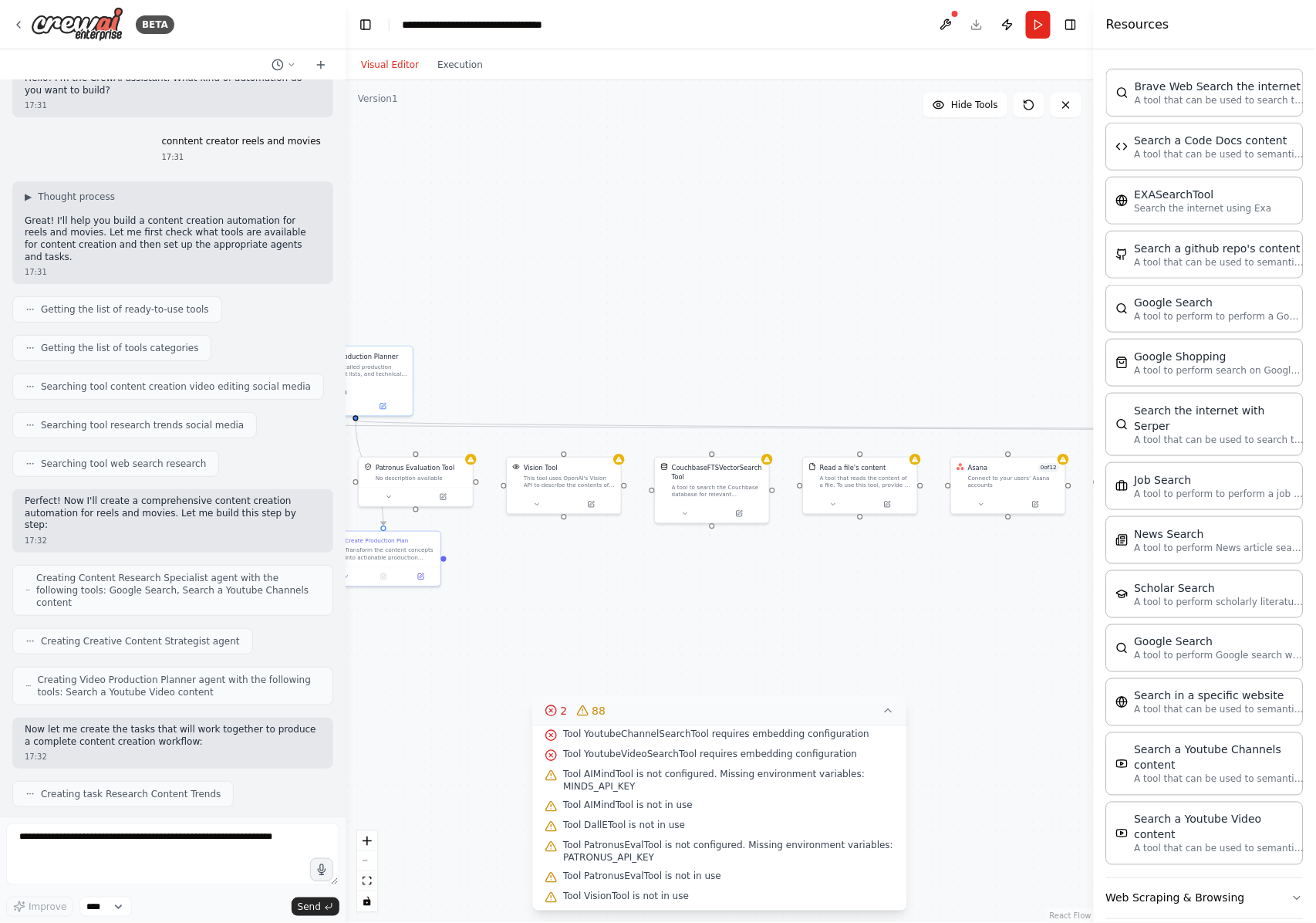
drag, startPoint x: 945, startPoint y: 621, endPoint x: 510, endPoint y: 626, distance: 435.0
click at [510, 627] on div ".deletable-edge-delete-btn { width: 20px; height: 20px; border: 0px solid #ffff…" at bounding box center [719, 502] width 749 height 842
drag, startPoint x: 983, startPoint y: 581, endPoint x: 542, endPoint y: 586, distance: 441.0
click at [542, 586] on div ".deletable-edge-delete-btn { width: 20px; height: 20px; border: 0px solid #ffff…" at bounding box center [719, 502] width 749 height 842
drag, startPoint x: 1003, startPoint y: 576, endPoint x: 426, endPoint y: 571, distance: 577.0
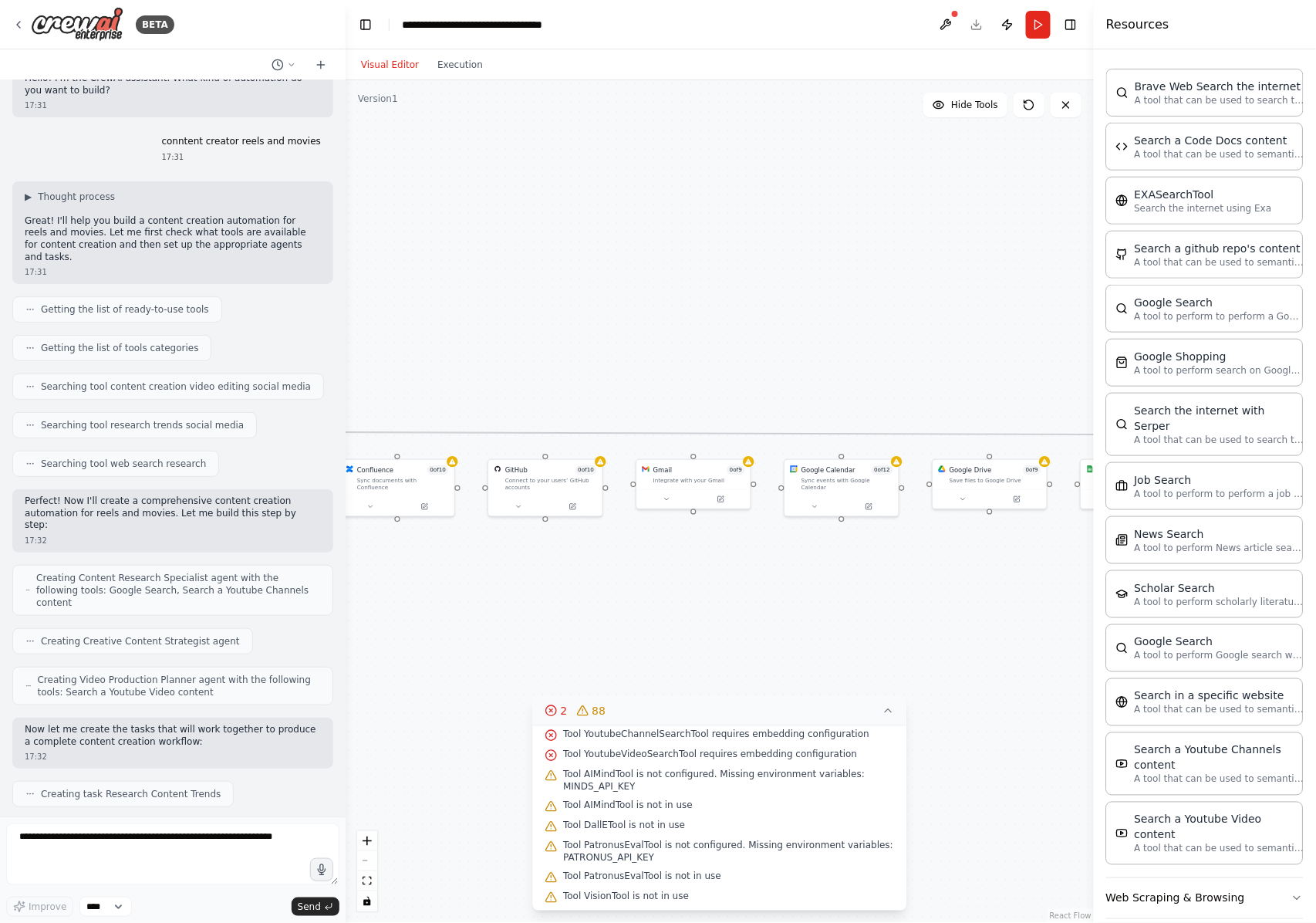
click at [426, 571] on div ".deletable-edge-delete-btn { width: 20px; height: 20px; border: 0px solid #ffff…" at bounding box center [719, 502] width 749 height 842
drag, startPoint x: 1062, startPoint y: 563, endPoint x: 436, endPoint y: 565, distance: 626.0
click at [436, 565] on div ".deletable-edge-delete-btn { width: 20px; height: 20px; border: 0px solid #ffff…" at bounding box center [719, 502] width 749 height 842
drag, startPoint x: 1041, startPoint y: 567, endPoint x: 513, endPoint y: 567, distance: 528.0
click at [513, 567] on div ".deletable-edge-delete-btn { width: 20px; height: 20px; border: 0px solid #ffff…" at bounding box center [719, 502] width 749 height 842
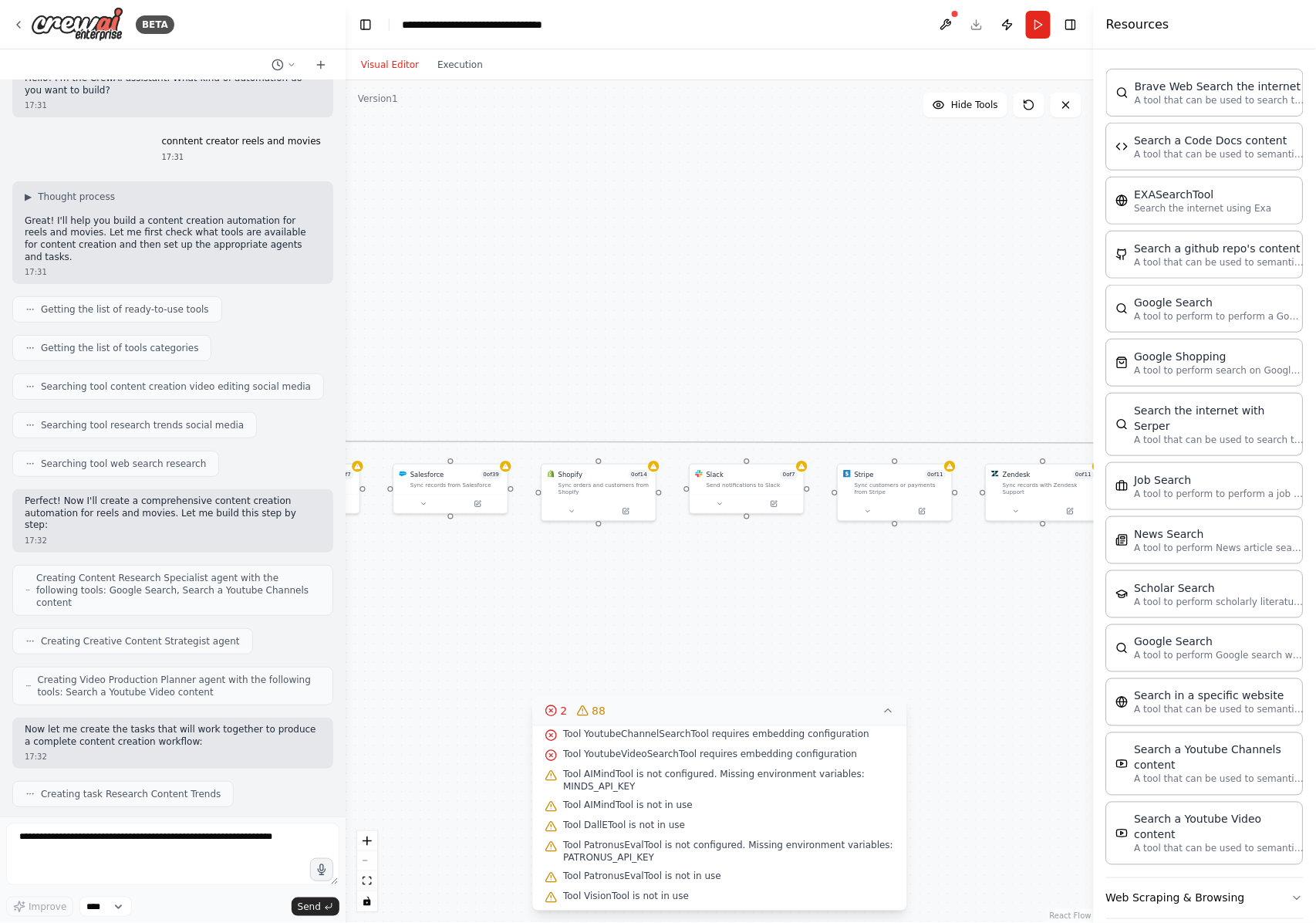
drag, startPoint x: 1040, startPoint y: 566, endPoint x: 471, endPoint y: 567, distance: 569.0
click at [471, 567] on div ".deletable-edge-delete-btn { width: 20px; height: 20px; border: 0px solid #ffff…" at bounding box center [719, 502] width 749 height 842
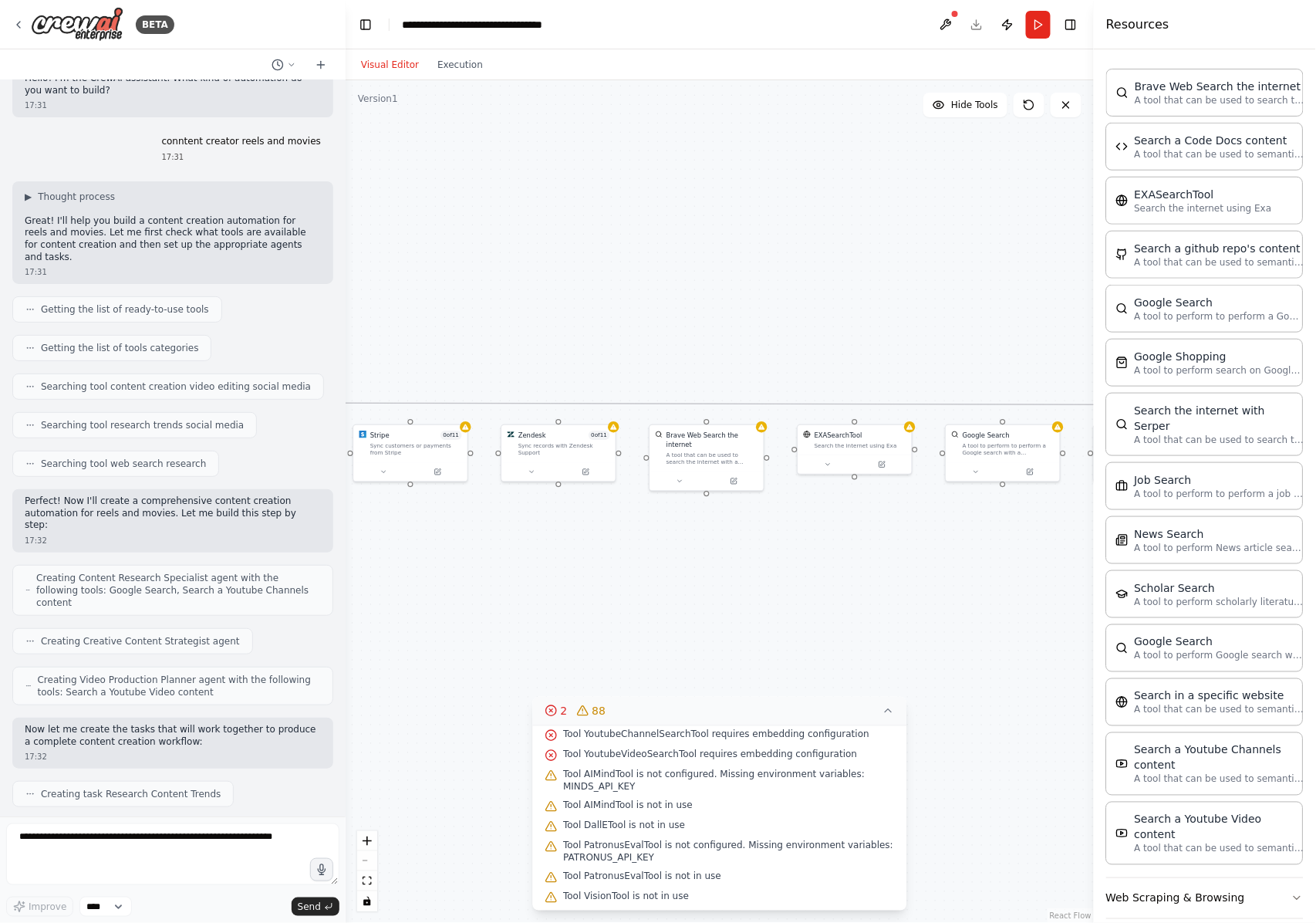
drag, startPoint x: 1060, startPoint y: 572, endPoint x: 597, endPoint y: 532, distance: 464.7
click at [593, 534] on div ".deletable-edge-delete-btn { width: 20px; height: 20px; border: 0px solid #ffff…" at bounding box center [719, 502] width 749 height 842
click at [987, 531] on div ".deletable-edge-delete-btn { width: 20px; height: 20px; border: 0px solid #ffff…" at bounding box center [719, 502] width 749 height 842
drag, startPoint x: 1034, startPoint y: 539, endPoint x: 566, endPoint y: 513, distance: 468.7
click at [566, 513] on div ".deletable-edge-delete-btn { width: 20px; height: 20px; border: 0px solid #ffff…" at bounding box center [719, 502] width 749 height 842
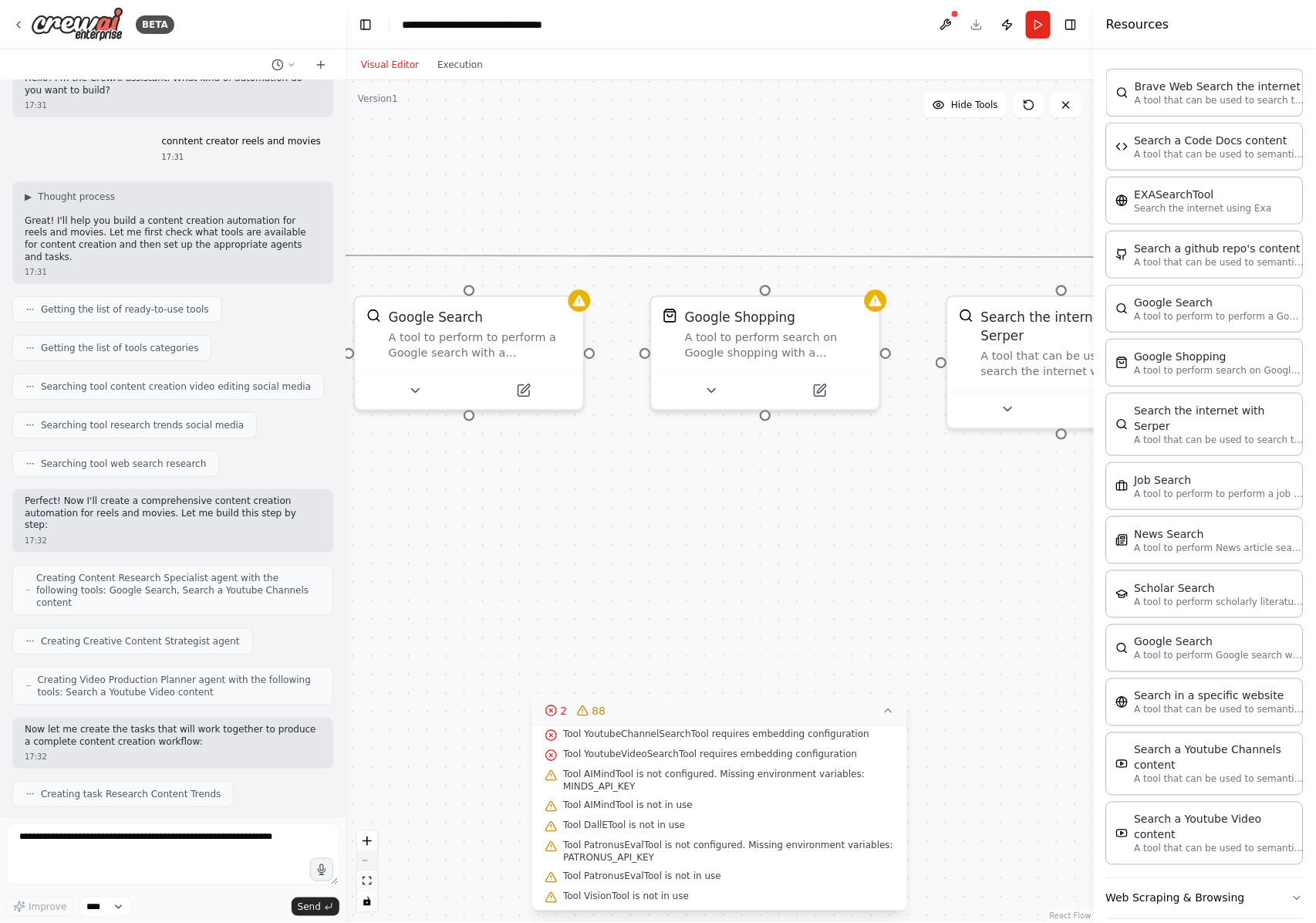
click at [371, 692] on icon "zoom out" at bounding box center [367, 861] width 9 height 2
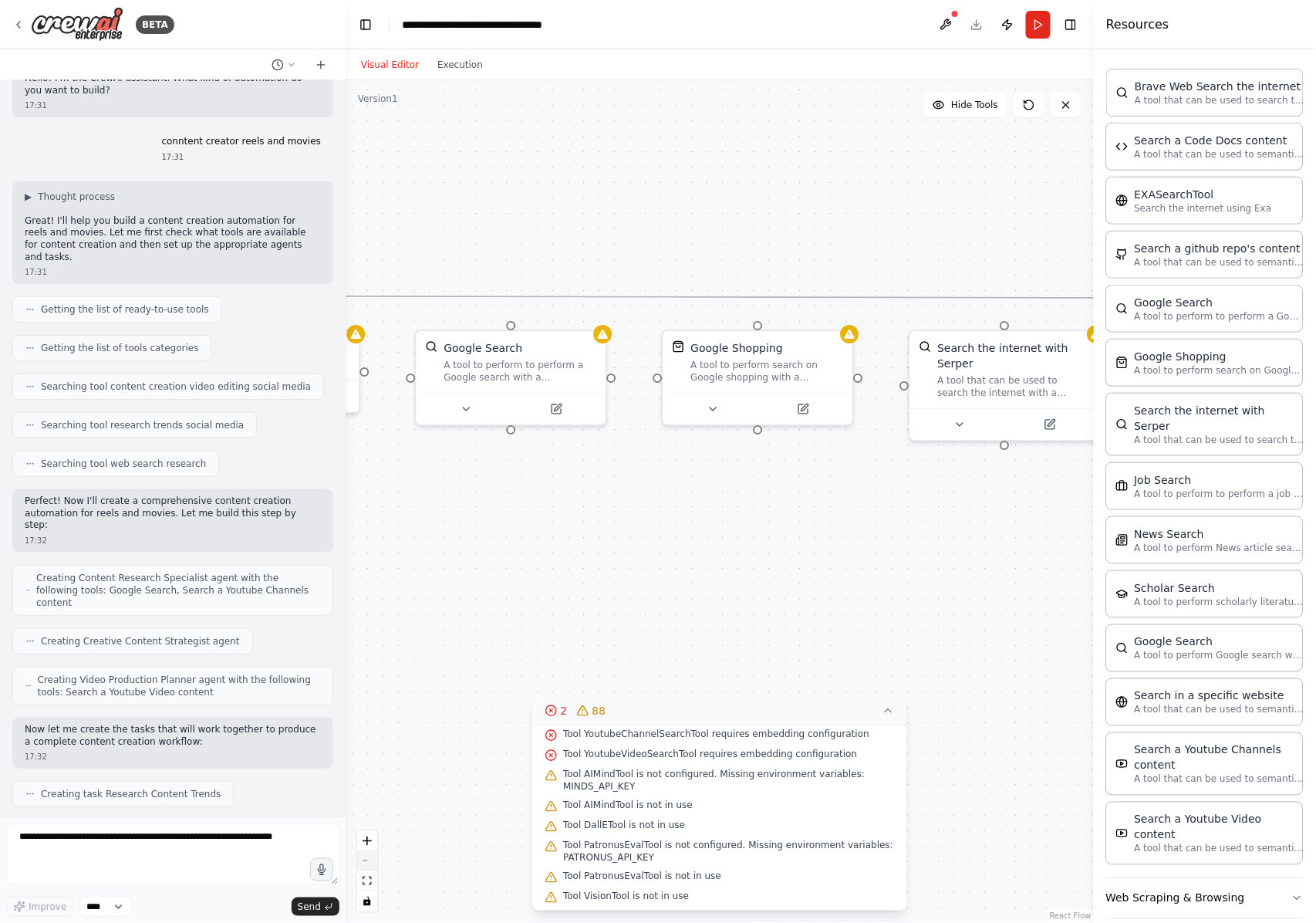
click at [372, 692] on button "zoom out" at bounding box center [367, 860] width 20 height 20
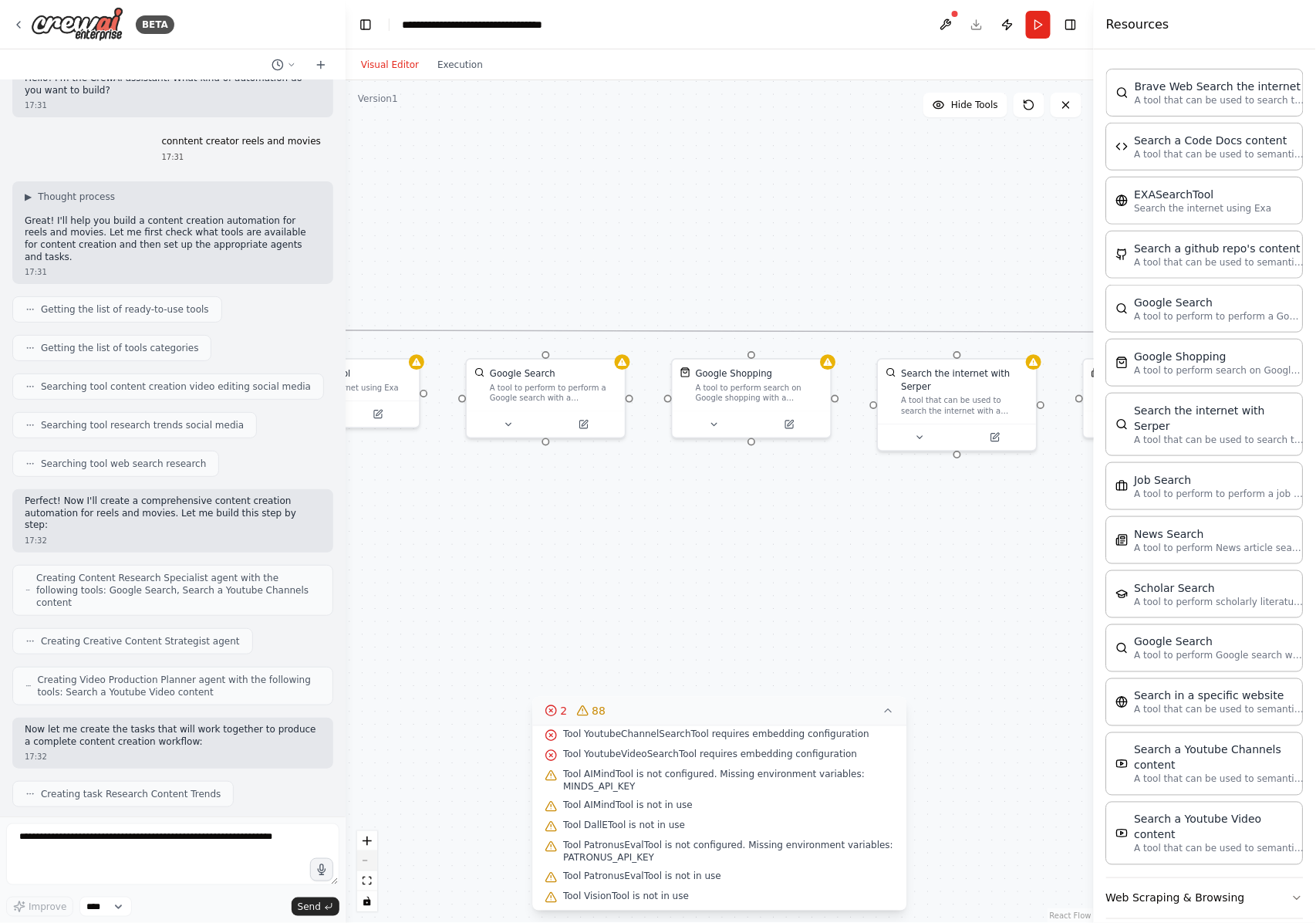
click at [372, 692] on button "zoom out" at bounding box center [367, 860] width 20 height 20
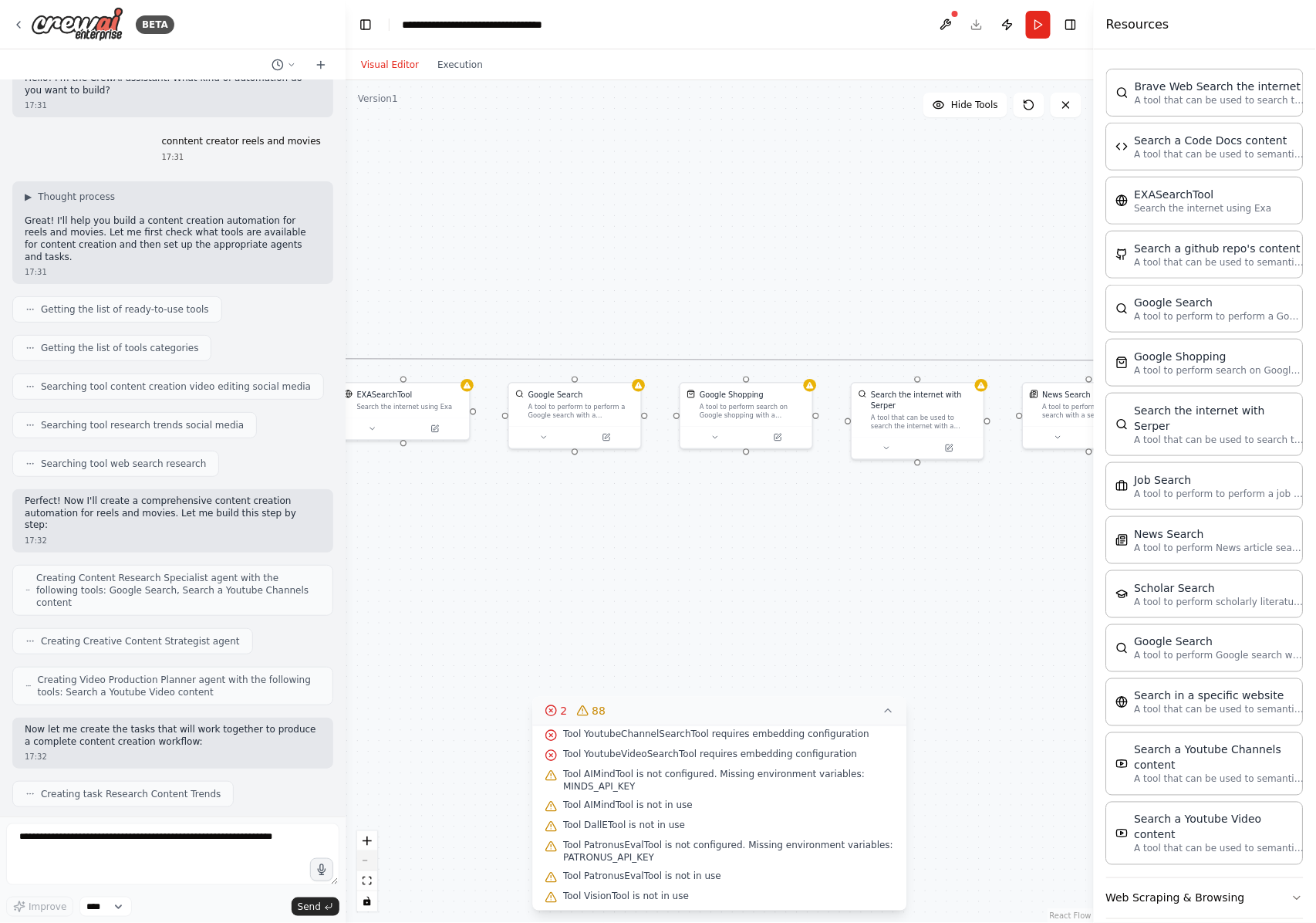
click at [372, 692] on button "zoom out" at bounding box center [367, 860] width 20 height 20
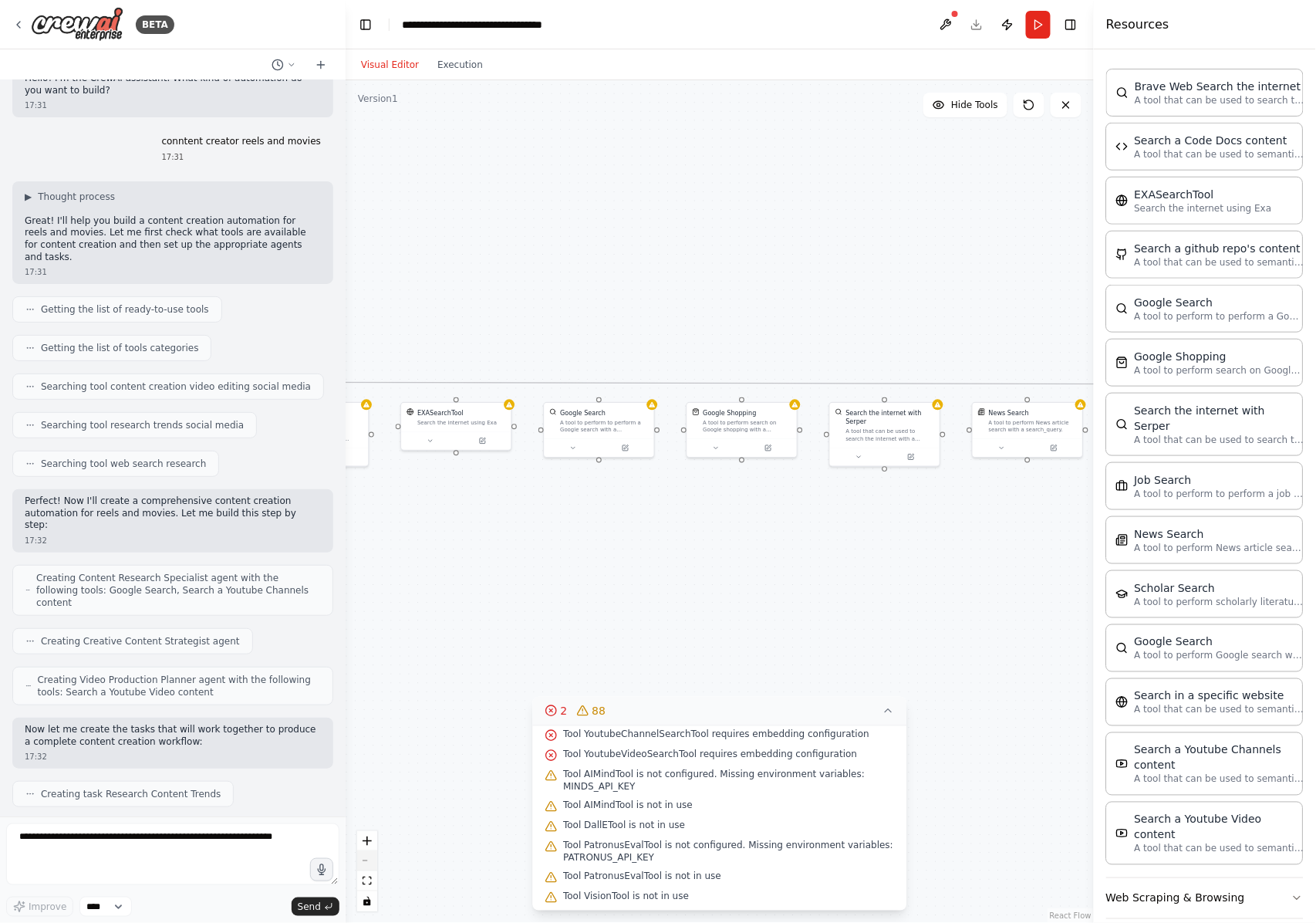
click at [372, 692] on button "zoom out" at bounding box center [367, 860] width 20 height 20
click at [372, 692] on div "React Flow controls" at bounding box center [367, 871] width 20 height 81
drag, startPoint x: 778, startPoint y: 526, endPoint x: 649, endPoint y: 538, distance: 129.6
click at [649, 538] on div ".deletable-edge-delete-btn { width: 20px; height: 20px; border: 0px solid #ffff…" at bounding box center [719, 502] width 749 height 842
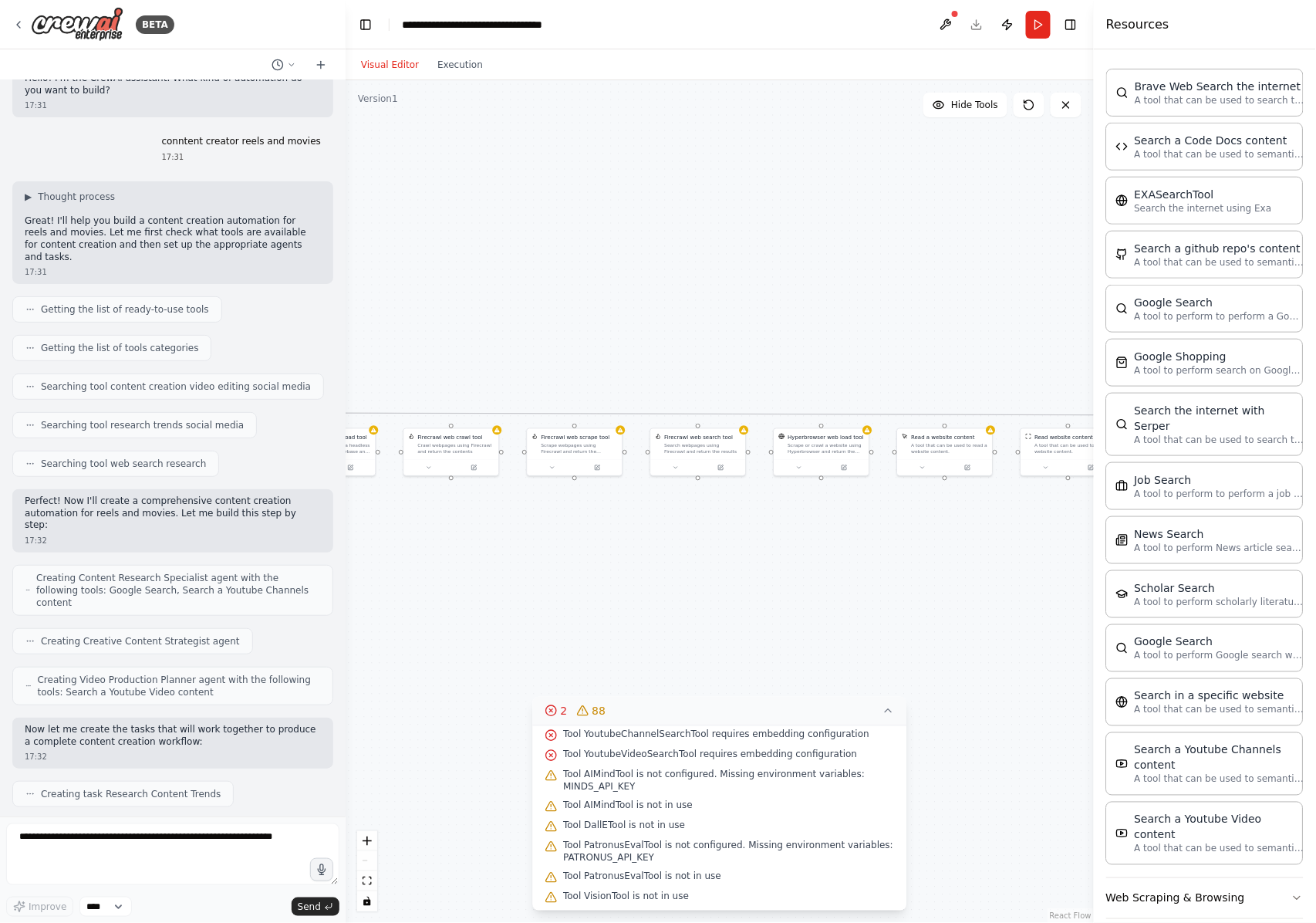
drag, startPoint x: 1051, startPoint y: 531, endPoint x: 383, endPoint y: 528, distance: 668.0
click at [383, 528] on div ".deletable-edge-delete-btn { width: 20px; height: 20px; border: 0px solid #ffff…" at bounding box center [719, 502] width 749 height 842
drag, startPoint x: 1051, startPoint y: 544, endPoint x: 436, endPoint y: 542, distance: 615.0
click at [436, 542] on div ".deletable-edge-delete-btn { width: 20px; height: 20px; border: 0px solid #ffff…" at bounding box center [719, 502] width 749 height 842
drag, startPoint x: 1030, startPoint y: 531, endPoint x: 498, endPoint y: 523, distance: 532.1
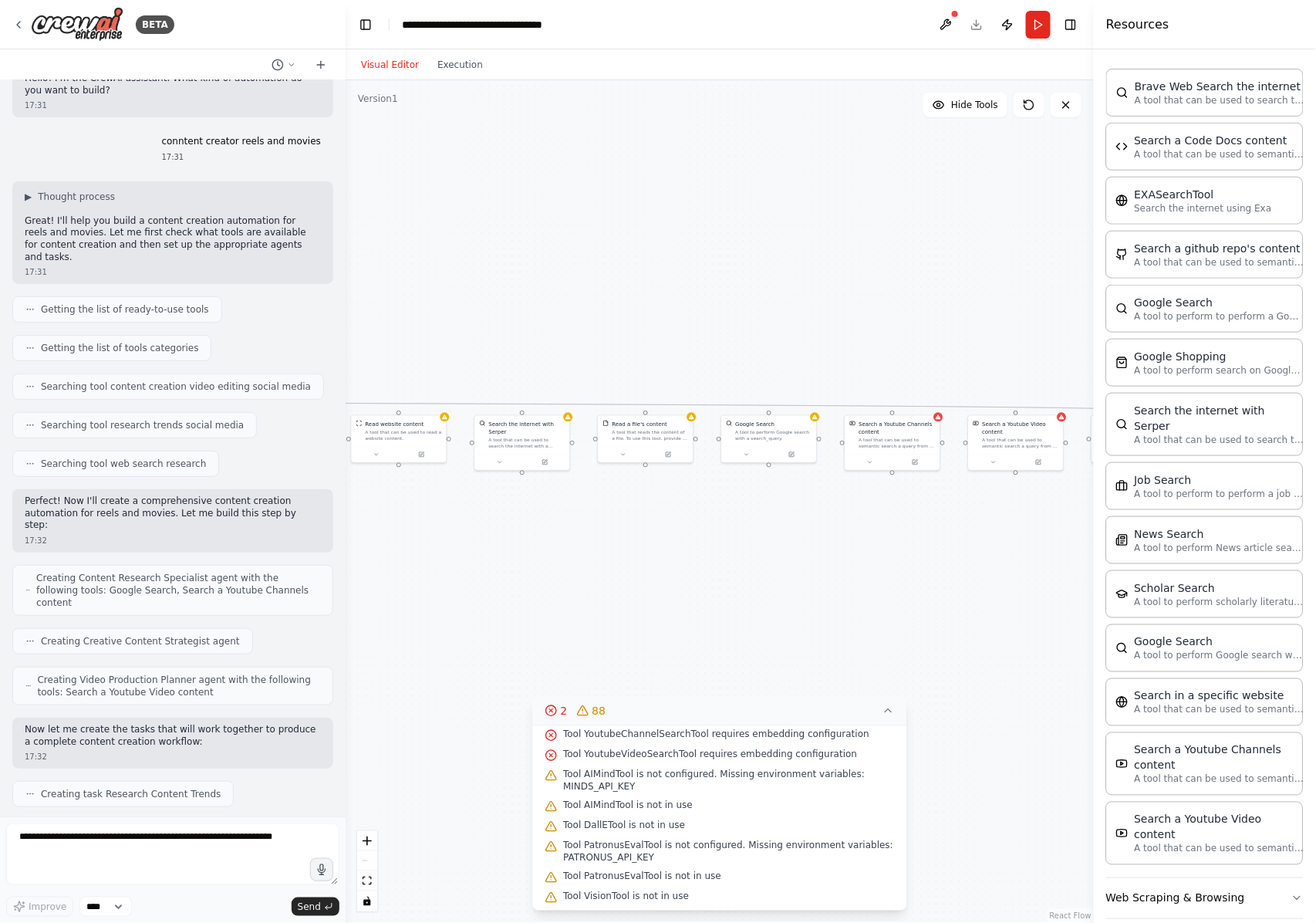
click at [498, 523] on div ".deletable-edge-delete-btn { width: 20px; height: 20px; border: 0px solid #ffff…" at bounding box center [719, 502] width 749 height 842
drag, startPoint x: 975, startPoint y: 552, endPoint x: 695, endPoint y: 555, distance: 280.0
click at [695, 555] on div ".deletable-edge-delete-btn { width: 20px; height: 20px; border: 0px solid #ffff…" at bounding box center [719, 502] width 749 height 842
click at [369, 692] on icon "zoom in" at bounding box center [367, 840] width 9 height 9
click at [368, 692] on icon "zoom in" at bounding box center [367, 840] width 9 height 9
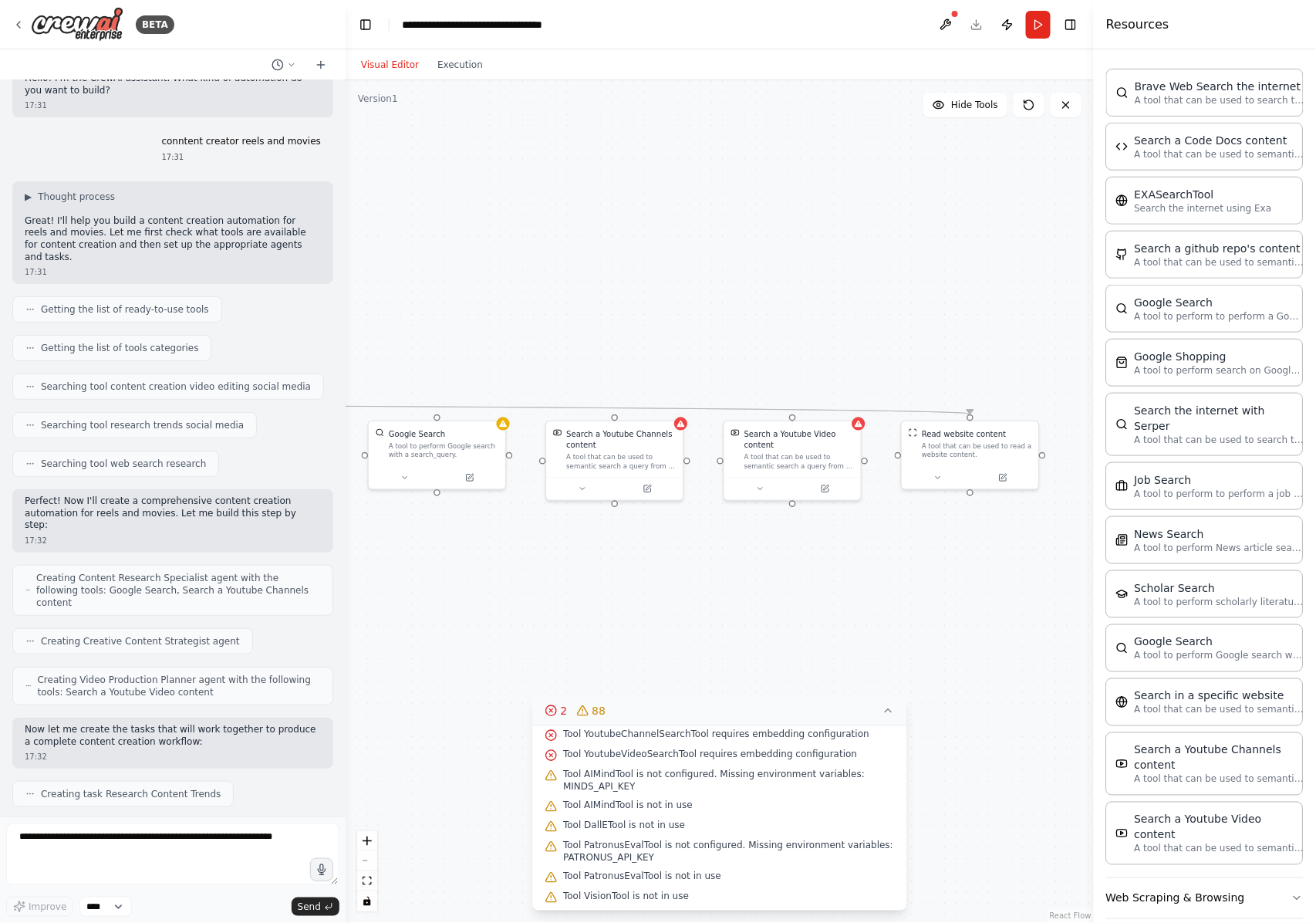
drag, startPoint x: 535, startPoint y: 578, endPoint x: 587, endPoint y: 618, distance: 65.6
click at [587, 618] on div ".deletable-edge-delete-btn { width: 20px; height: 20px; border: 0px solid #ffff…" at bounding box center [719, 502] width 749 height 842
click at [584, 489] on icon at bounding box center [585, 489] width 9 height 9
click at [890, 692] on icon at bounding box center [888, 710] width 12 height 12
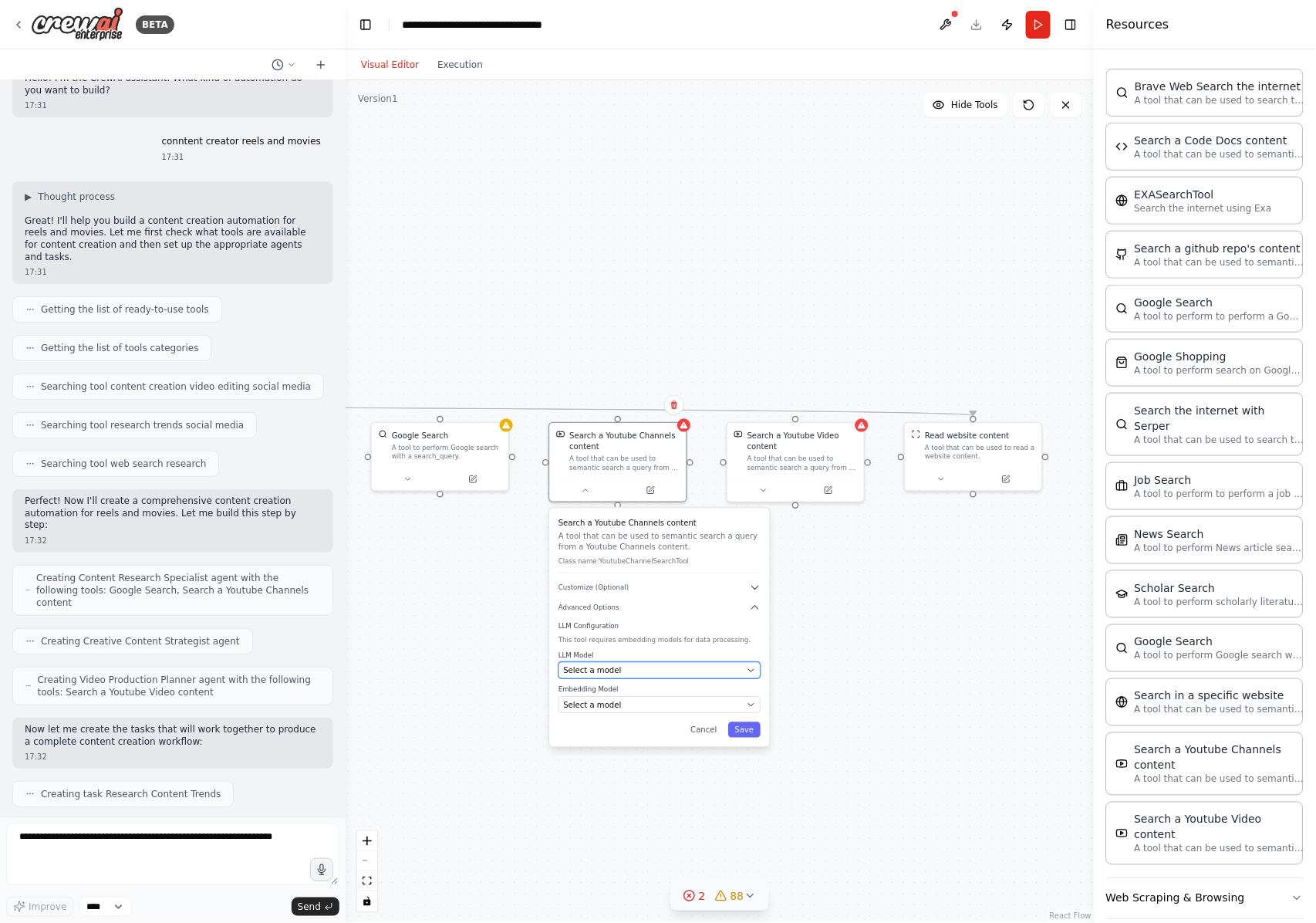
click at [744, 675] on button "Select a model" at bounding box center [659, 671] width 202 height 17
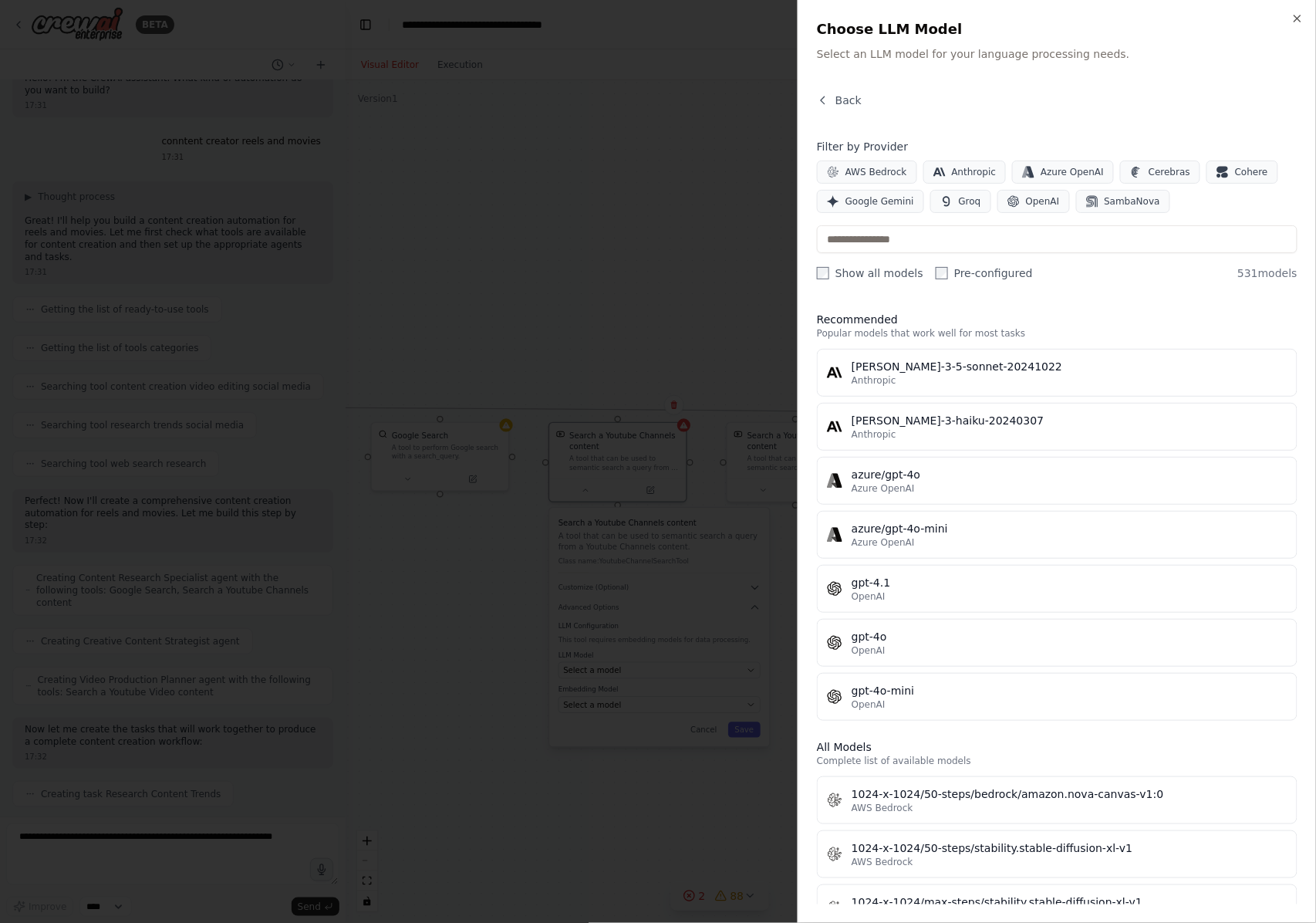
click at [697, 618] on div at bounding box center [658, 461] width 1316 height 923
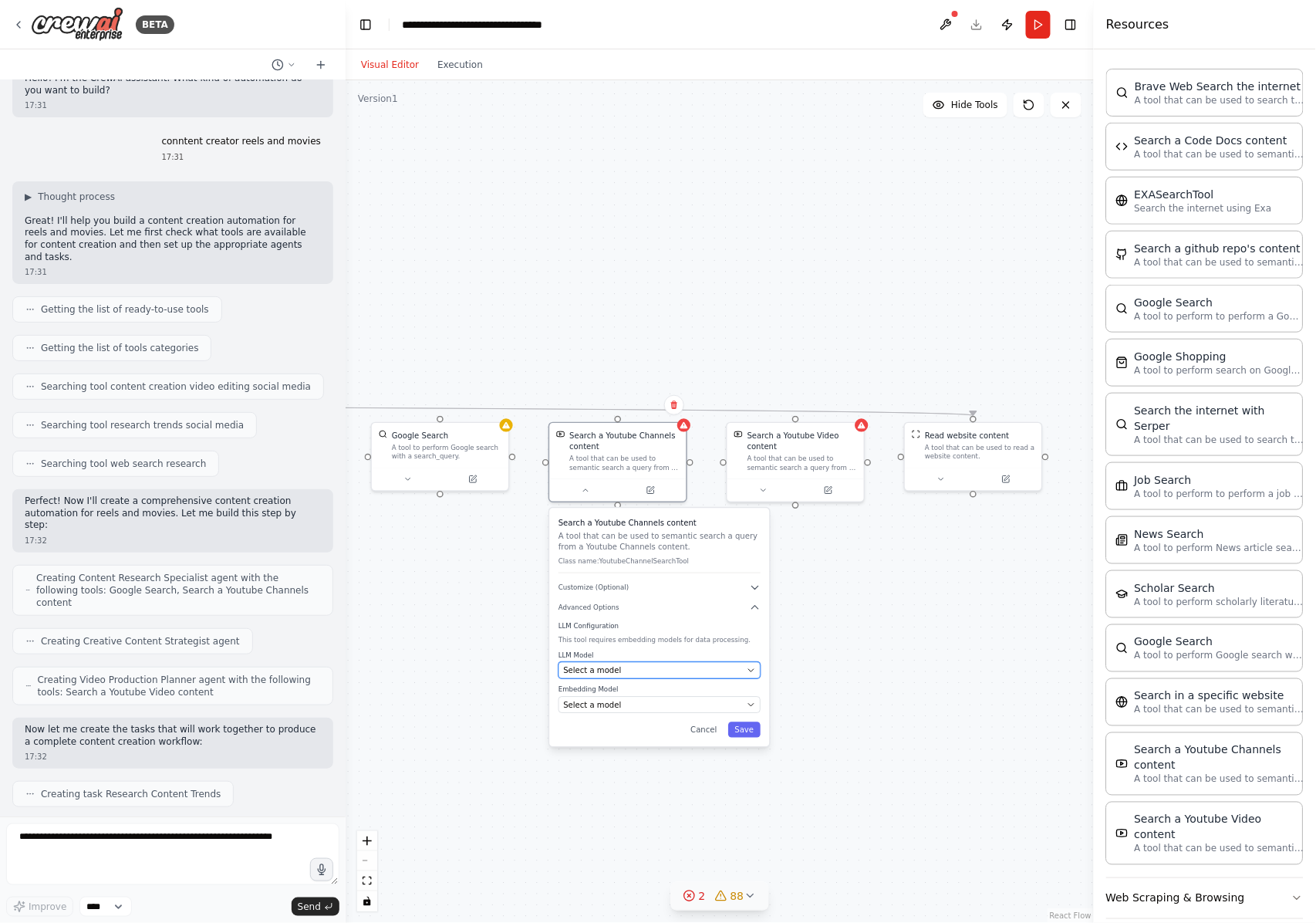
click at [748, 670] on icon "button" at bounding box center [751, 671] width 9 height 9
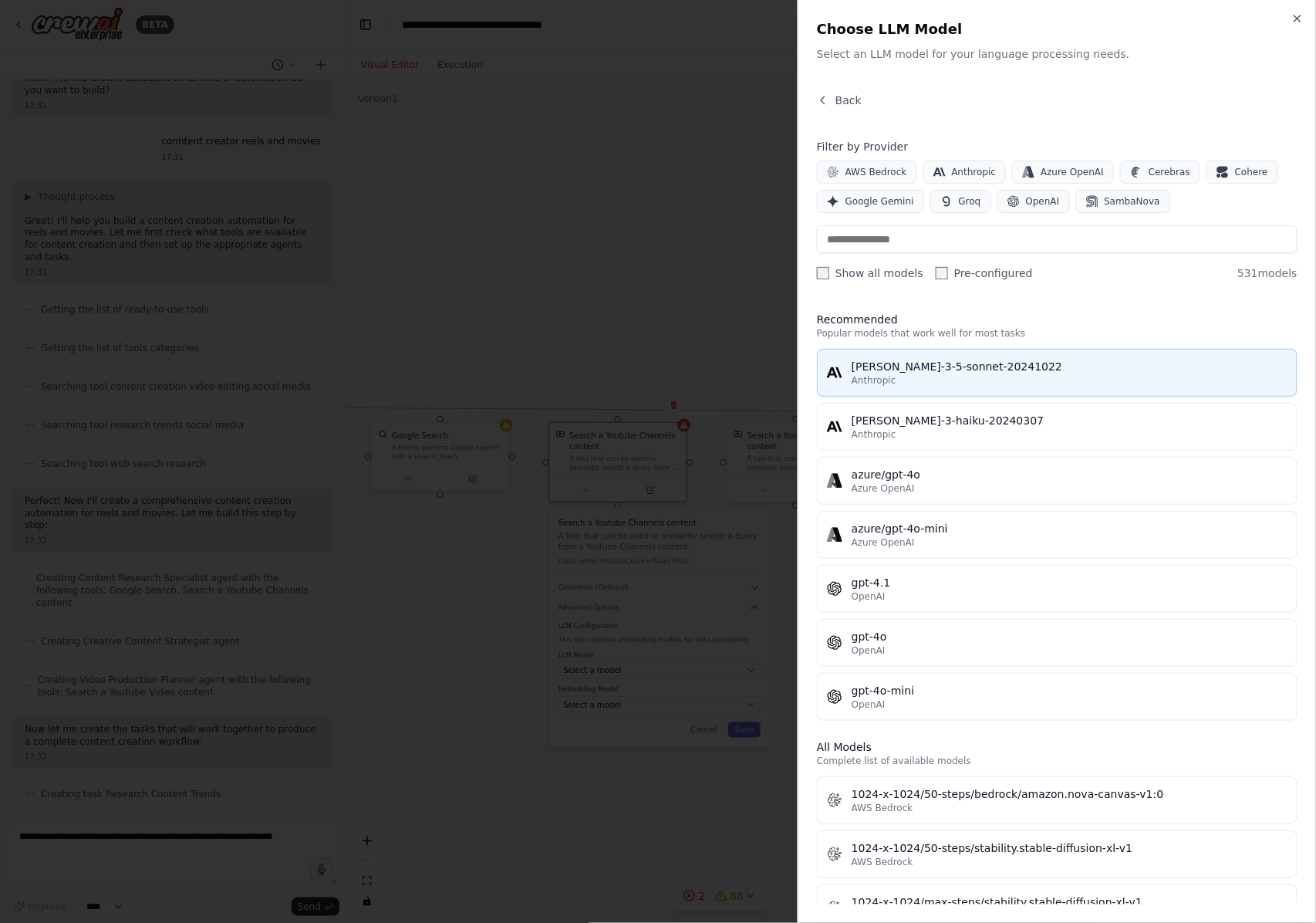
click at [954, 364] on div "claude-3-5-sonnet-20241022" at bounding box center [1069, 366] width 436 height 15
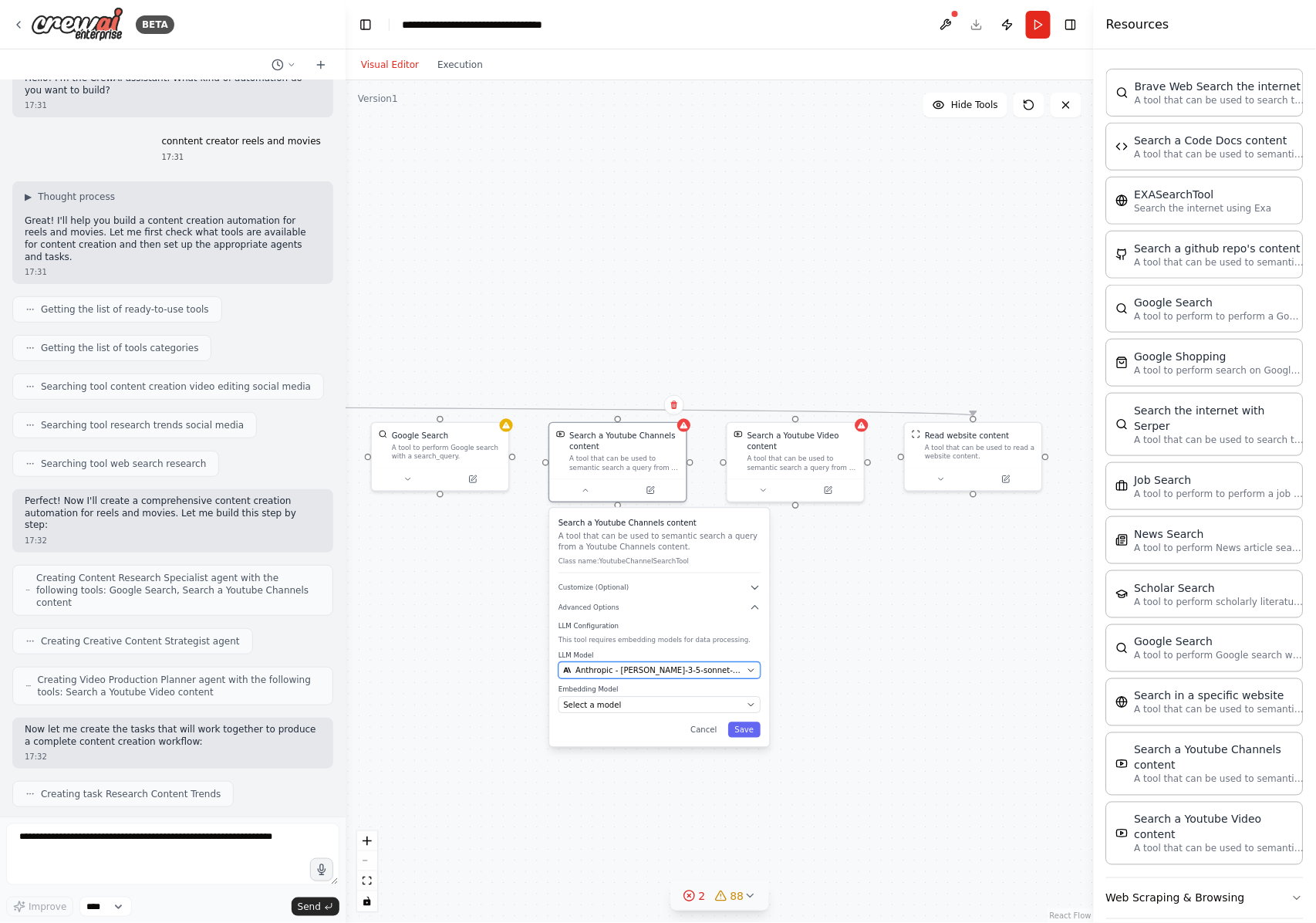
click at [747, 670] on icon "button" at bounding box center [751, 671] width 9 height 9
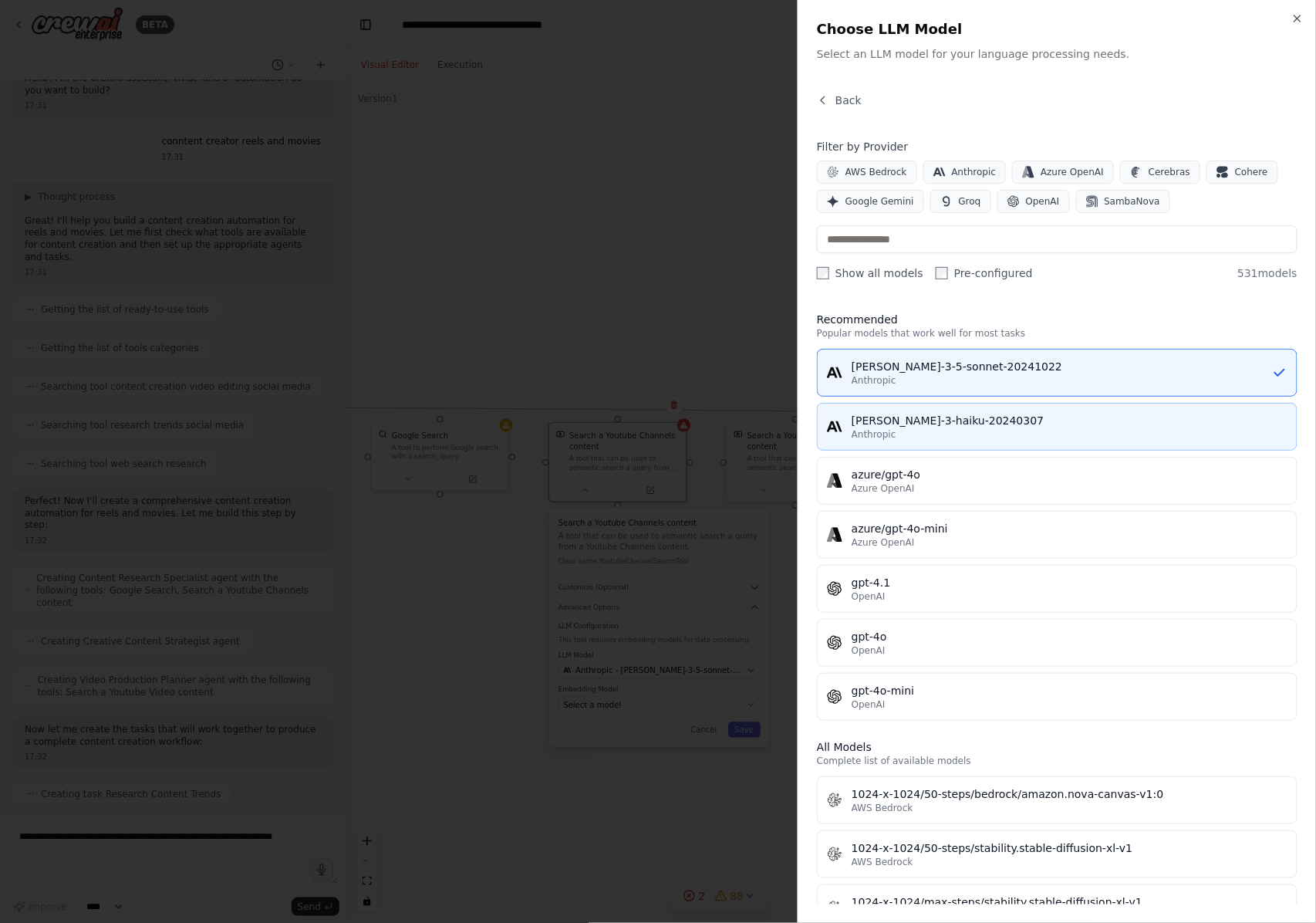
click at [985, 431] on div "Anthropic" at bounding box center [1069, 434] width 436 height 12
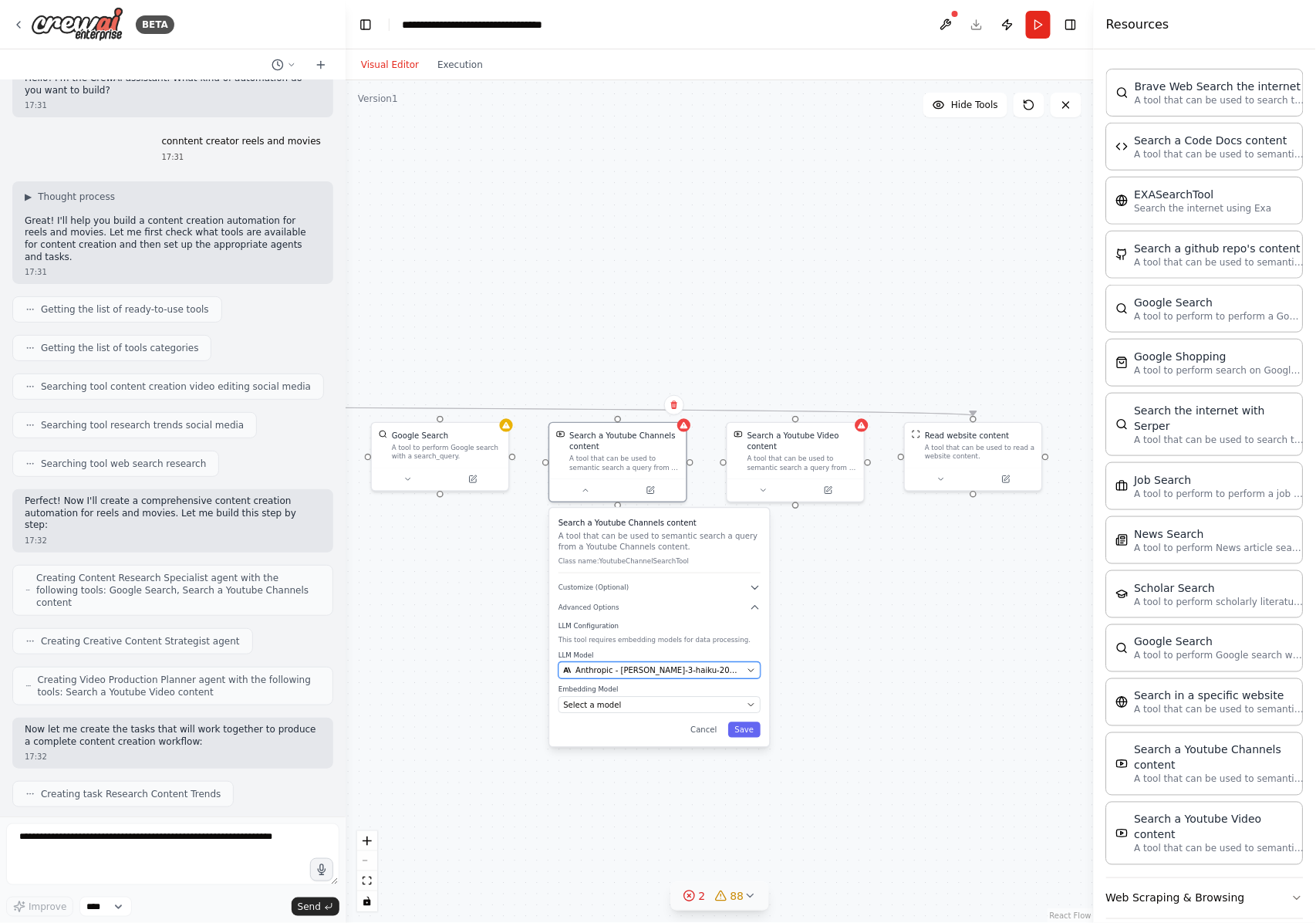
click at [739, 667] on div "Anthropic - claude-3-haiku-20240307" at bounding box center [653, 670] width 179 height 10
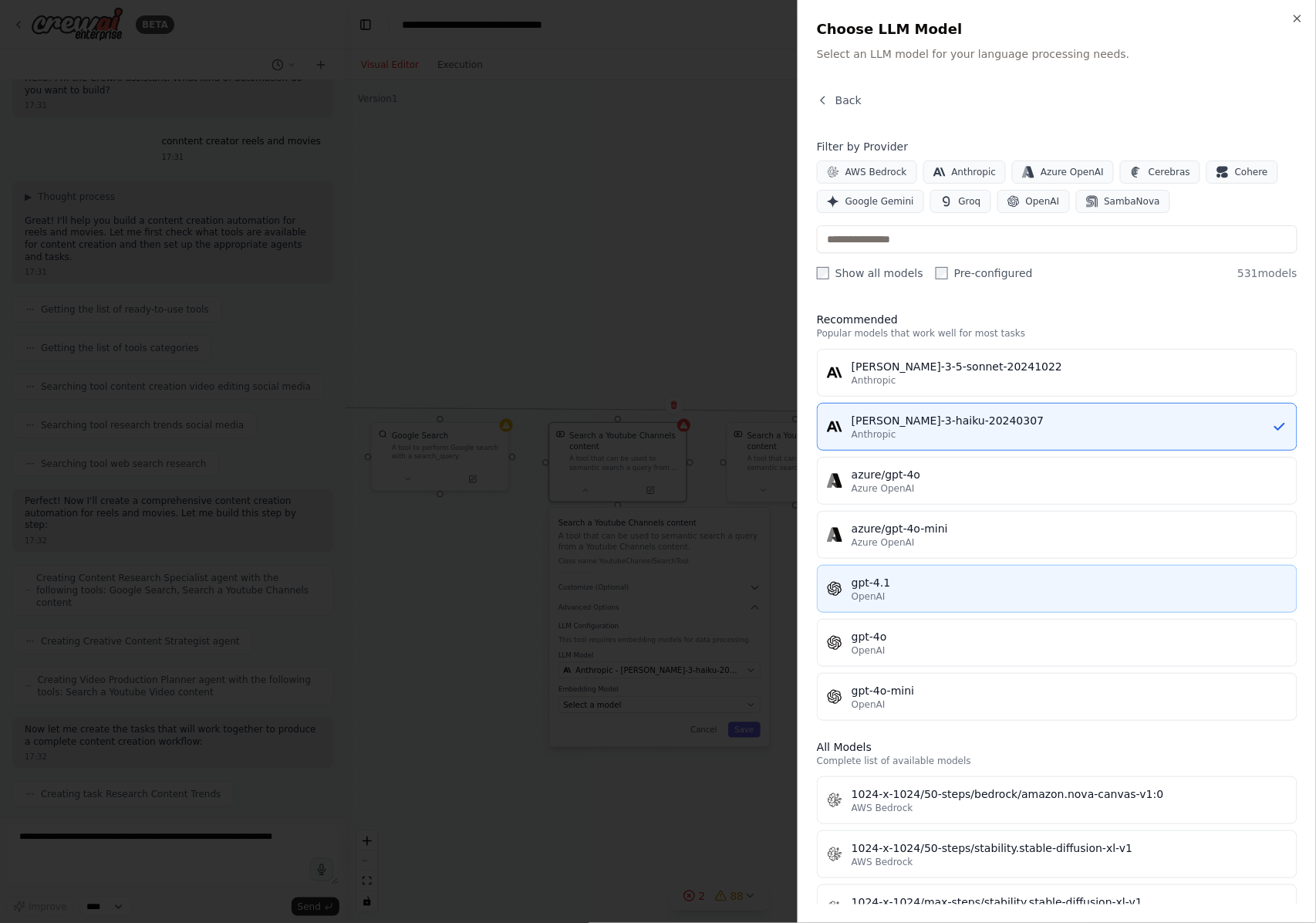
click at [973, 602] on div "OpenAI" at bounding box center [1069, 596] width 436 height 12
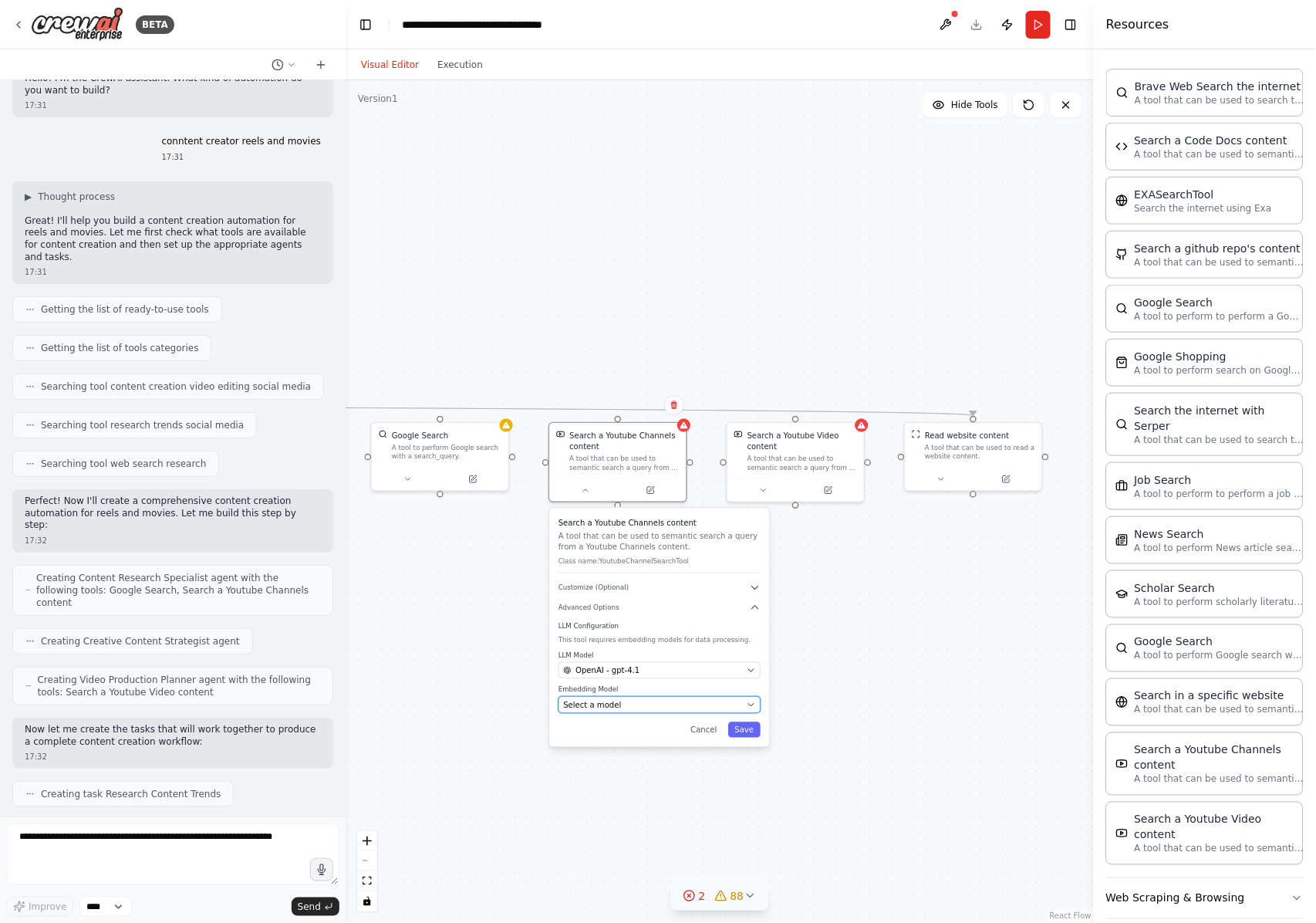
click at [748, 692] on icon "button" at bounding box center [751, 705] width 9 height 9
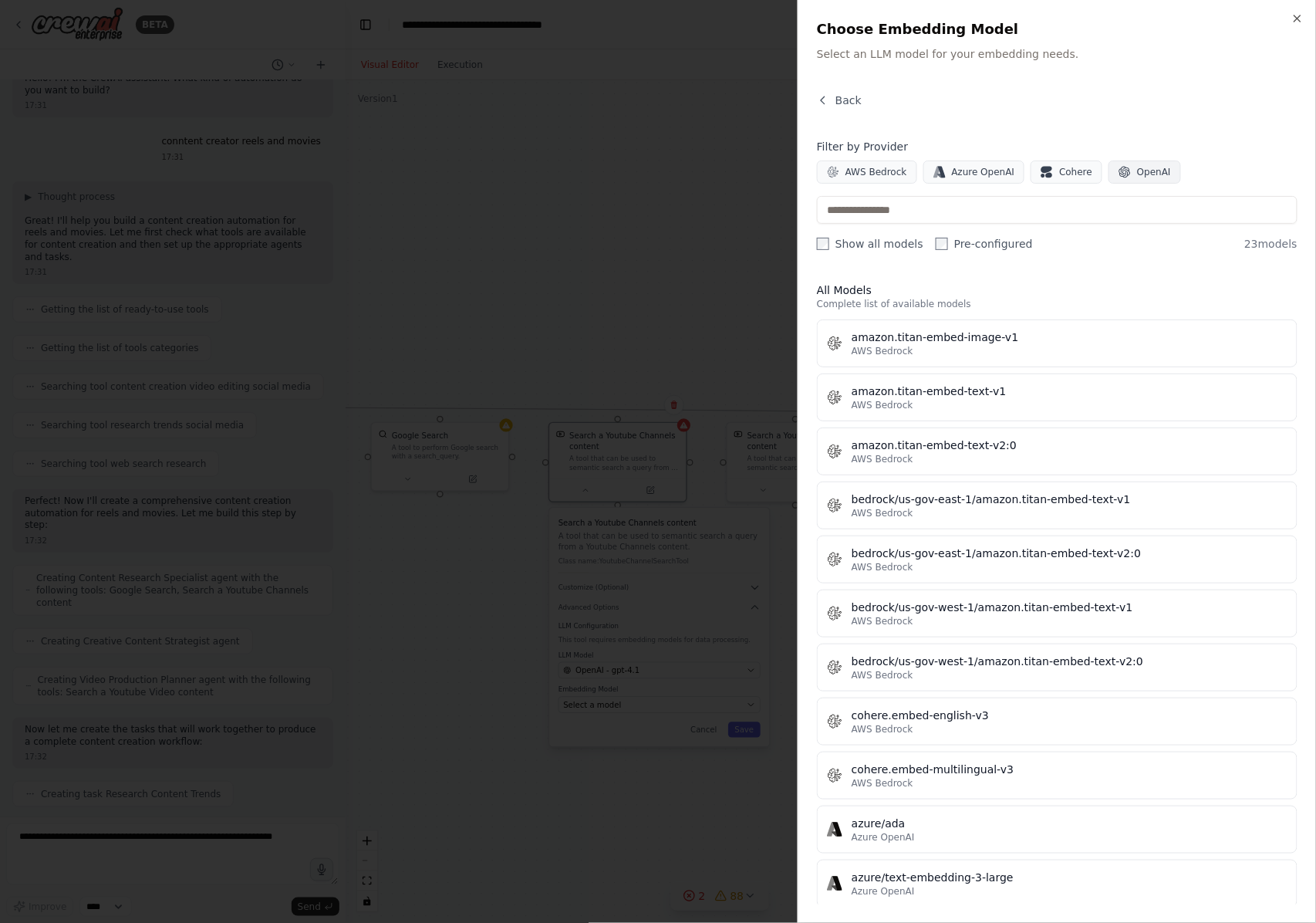
click at [987, 167] on span "OpenAI" at bounding box center [1155, 172] width 34 height 12
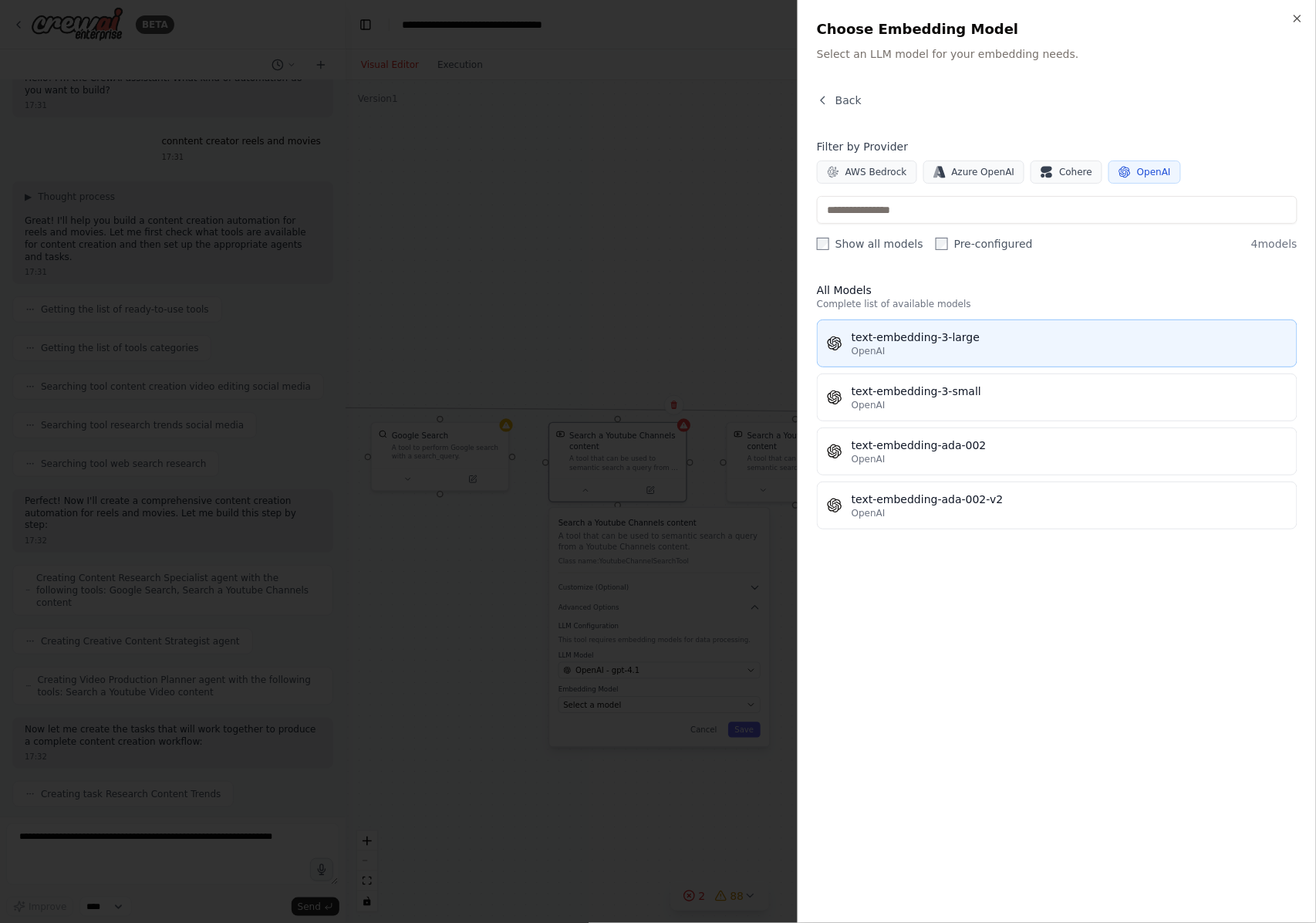
click at [987, 350] on div "OpenAI" at bounding box center [1069, 350] width 436 height 12
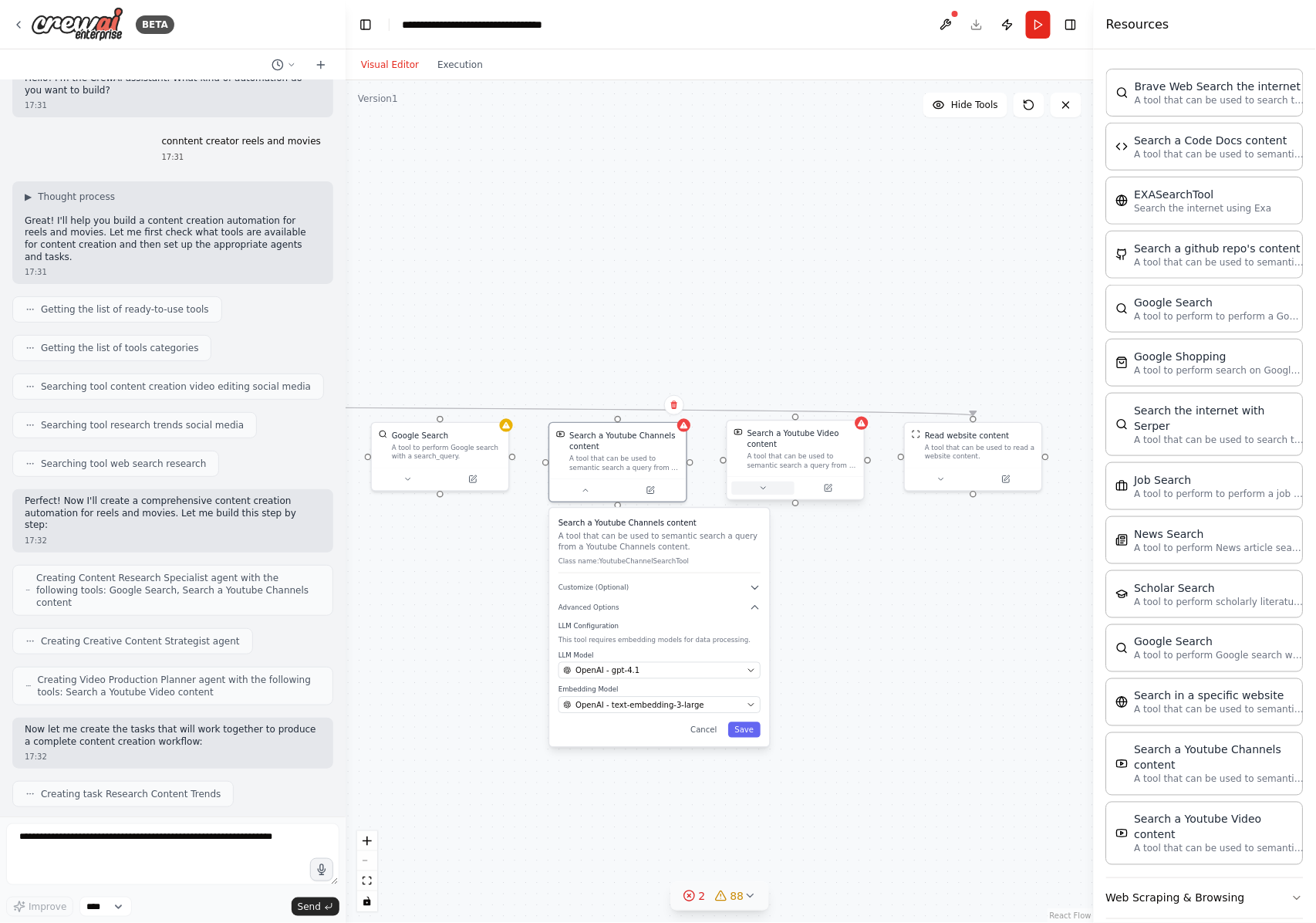
click at [762, 485] on icon at bounding box center [764, 489] width 9 height 9
click at [918, 674] on div "Select a model" at bounding box center [830, 670] width 179 height 10
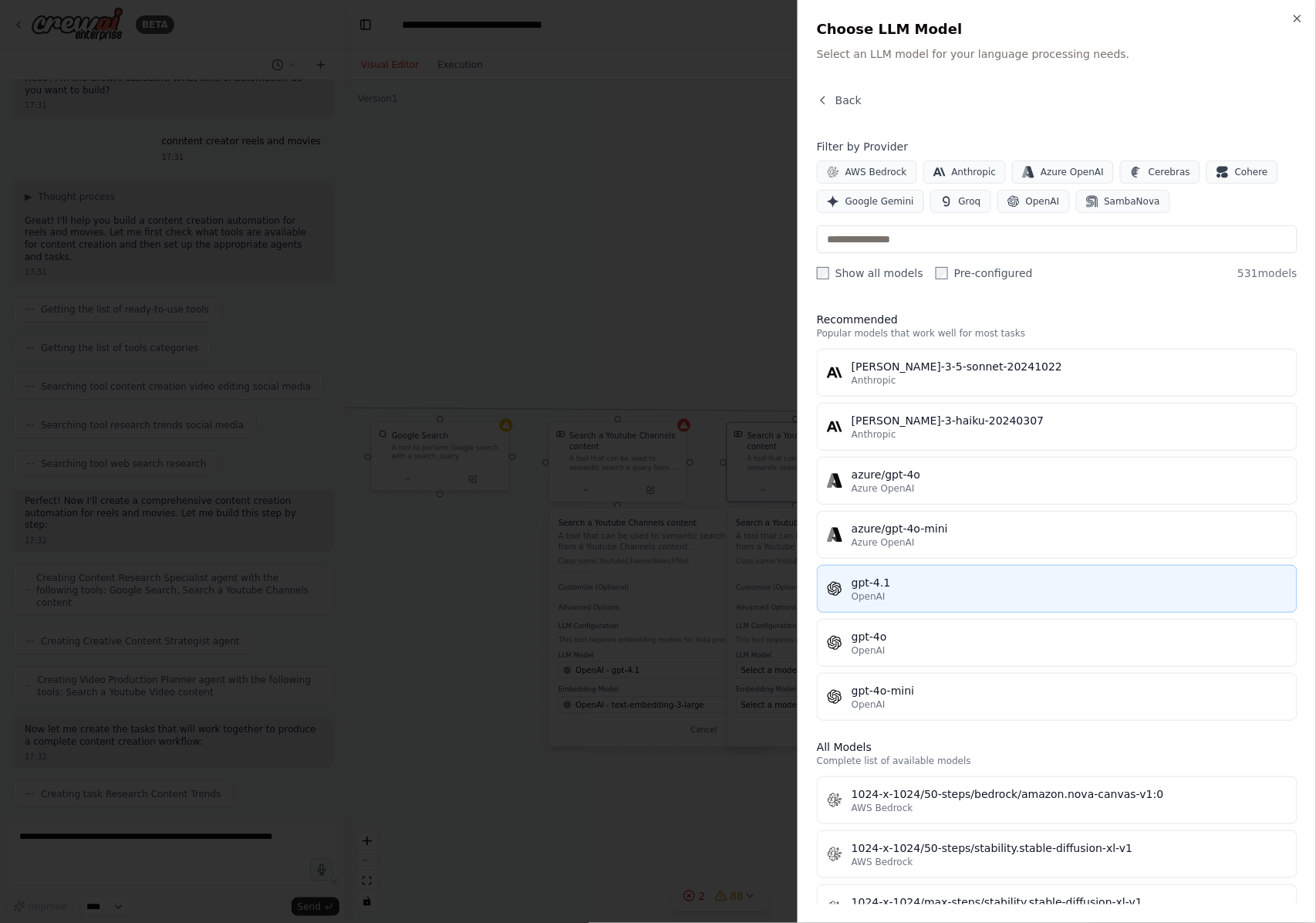
click at [939, 597] on div "OpenAI" at bounding box center [1069, 596] width 436 height 12
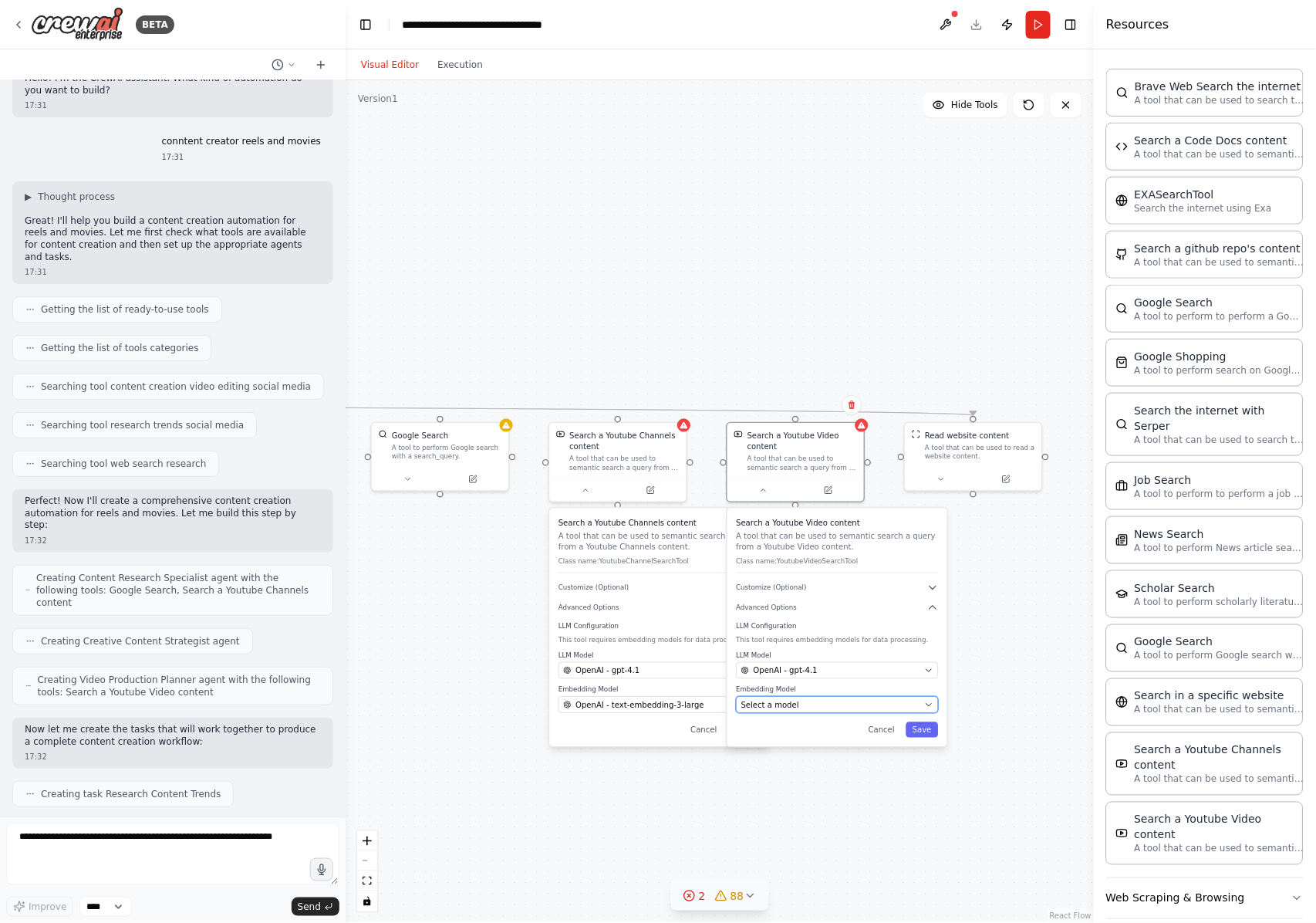
click at [911, 692] on div "Select a model" at bounding box center [830, 704] width 179 height 10
click at [911, 692] on div "Select a model" at bounding box center [825, 704] width 179 height 10
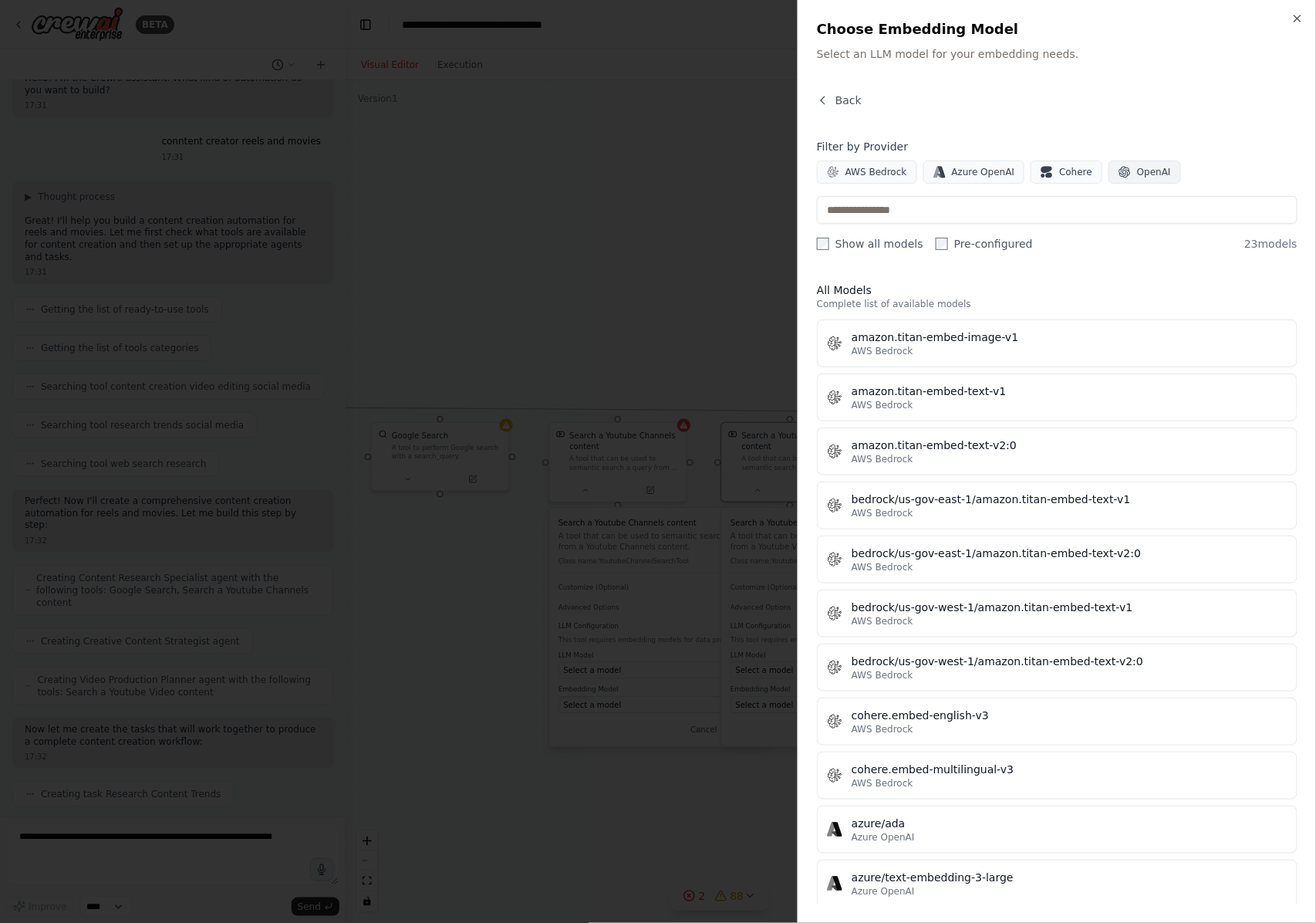
click at [987, 173] on span "OpenAI" at bounding box center [1155, 172] width 34 height 12
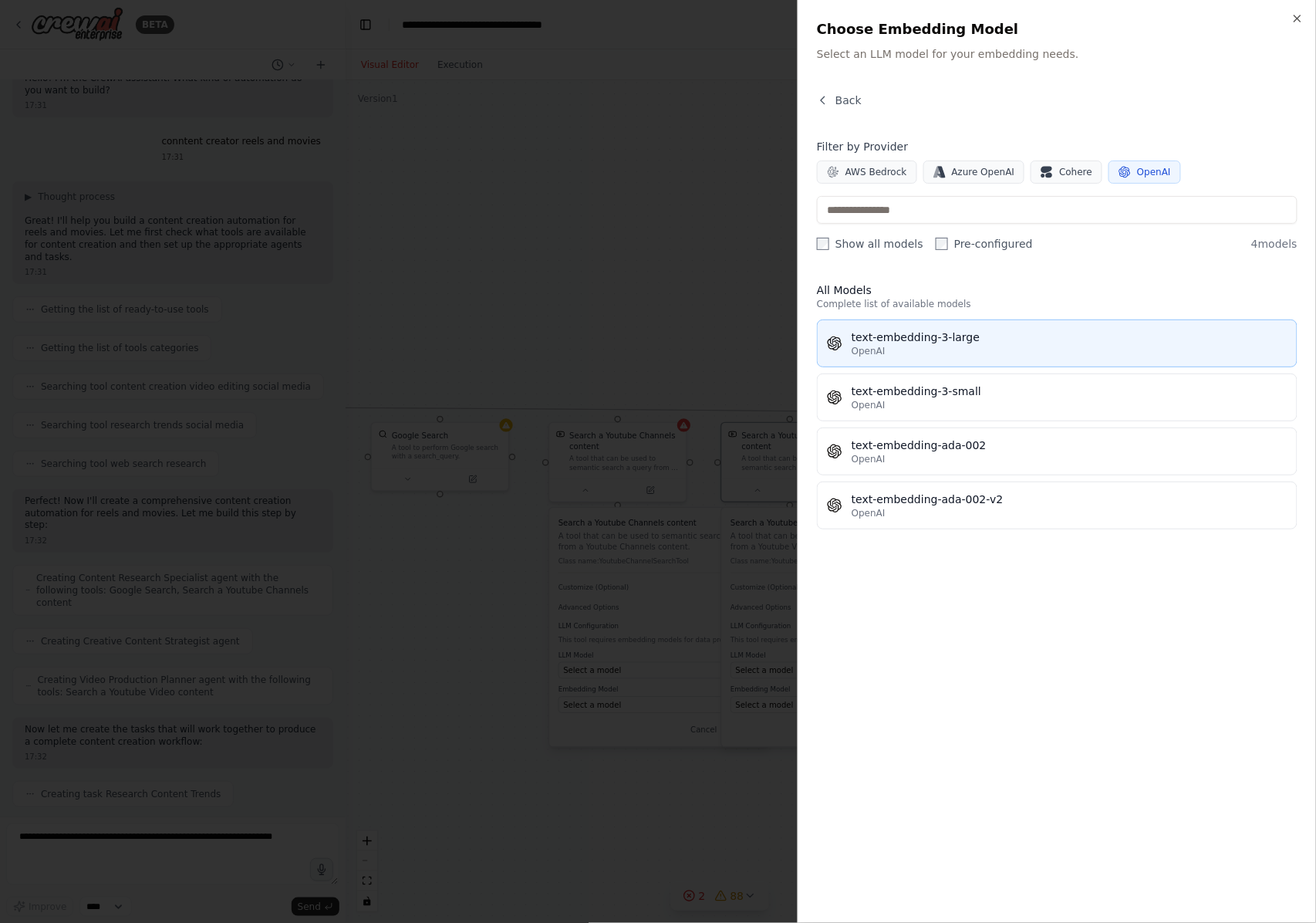
click at [963, 343] on div "text-embedding-3-large" at bounding box center [1069, 337] width 436 height 15
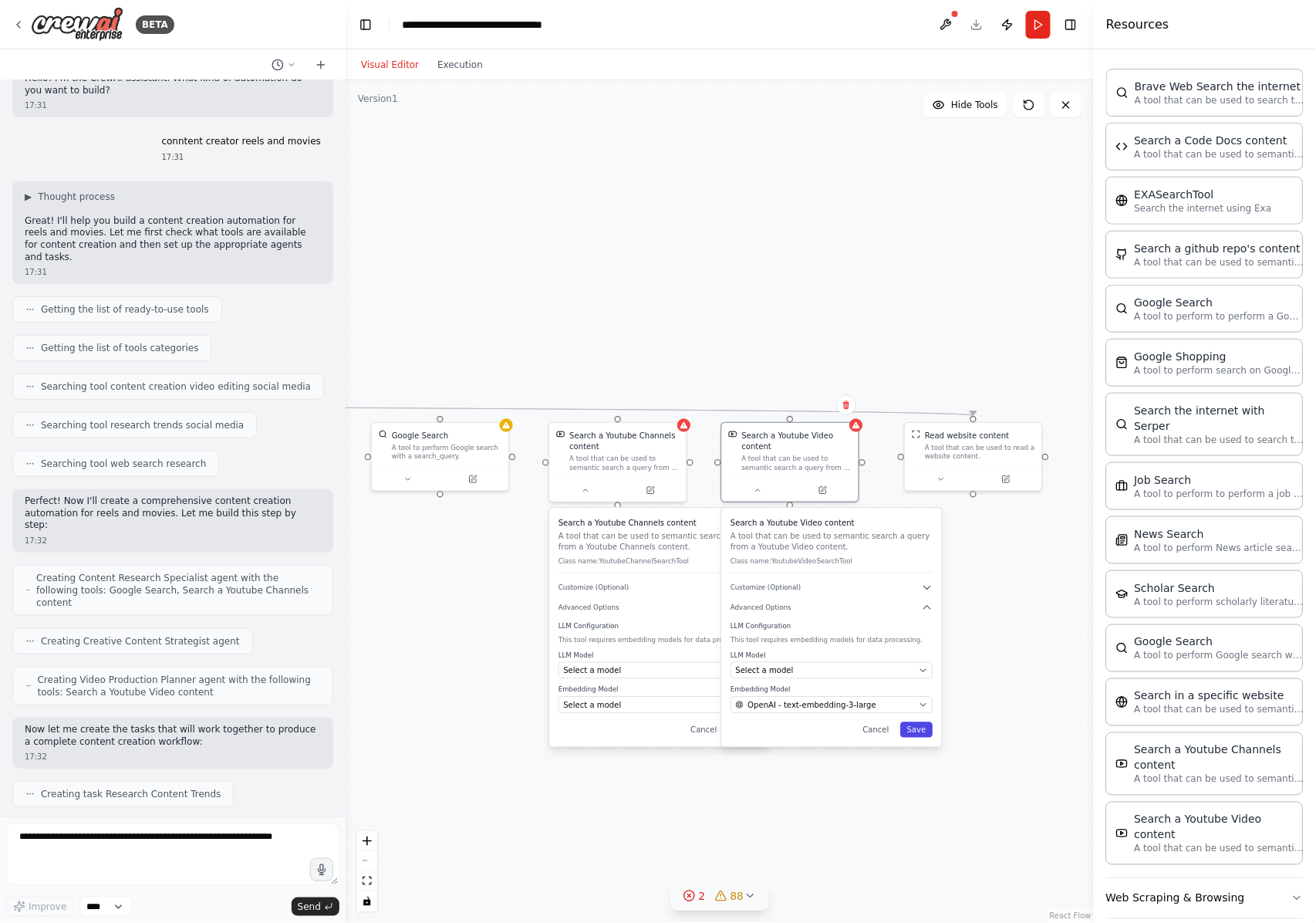
click at [923, 692] on button "Save" at bounding box center [917, 729] width 32 height 15
click at [744, 692] on div "Search a Youtube Channels content A tool that can be used to semantic search a …" at bounding box center [659, 626] width 220 height 238
click at [750, 692] on button "Save" at bounding box center [745, 729] width 32 height 15
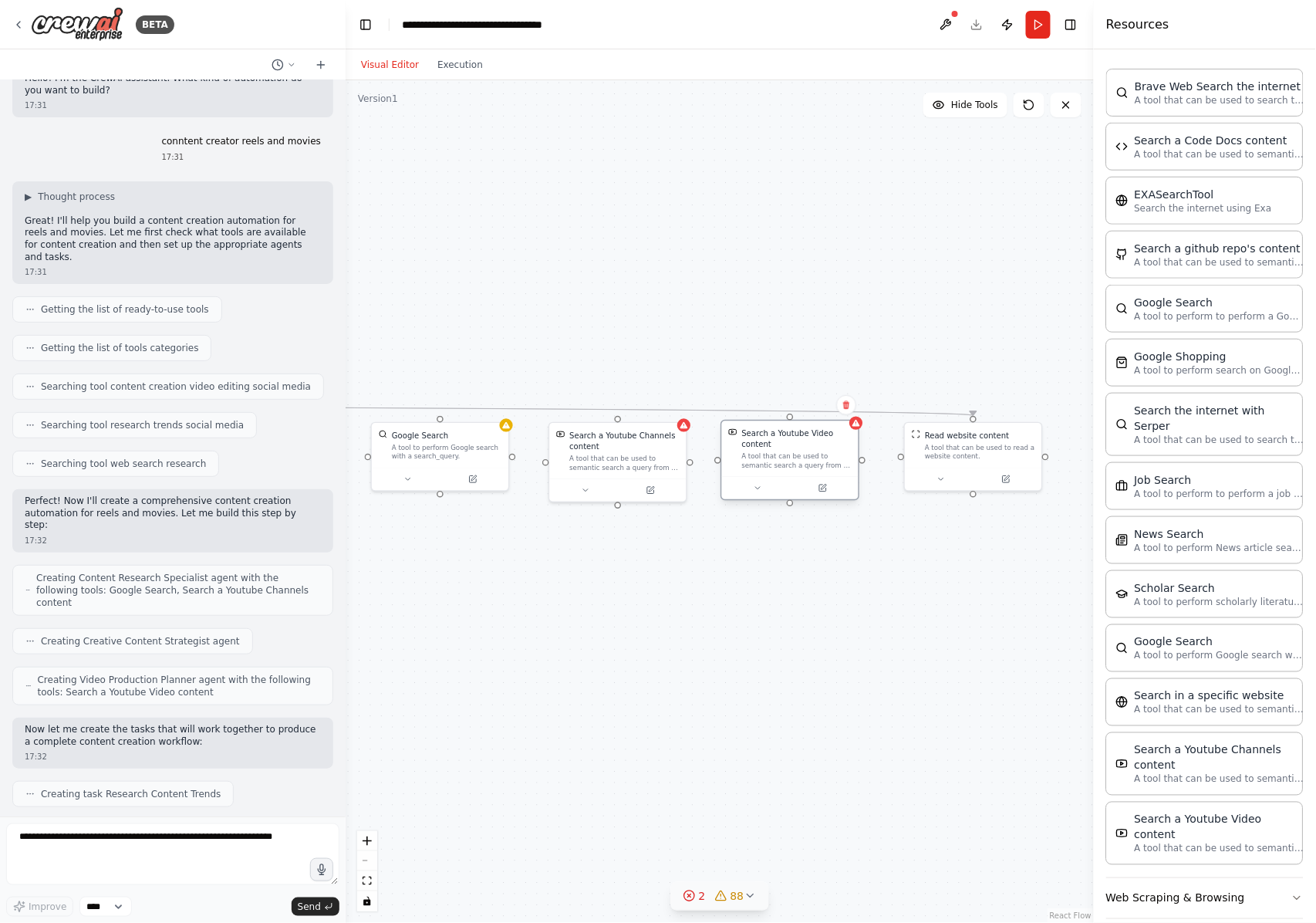
click at [813, 454] on div "A tool that can be used to semantic search a query from a Youtube Video content." at bounding box center [797, 461] width 110 height 18
click at [822, 485] on icon at bounding box center [823, 488] width 7 height 7
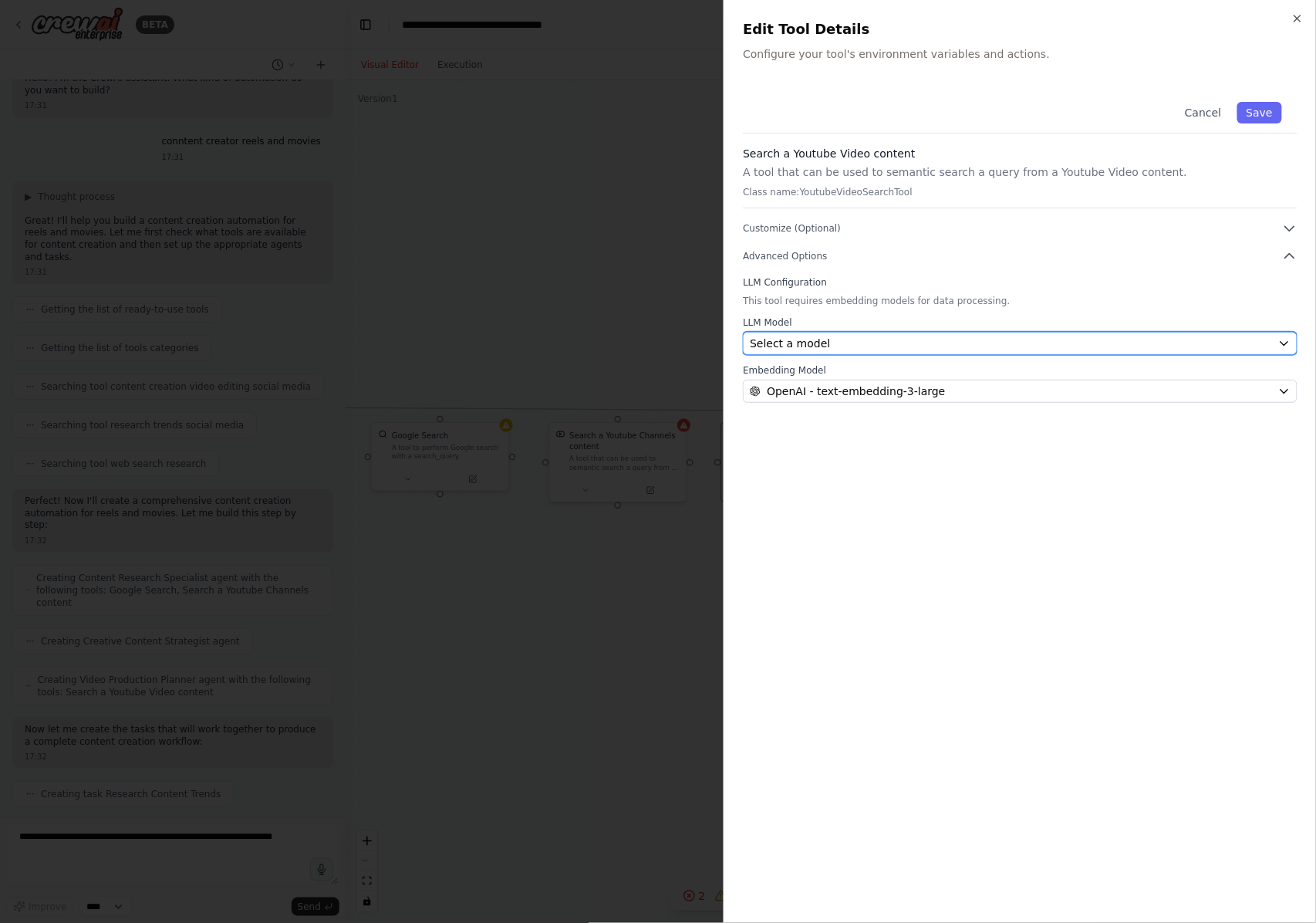
click at [911, 344] on div "Select a model" at bounding box center [1010, 343] width 523 height 15
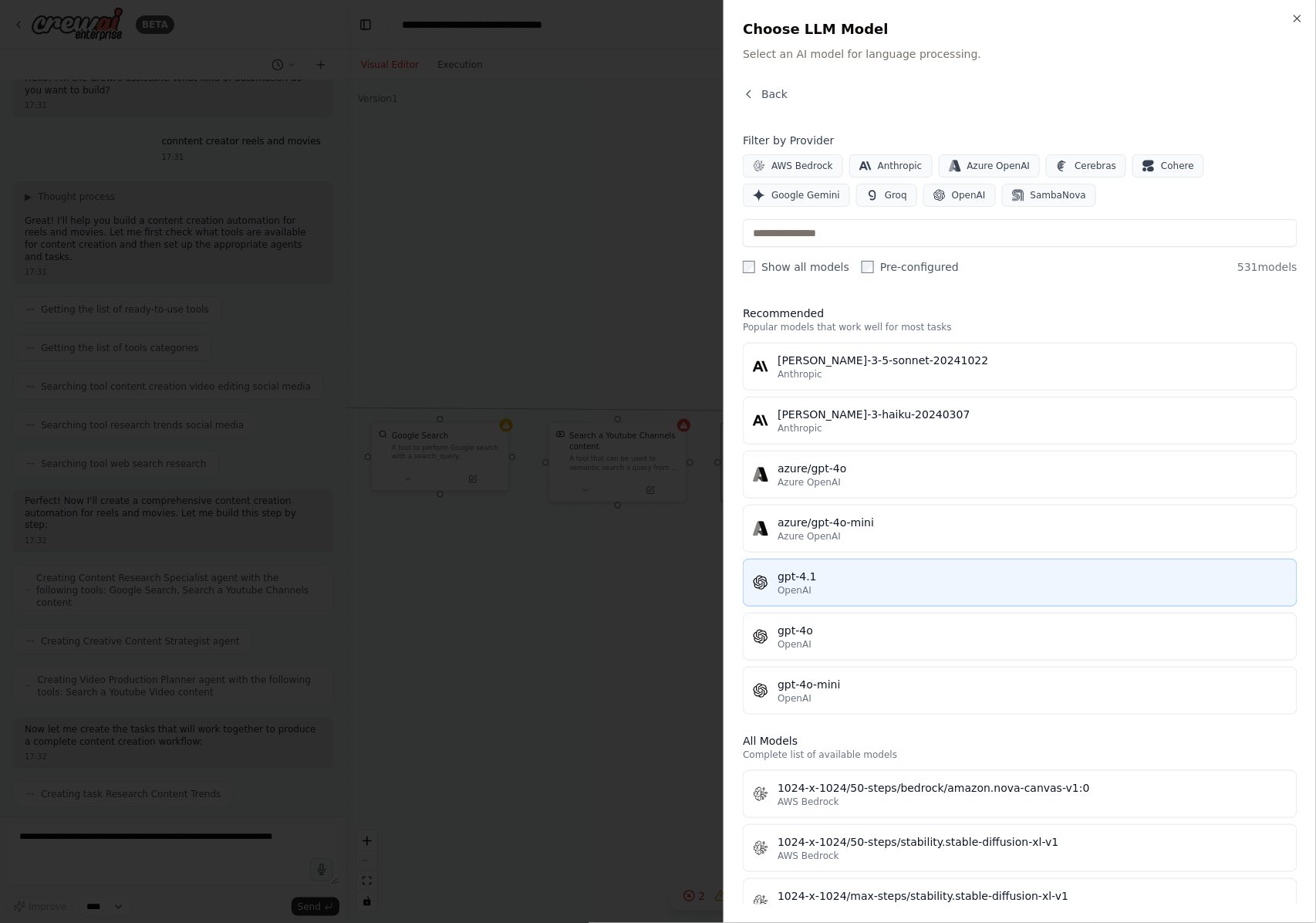
click at [867, 579] on div "gpt-4.1" at bounding box center [1033, 576] width 510 height 15
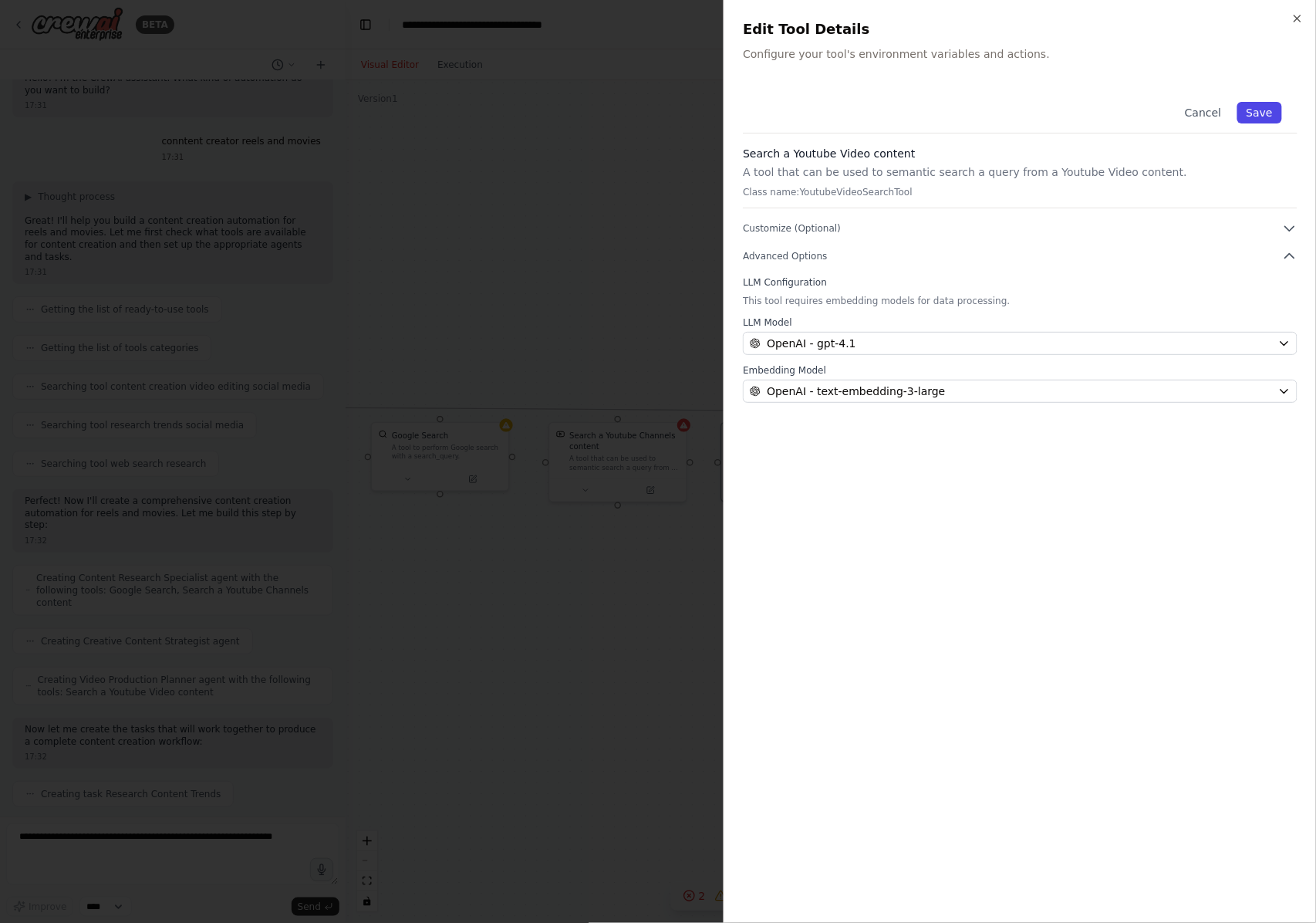
click at [987, 106] on button "Save" at bounding box center [1259, 112] width 45 height 22
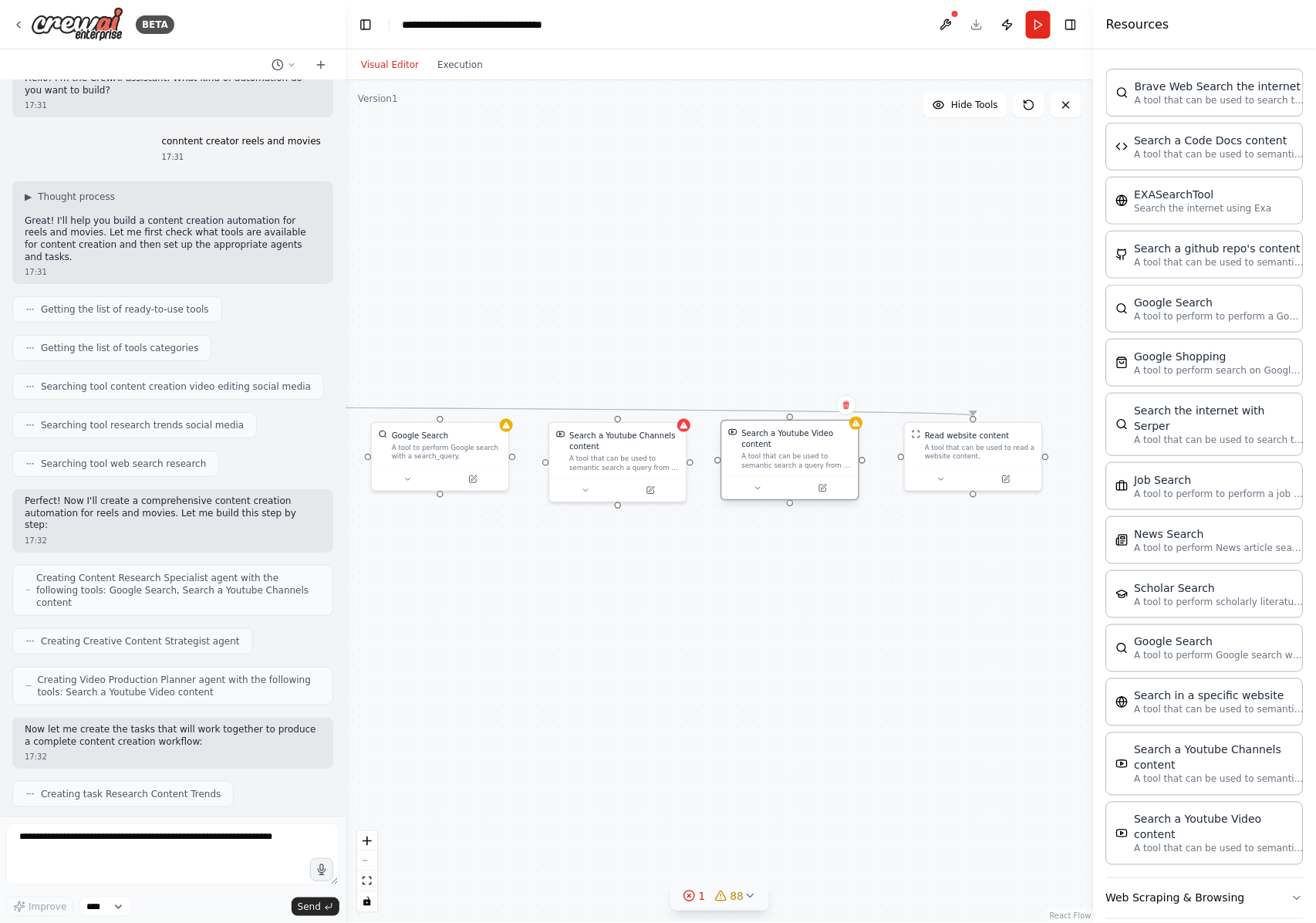
click at [800, 460] on div "A tool that can be used to semantic search a query from a Youtube Video content." at bounding box center [797, 461] width 110 height 18
click at [929, 491] on div ".deletable-edge-delete-btn { width: 20px; height: 20px; border: 0px solid #ffff…" at bounding box center [719, 502] width 749 height 842
click at [941, 486] on div at bounding box center [973, 476] width 137 height 23
drag, startPoint x: 341, startPoint y: 772, endPoint x: 337, endPoint y: 779, distance: 8.1
click at [337, 692] on div "BETA Hello! I'm the CrewAI assistant. What kind of automation do you want to bu…" at bounding box center [658, 461] width 1316 height 923
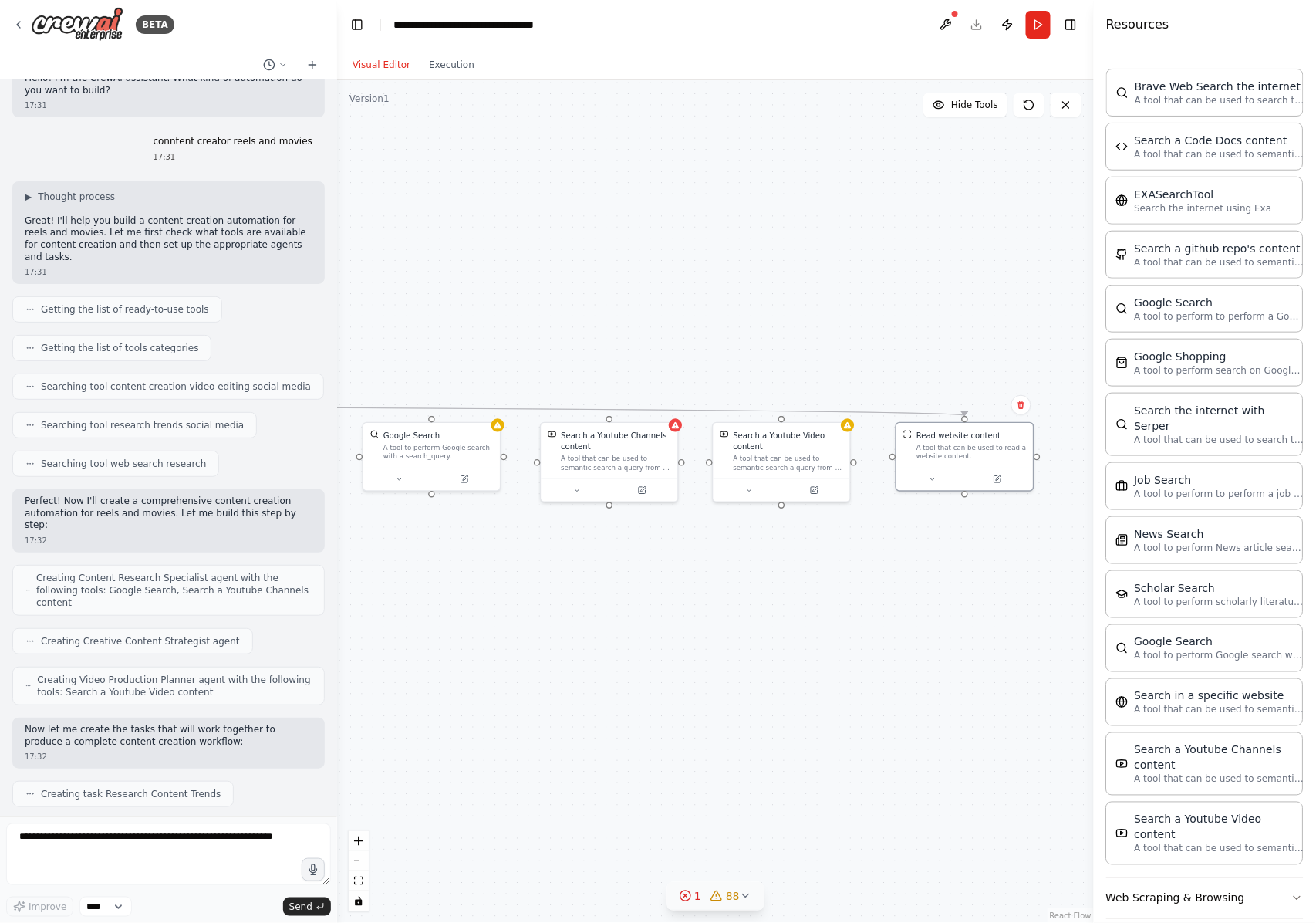
click at [337, 692] on div ".deletable-edge-delete-btn { width: 20px; height: 20px; border: 0px solid #ffff…" at bounding box center [715, 502] width 757 height 842
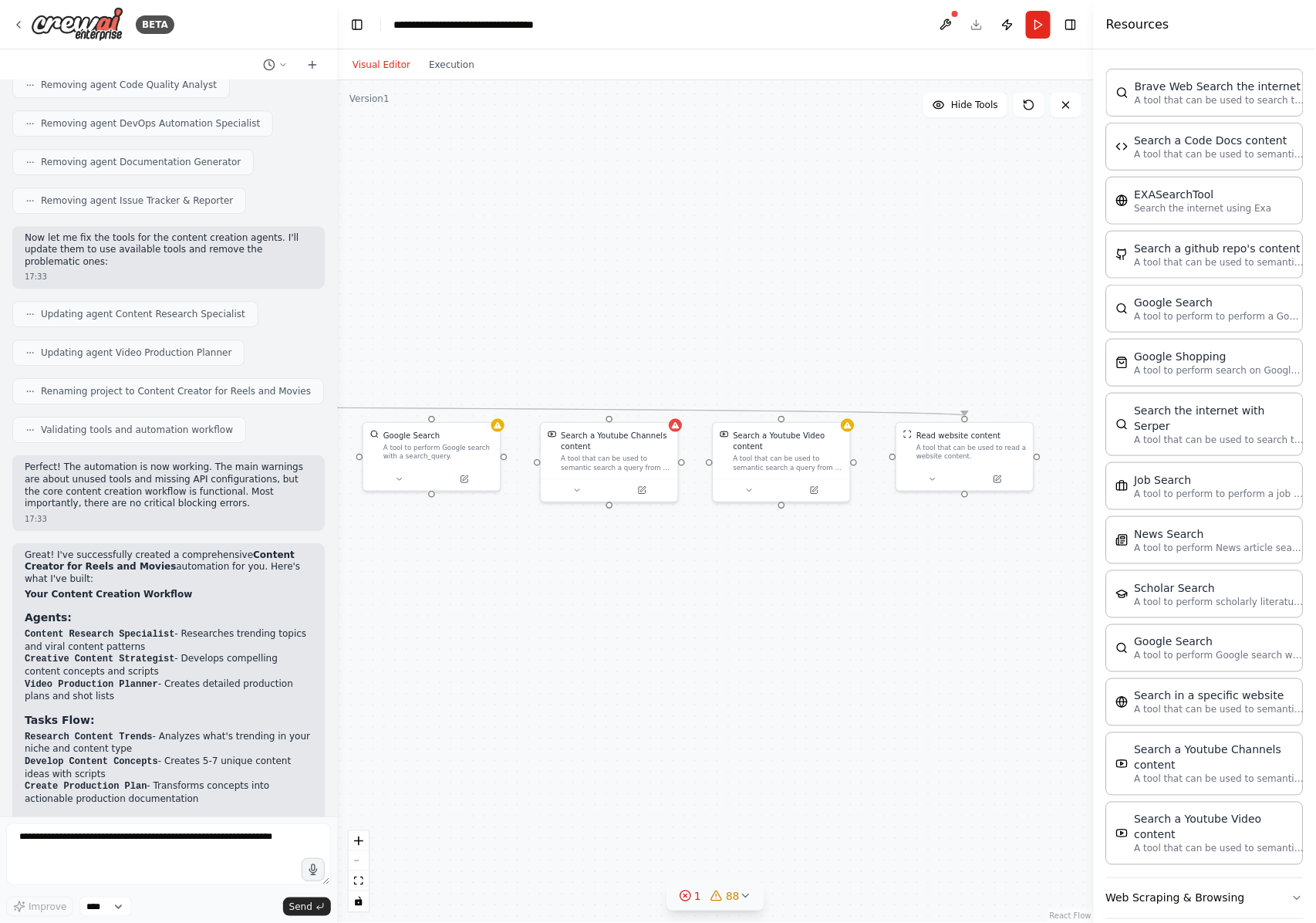
scroll to position [1627, 0]
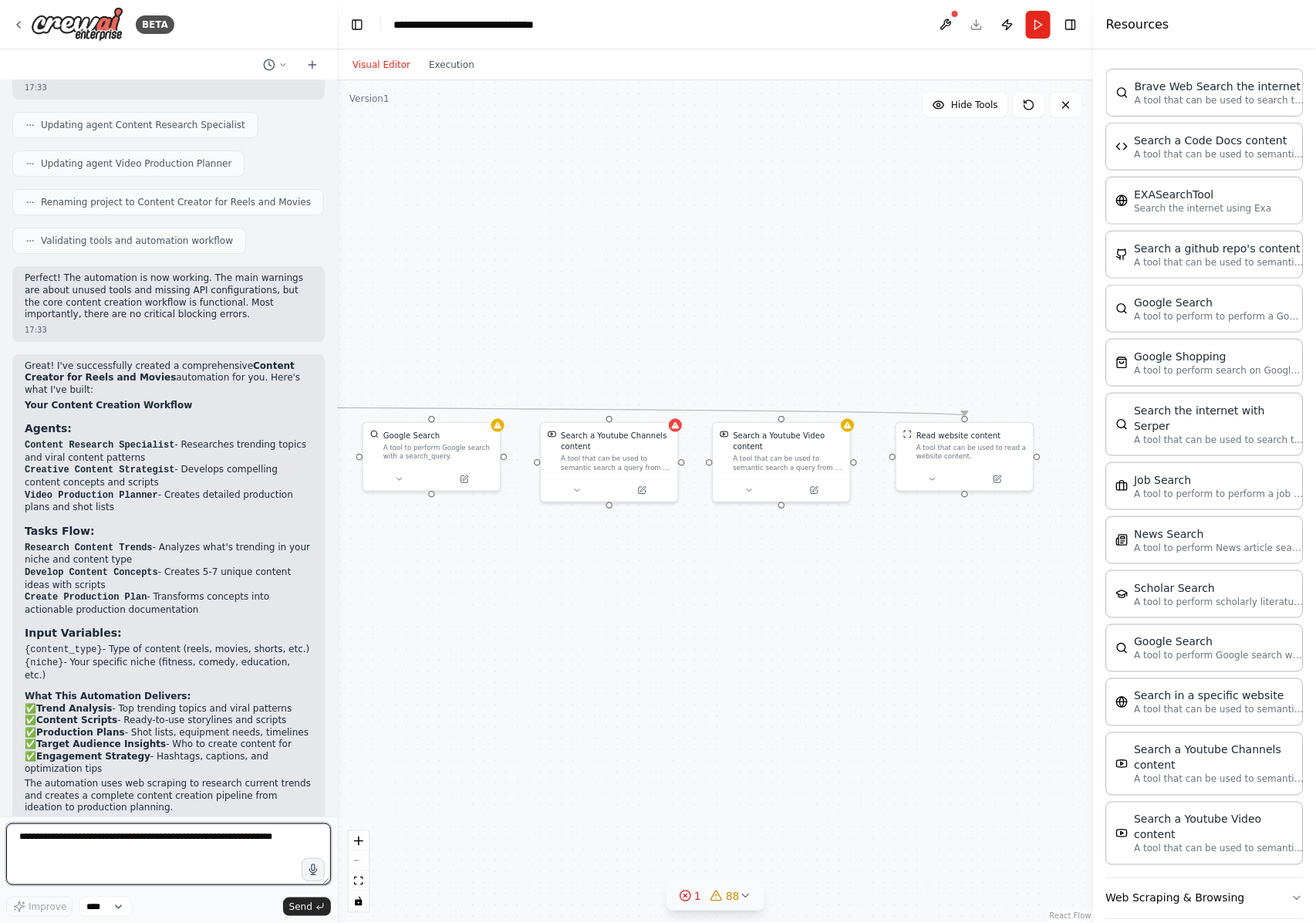
click at [221, 692] on textarea at bounding box center [169, 854] width 324 height 62
type textarea "**********"
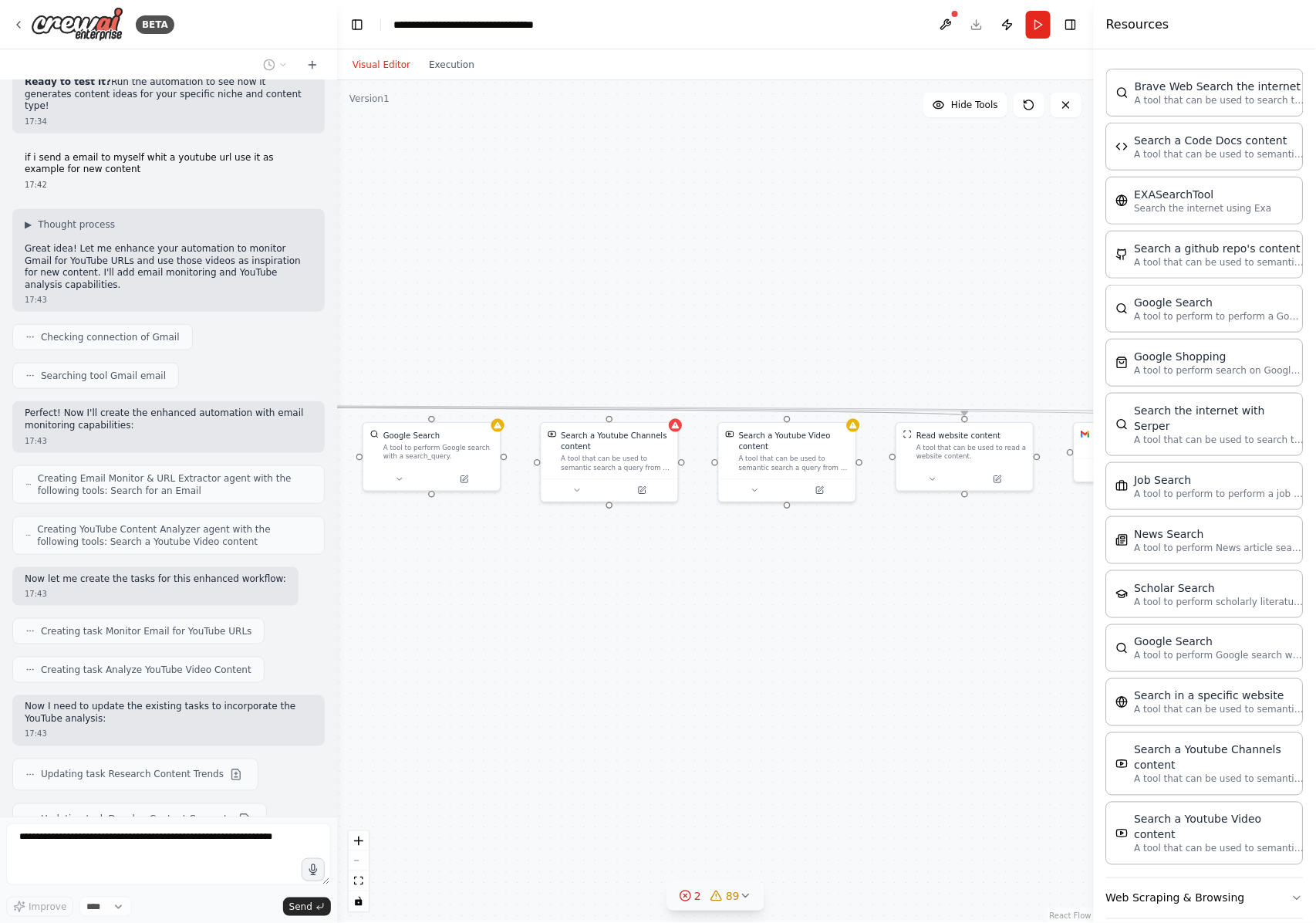
scroll to position [2413, 0]
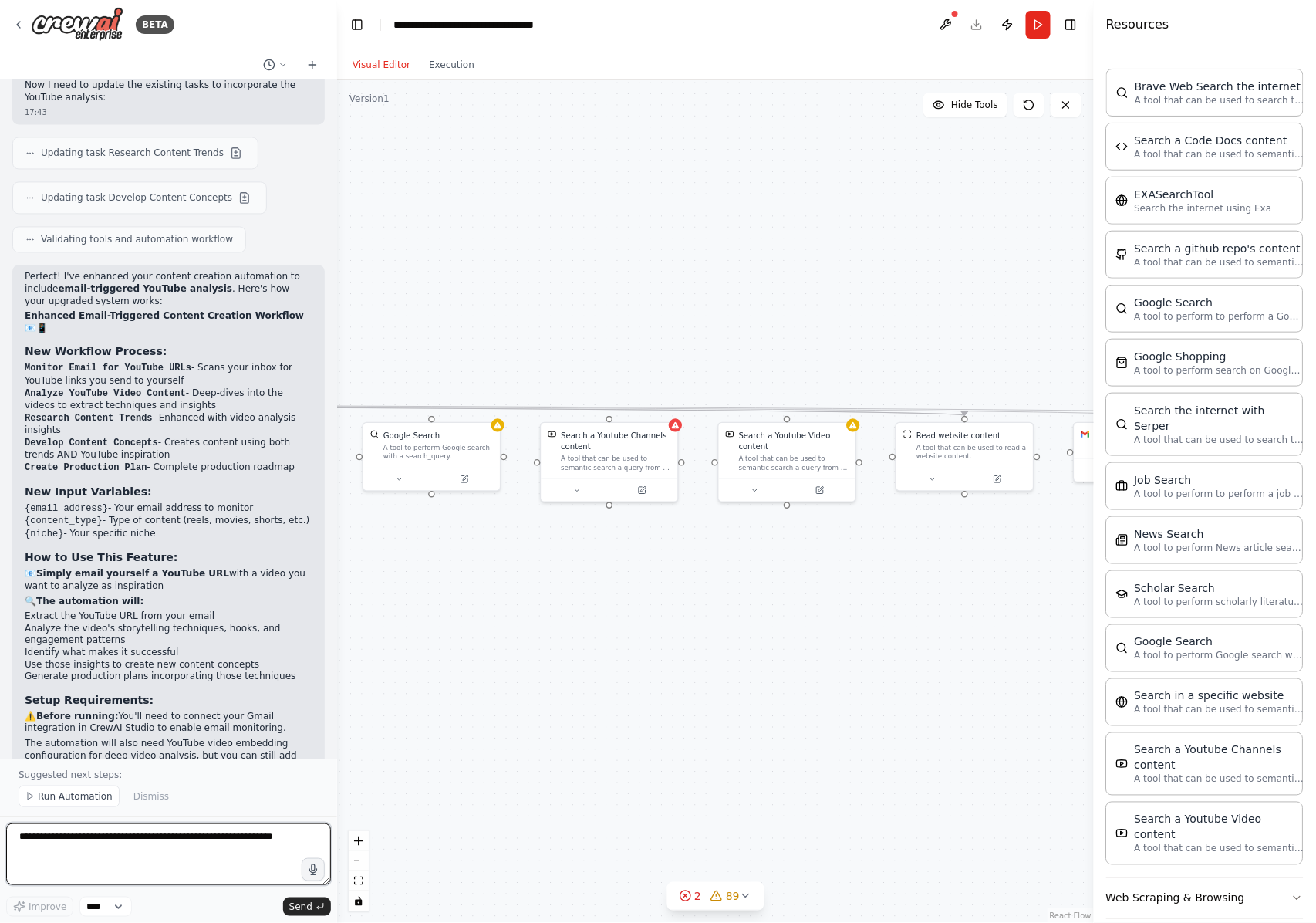
scroll to position [3000, 0]
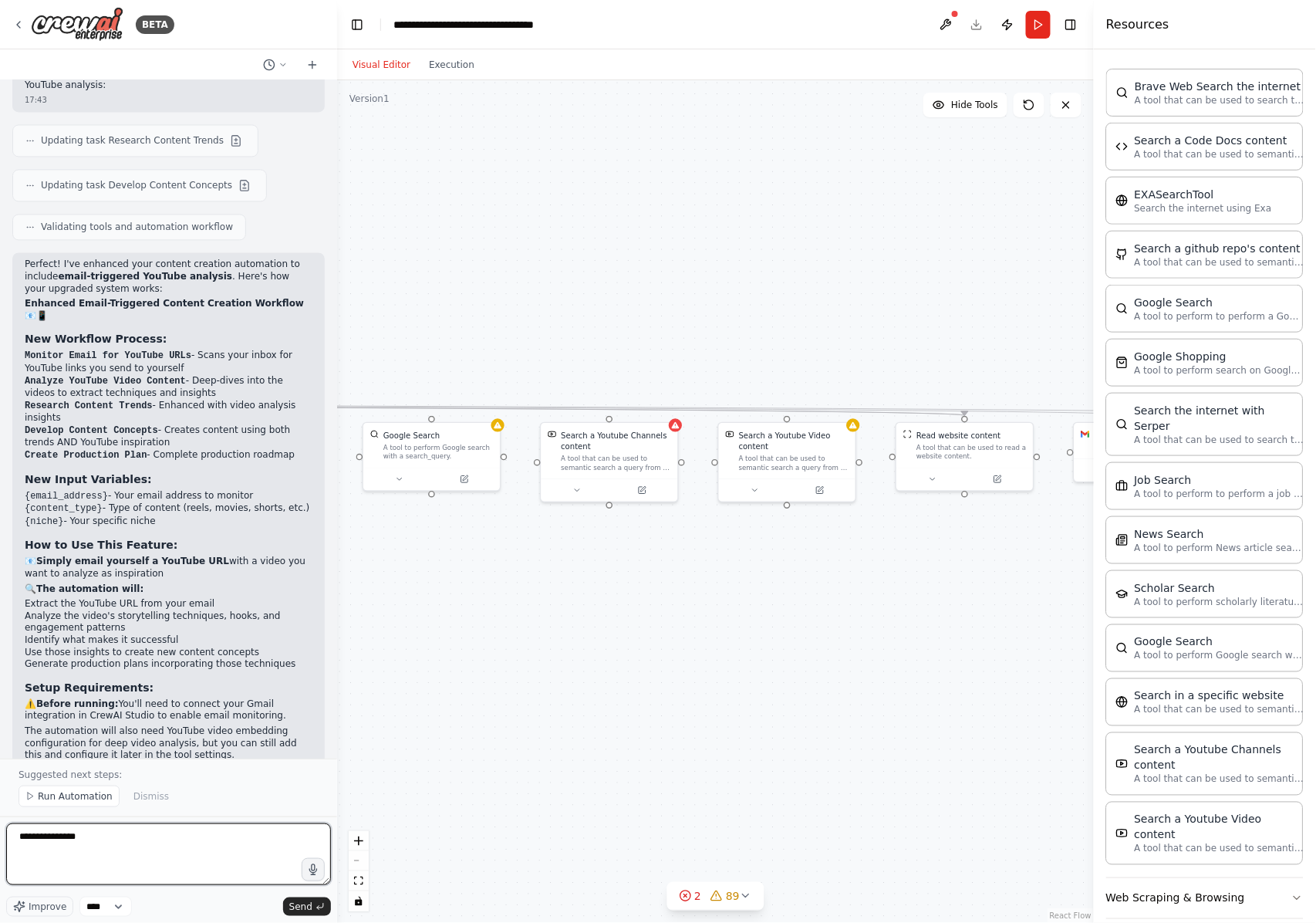
type textarea "**********"
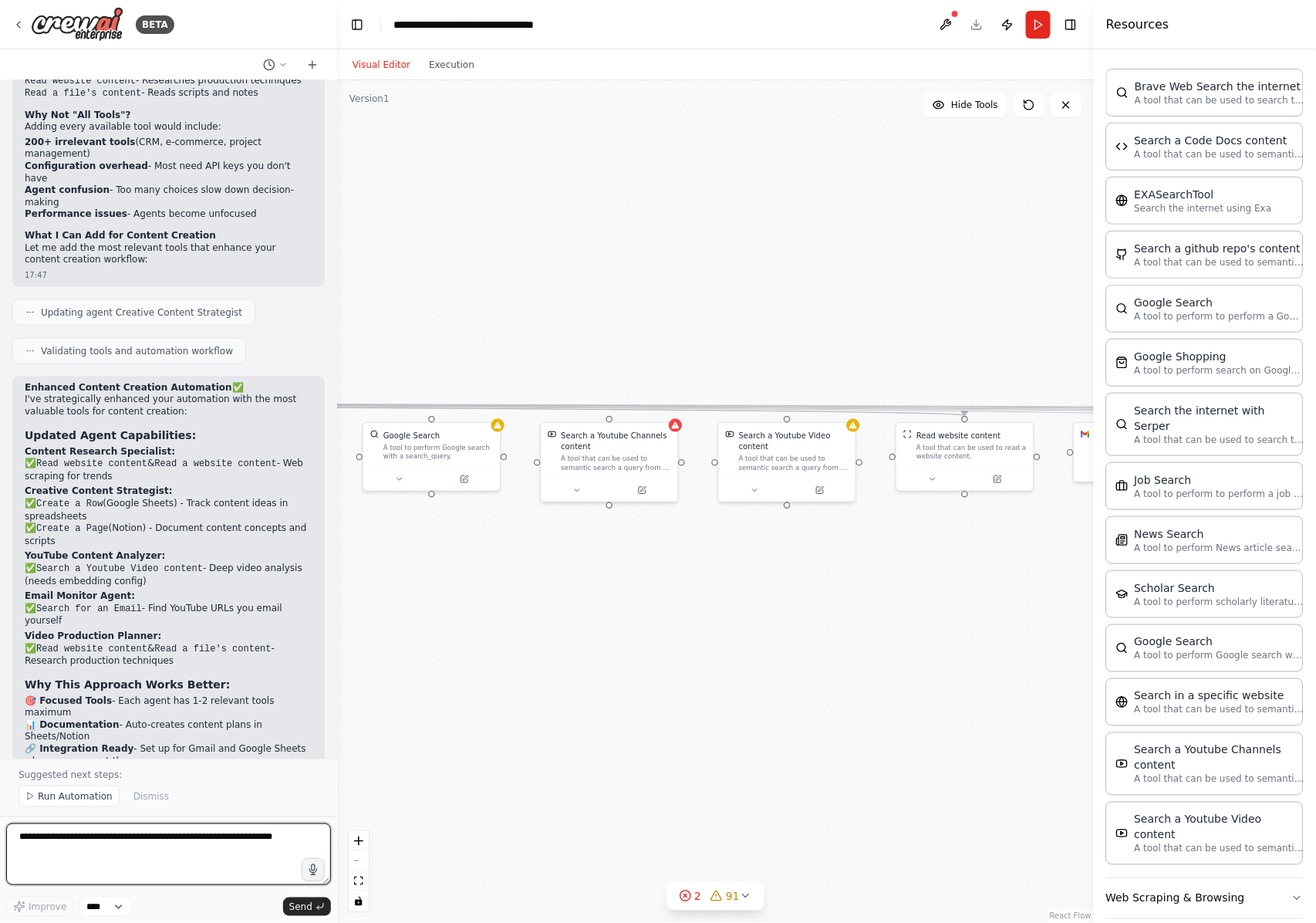
scroll to position [4663, 0]
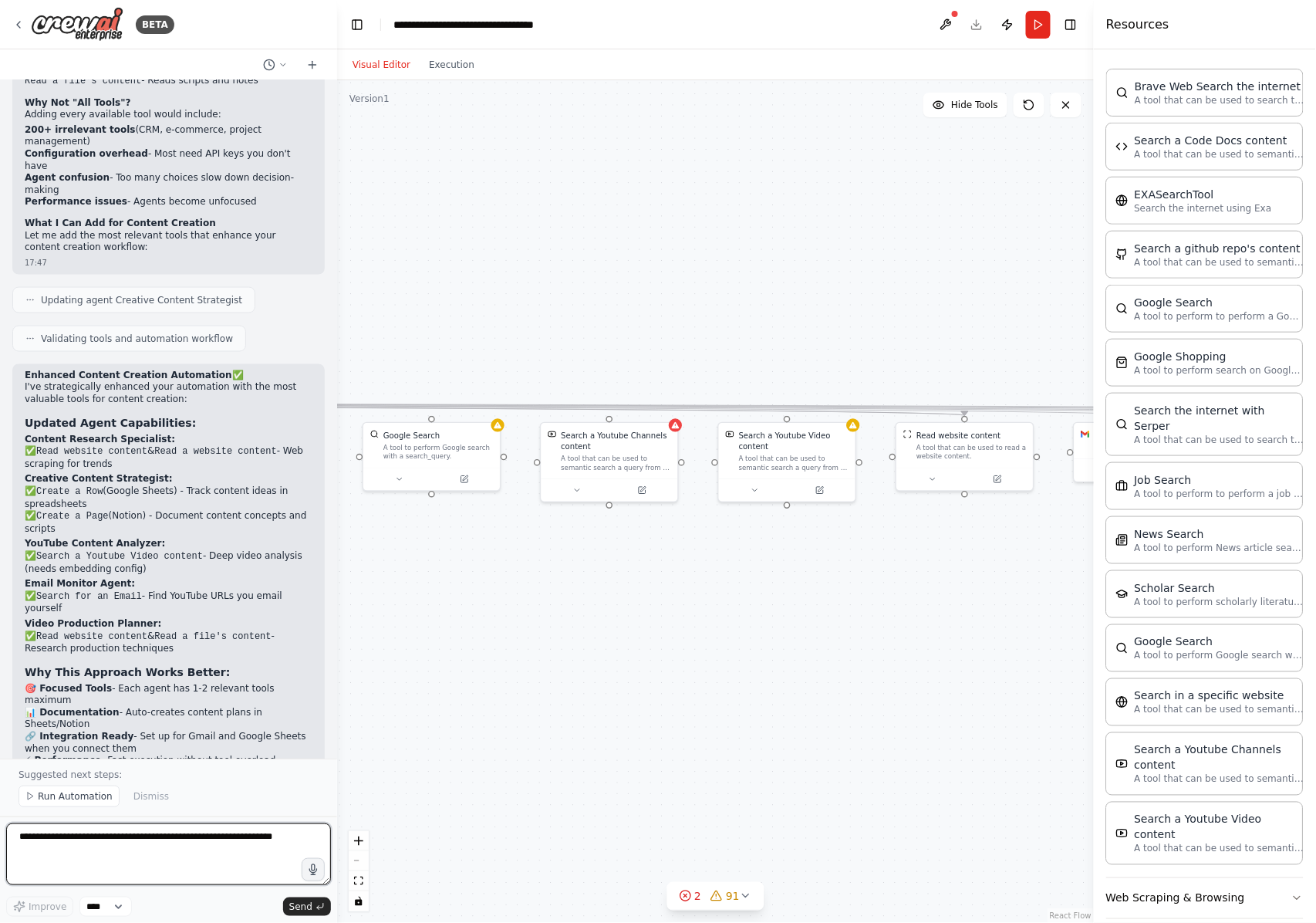
click at [130, 840] on textarea at bounding box center [169, 854] width 324 height 62
type textarea "**********"
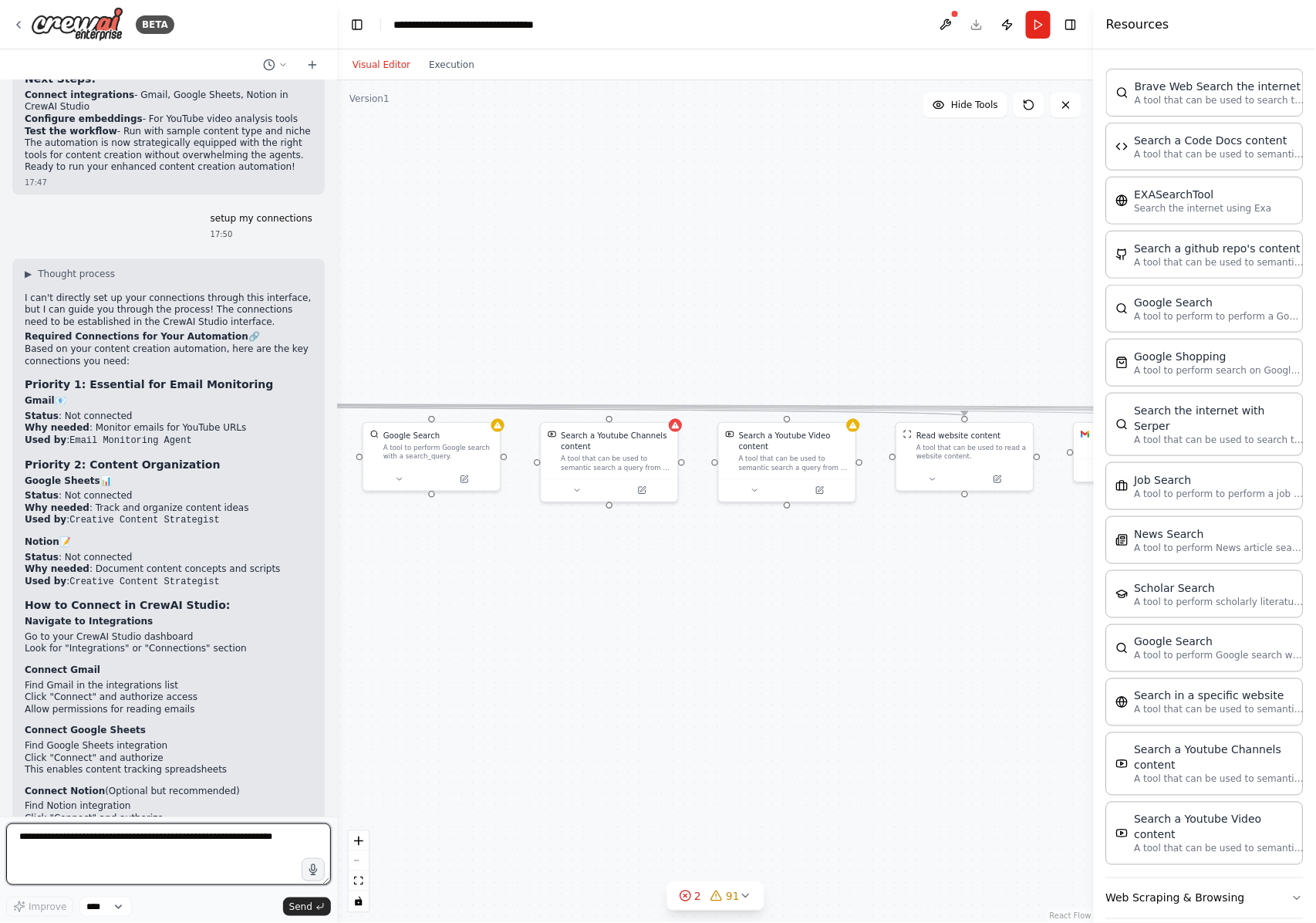
scroll to position [5382, 0]
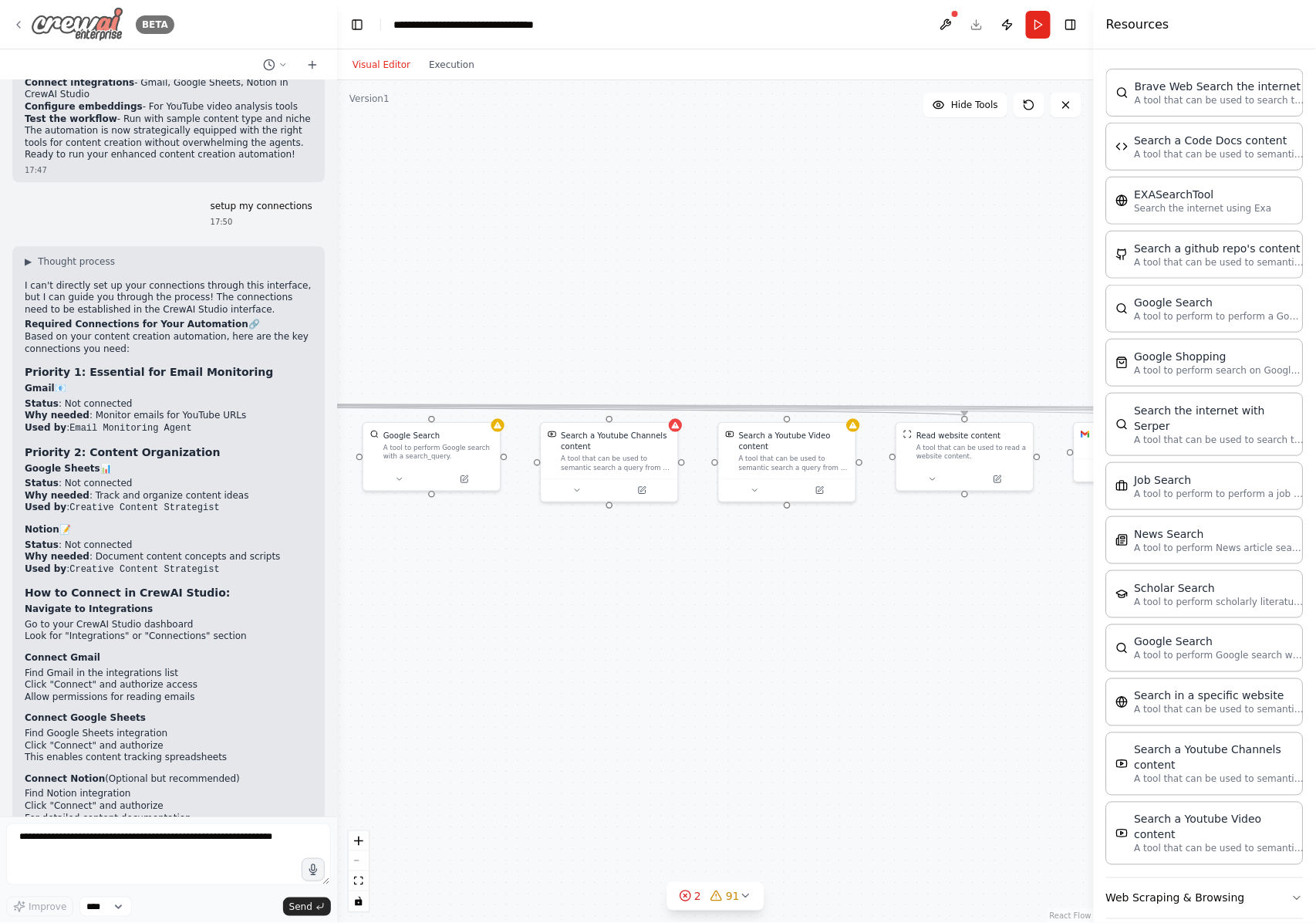
click at [23, 23] on icon at bounding box center [18, 25] width 12 height 12
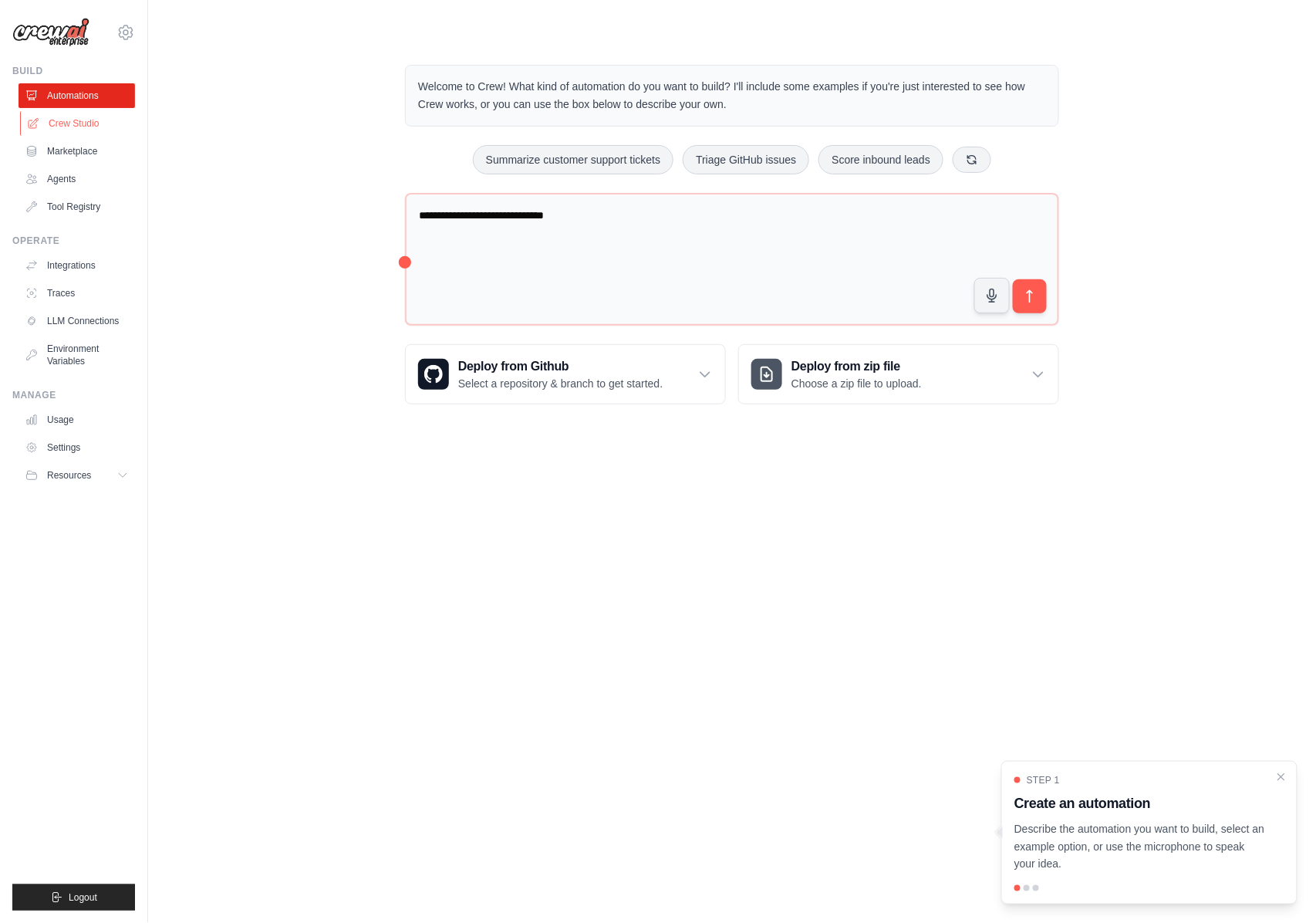
click at [81, 121] on link "Crew Studio" at bounding box center [78, 123] width 117 height 25
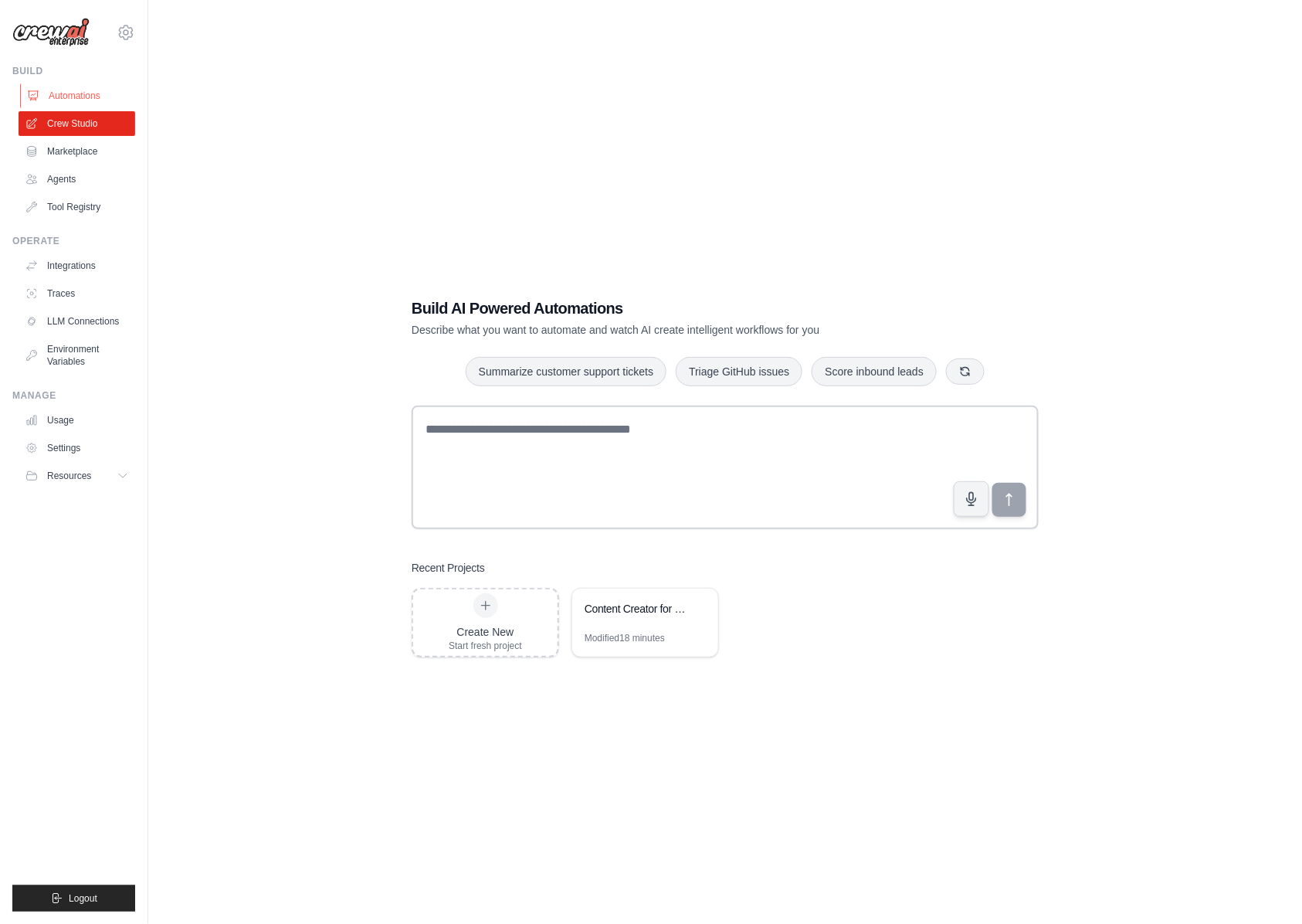
click at [81, 97] on link "Automations" at bounding box center [78, 96] width 117 height 25
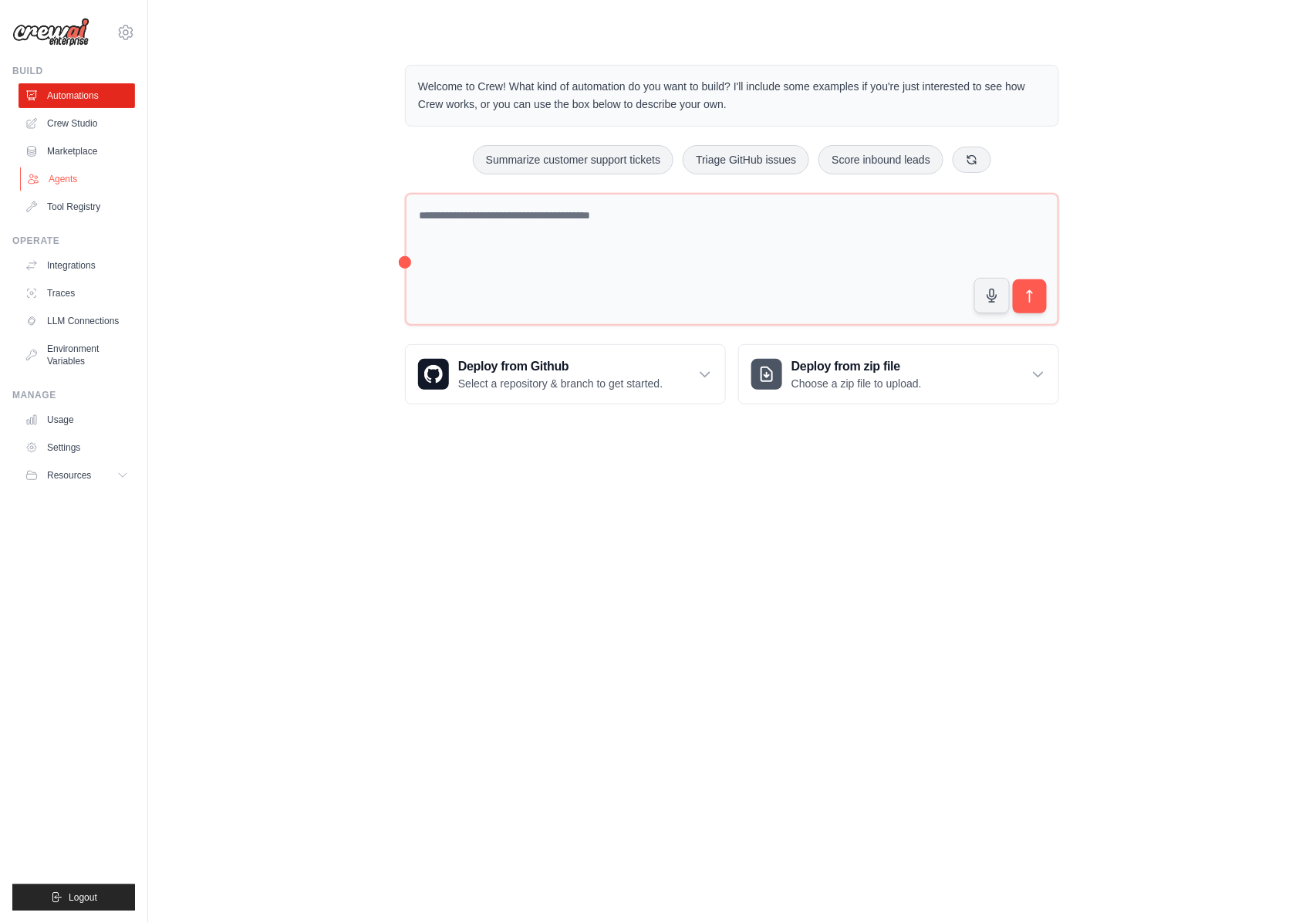
click at [86, 174] on link "Agents" at bounding box center [78, 179] width 117 height 25
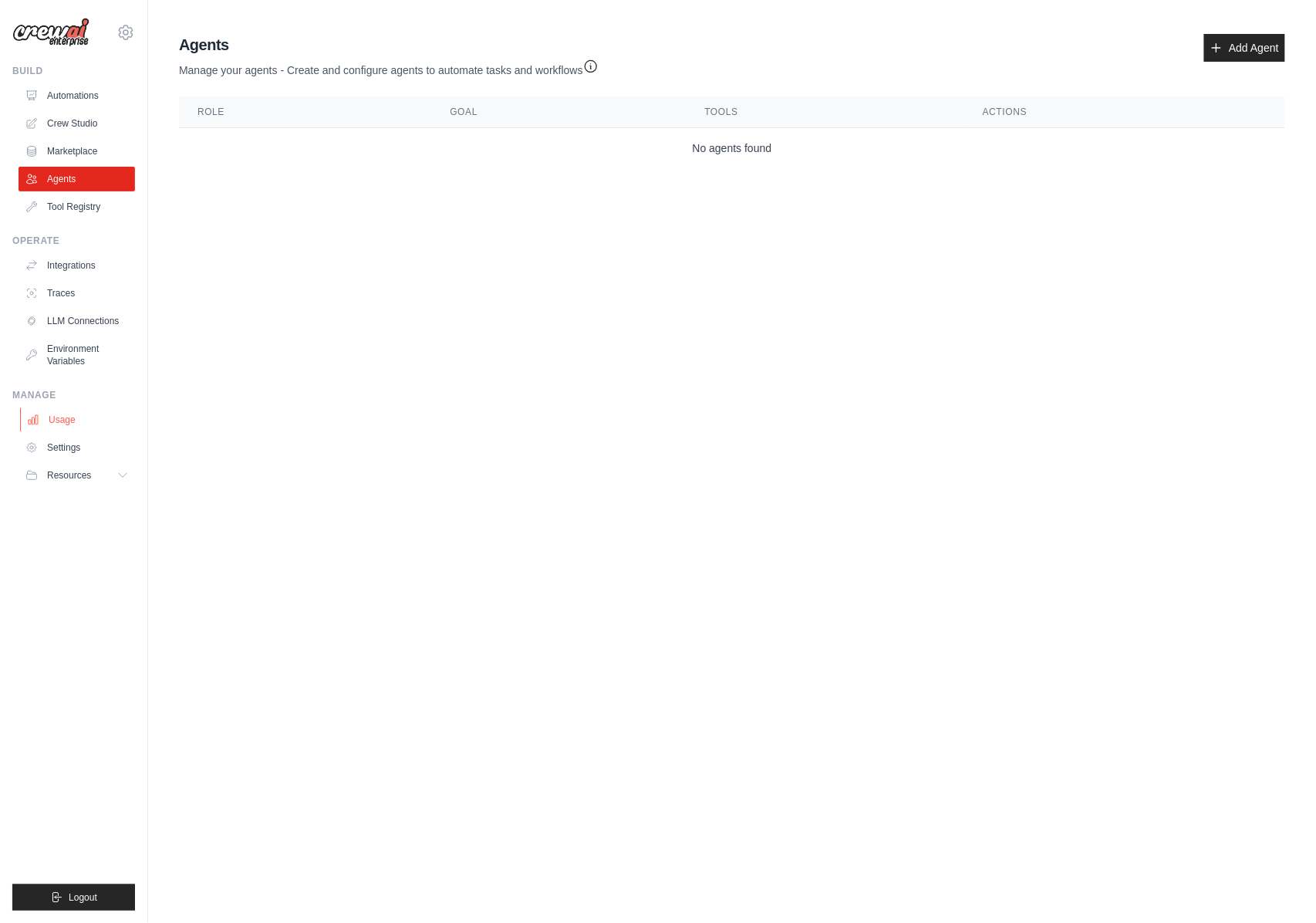
click at [78, 417] on link "Usage" at bounding box center [78, 419] width 117 height 25
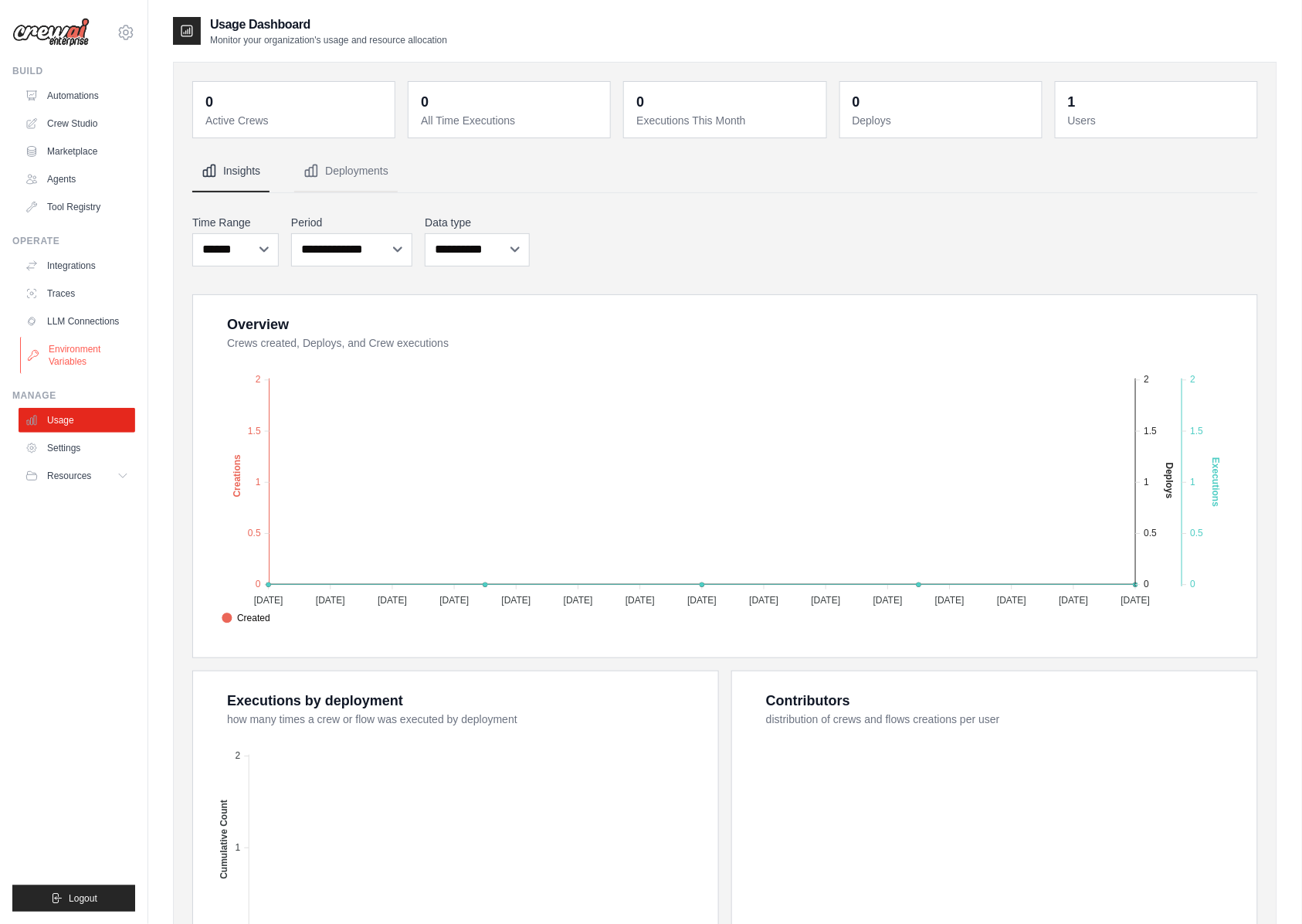
click at [79, 358] on link "Environment Variables" at bounding box center [78, 355] width 117 height 37
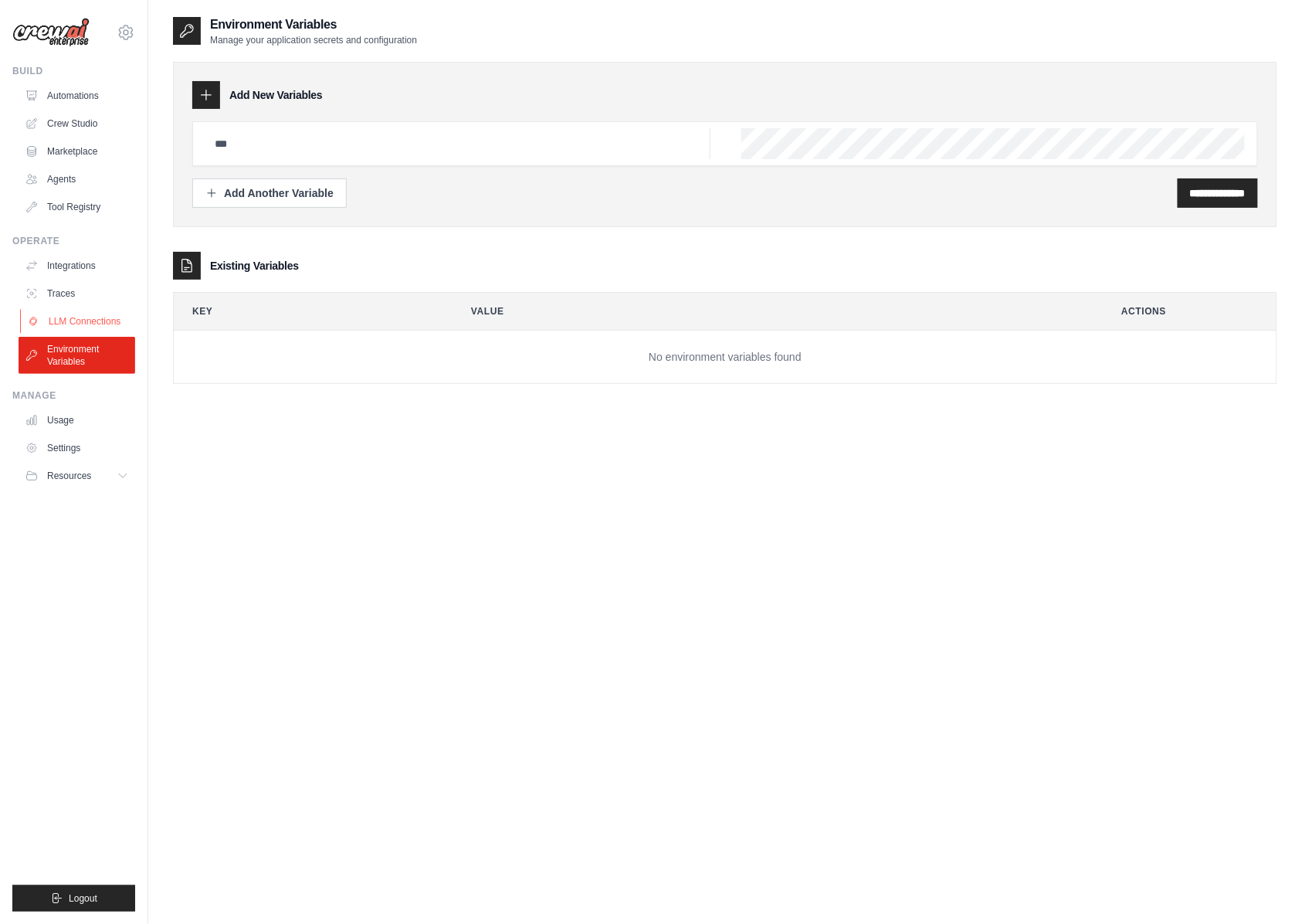
click at [78, 321] on link "LLM Connections" at bounding box center [78, 321] width 117 height 25
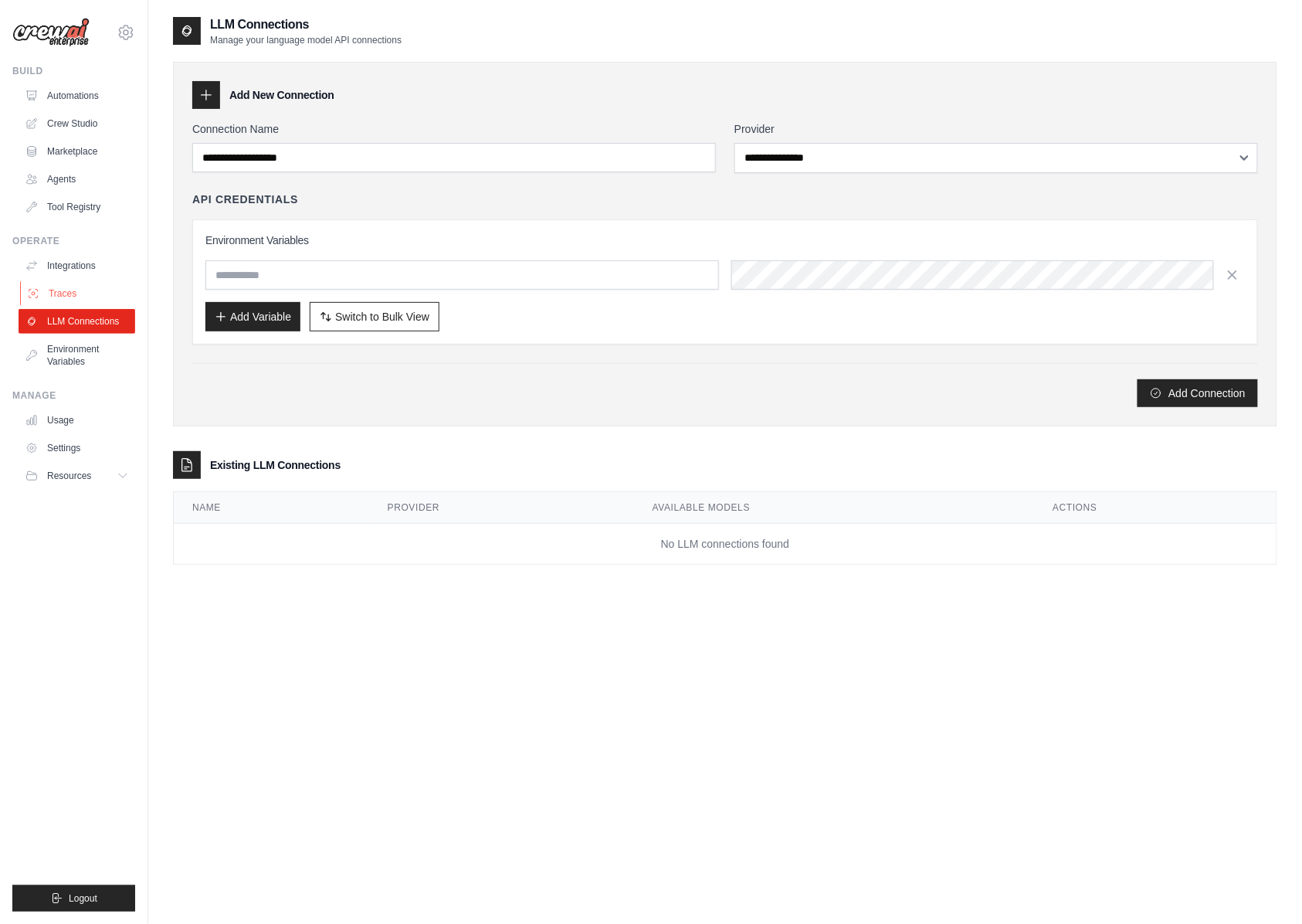
click at [64, 293] on link "Traces" at bounding box center [78, 293] width 117 height 25
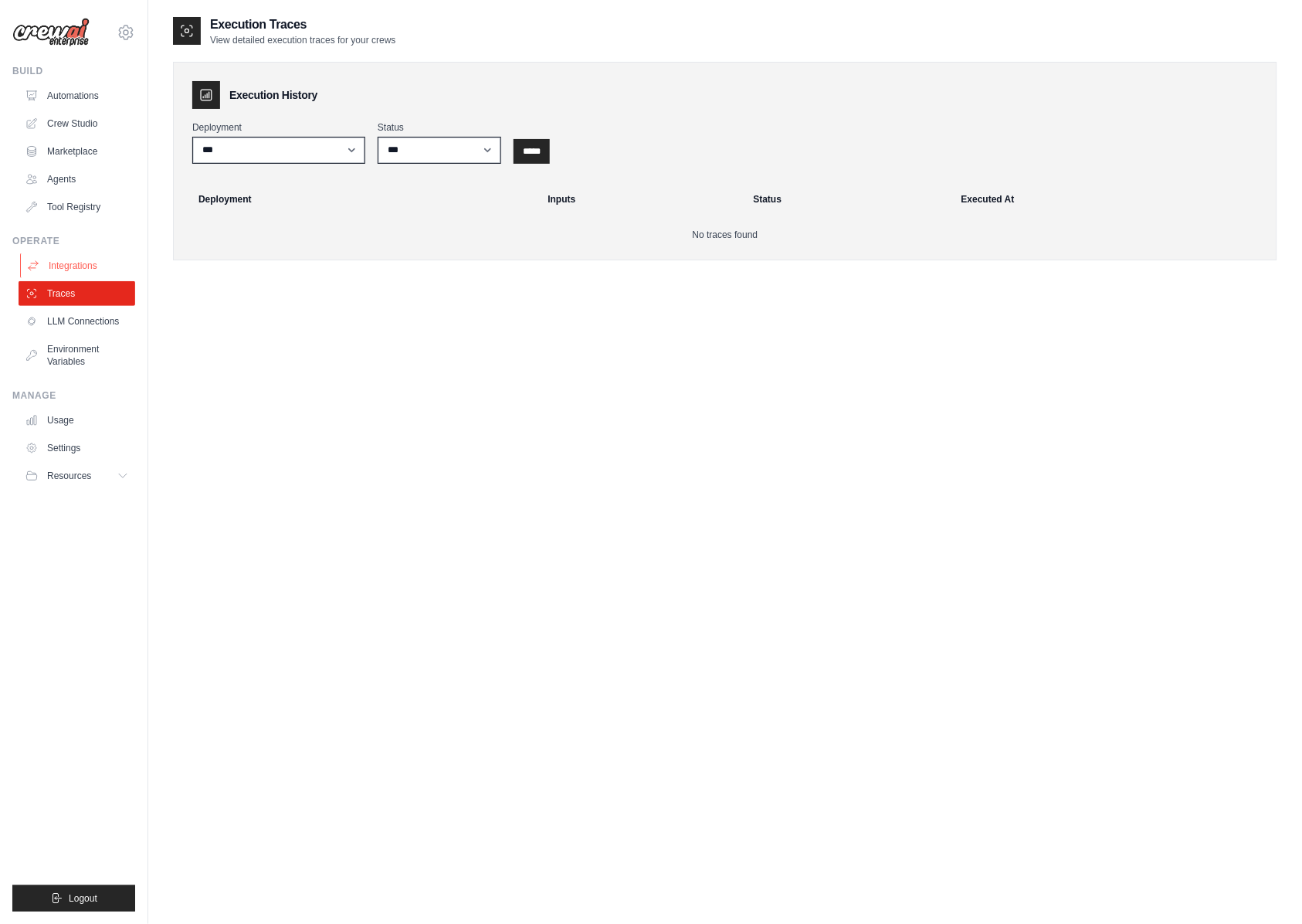
click at [60, 260] on link "Integrations" at bounding box center [78, 266] width 117 height 25
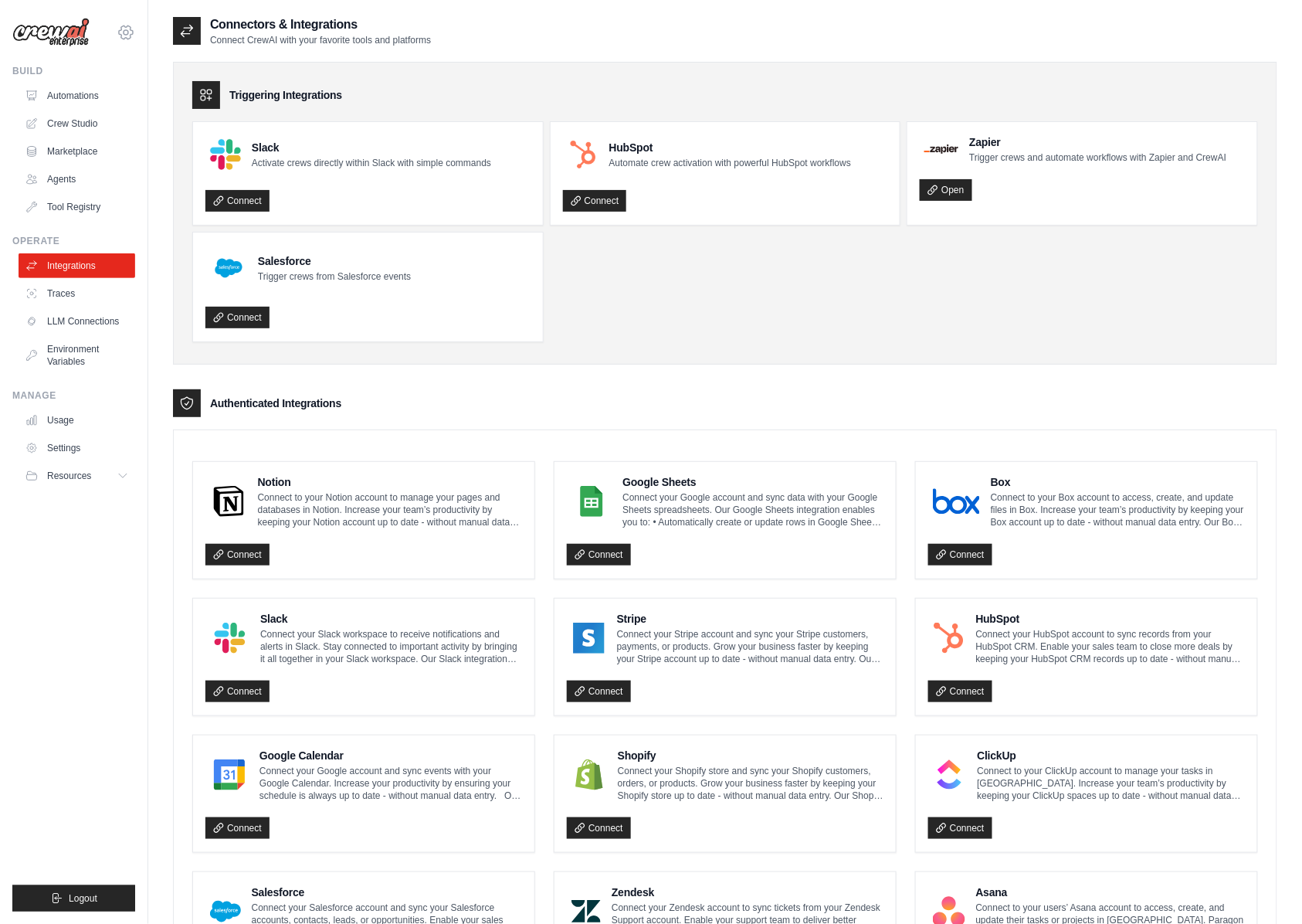
click at [121, 27] on icon at bounding box center [126, 32] width 19 height 19
click at [119, 59] on div "brucemaxymus@gmail.com" at bounding box center [125, 66] width 111 height 15
click at [32, 37] on img at bounding box center [50, 32] width 77 height 29
click at [64, 97] on link "Automations" at bounding box center [78, 96] width 117 height 25
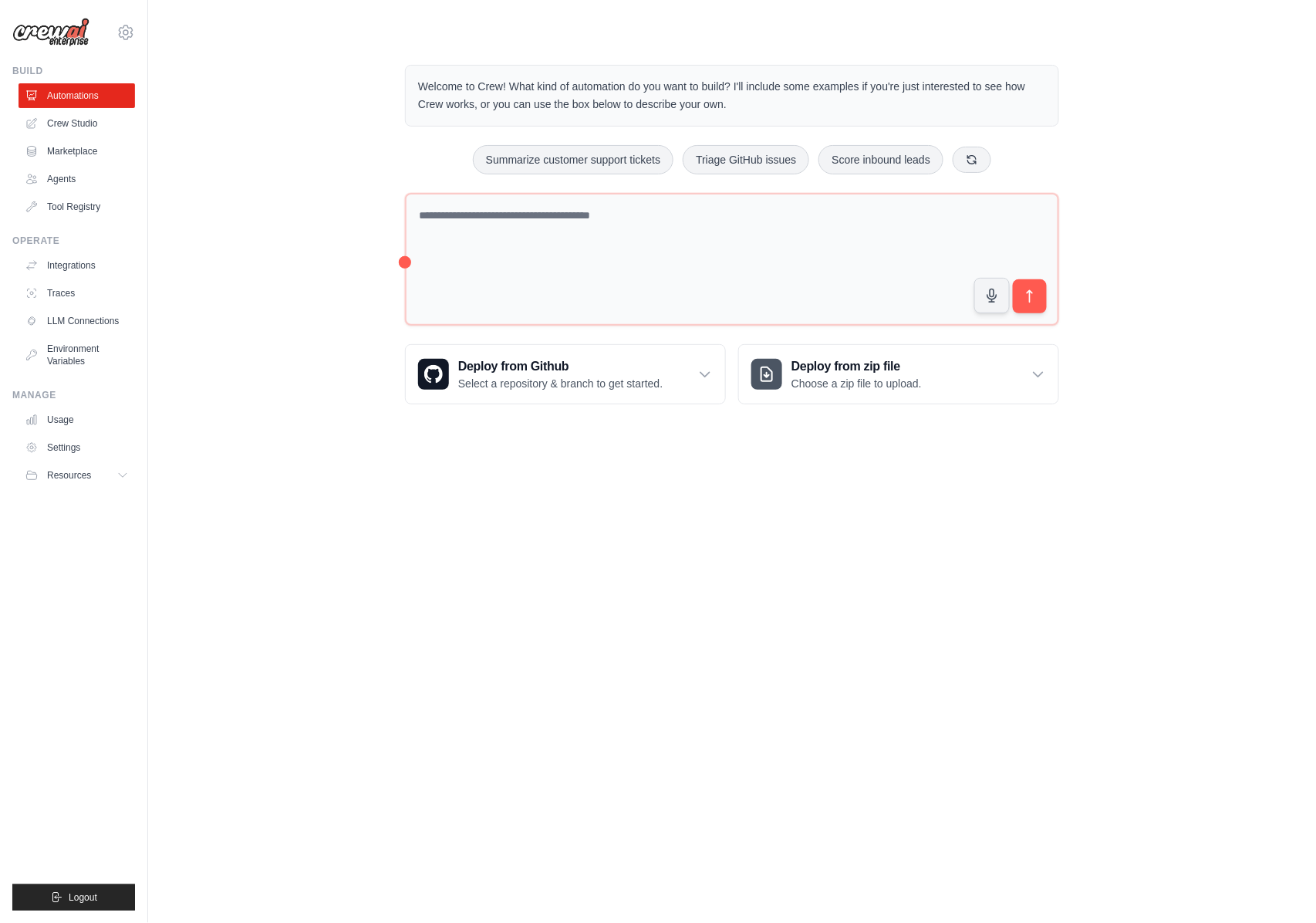
click at [454, 103] on p "Welcome to Crew! What kind of automation do you want to build? I'll include som…" at bounding box center [732, 95] width 628 height 35
click at [89, 124] on link "Crew Studio" at bounding box center [78, 123] width 117 height 25
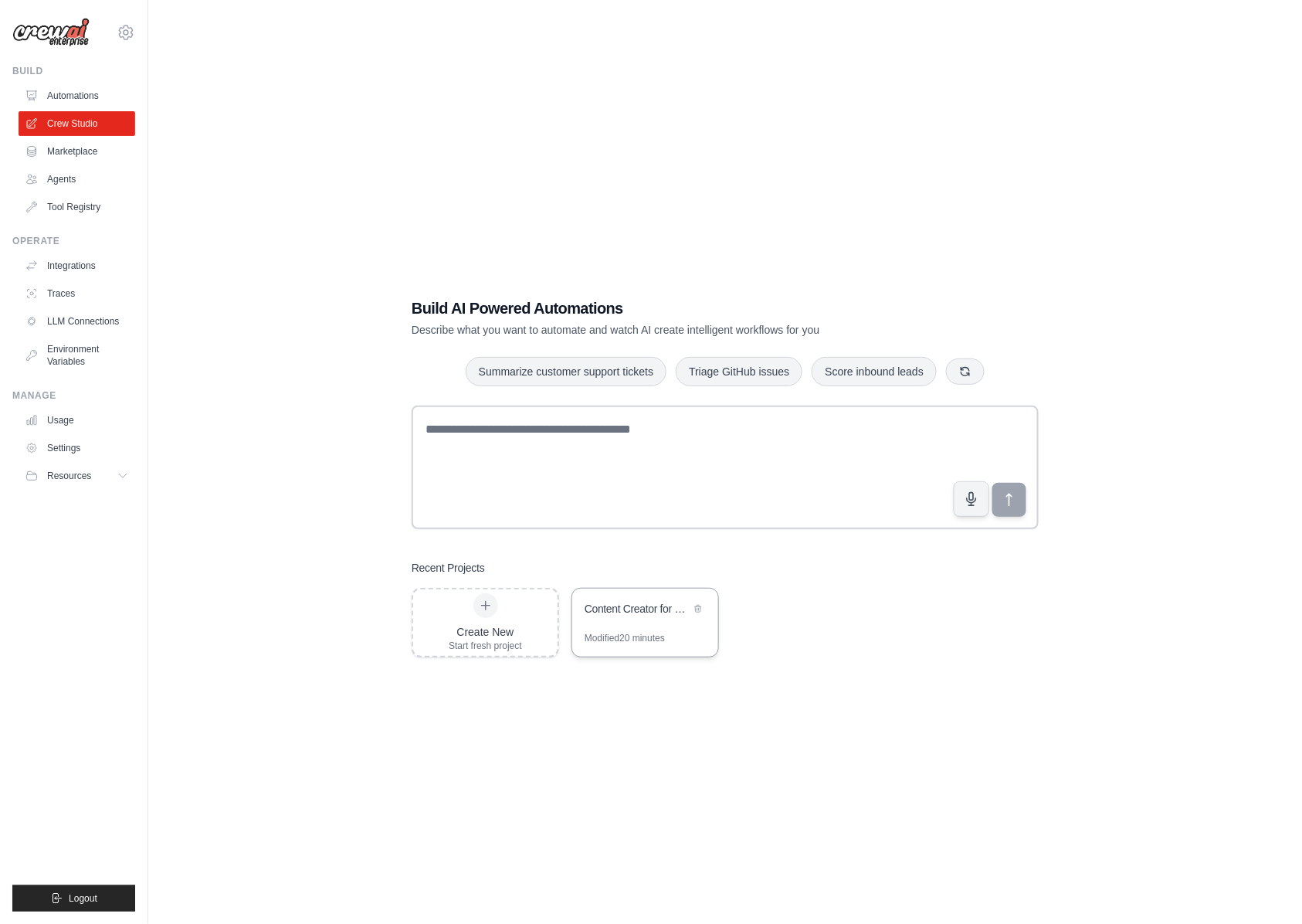
click at [649, 621] on div "Content Creator for Reels and Movies" at bounding box center [646, 611] width 146 height 44
click at [54, 892] on icon "submit" at bounding box center [56, 897] width 12 height 12
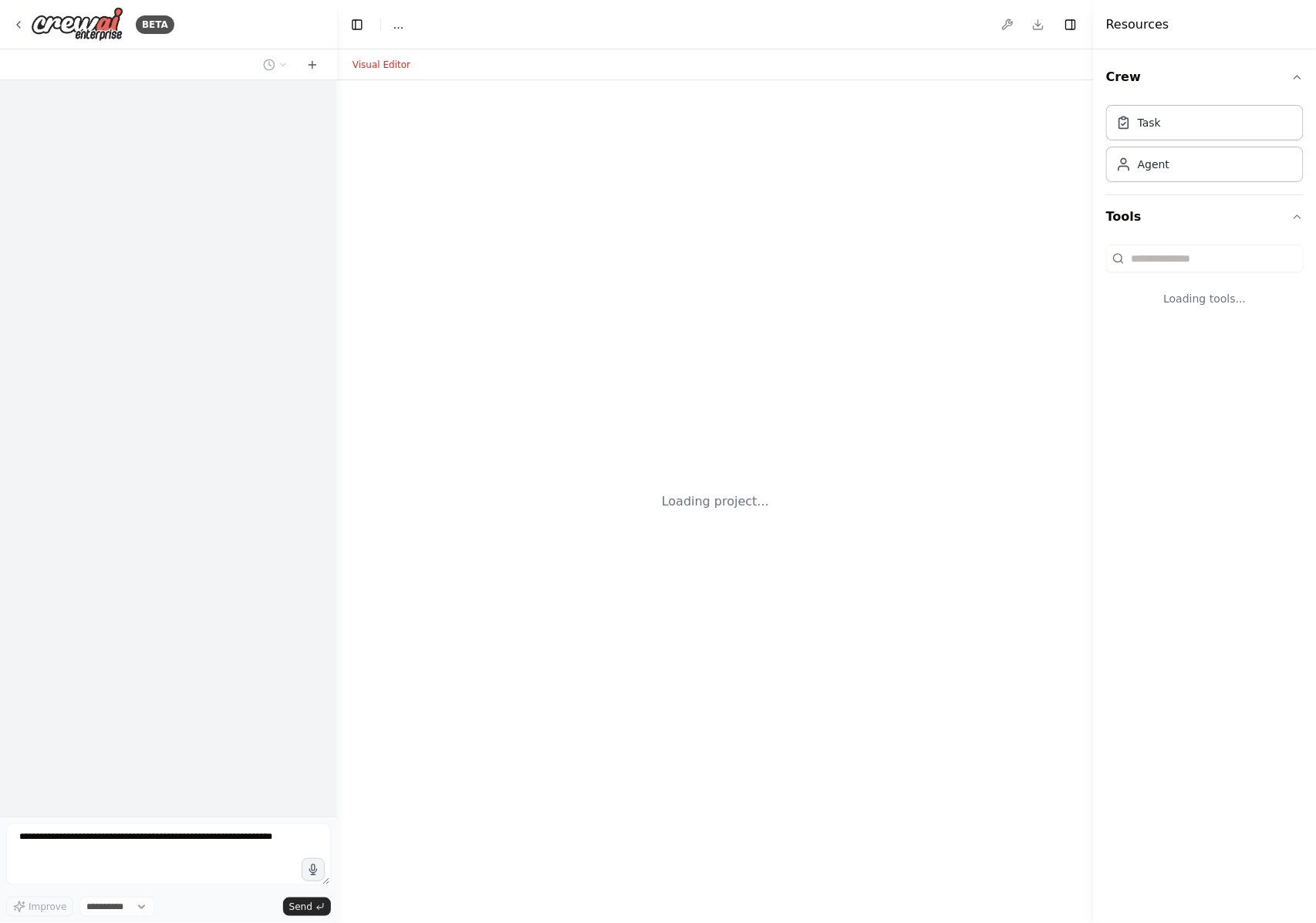
select select "****"
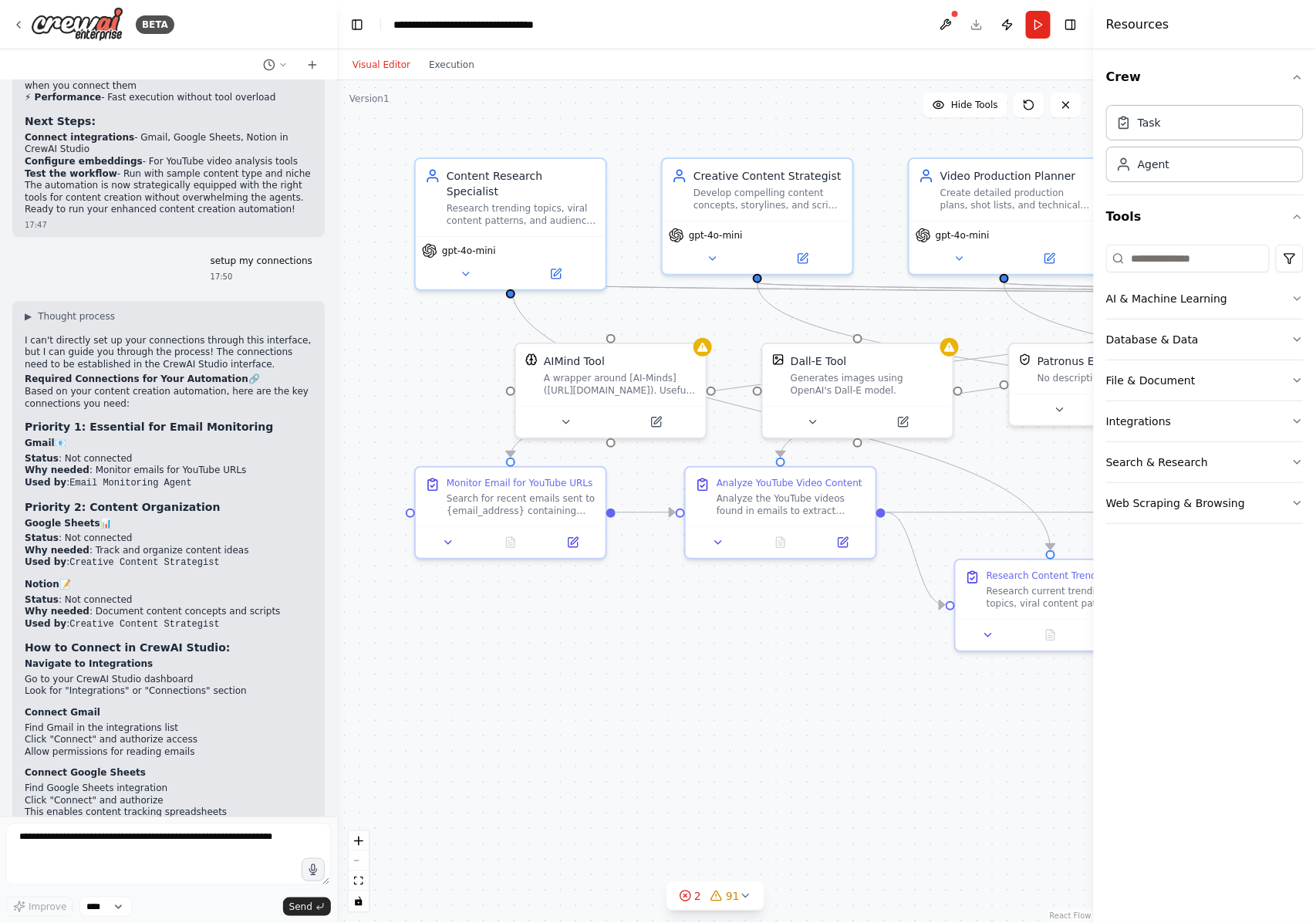
scroll to position [5382, 0]
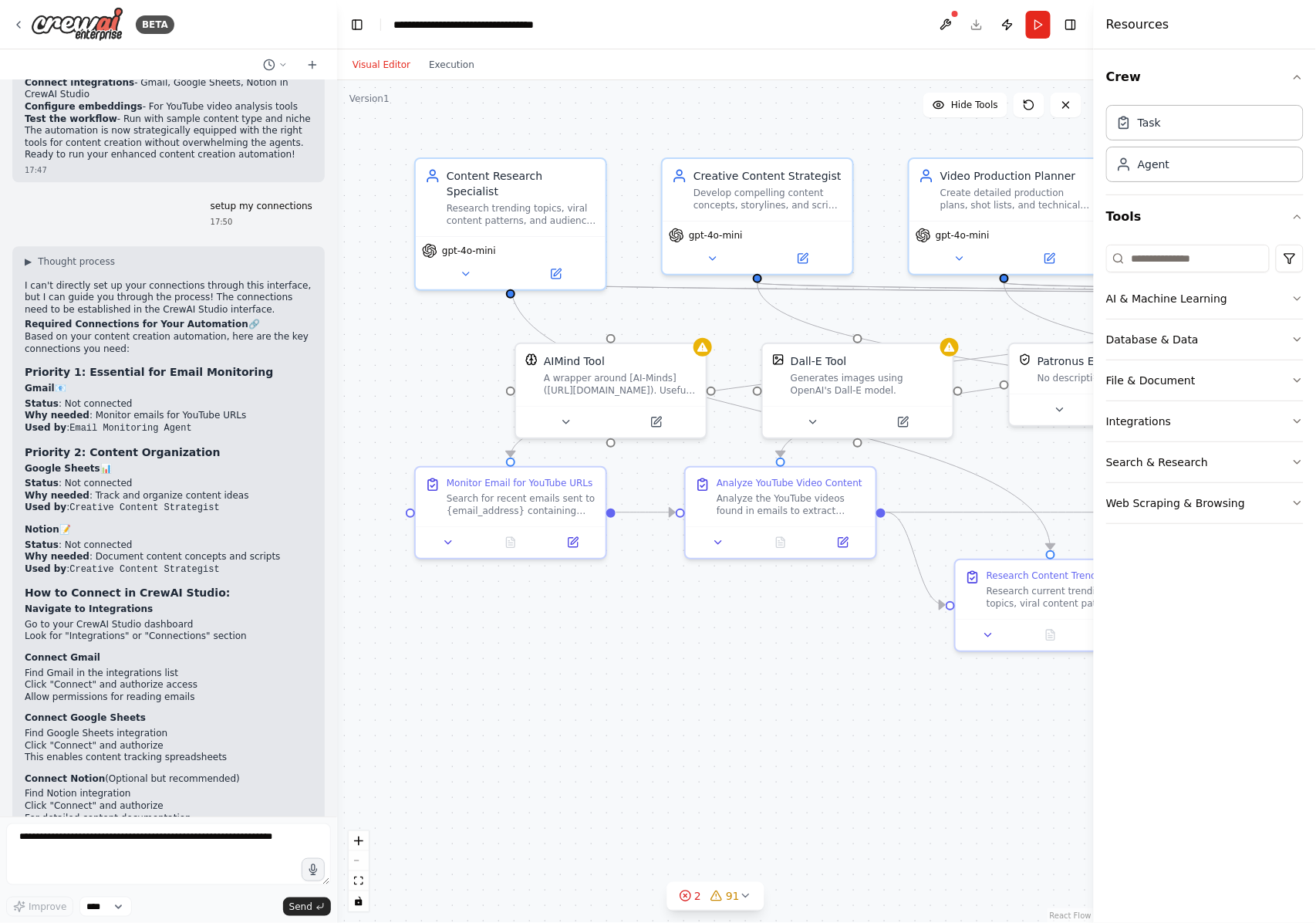
click at [867, 10] on header "**********" at bounding box center [715, 25] width 757 height 49
click at [7, 23] on div "BETA" at bounding box center [168, 25] width 337 height 49
click at [16, 23] on icon at bounding box center [18, 25] width 12 height 12
